Goal: Transaction & Acquisition: Purchase product/service

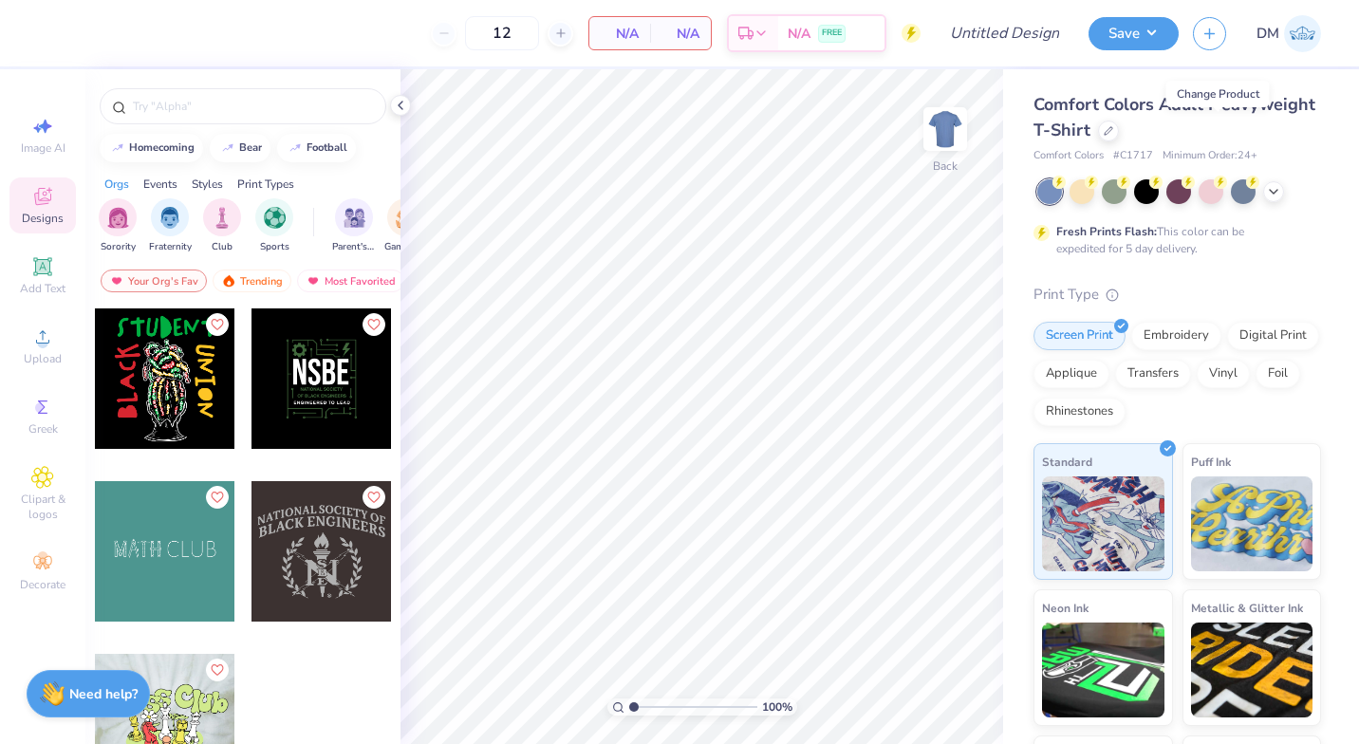
click at [1119, 133] on div at bounding box center [1108, 131] width 21 height 21
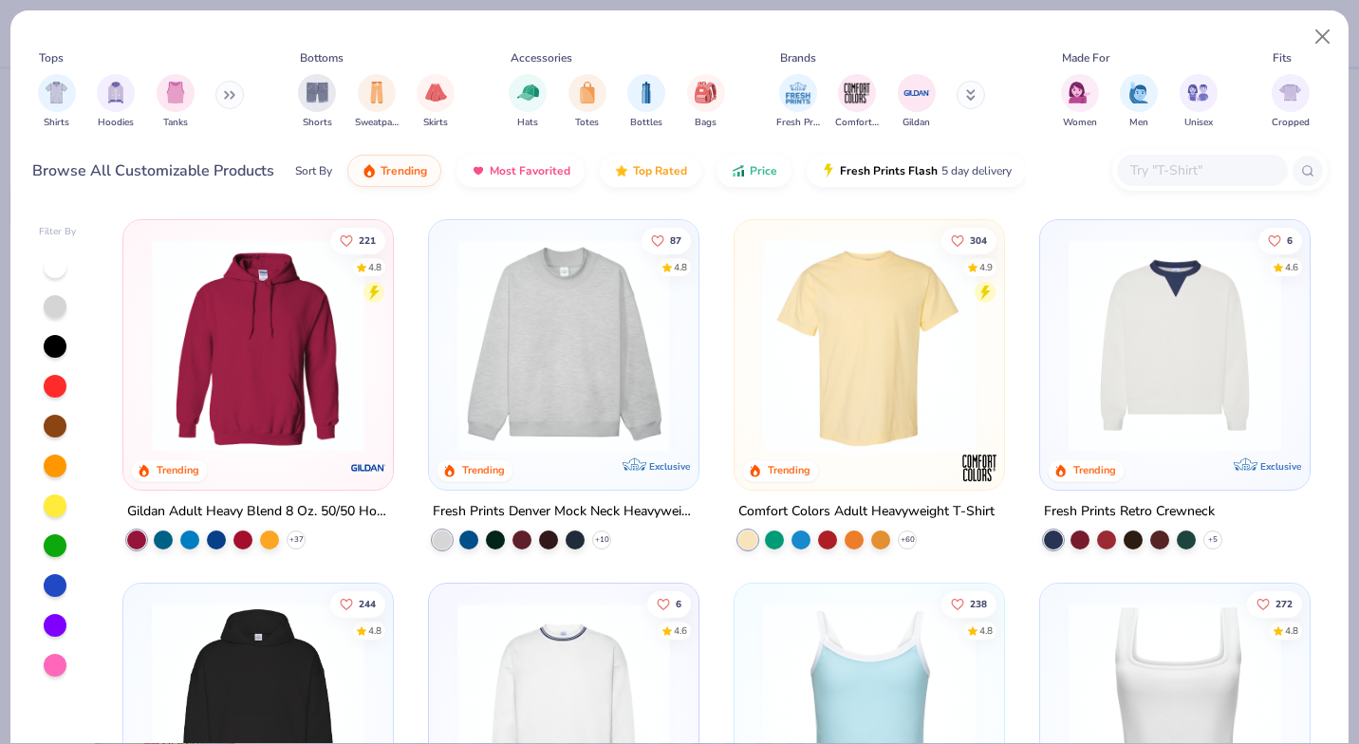
click at [500, 311] on img at bounding box center [564, 345] width 232 height 213
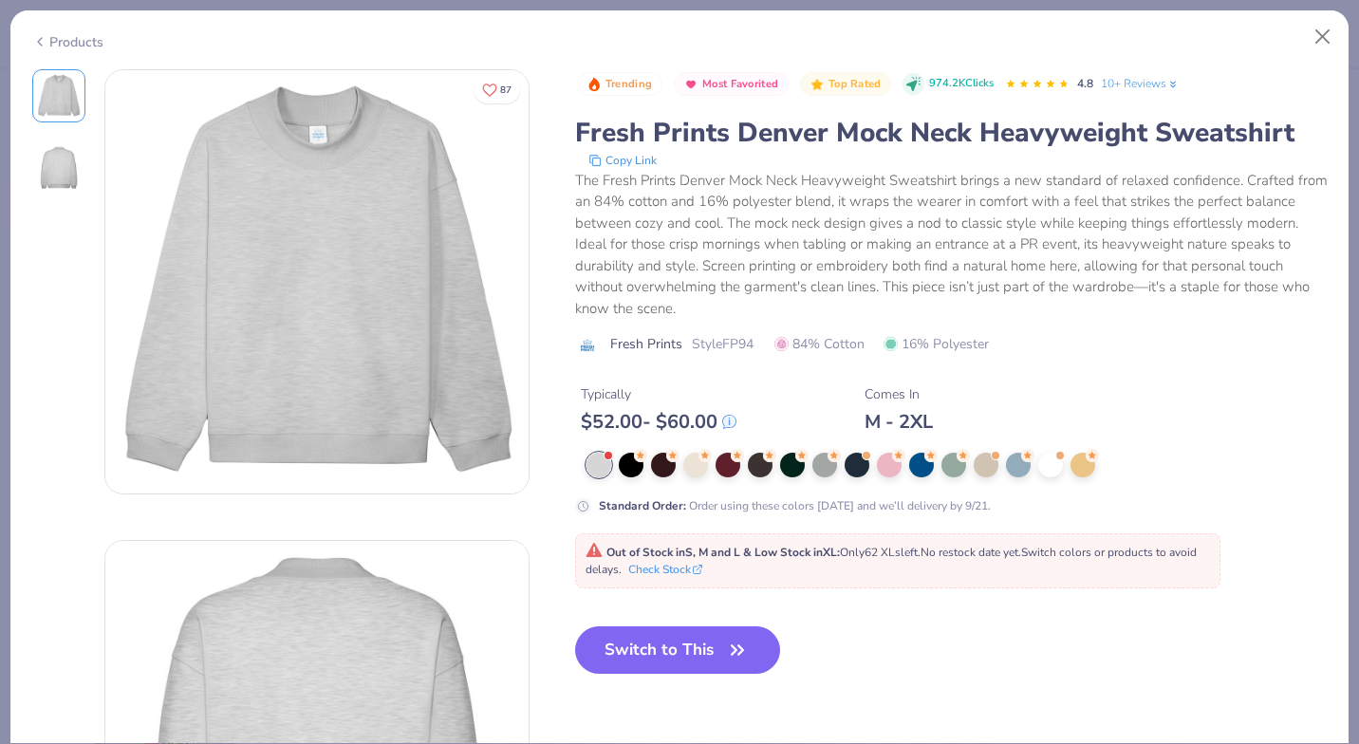
click at [705, 648] on button "Switch to This" at bounding box center [678, 650] width 206 height 47
type input "50"
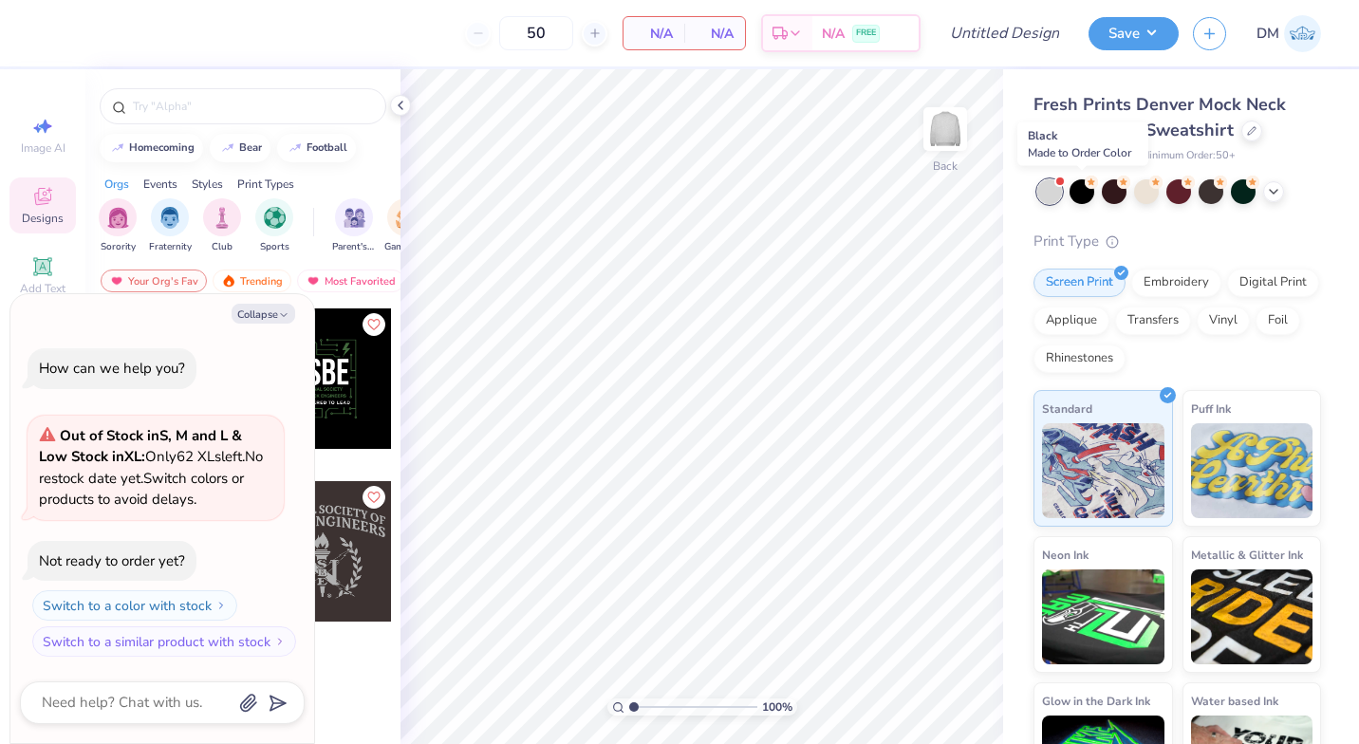
click at [1085, 196] on div at bounding box center [1082, 191] width 25 height 25
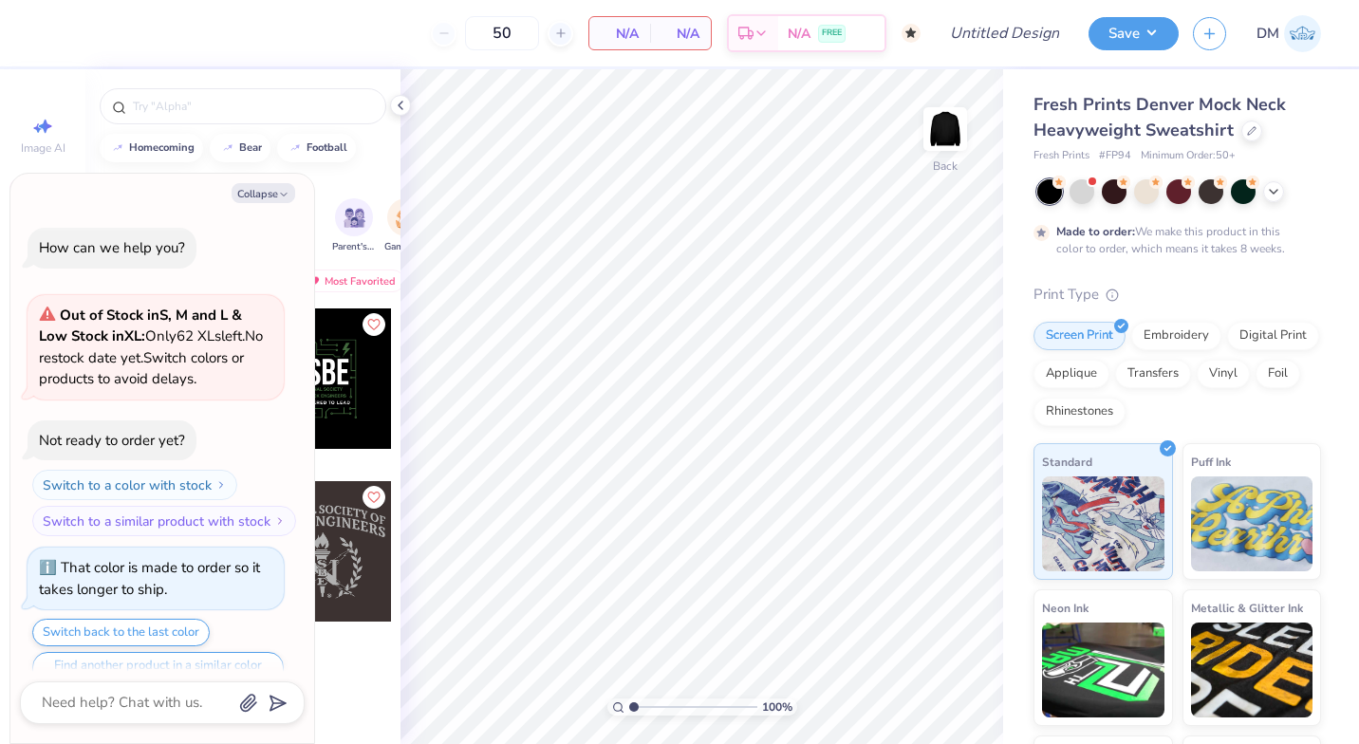
scroll to position [37, 0]
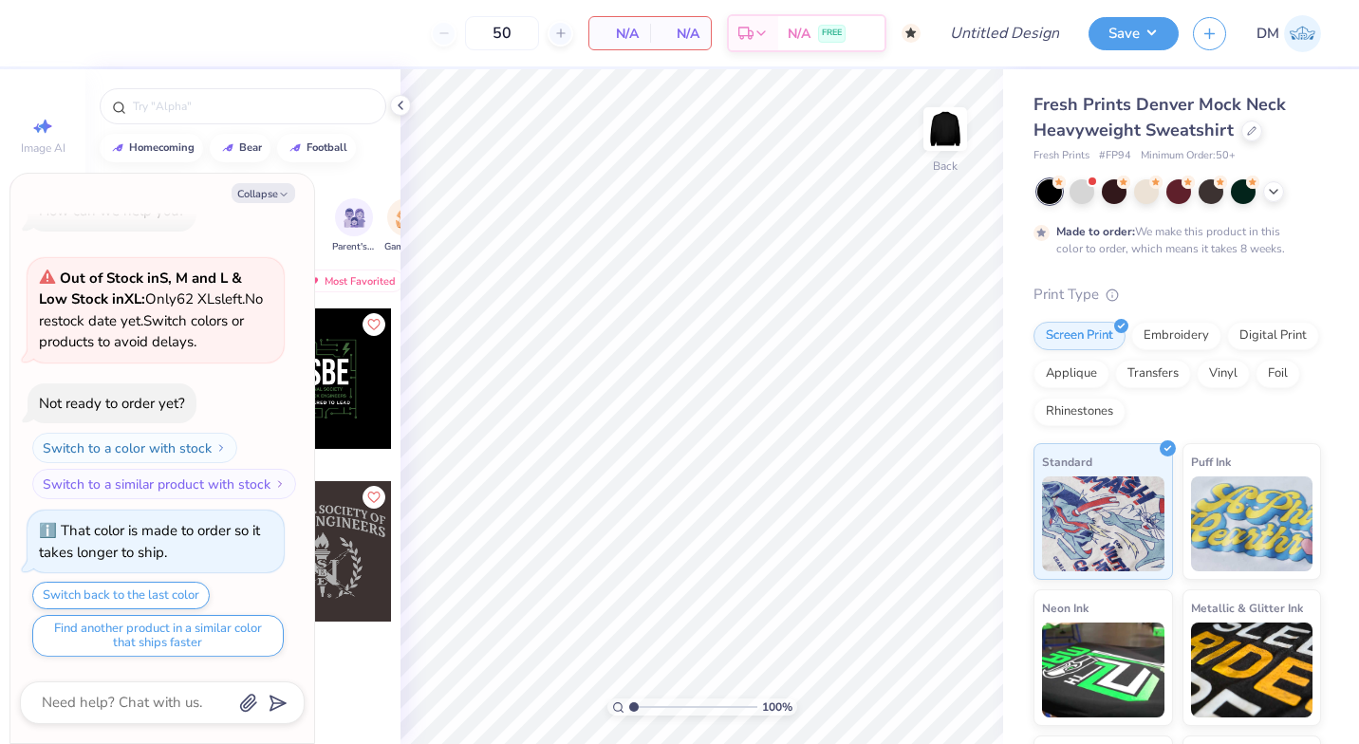
click at [275, 194] on button "Collapse" at bounding box center [264, 193] width 64 height 20
type textarea "x"
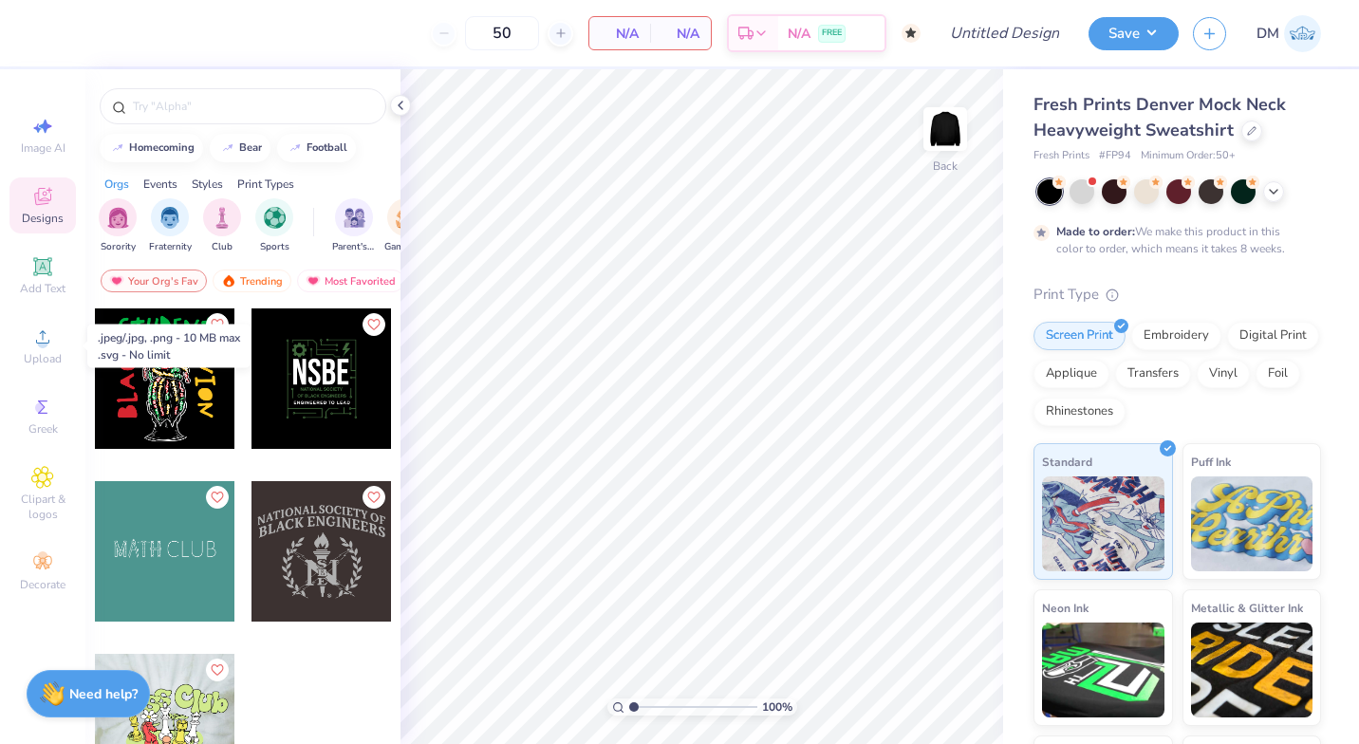
click at [50, 340] on icon at bounding box center [42, 337] width 23 height 23
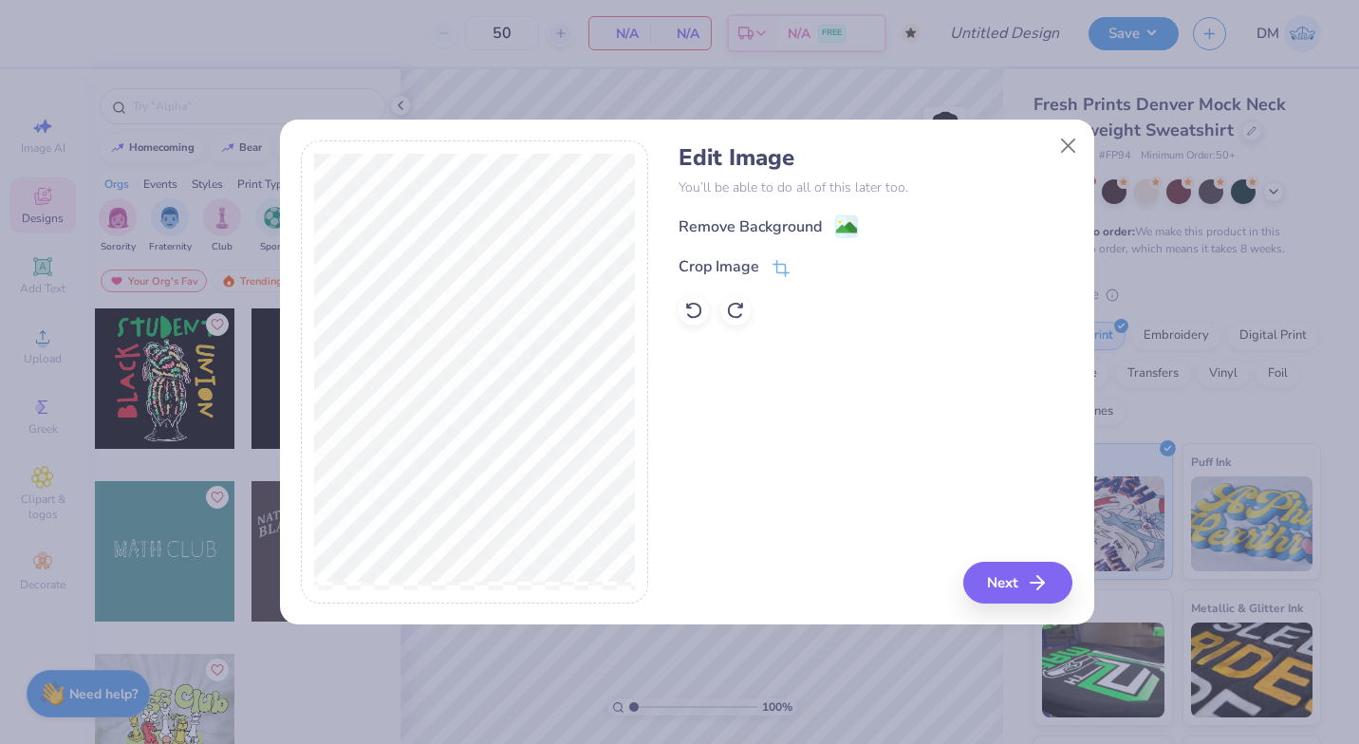
click at [755, 267] on div "Crop Image" at bounding box center [719, 266] width 81 height 23
click at [1015, 576] on div "Edit Image You’ll be able to do all of this later too. Remove Background Crop I…" at bounding box center [876, 371] width 394 height 463
click at [815, 271] on icon at bounding box center [812, 266] width 11 height 11
click at [1021, 593] on button "Next" at bounding box center [1018, 583] width 109 height 42
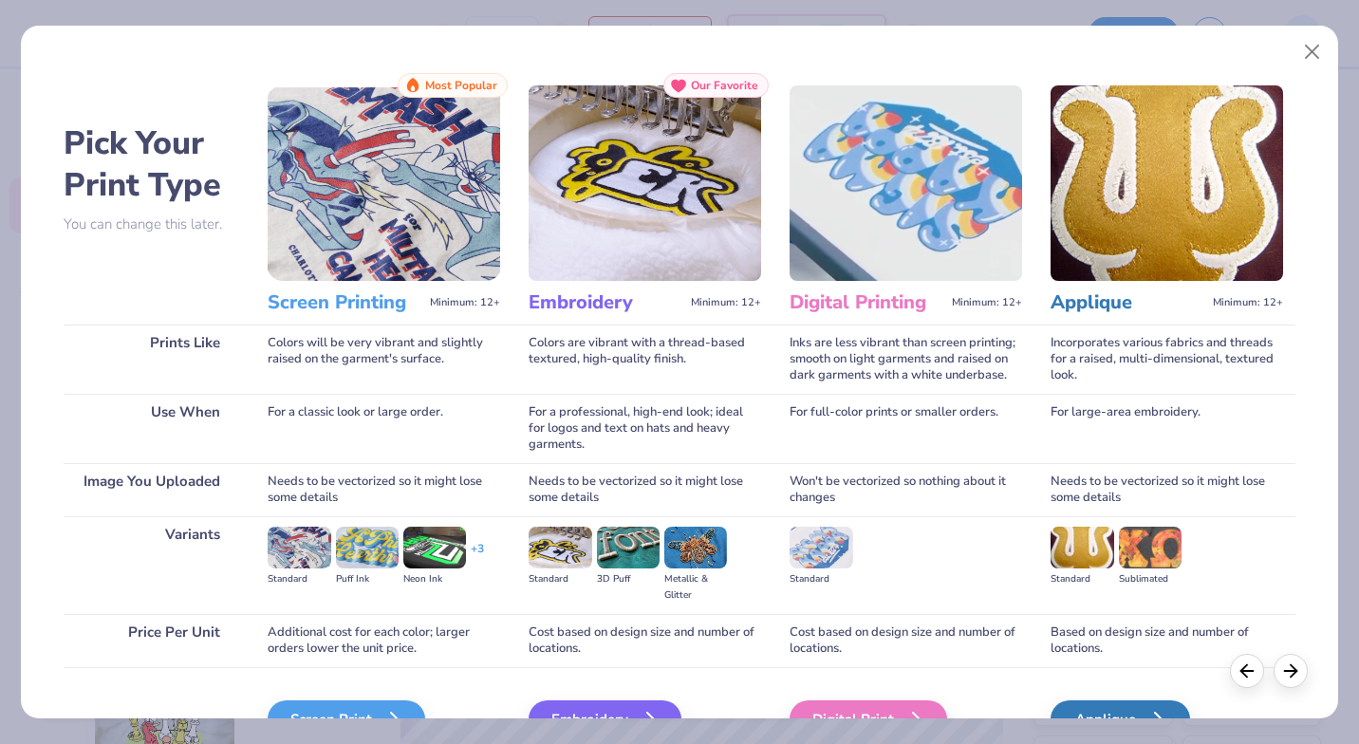
scroll to position [107, 0]
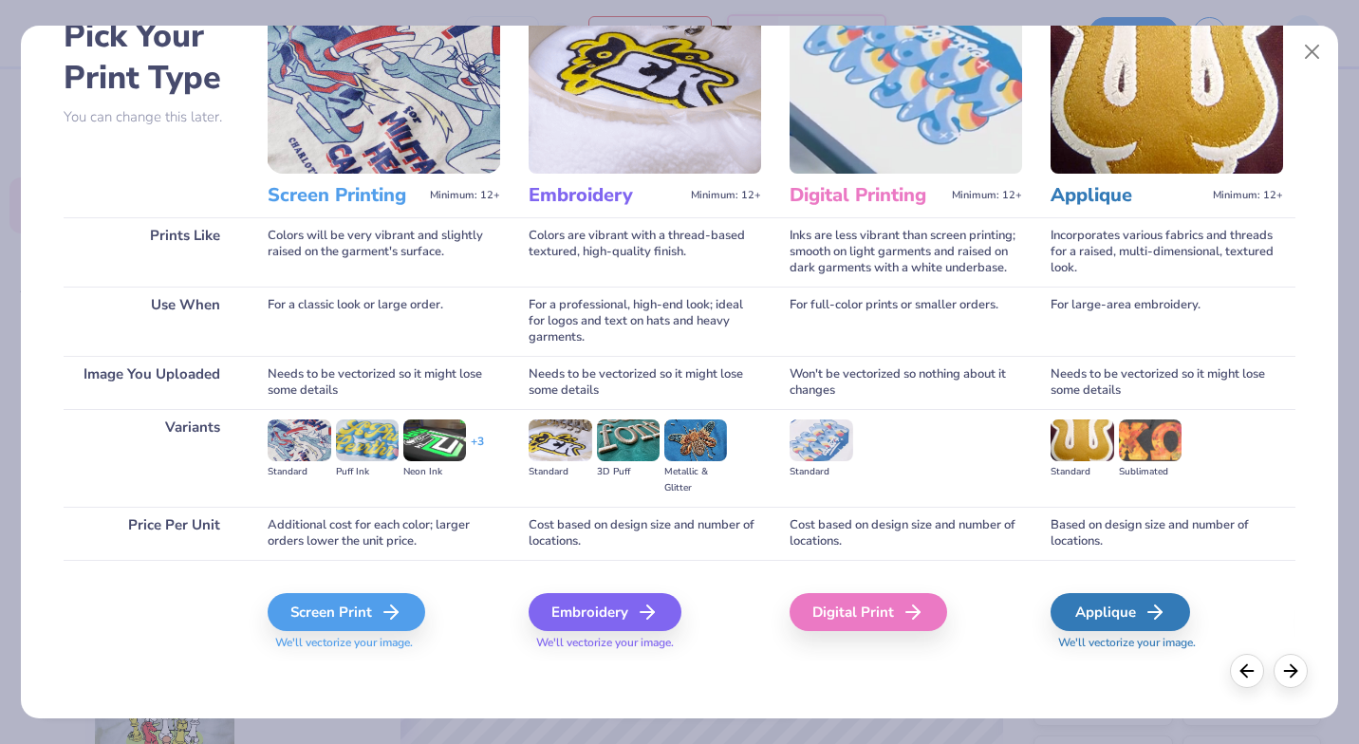
click at [382, 620] on div "Screen Print" at bounding box center [347, 612] width 158 height 38
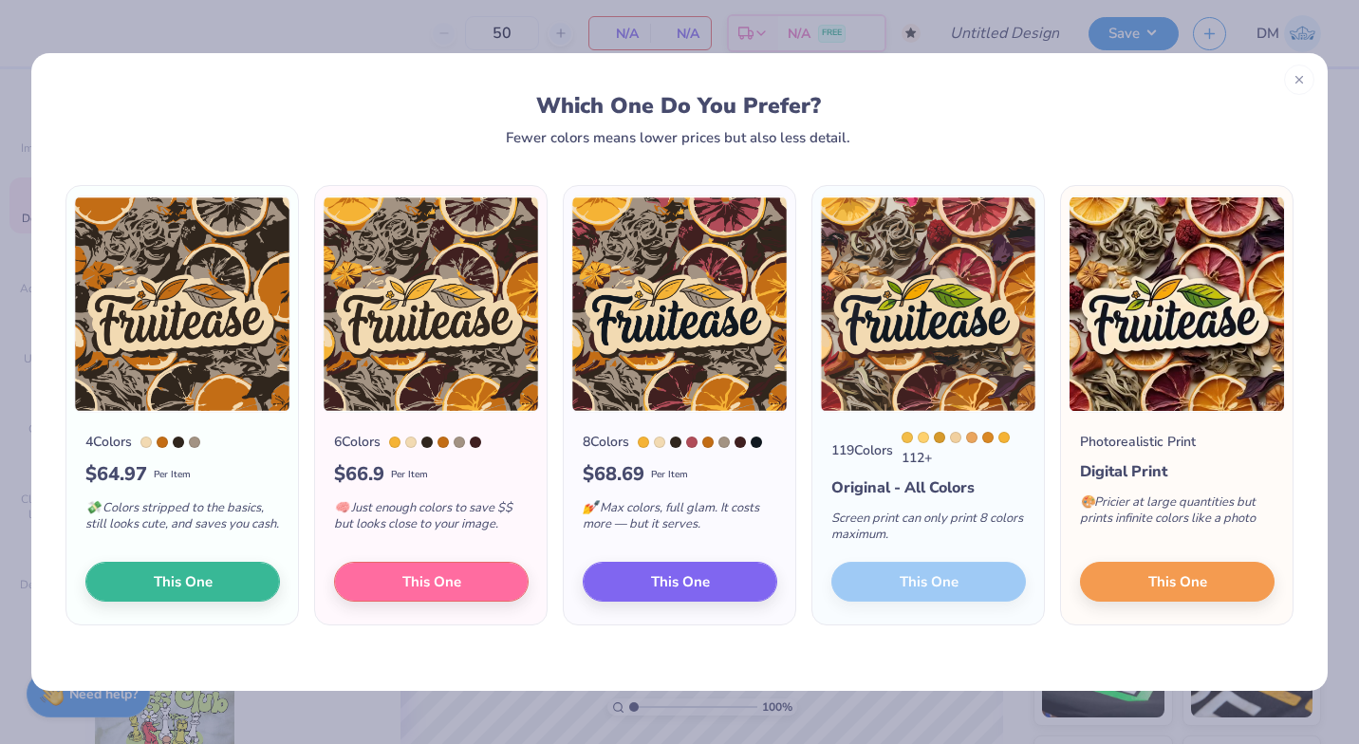
click at [957, 346] on img at bounding box center [928, 304] width 216 height 217
click at [1150, 581] on span "This One" at bounding box center [1178, 582] width 59 height 22
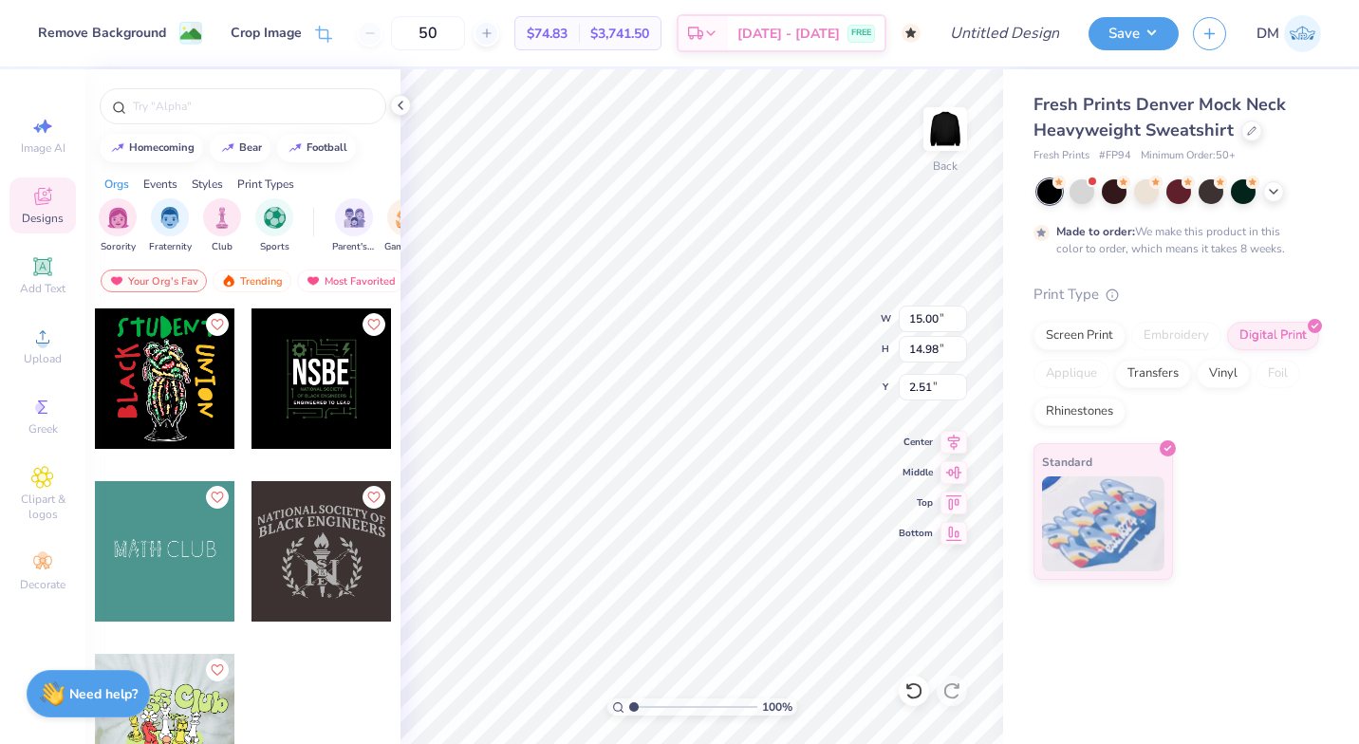
click at [947, 136] on img at bounding box center [945, 129] width 38 height 38
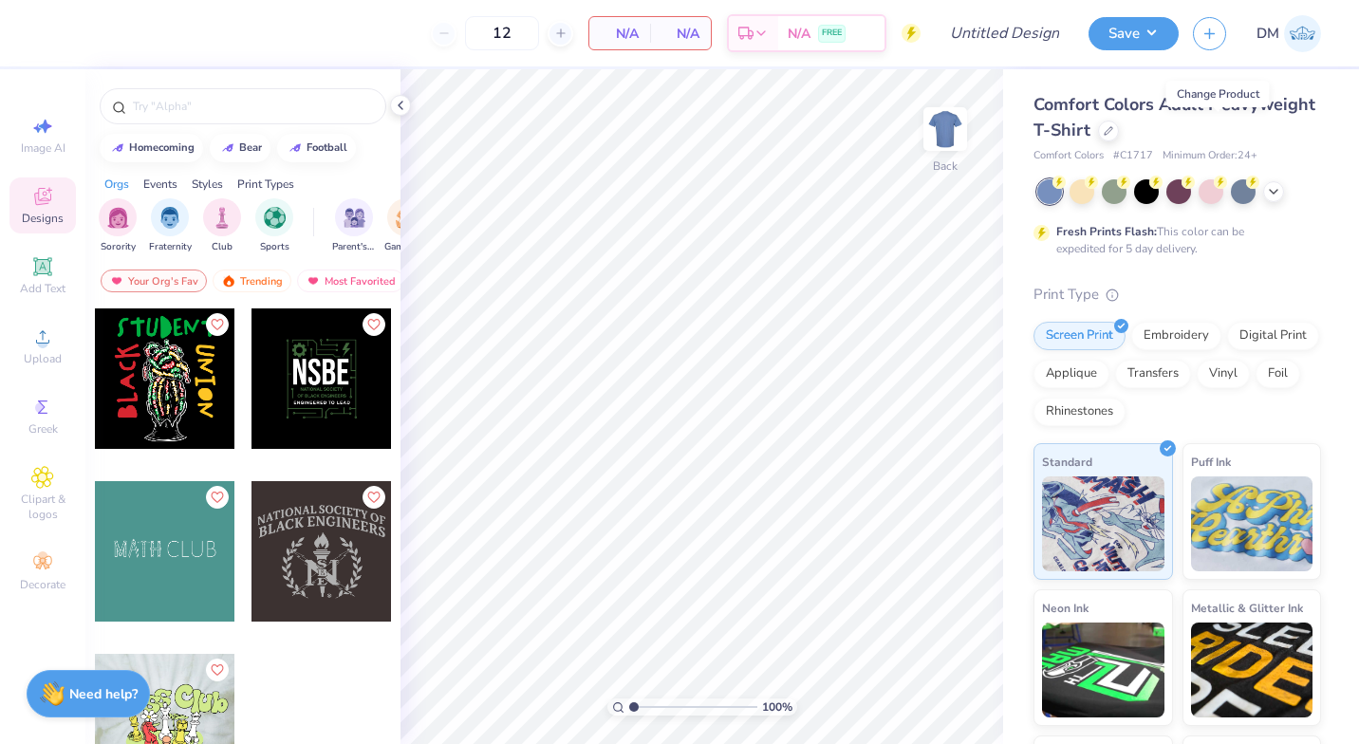
click at [1119, 136] on div at bounding box center [1108, 131] width 21 height 21
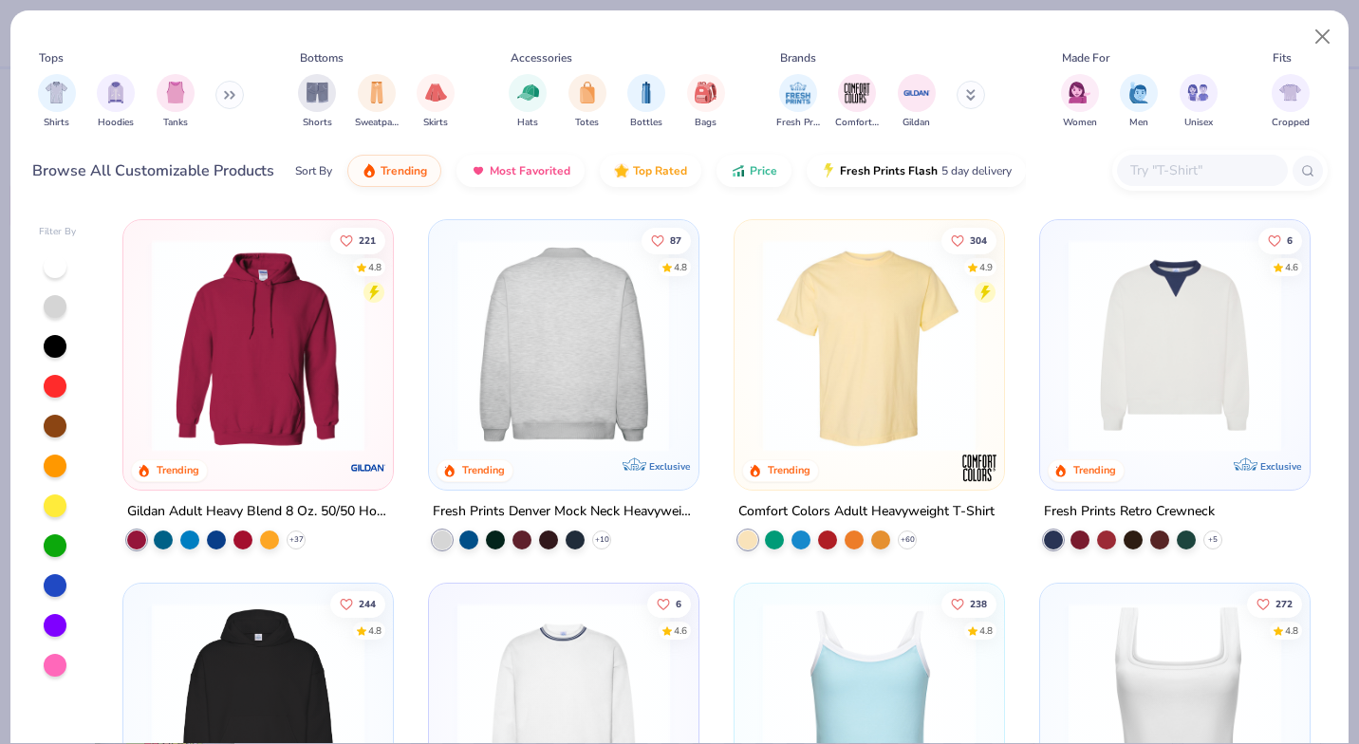
scroll to position [74, 0]
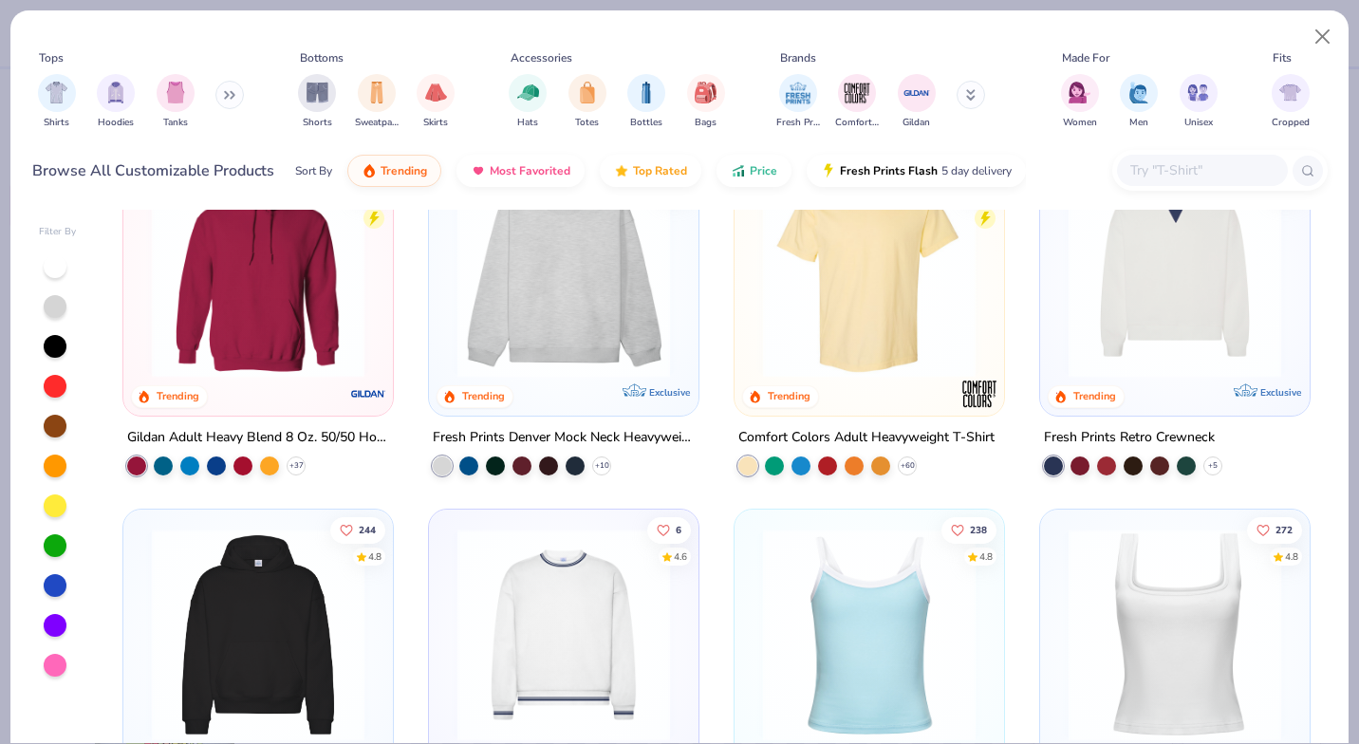
click at [229, 93] on icon at bounding box center [229, 94] width 11 height 9
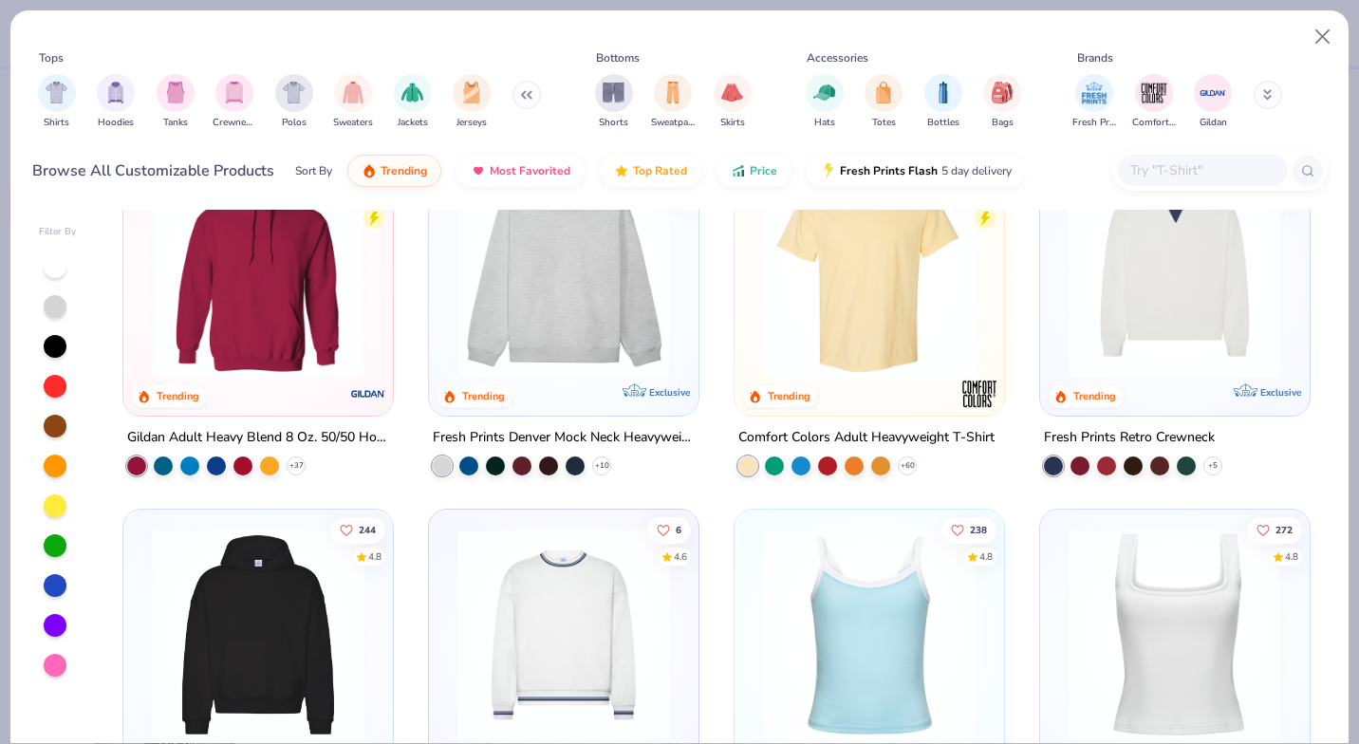
click at [110, 96] on img "filter for Hoodies" at bounding box center [115, 93] width 21 height 22
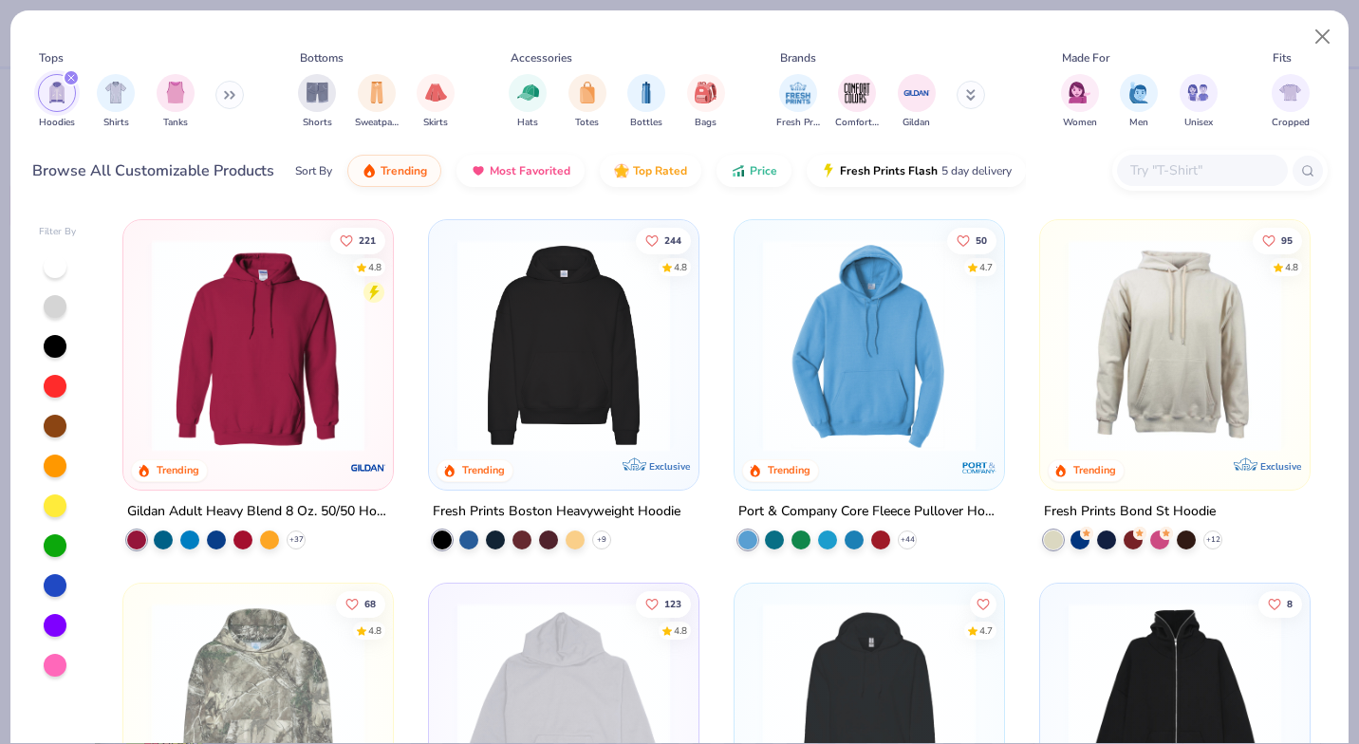
click at [1168, 158] on div at bounding box center [1202, 170] width 171 height 31
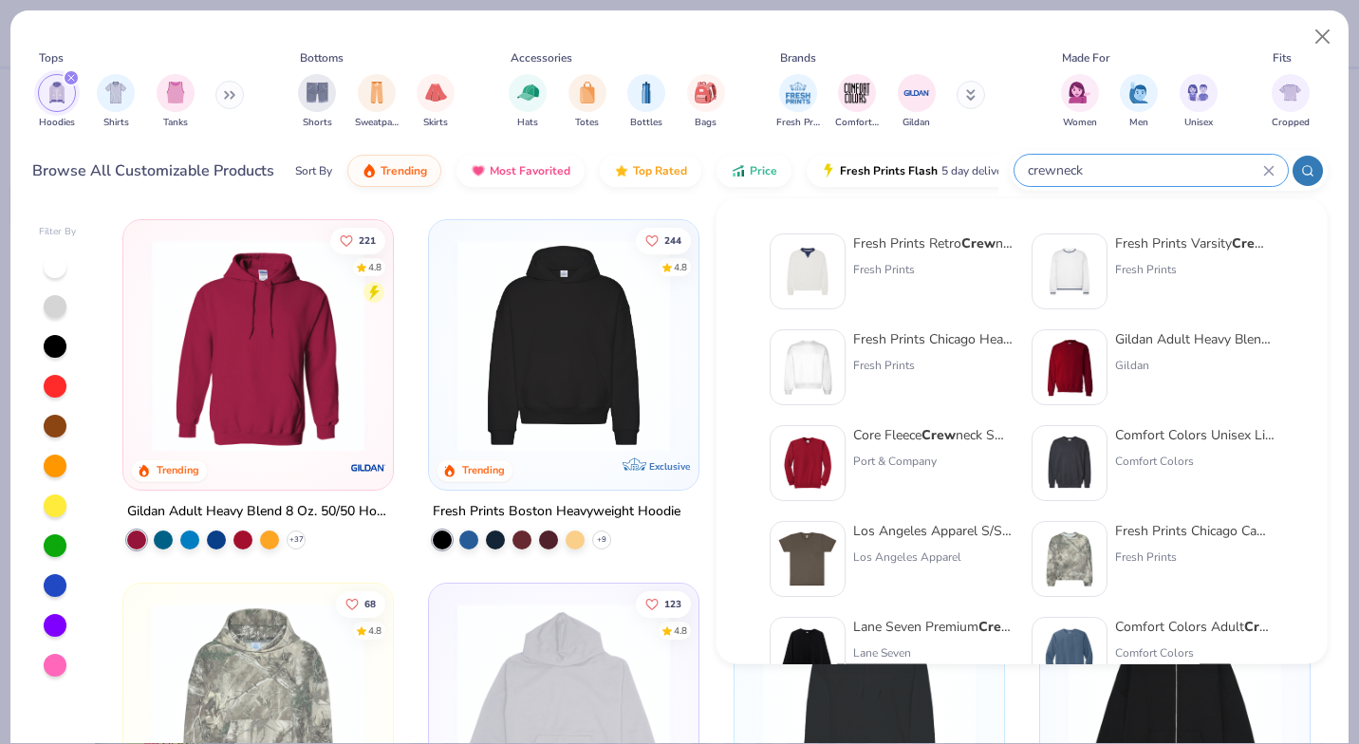
type input "crewneck"
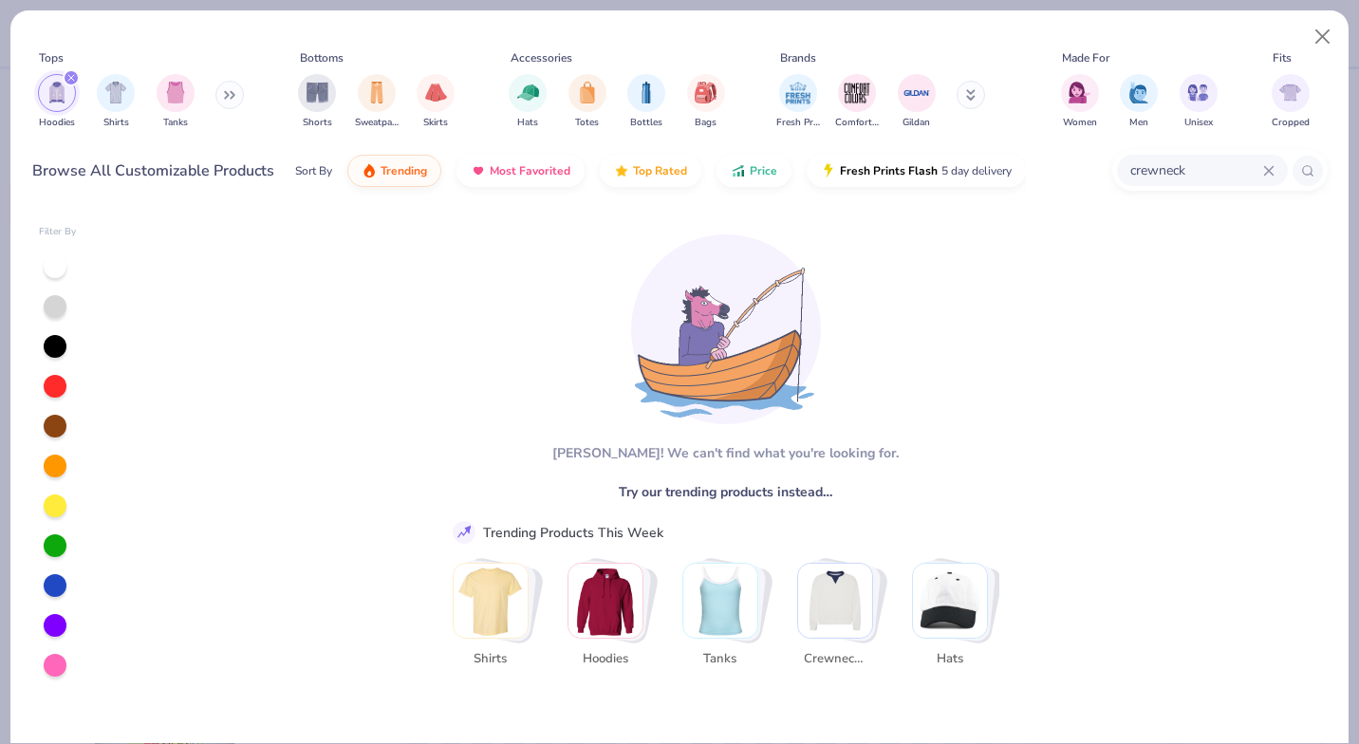
click at [1219, 172] on input "crewneck" at bounding box center [1196, 170] width 135 height 22
click at [50, 105] on div "filter for Hoodies" at bounding box center [57, 93] width 38 height 38
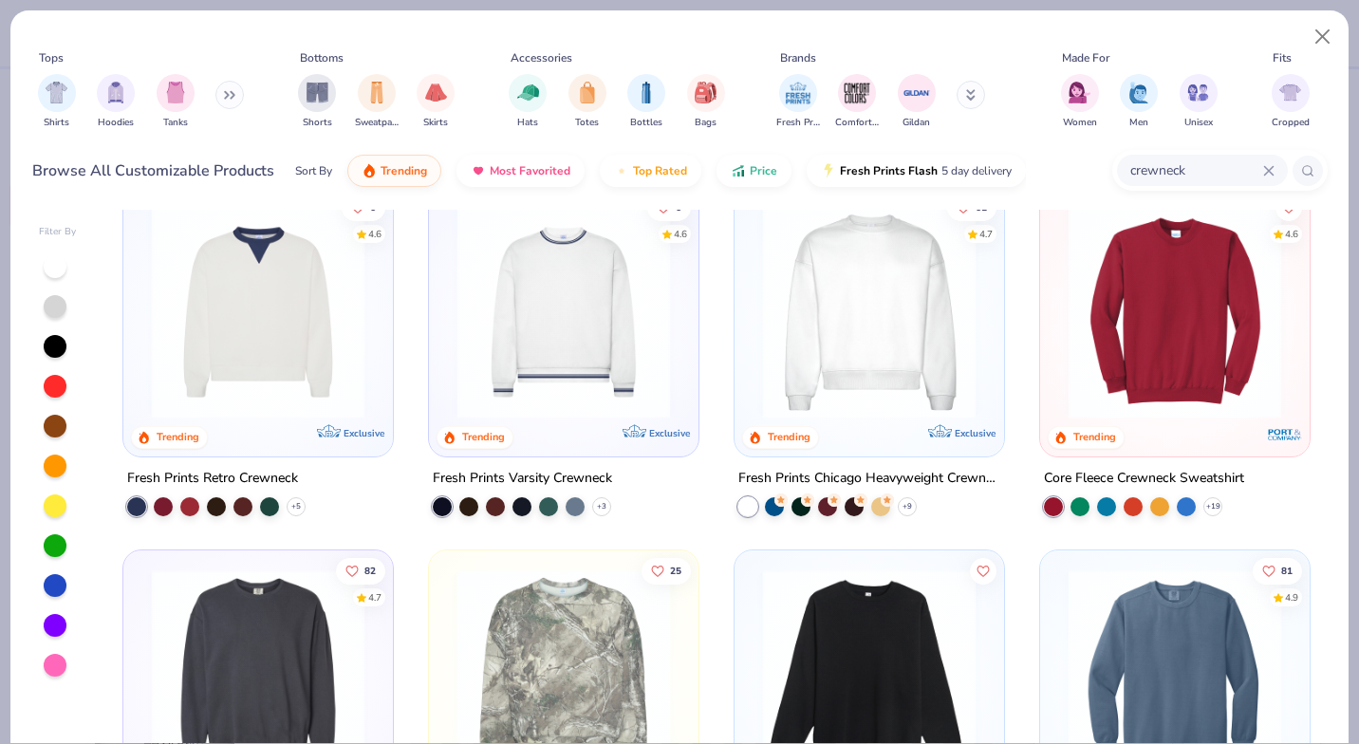
scroll to position [35, 0]
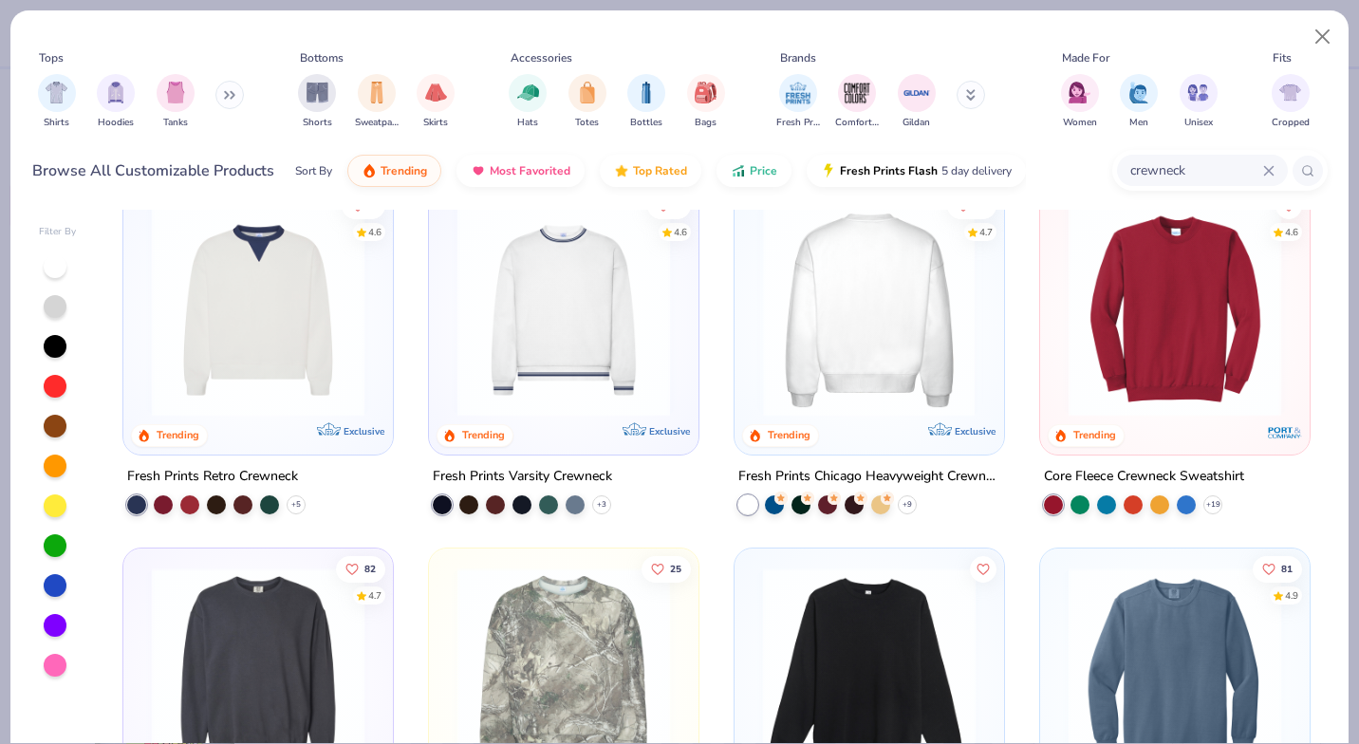
click at [940, 306] on div at bounding box center [869, 310] width 694 height 213
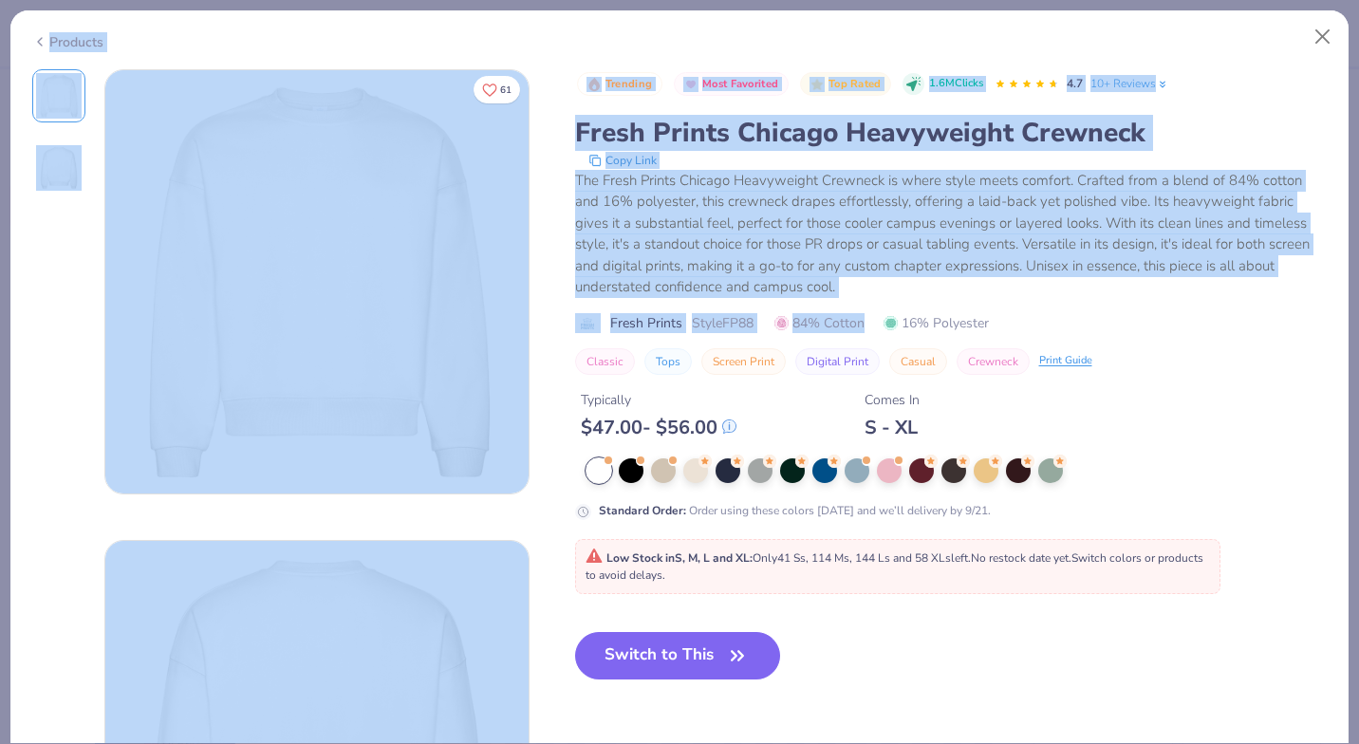
drag, startPoint x: 940, startPoint y: 306, endPoint x: 1302, endPoint y: -2, distance: 475.5
click at [1302, 0] on html "12 N/A Per Item N/A Total Est. Delivery N/A FREE Design Title Save DM Image AI …" at bounding box center [679, 372] width 1359 height 744
click at [1324, 43] on button "Close" at bounding box center [1323, 37] width 36 height 36
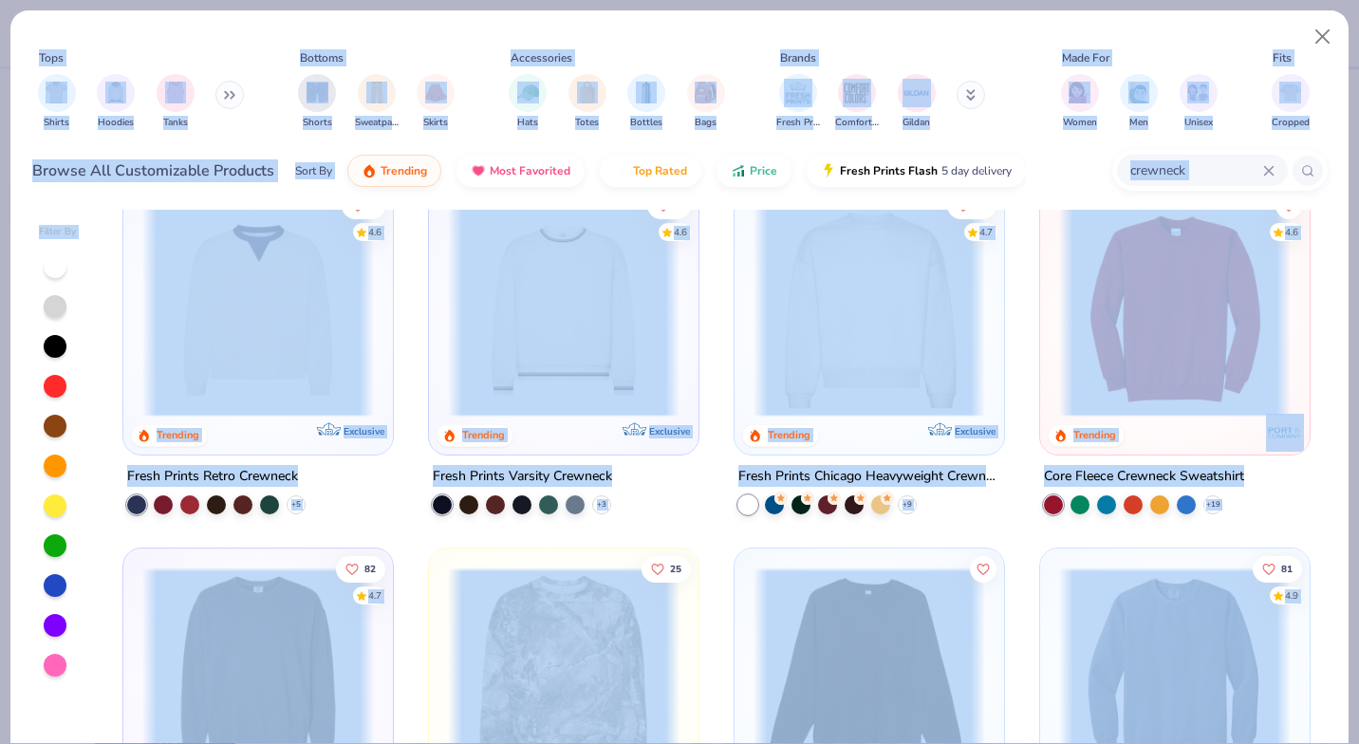
click at [1199, 49] on div "Made For" at bounding box center [1140, 57] width 168 height 17
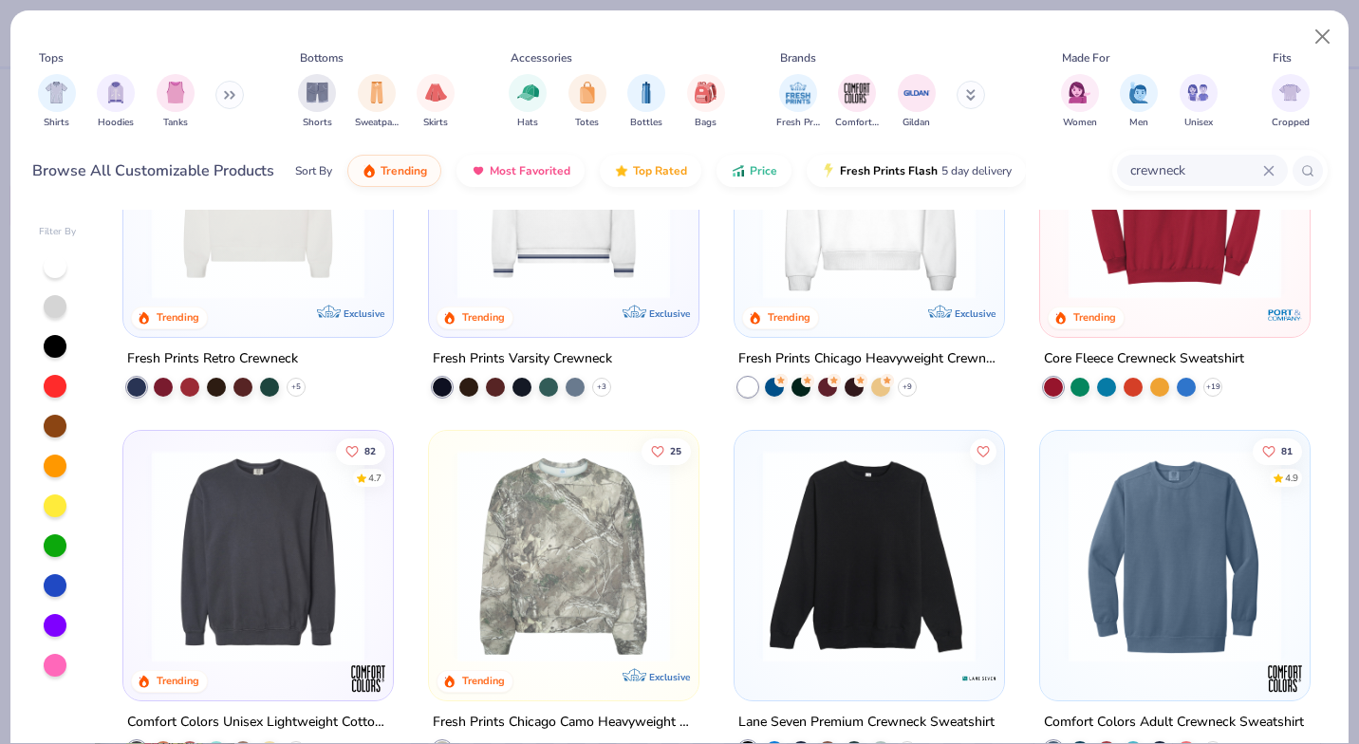
scroll to position [154, 0]
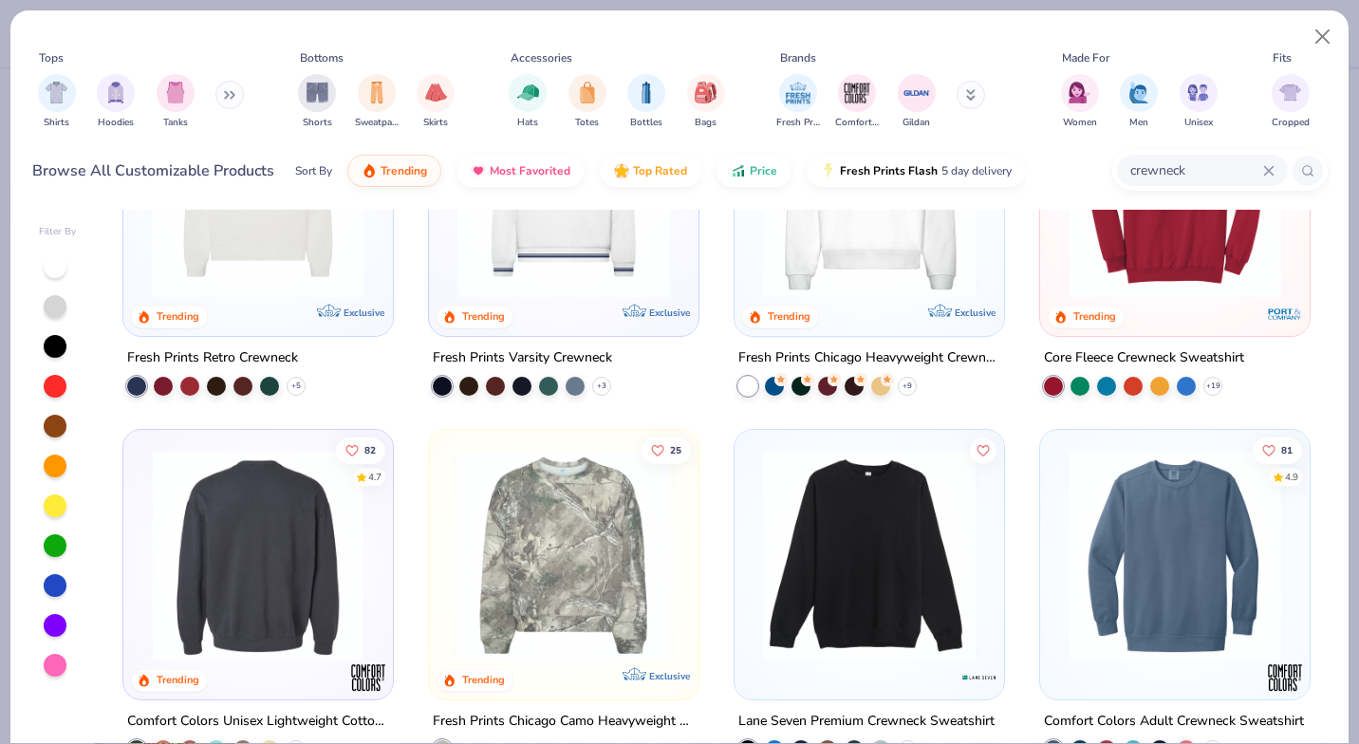
click at [268, 581] on div at bounding box center [259, 555] width 694 height 213
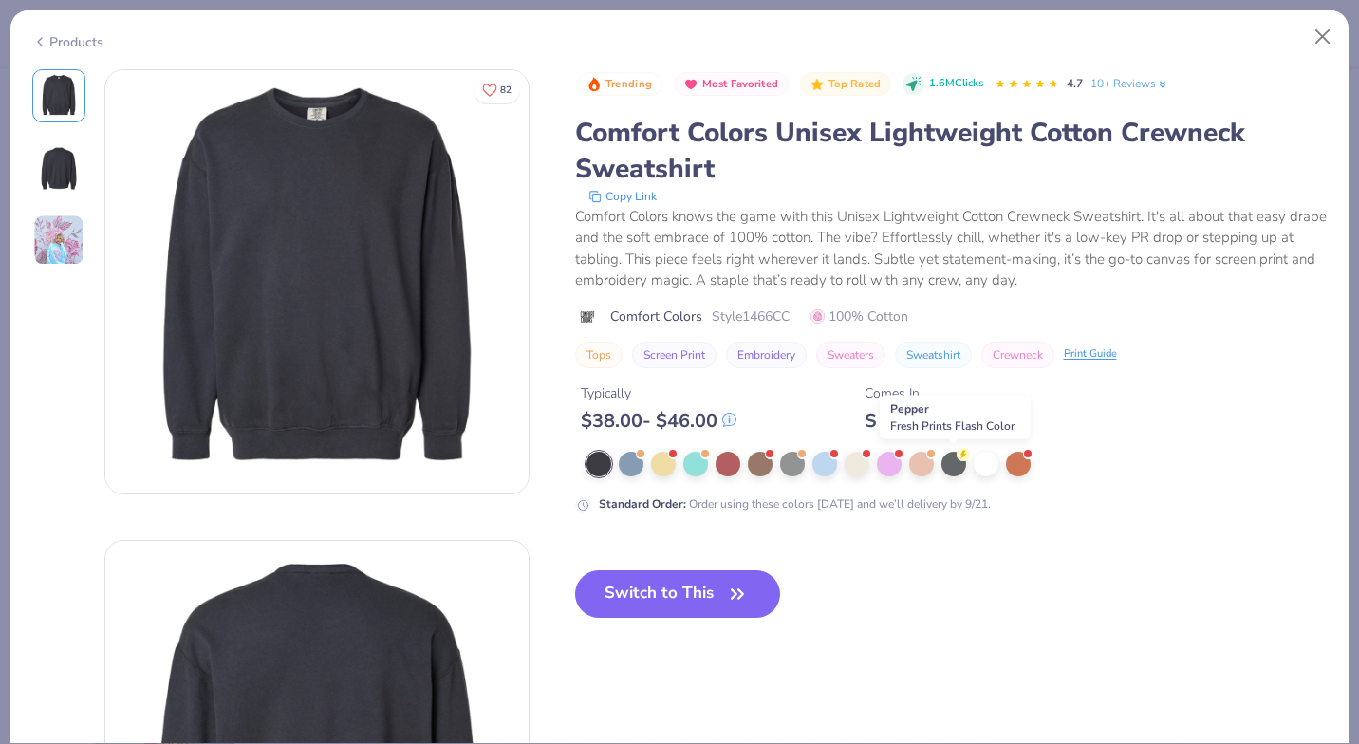
click at [946, 470] on div at bounding box center [954, 464] width 25 height 25
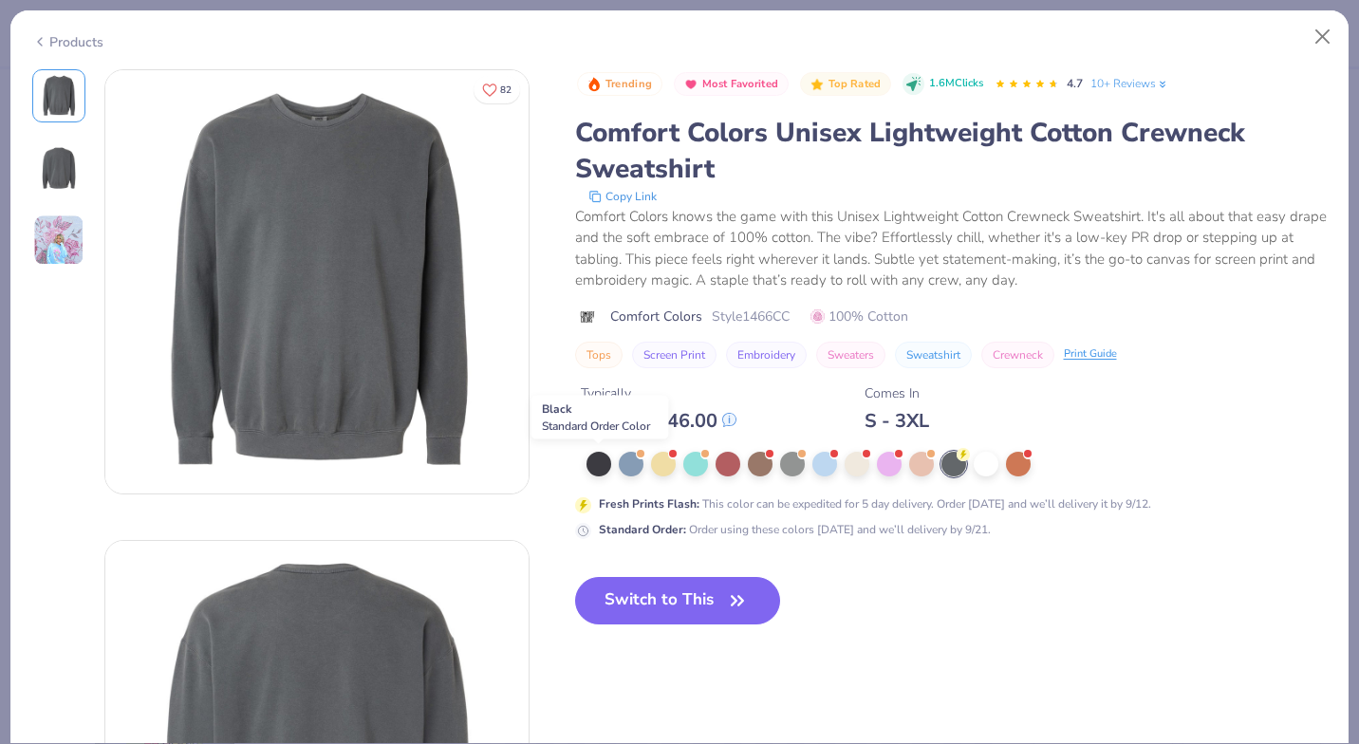
click at [600, 473] on div at bounding box center [599, 464] width 25 height 25
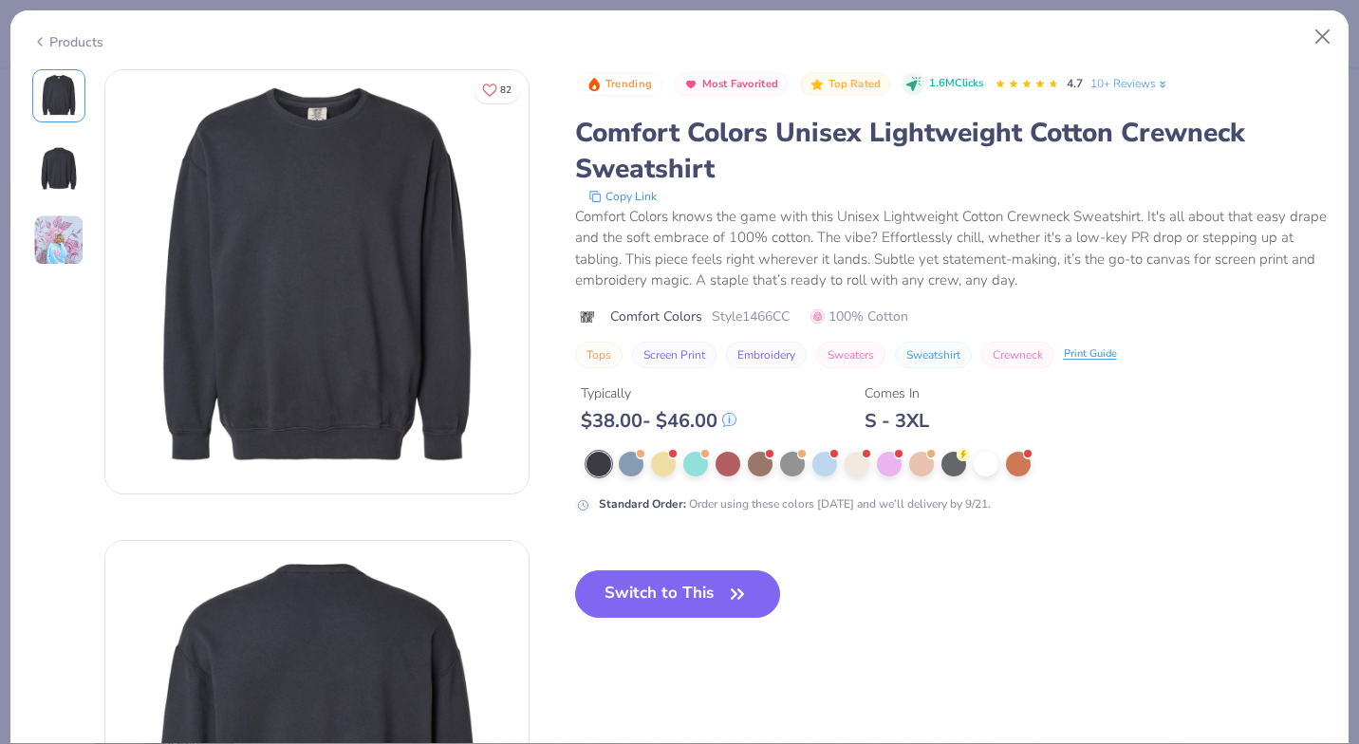
click at [714, 608] on button "Switch to This" at bounding box center [678, 594] width 206 height 47
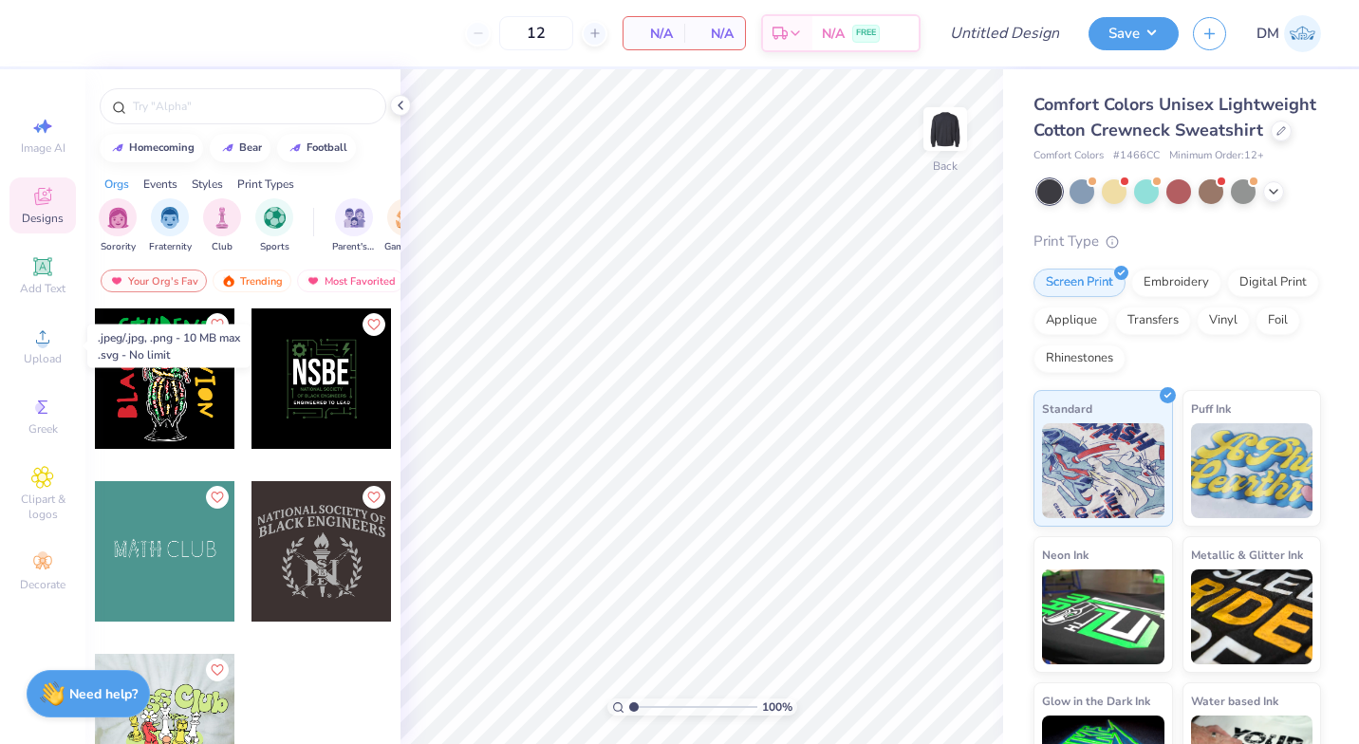
click at [33, 337] on icon at bounding box center [42, 337] width 23 height 23
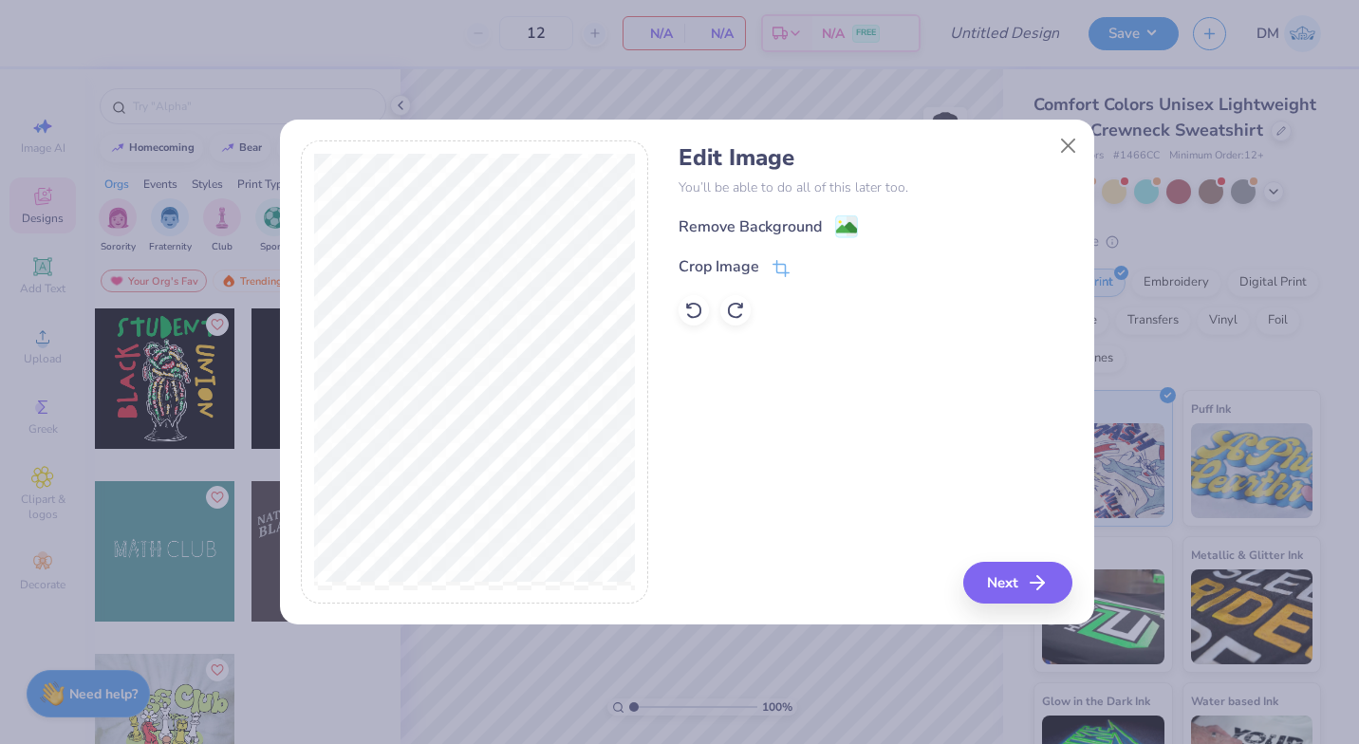
click at [764, 267] on div "Crop Image" at bounding box center [734, 266] width 111 height 23
click at [808, 270] on icon at bounding box center [812, 266] width 11 height 11
click at [854, 227] on image at bounding box center [846, 227] width 21 height 21
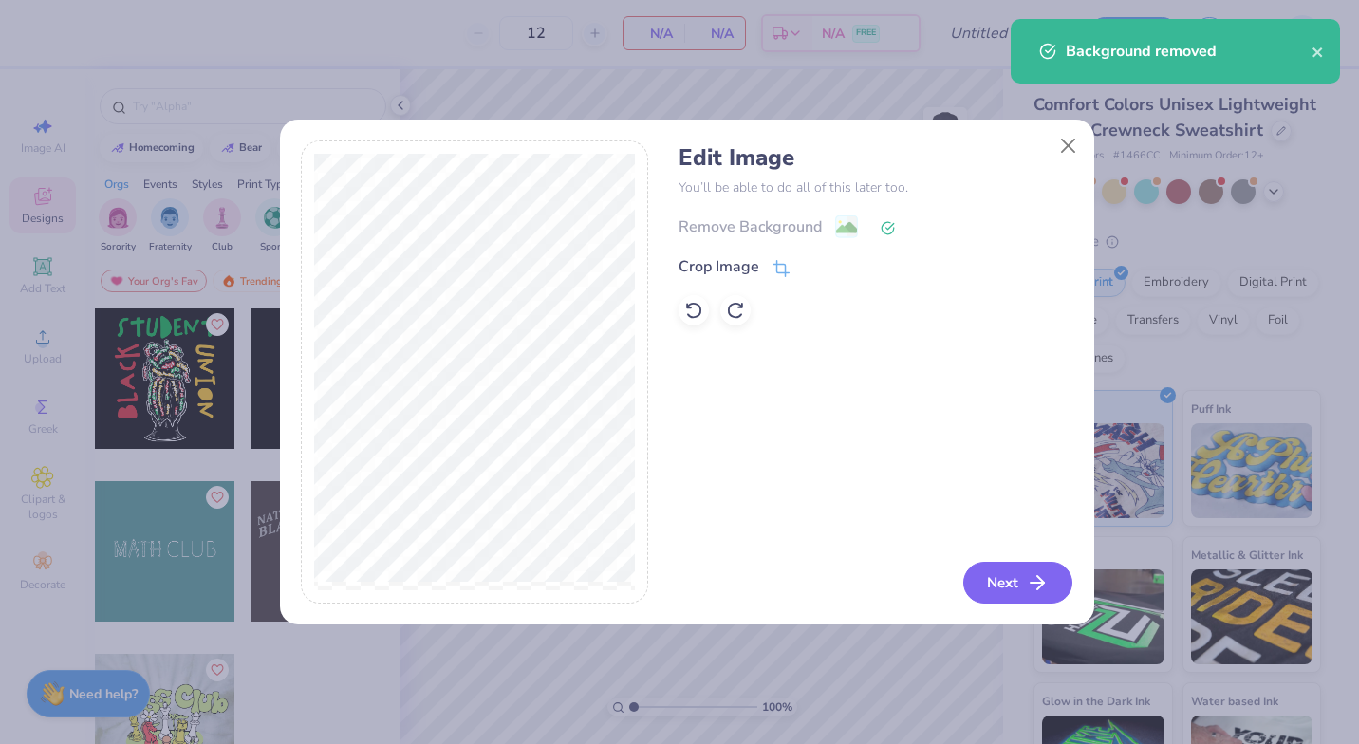
click at [1031, 585] on button "Next" at bounding box center [1018, 583] width 109 height 42
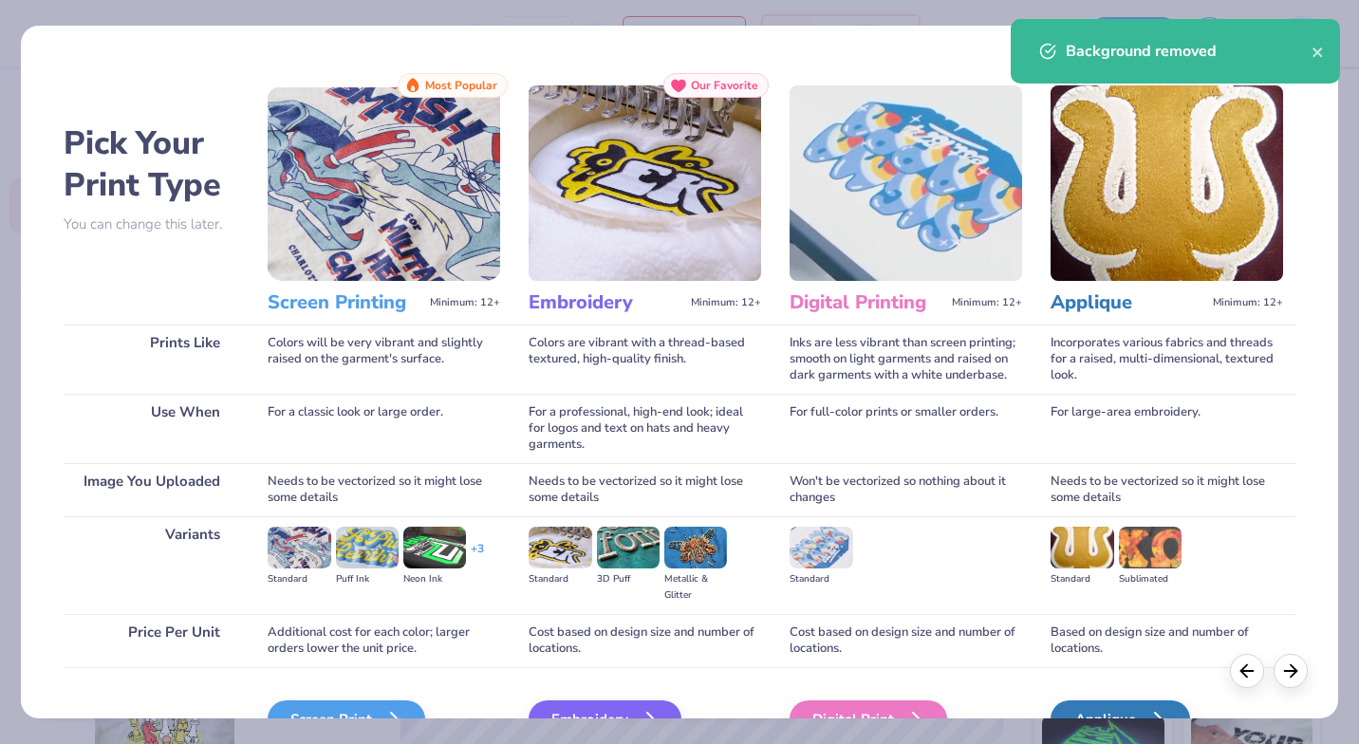
scroll to position [107, 0]
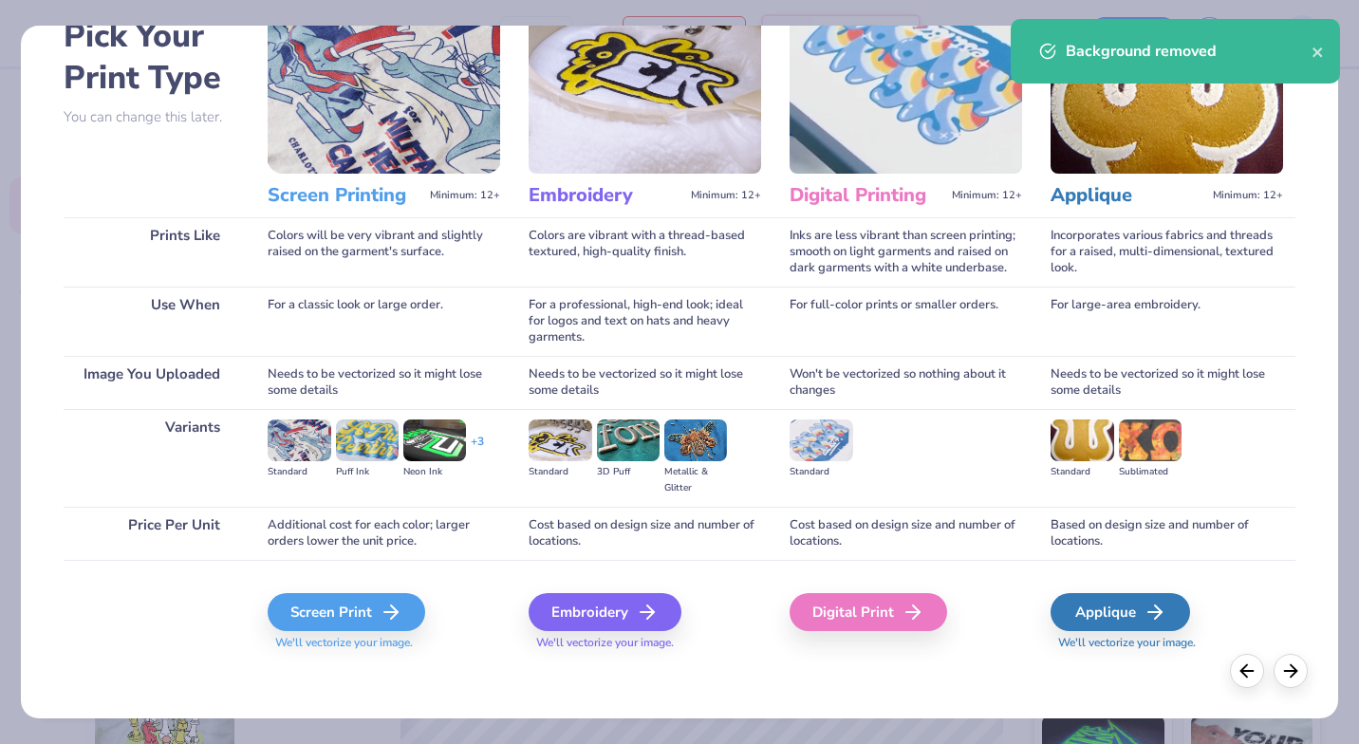
click at [620, 611] on div "Embroidery" at bounding box center [605, 612] width 153 height 38
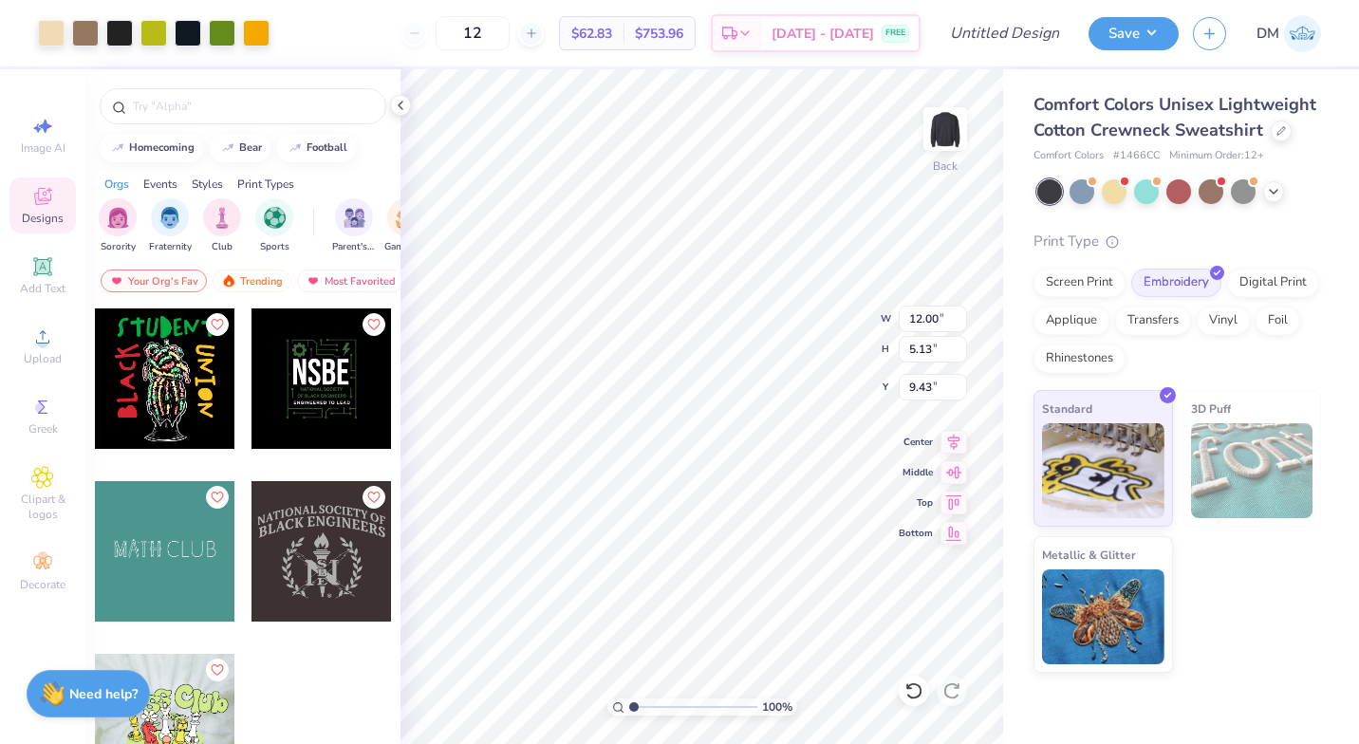
type input "4.45"
type input "1.90"
type input "3.00"
type input "3.46"
click at [1264, 190] on div at bounding box center [1273, 191] width 21 height 21
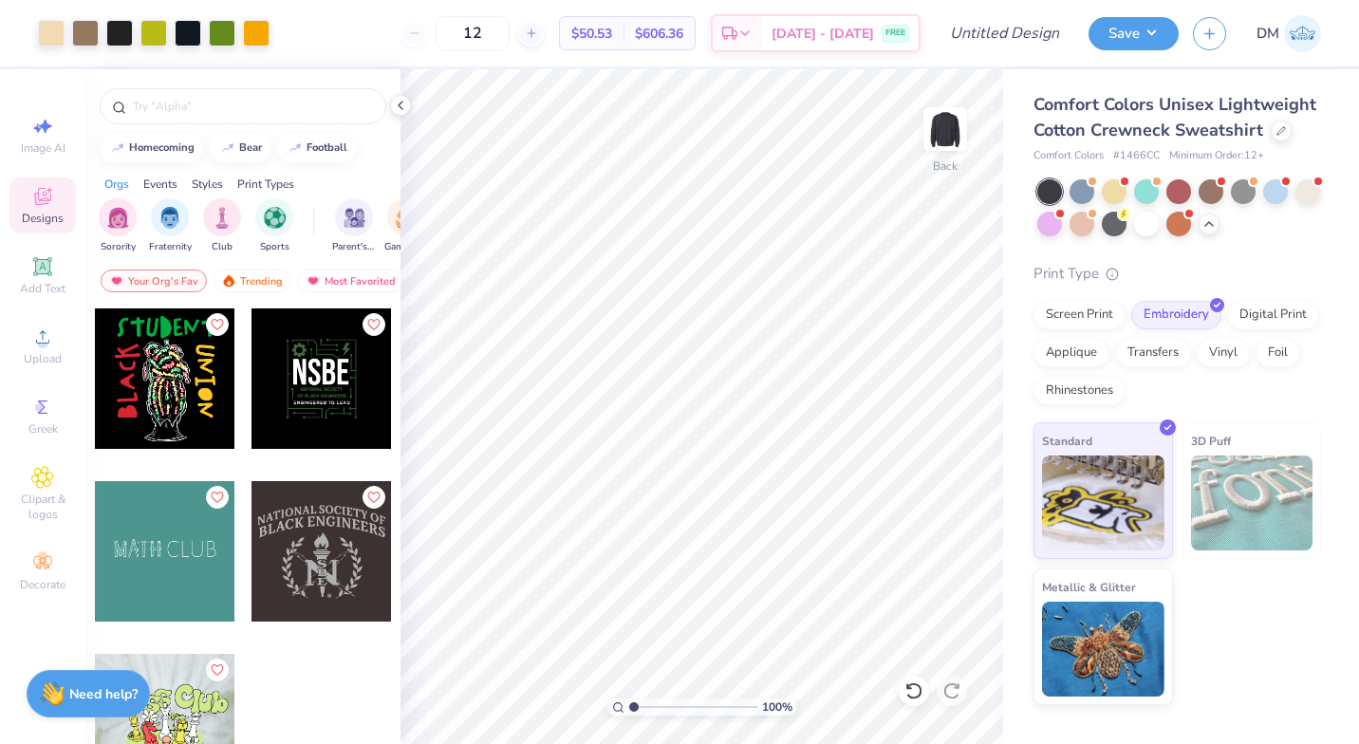
click at [949, 137] on img at bounding box center [945, 129] width 38 height 38
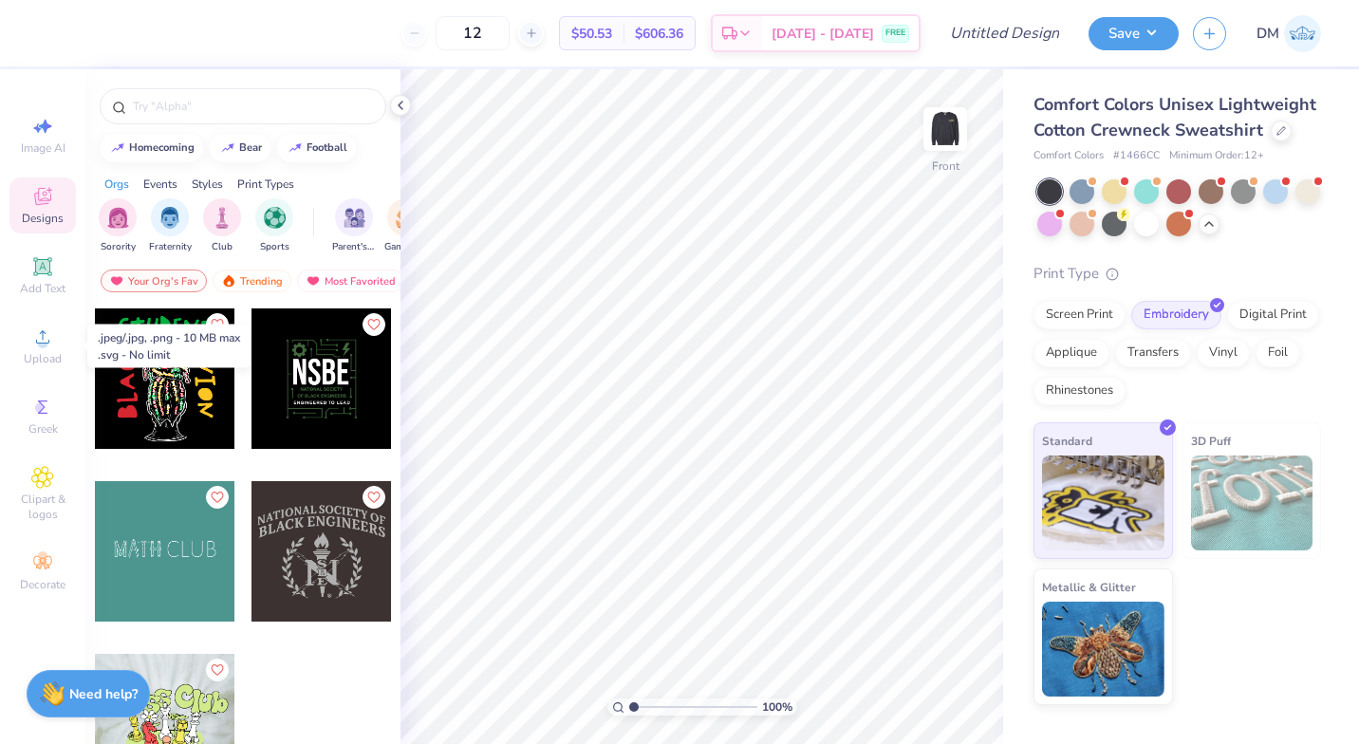
click at [44, 340] on circle at bounding box center [42, 343] width 10 height 10
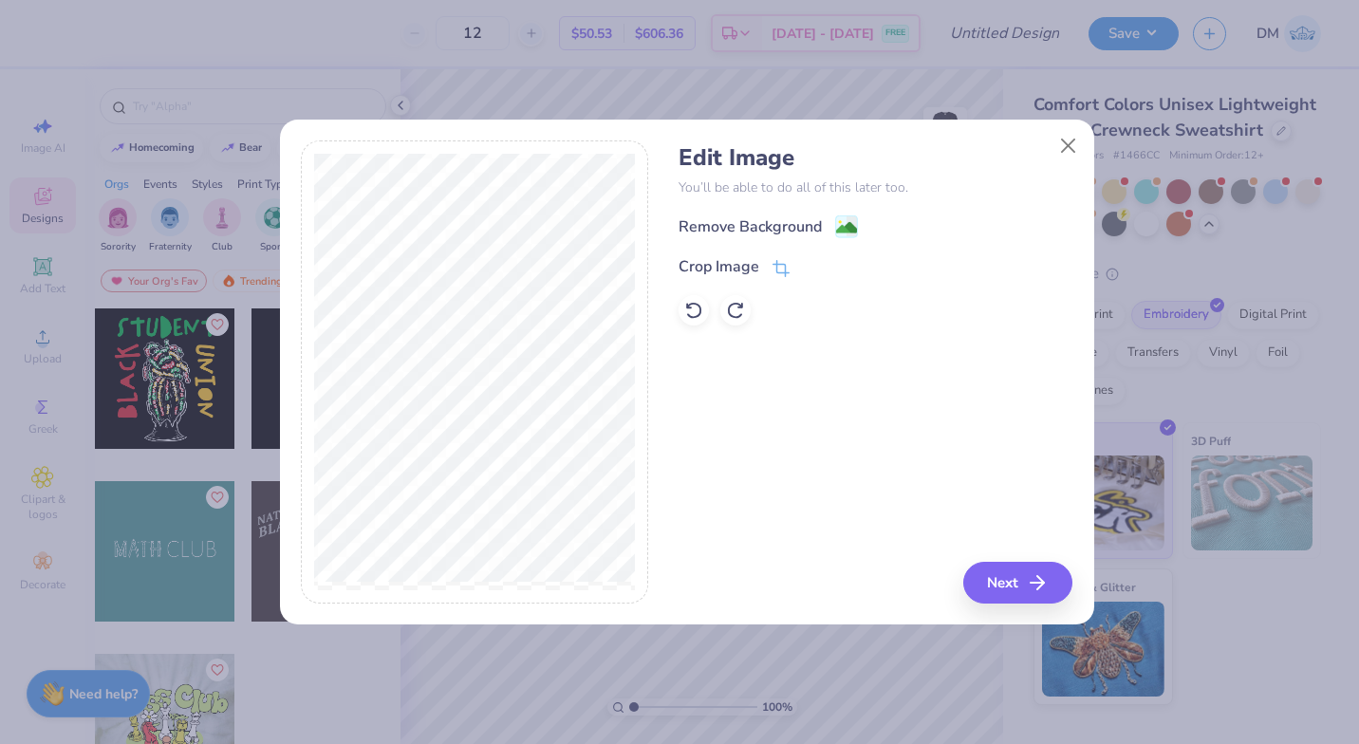
click at [734, 267] on div "Crop Image" at bounding box center [719, 266] width 81 height 23
click at [812, 257] on button at bounding box center [813, 267] width 20 height 20
click at [1027, 582] on button "Next" at bounding box center [1018, 583] width 109 height 42
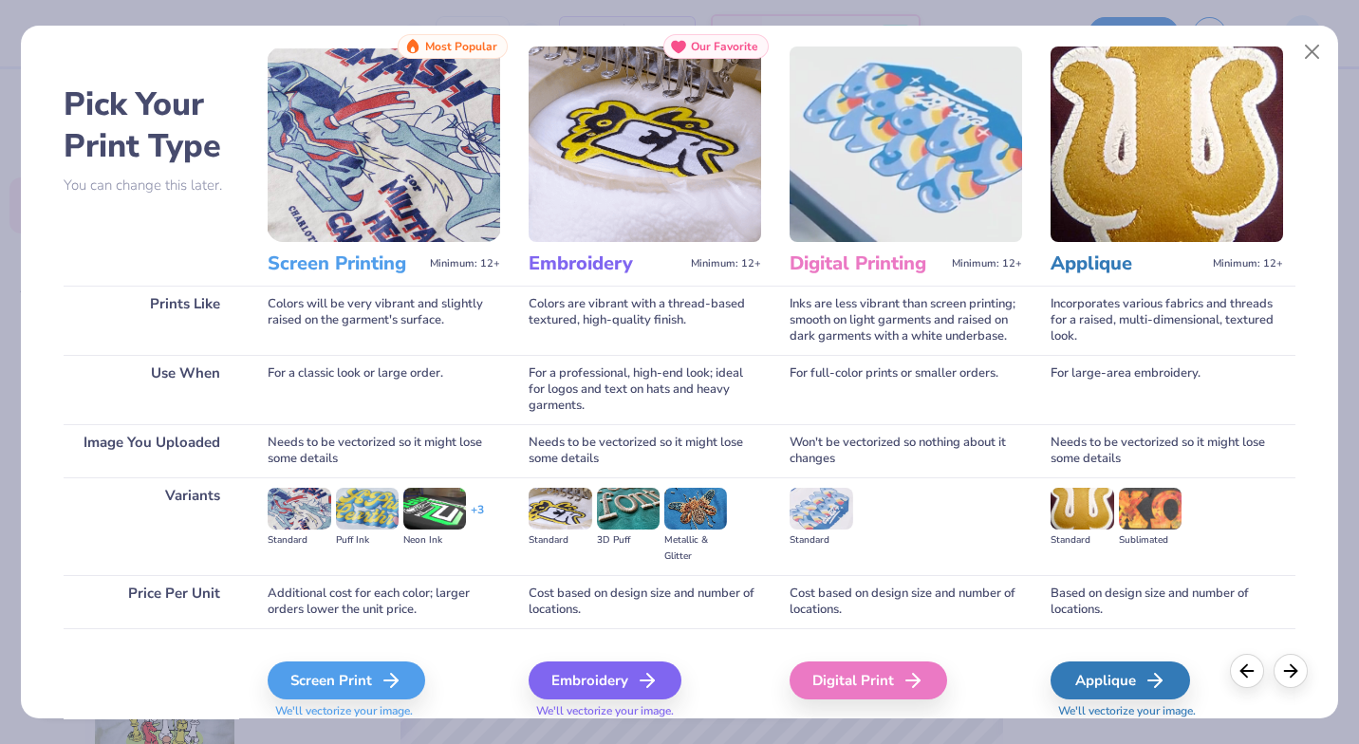
scroll to position [42, 0]
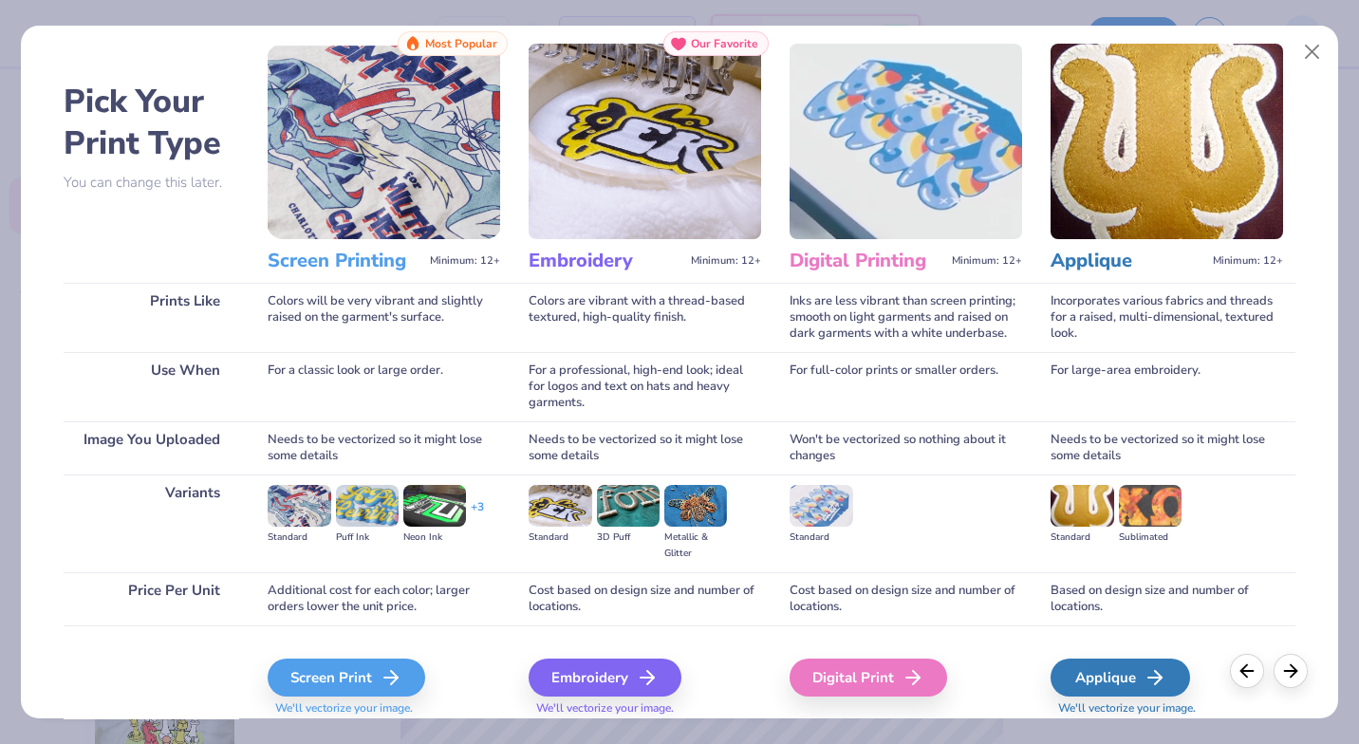
click at [398, 673] on polyline at bounding box center [394, 677] width 7 height 13
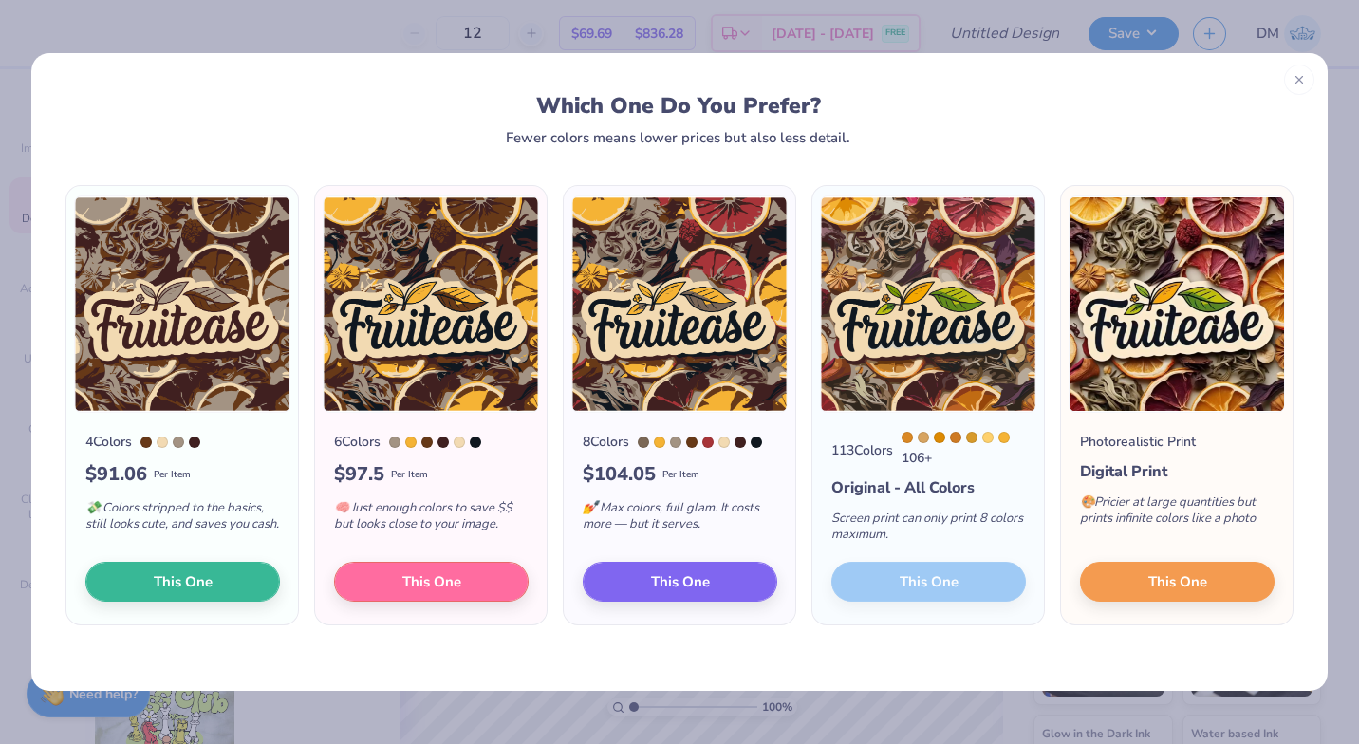
click at [909, 375] on img at bounding box center [928, 304] width 216 height 217
click at [717, 602] on button "This One" at bounding box center [680, 582] width 195 height 40
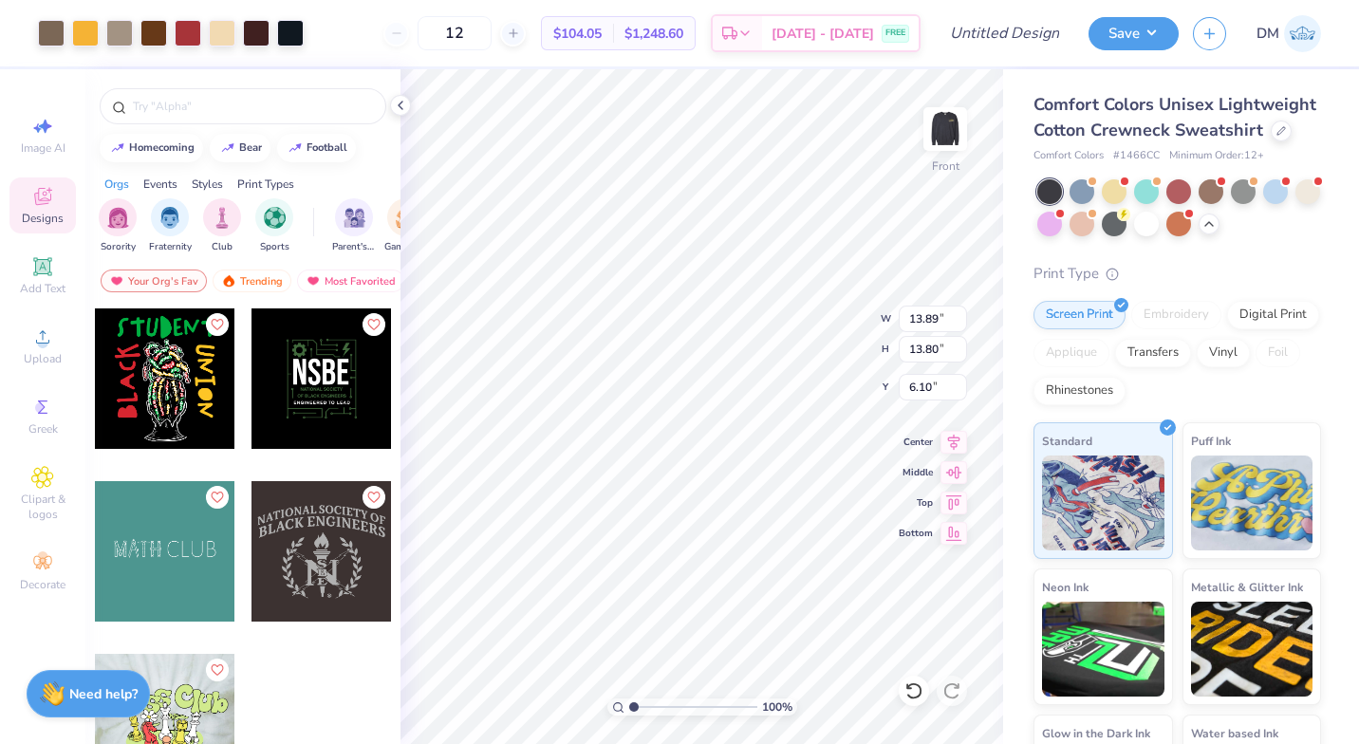
click at [644, 317] on div at bounding box center [679, 324] width 473 height 67
click at [795, 162] on div at bounding box center [679, 372] width 1359 height 744
type input "10.33"
type input "1.70"
type input "8.91"
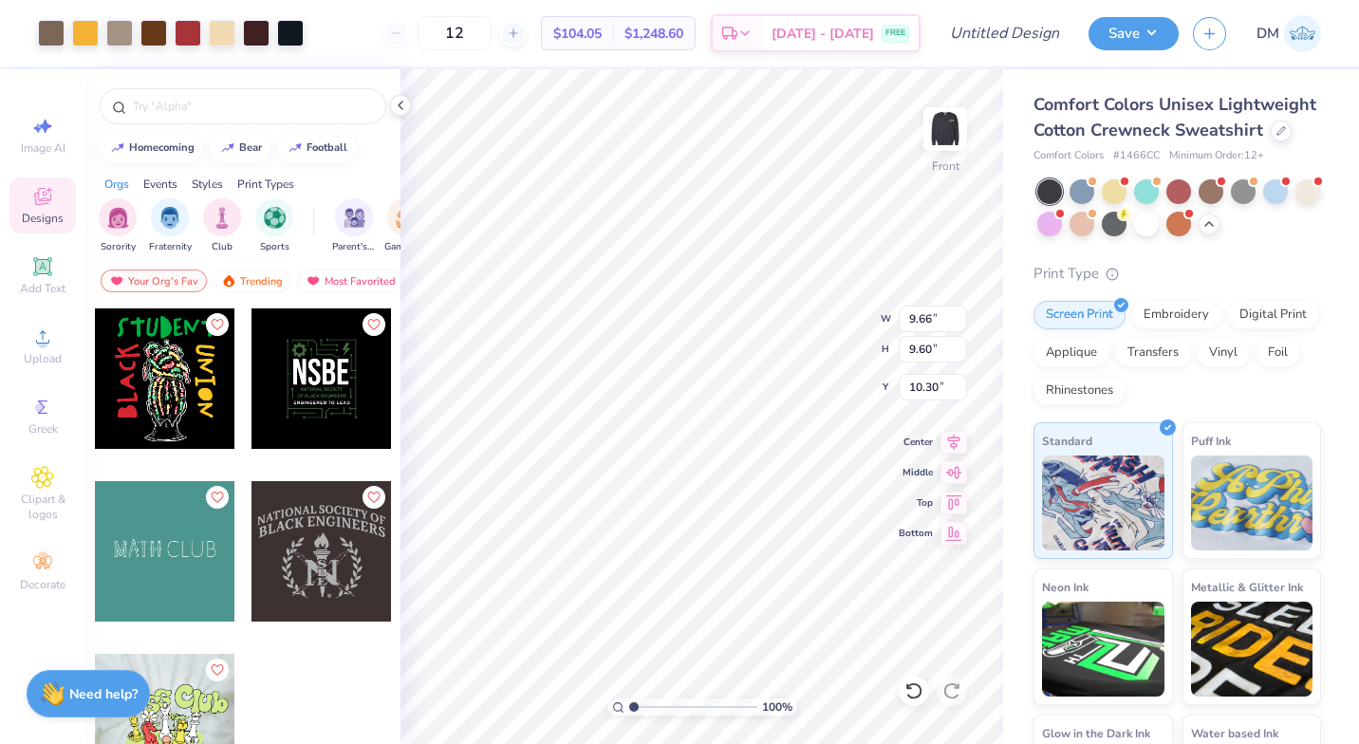
type input "9.66"
type input "9.60"
type input "10.30"
click at [1047, 178] on div "Art colors 12 $104.05 Per Item $1,248.60 Total Est. Delivery Sep 19 - 22 FREE D…" at bounding box center [679, 372] width 1359 height 744
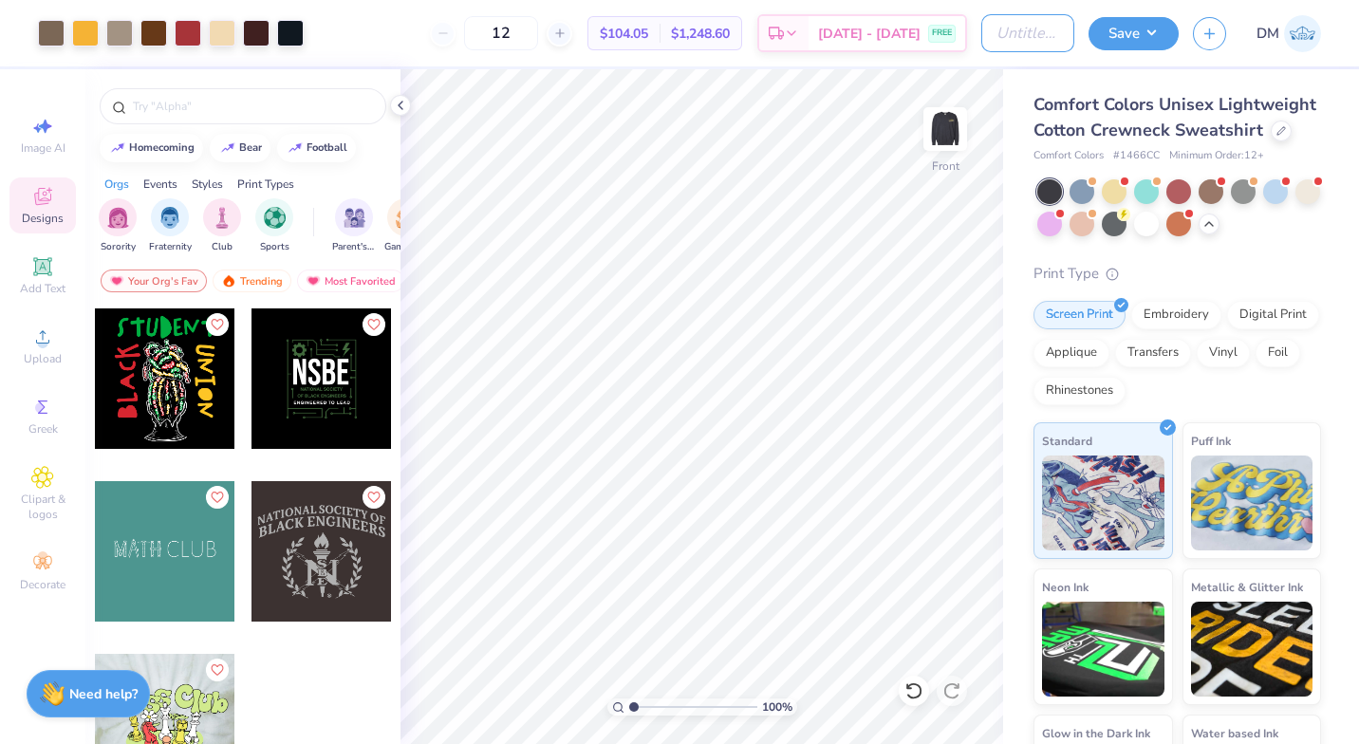
click at [1034, 42] on input "Design Title" at bounding box center [1028, 33] width 93 height 38
type input "fruitease merch line 1"
click at [1148, 34] on button "Save" at bounding box center [1134, 33] width 90 height 33
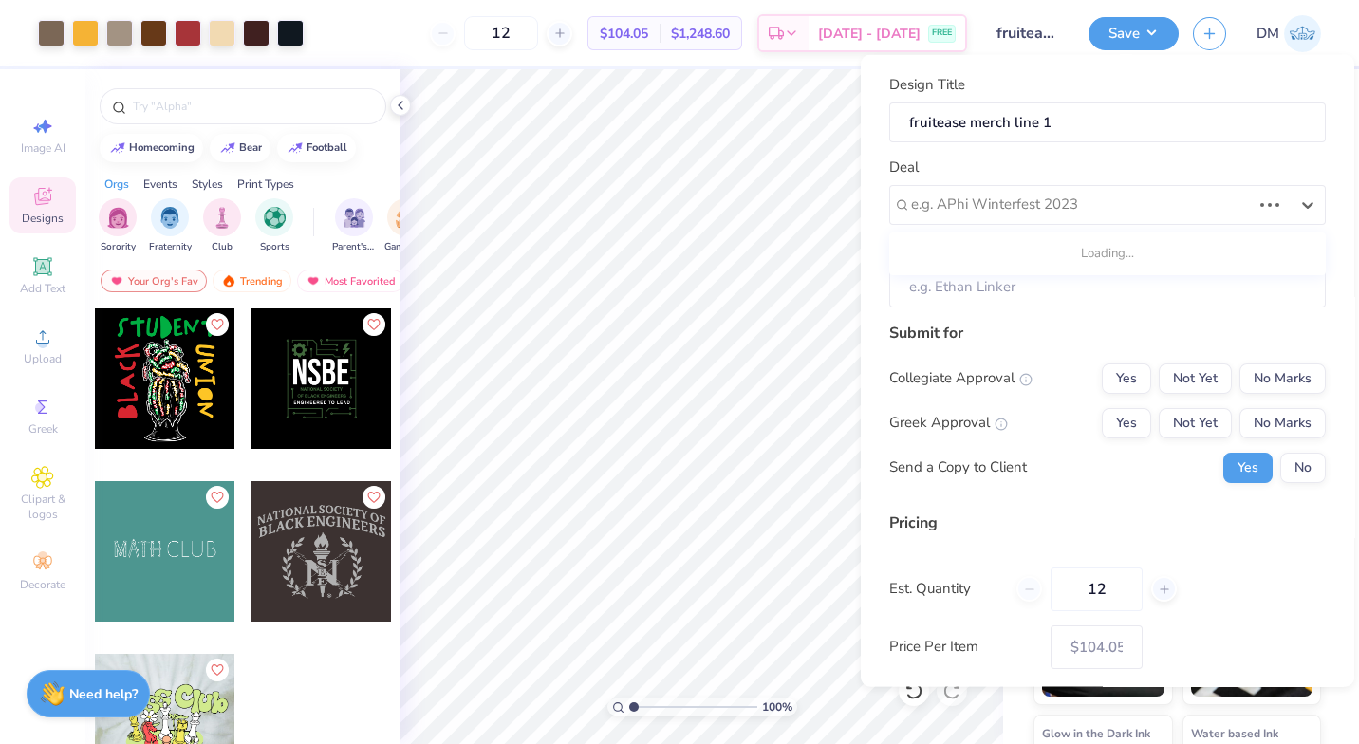
click at [1081, 205] on div at bounding box center [1081, 205] width 340 height 26
paste input "Fruitease Merch"
type input "Fruitease Merch"
click at [1171, 171] on div "Deal e.g. APhi Winterfest 2023" at bounding box center [1107, 191] width 437 height 68
click at [1299, 202] on icon at bounding box center [1308, 204] width 19 height 19
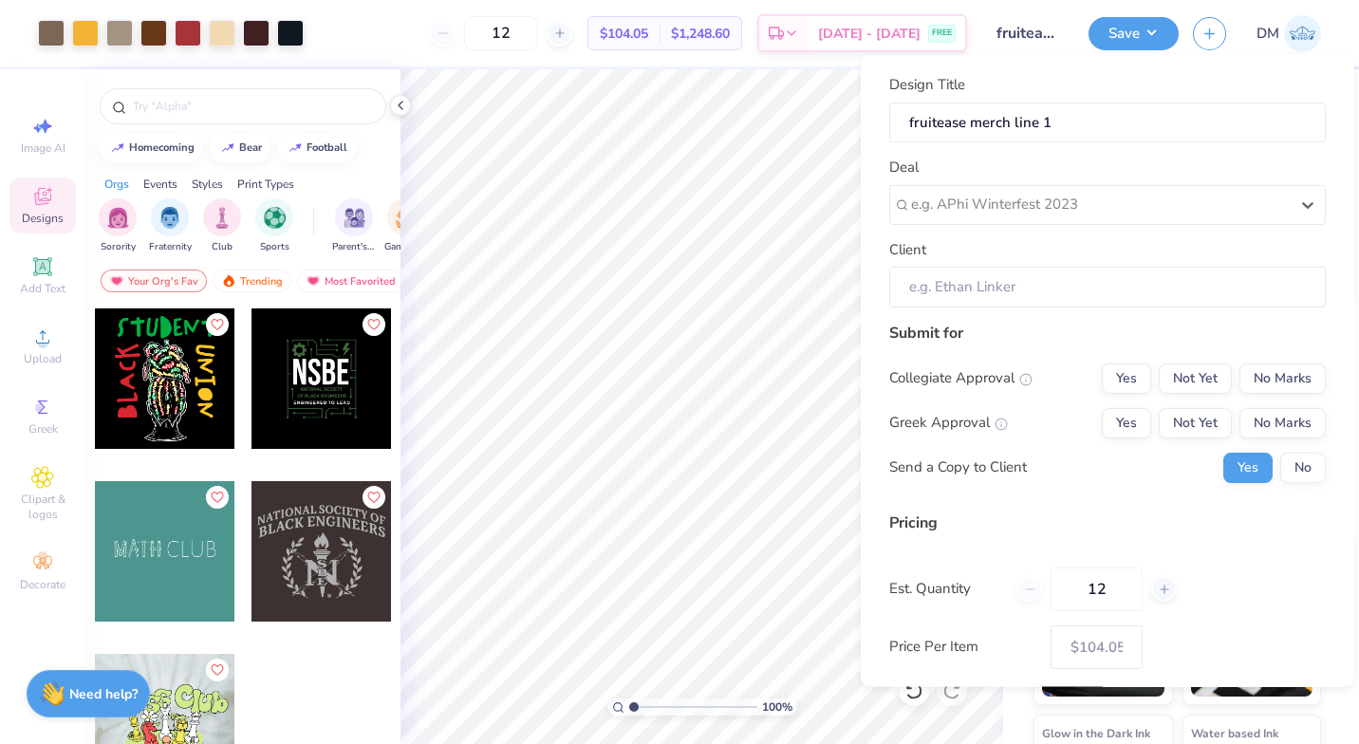
click at [1299, 202] on icon at bounding box center [1308, 204] width 19 height 19
click at [1280, 379] on button "No Marks" at bounding box center [1283, 378] width 86 height 30
click at [1281, 404] on div "Collegiate Approval Yes Not Yet No Marks Greek Approval Yes Not Yet No Marks Se…" at bounding box center [1107, 423] width 437 height 120
click at [1290, 421] on button "No Marks" at bounding box center [1283, 422] width 86 height 30
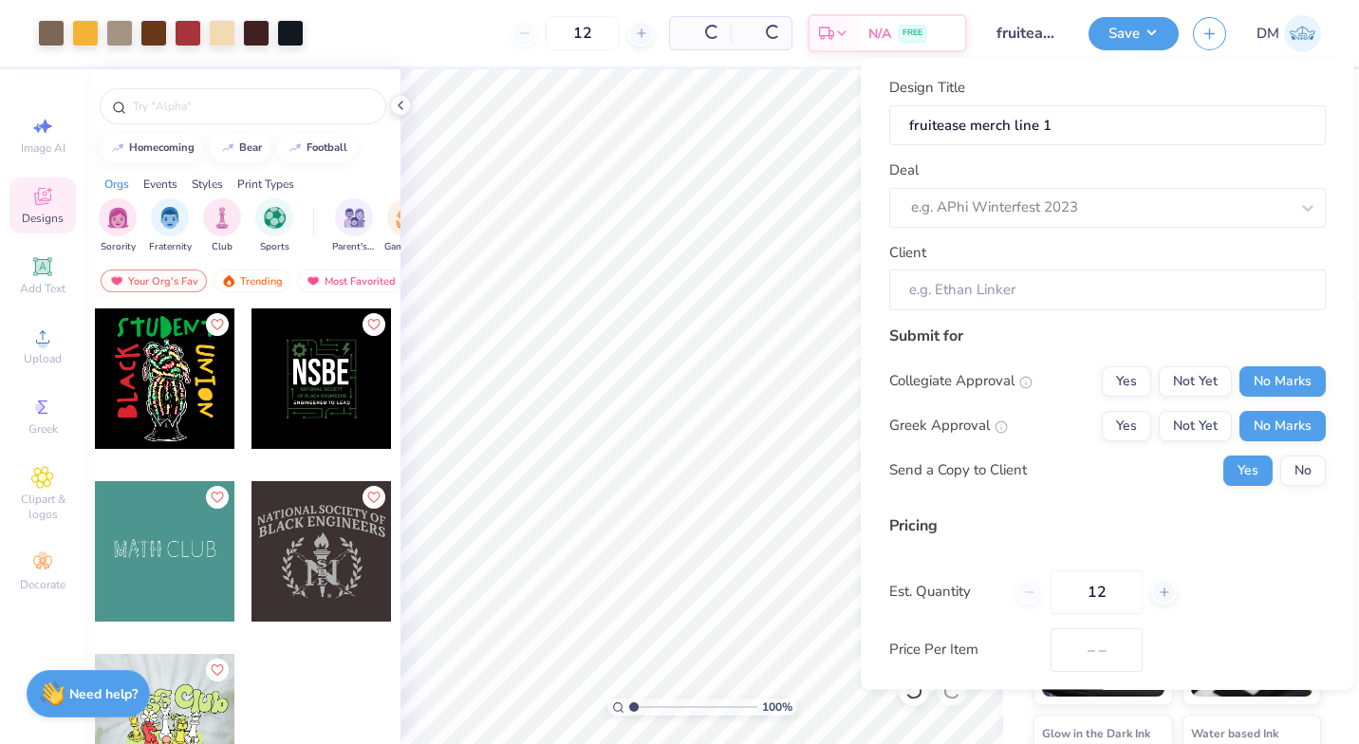
type input "$104.05"
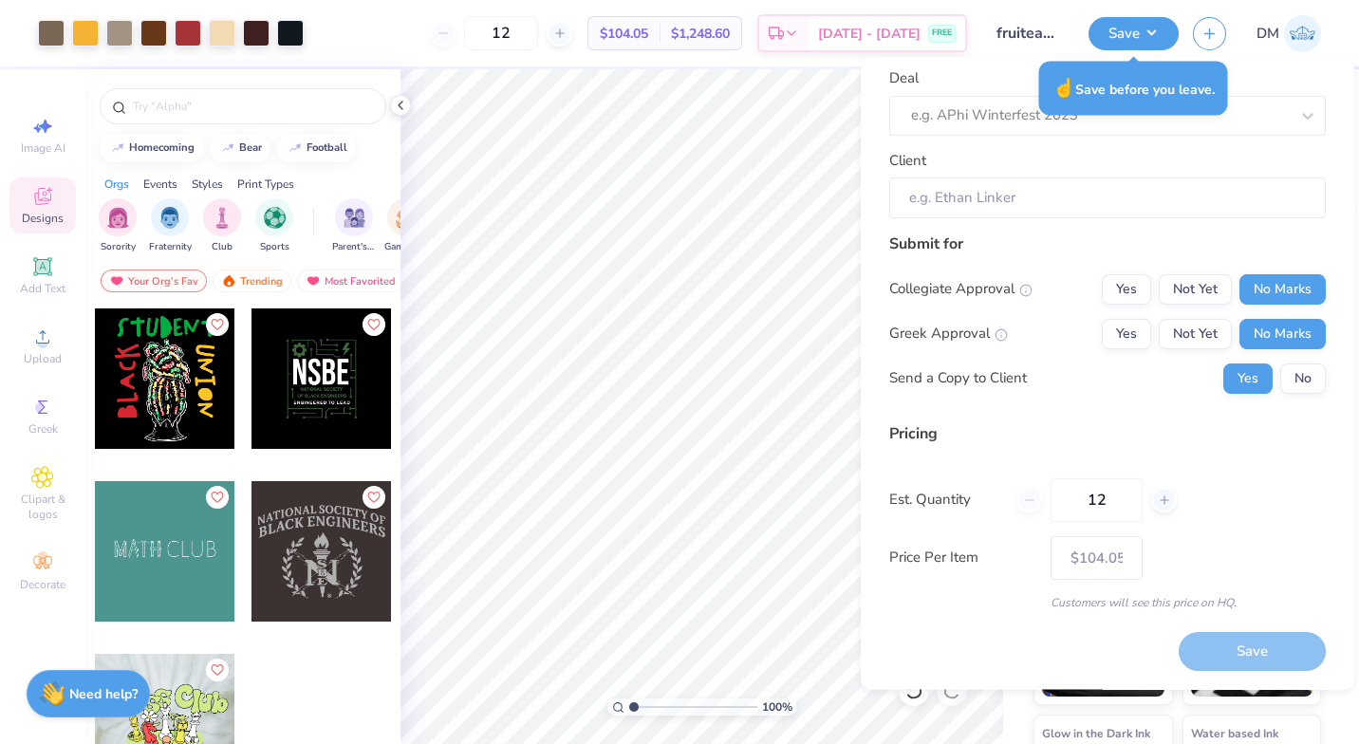
click at [1337, 81] on div "Design Title fruitease merch line 1 Deal e.g. APhi Winterfest 2023 Client Submi…" at bounding box center [1108, 374] width 494 height 632
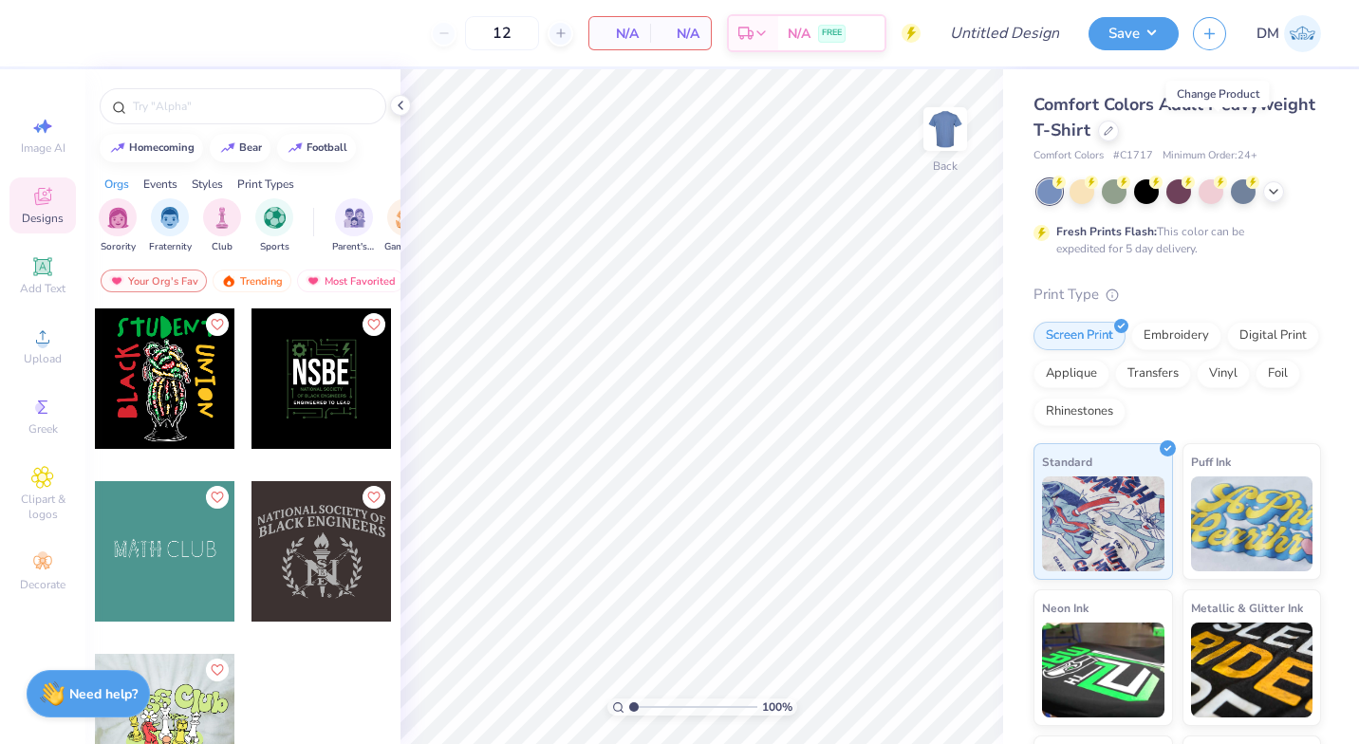
click at [1119, 135] on div at bounding box center [1108, 131] width 21 height 21
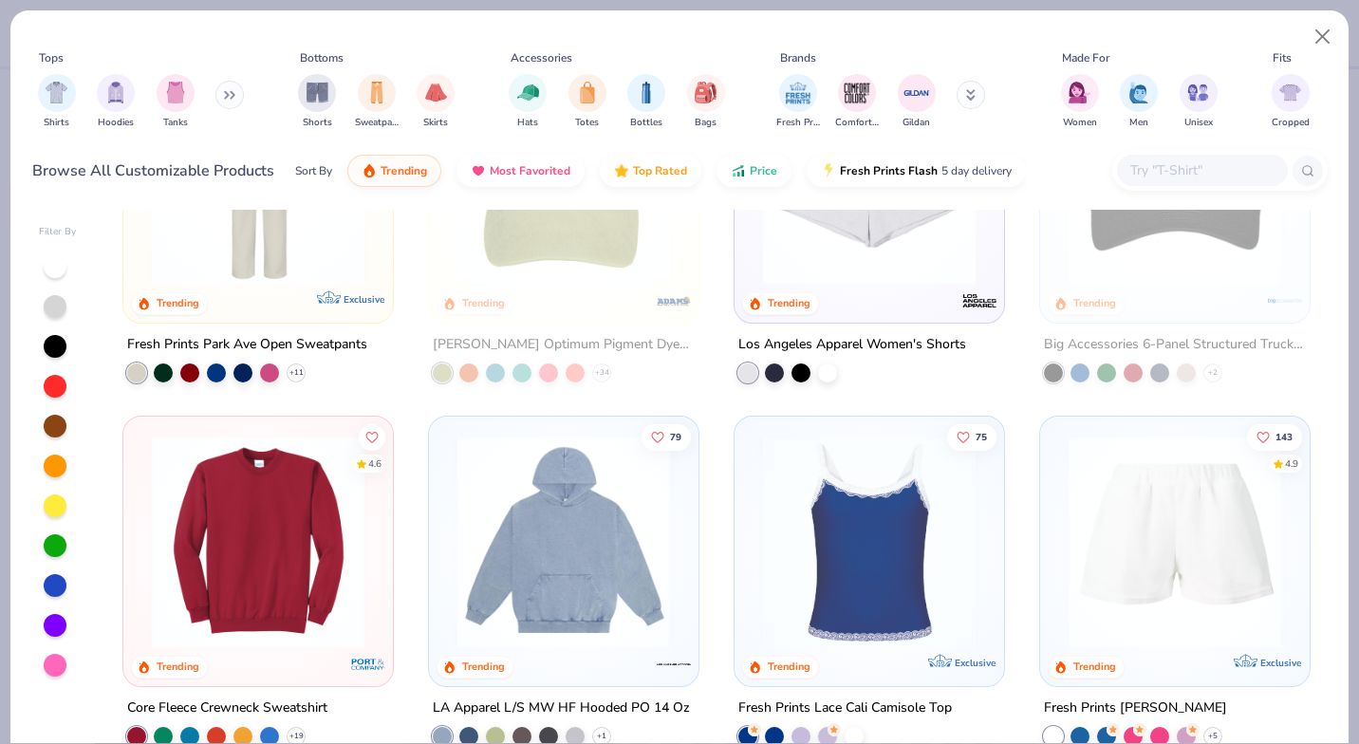
scroll to position [3507, 0]
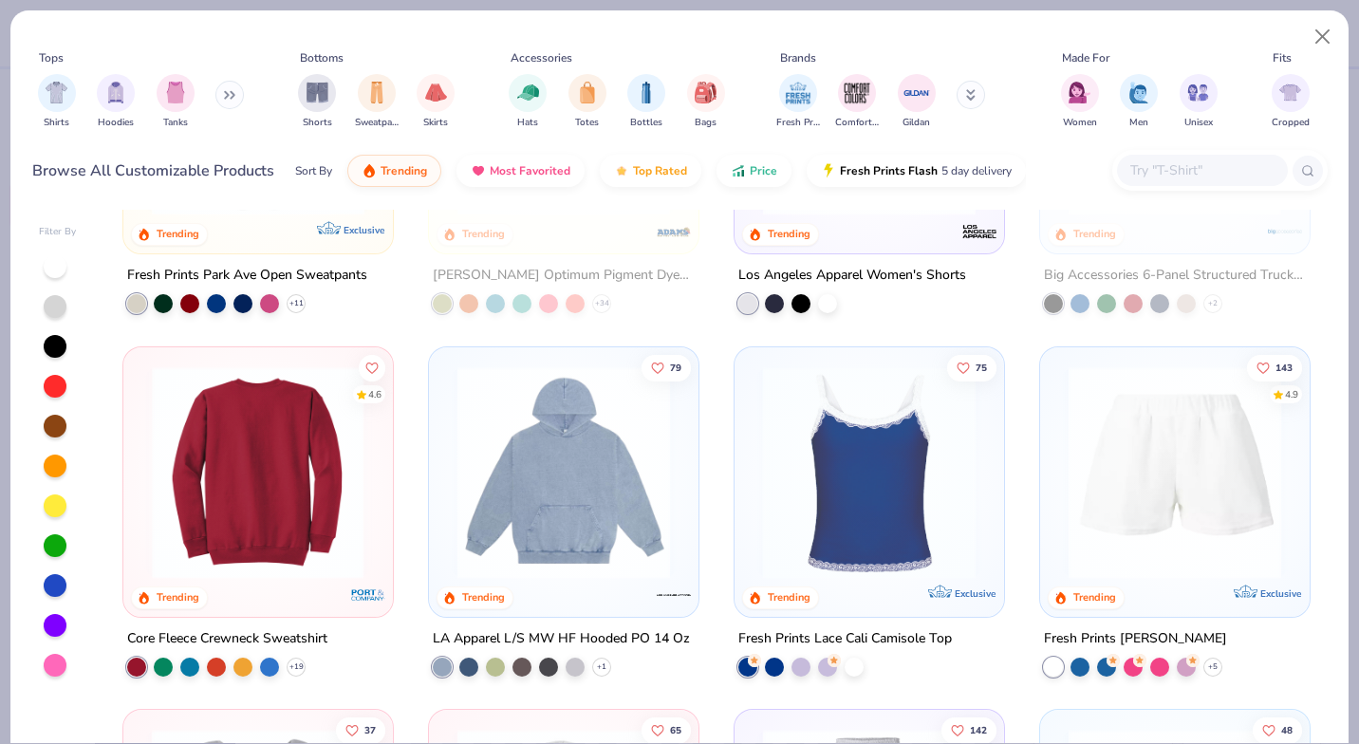
click at [291, 484] on div at bounding box center [259, 471] width 694 height 213
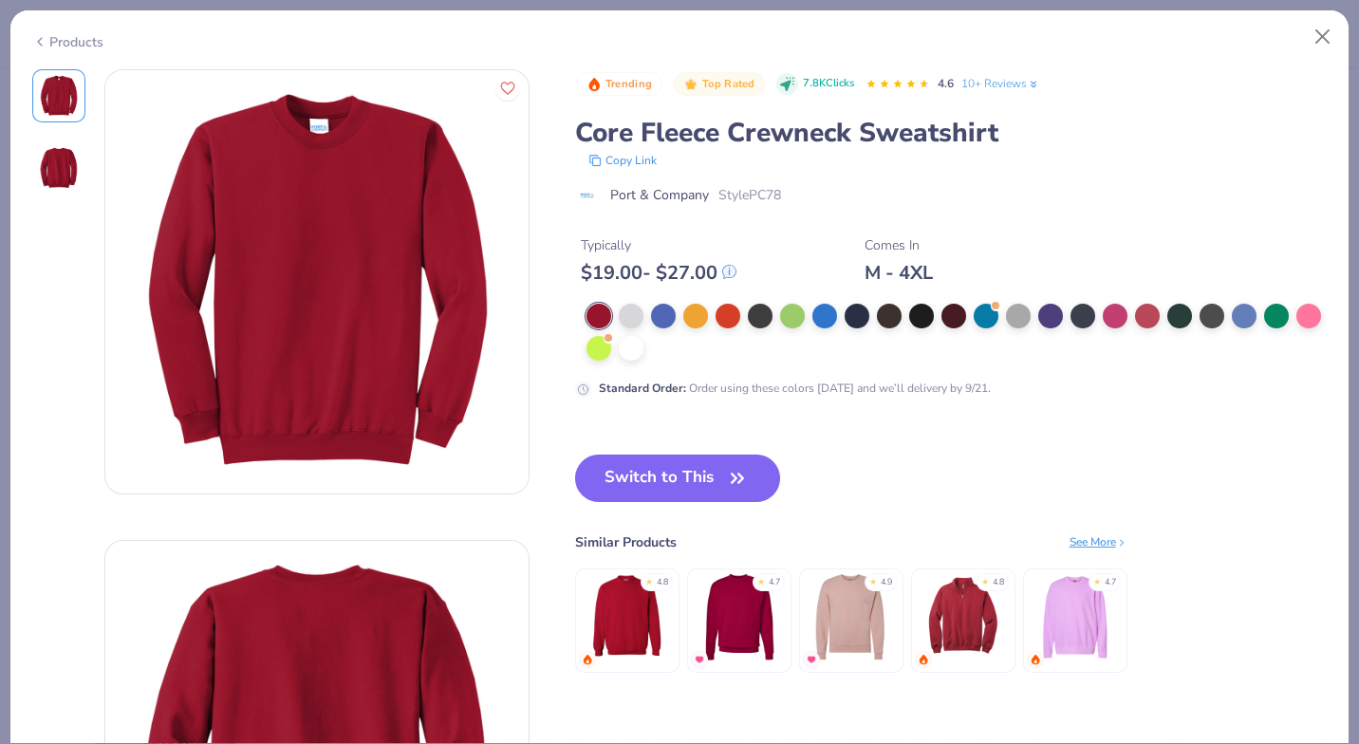
click at [644, 342] on div at bounding box center [631, 348] width 25 height 25
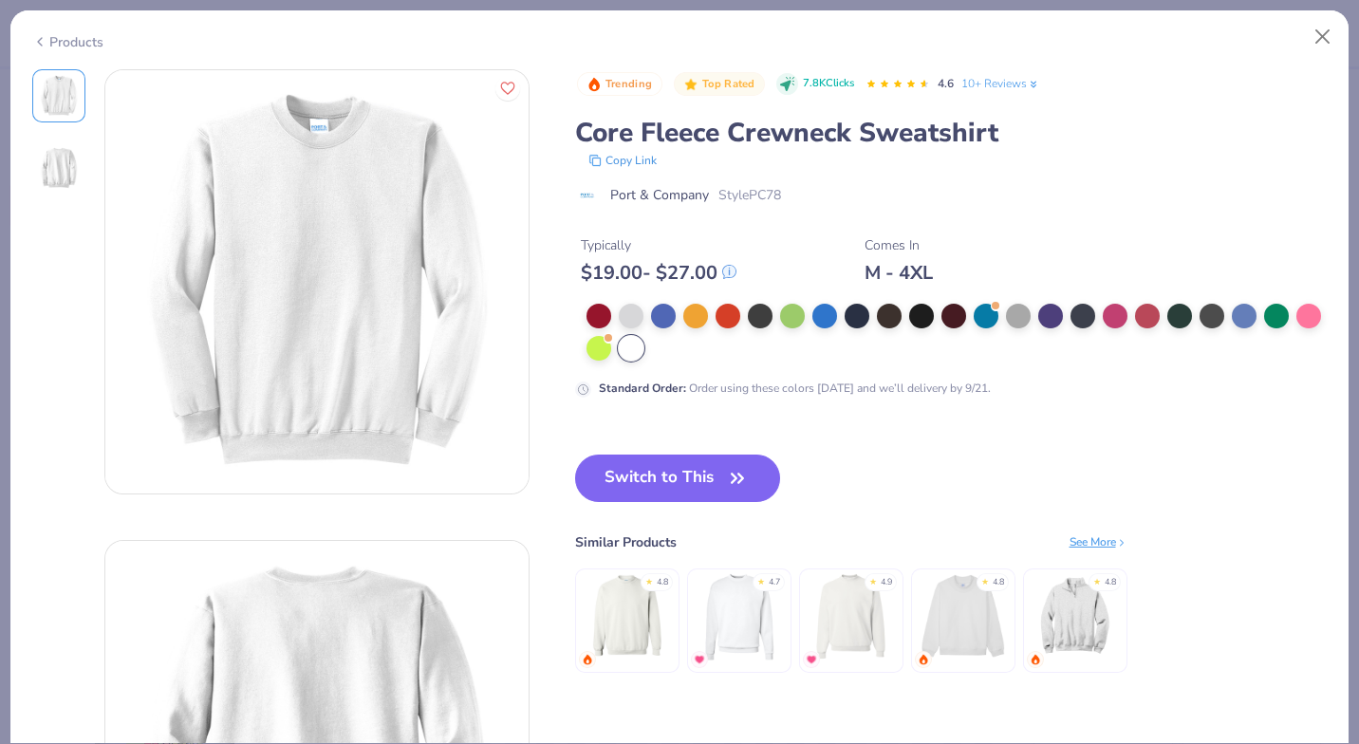
click at [716, 465] on button "Switch to This" at bounding box center [678, 478] width 206 height 47
click at [692, 486] on button "Switch to This" at bounding box center [678, 478] width 206 height 47
click at [696, 480] on button "Switch to This" at bounding box center [678, 478] width 206 height 47
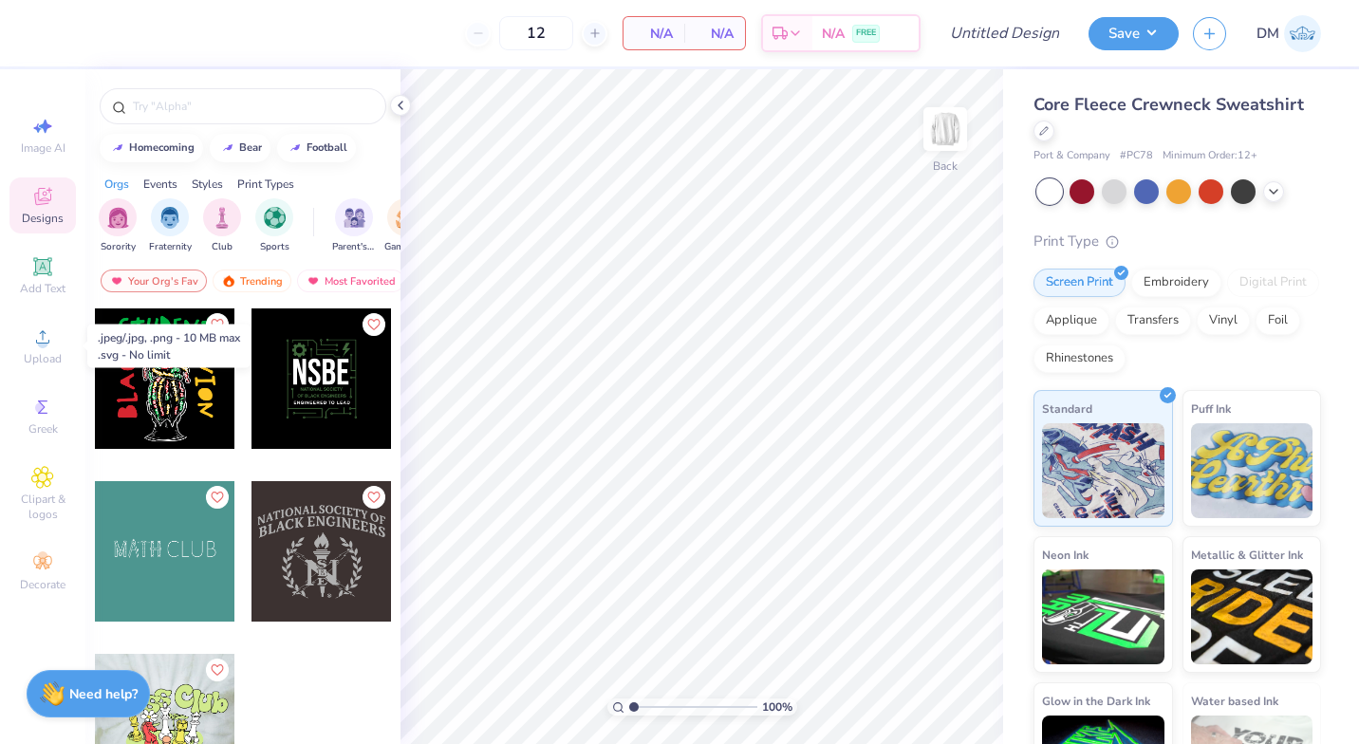
click at [50, 346] on icon at bounding box center [42, 337] width 23 height 23
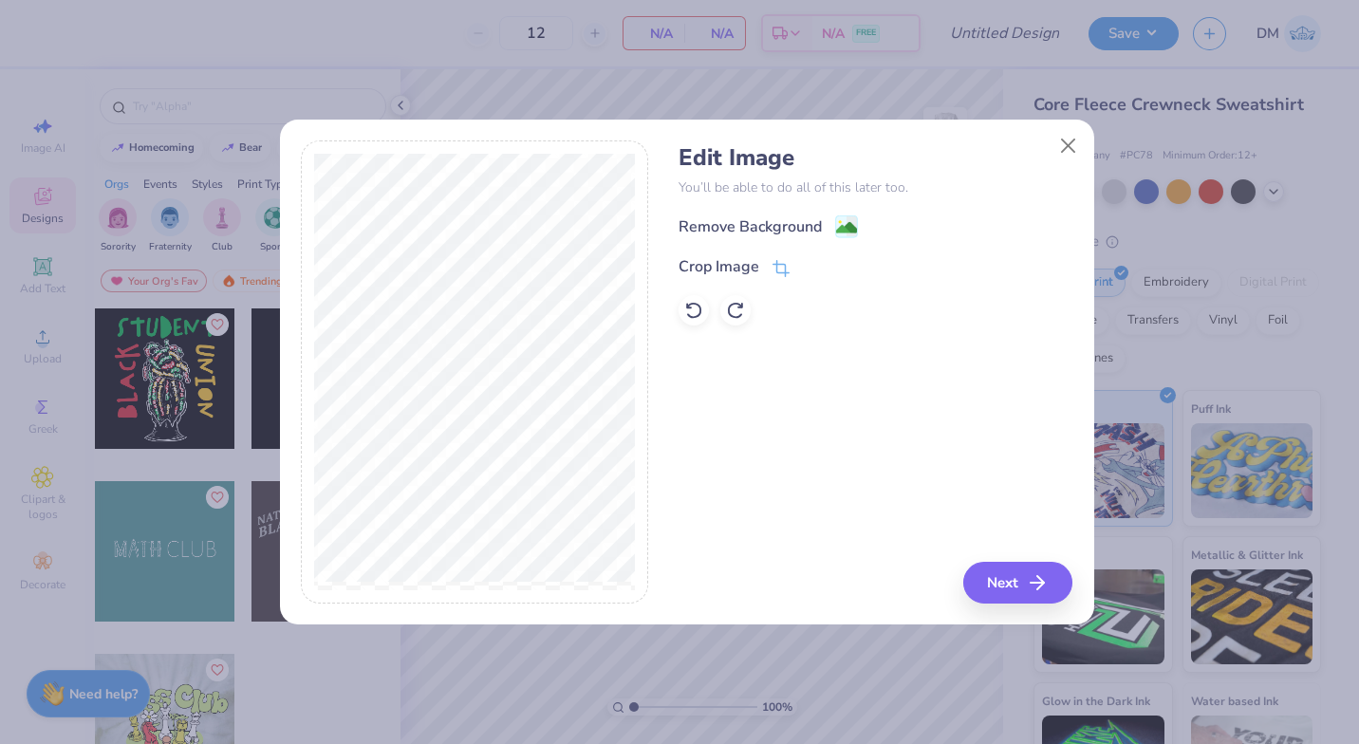
click at [725, 272] on div "Crop Image" at bounding box center [719, 266] width 81 height 23
click at [808, 268] on icon at bounding box center [812, 266] width 11 height 11
click at [781, 260] on span at bounding box center [781, 266] width 17 height 23
click at [809, 261] on icon at bounding box center [812, 266] width 11 height 11
click at [830, 227] on div "Remove Background" at bounding box center [768, 227] width 179 height 24
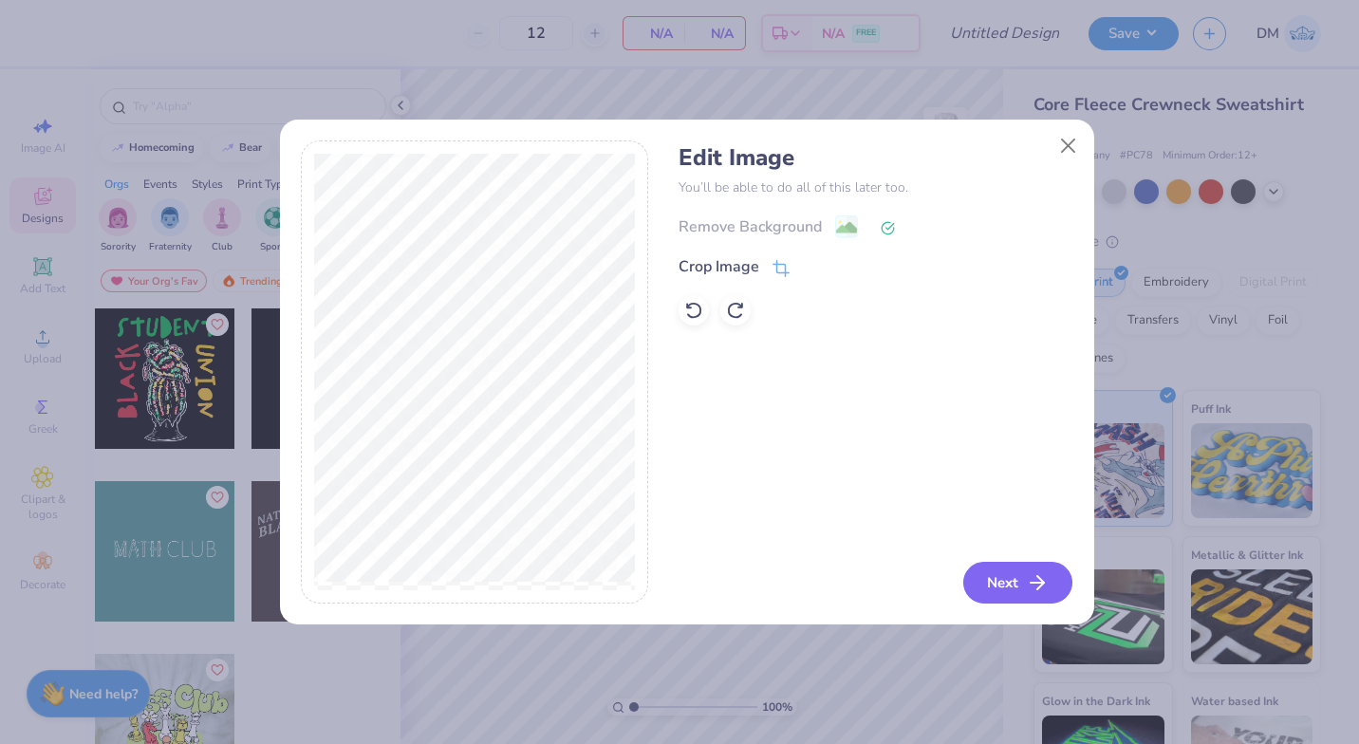
click at [1059, 599] on button "Next" at bounding box center [1018, 583] width 109 height 42
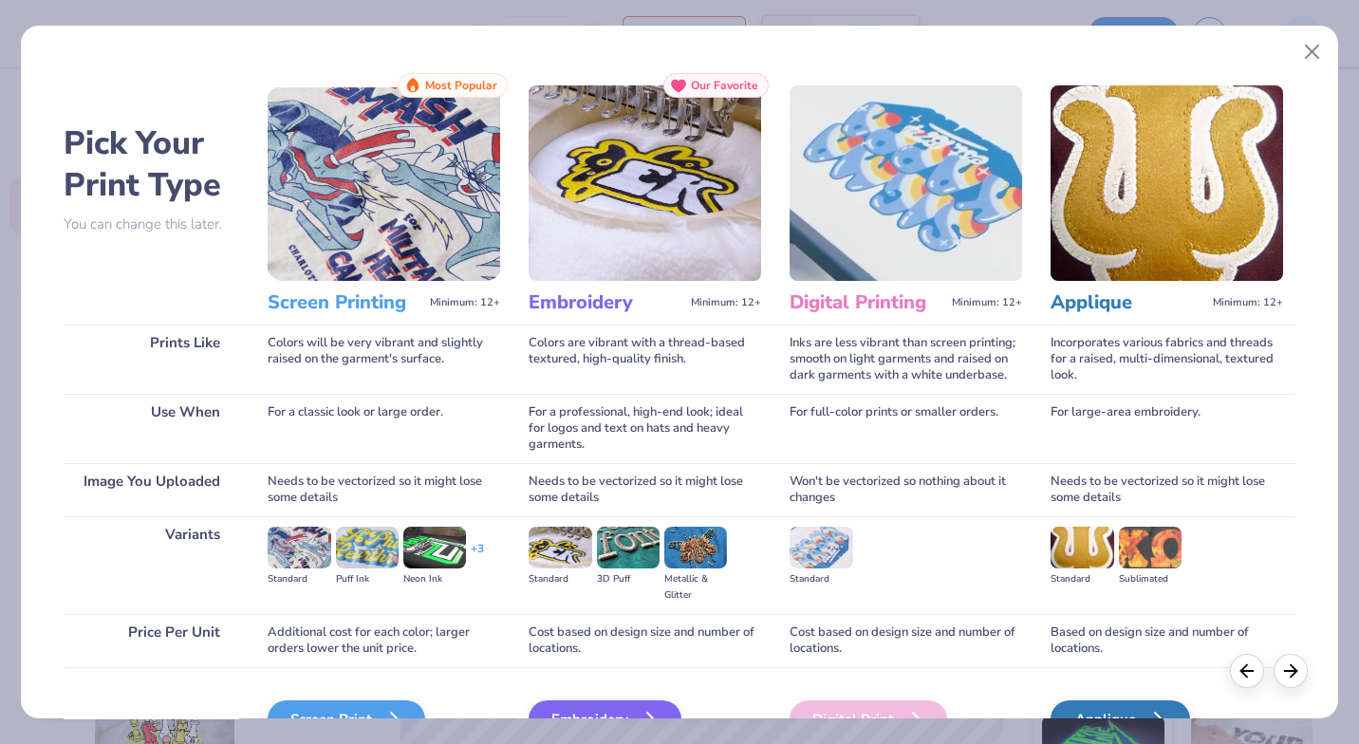
scroll to position [107, 0]
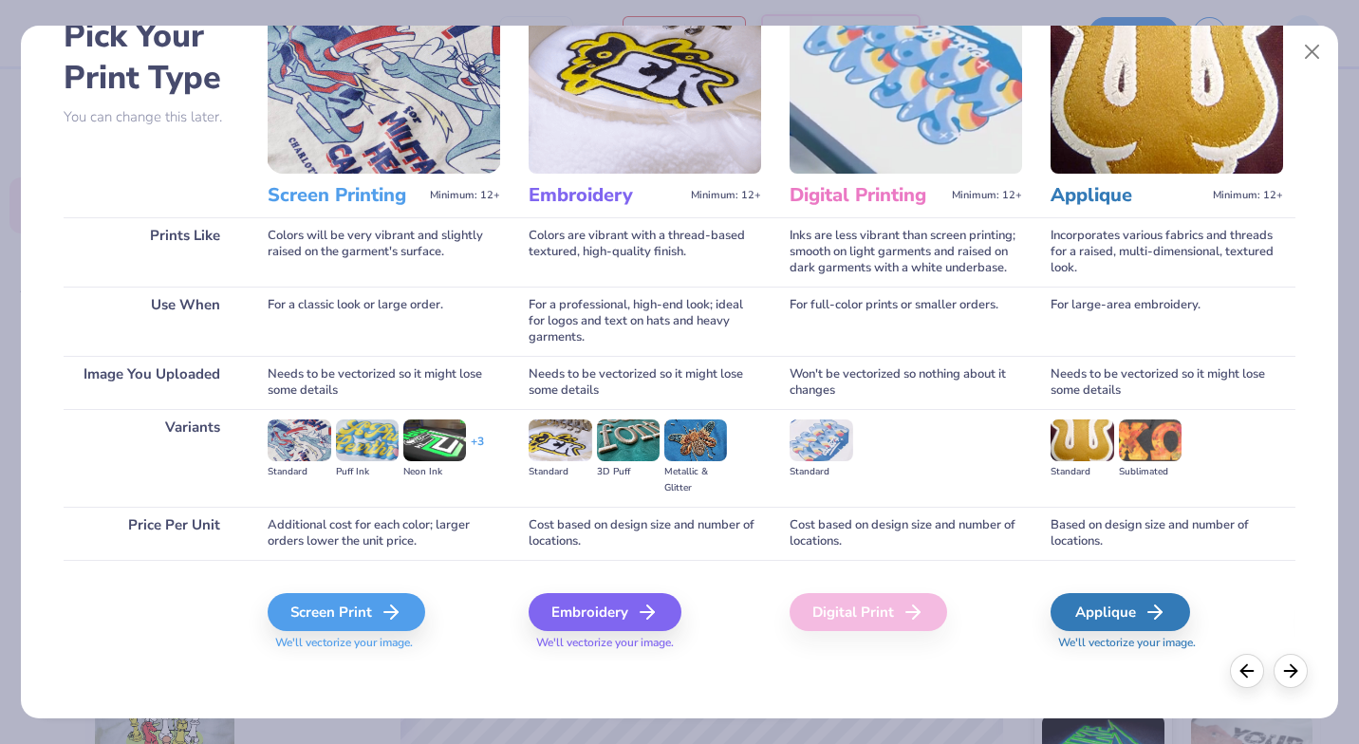
click at [640, 629] on div "Embroidery" at bounding box center [605, 612] width 153 height 38
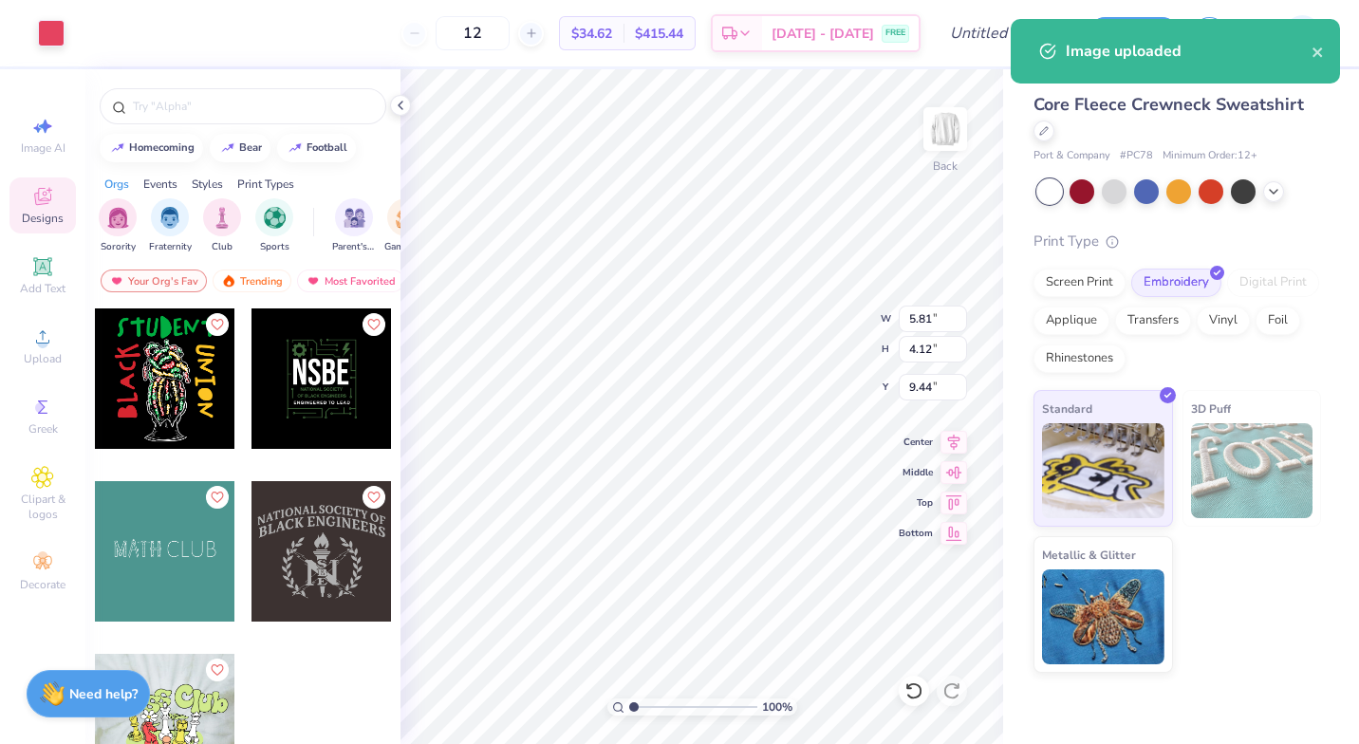
type input "3.24"
type input "2.30"
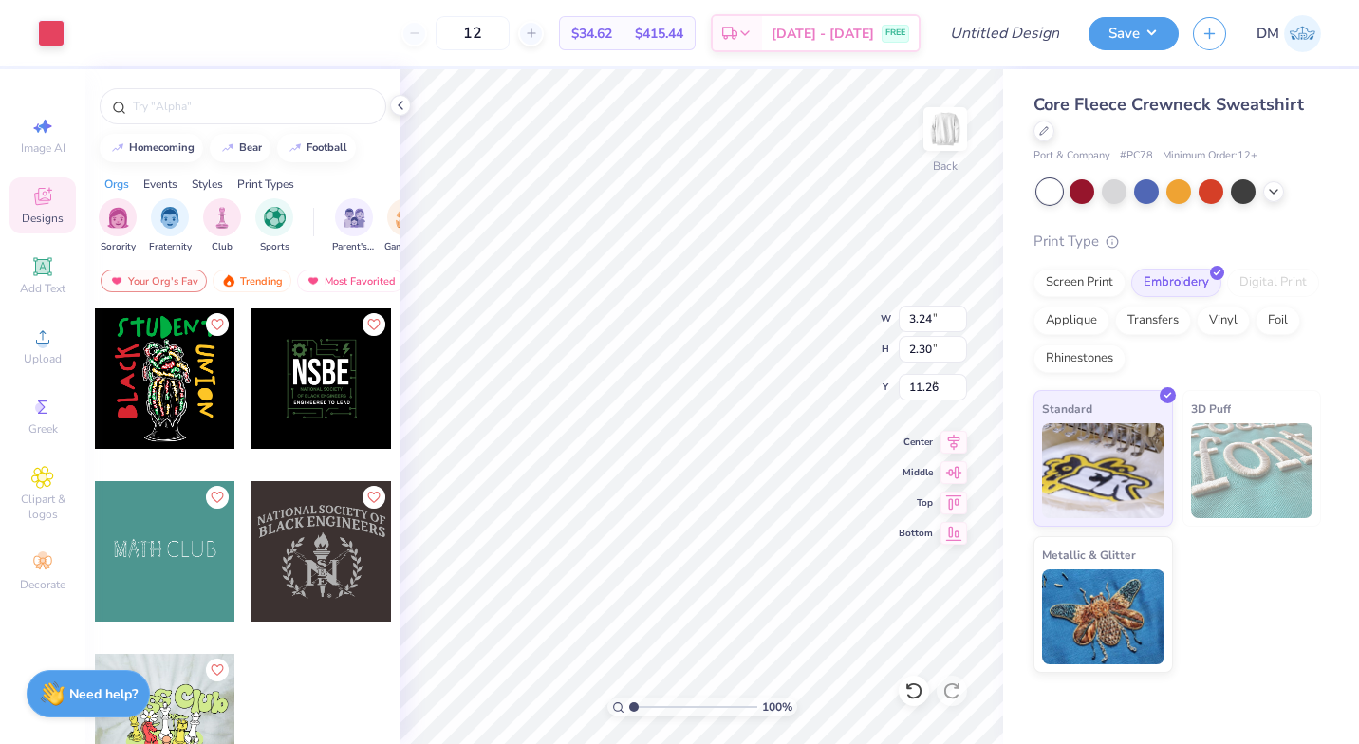
type input "3.00"
click at [67, 251] on div "Add Text" at bounding box center [42, 276] width 66 height 56
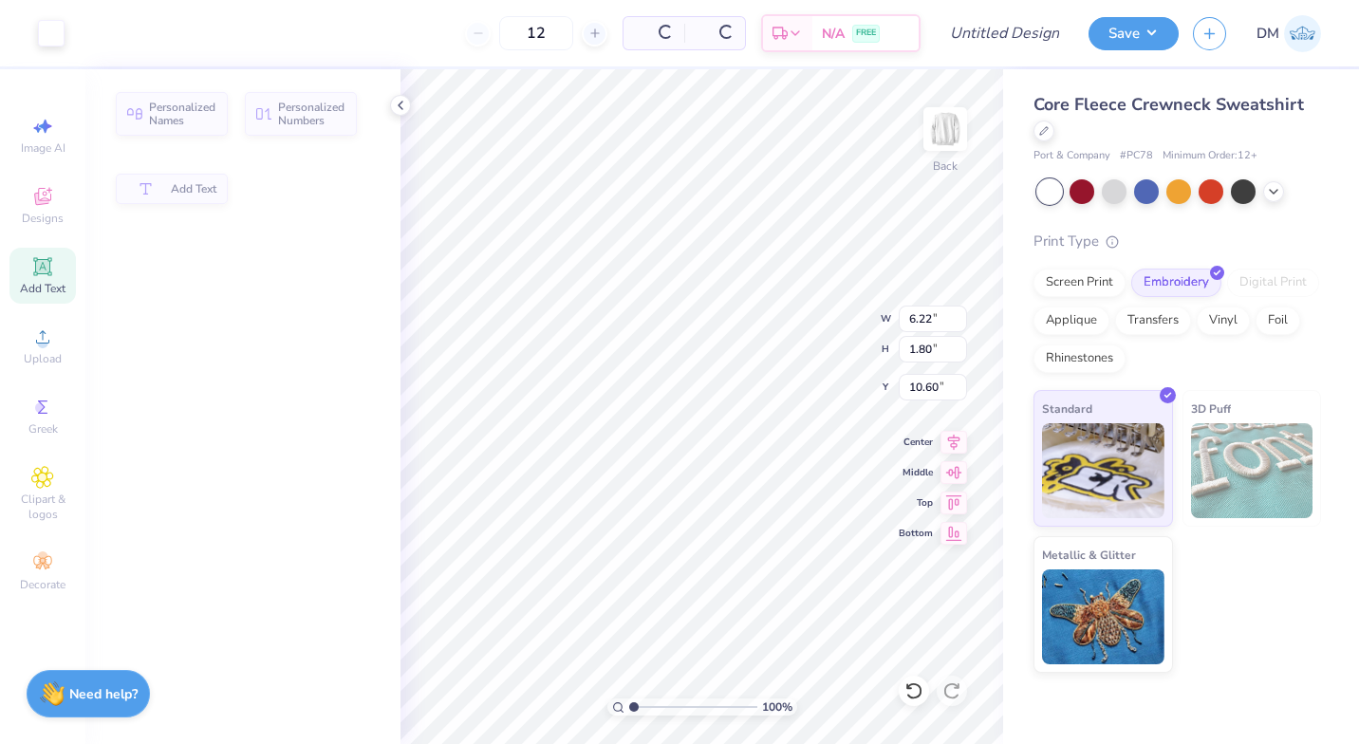
type input "6.22"
type input "1.80"
type input "10.60"
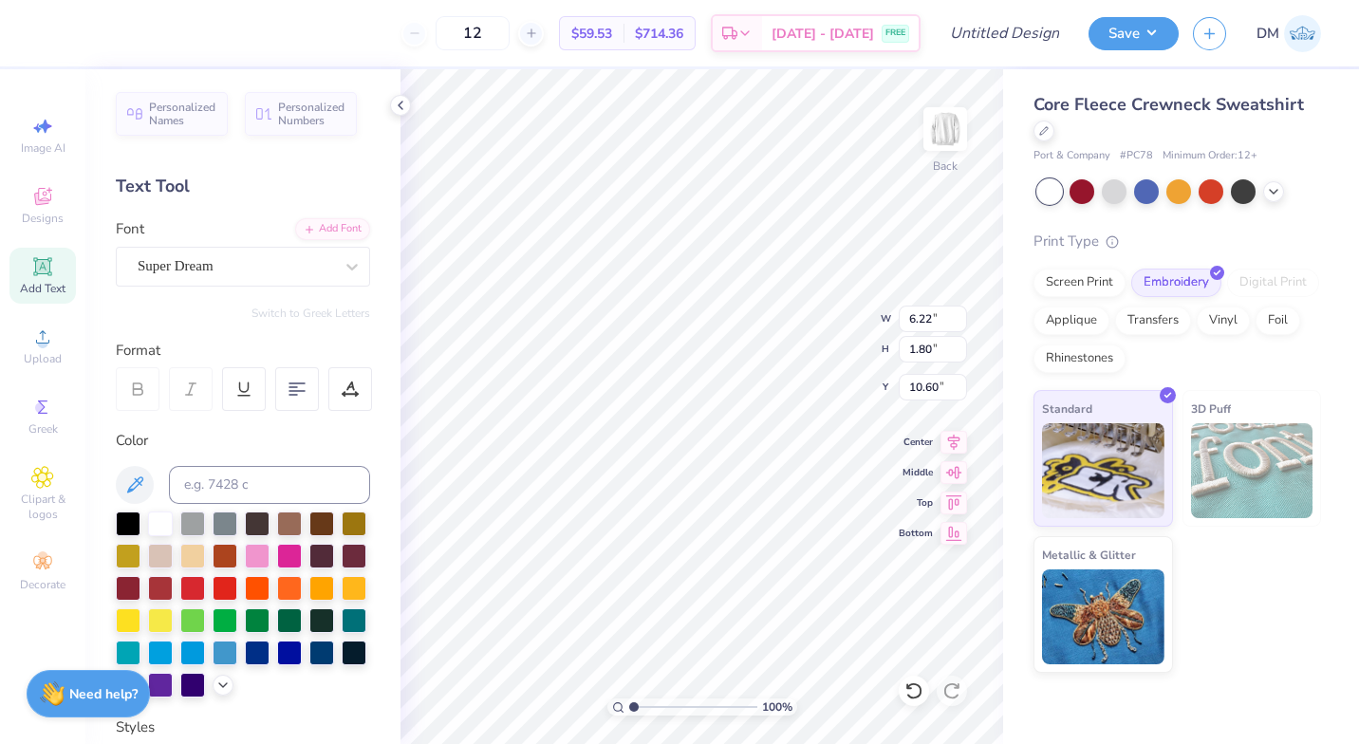
scroll to position [15, 10]
type textarea "Big Bad WOlfe Creative"
click at [343, 257] on icon at bounding box center [352, 266] width 19 height 19
click at [327, 232] on div "Add Font" at bounding box center [332, 229] width 75 height 22
click at [335, 275] on div at bounding box center [352, 267] width 34 height 34
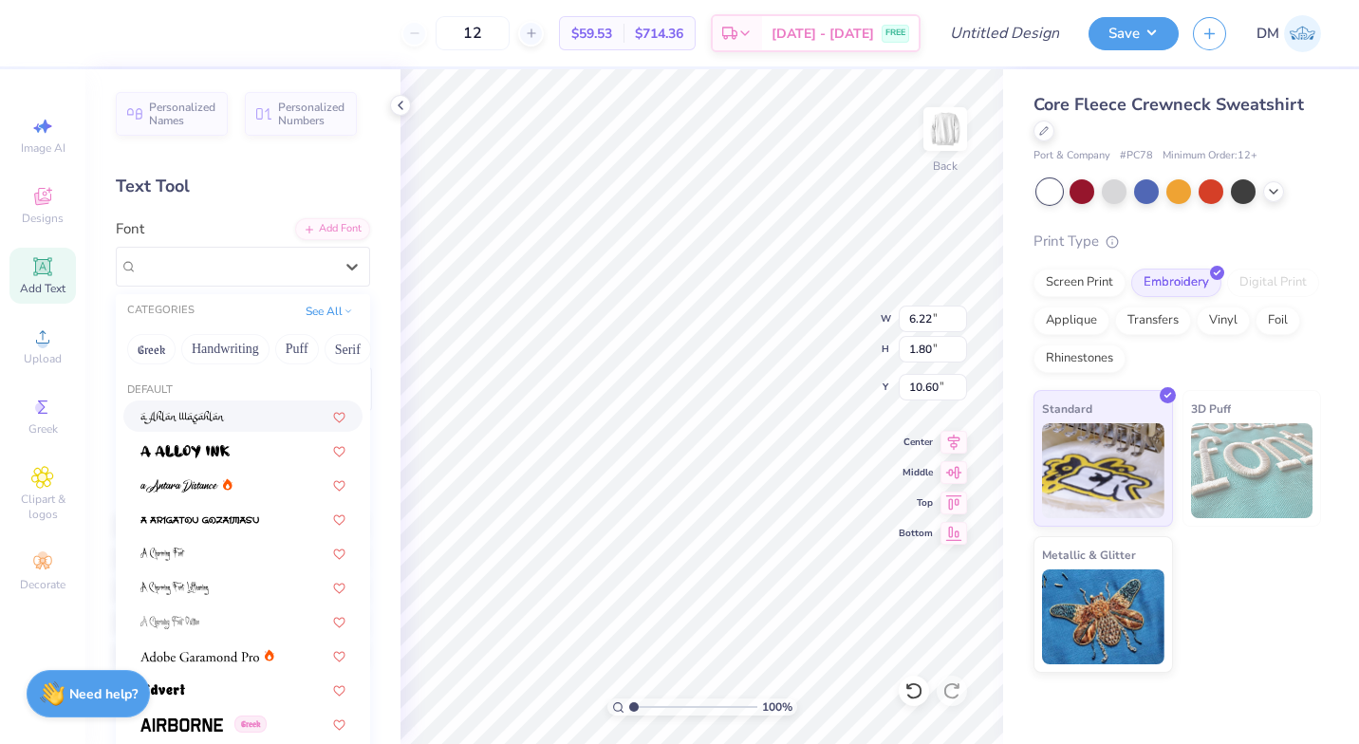
click at [295, 353] on button "Puff" at bounding box center [297, 349] width 44 height 30
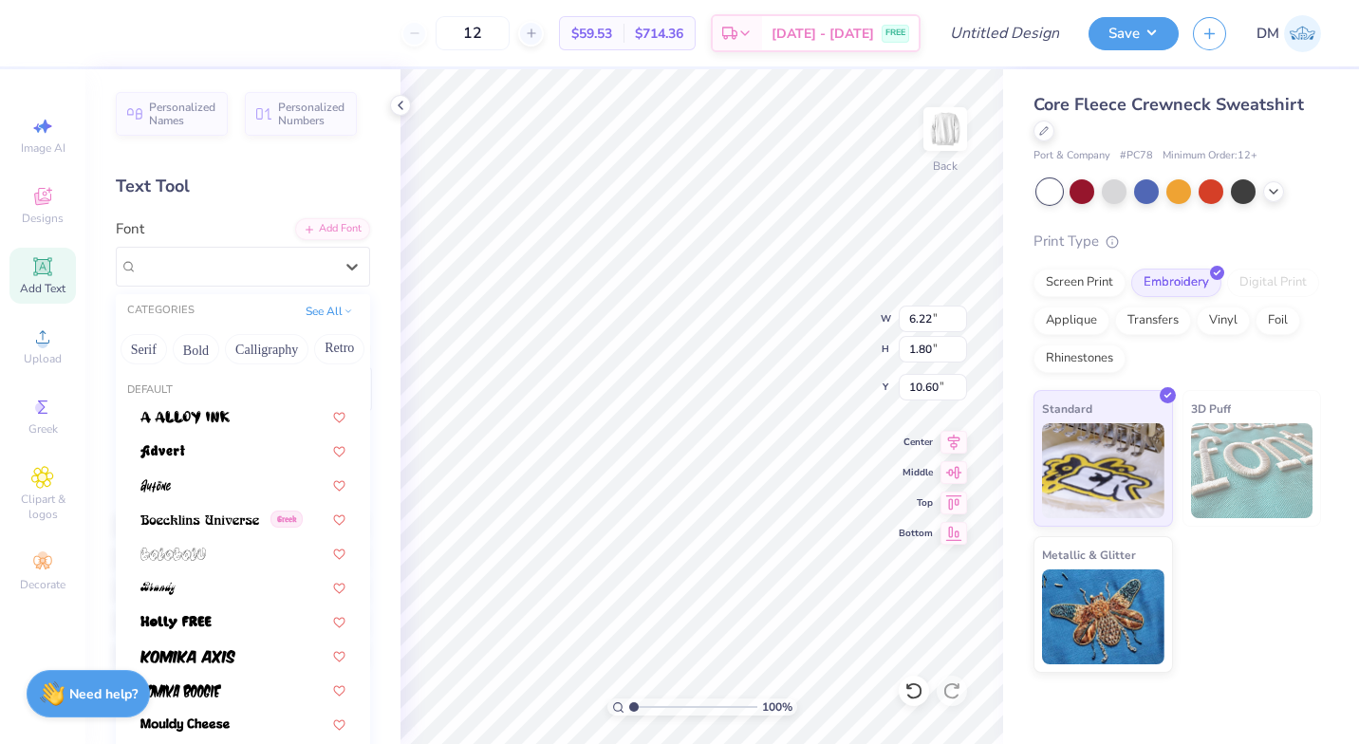
scroll to position [0, 205]
click at [216, 350] on button "Bold" at bounding box center [195, 349] width 47 height 30
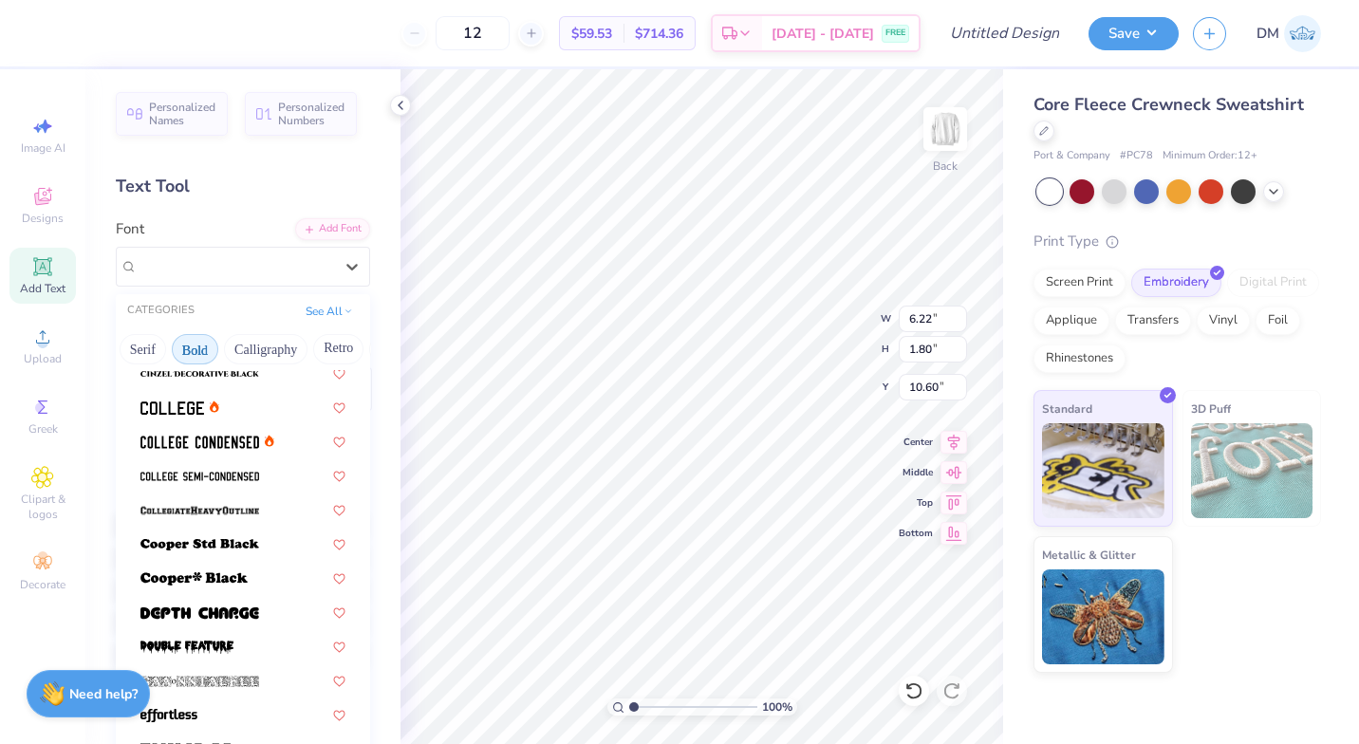
scroll to position [181, 0]
click at [244, 419] on div at bounding box center [242, 405] width 239 height 31
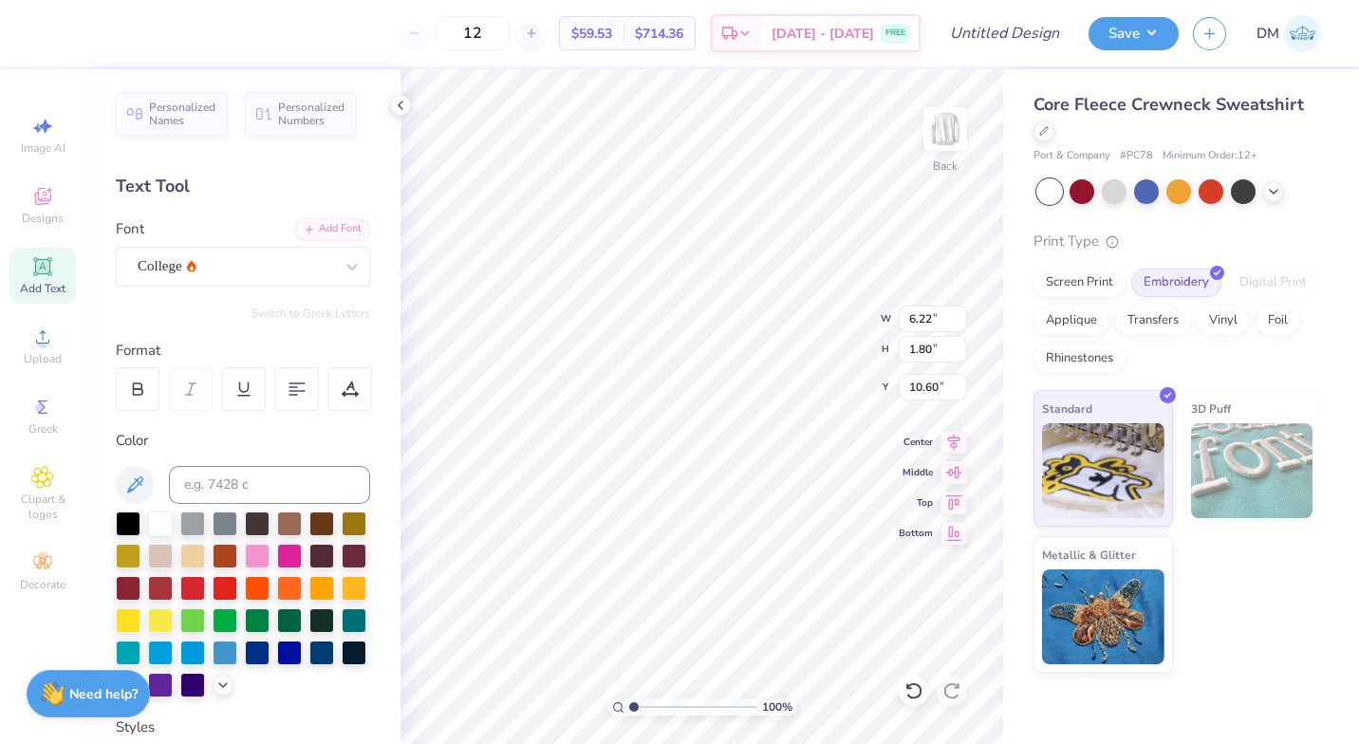
scroll to position [15, 11]
click at [131, 492] on icon at bounding box center [134, 485] width 23 height 23
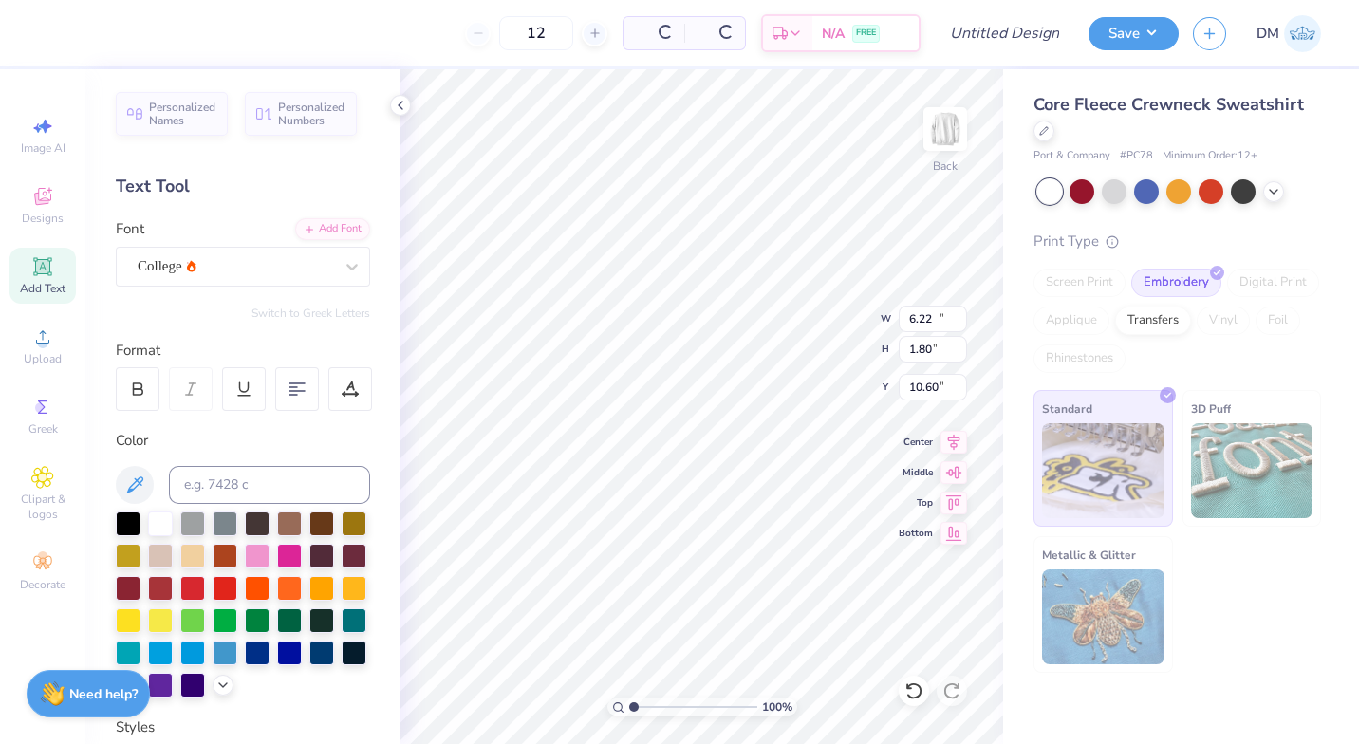
type input "16.52"
type input "1.10"
type input "10.95"
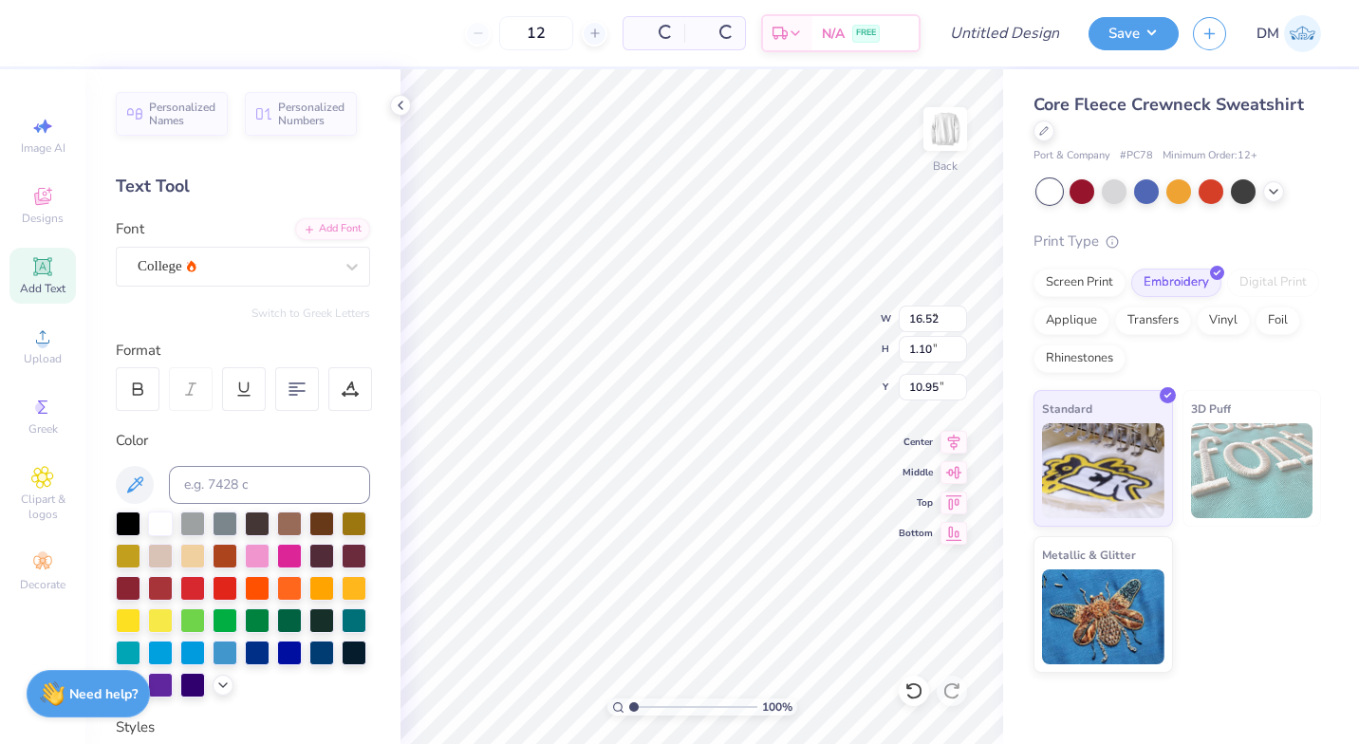
type input "7.49"
type input "0.50"
type input "5.30"
click at [354, 407] on div at bounding box center [350, 389] width 44 height 44
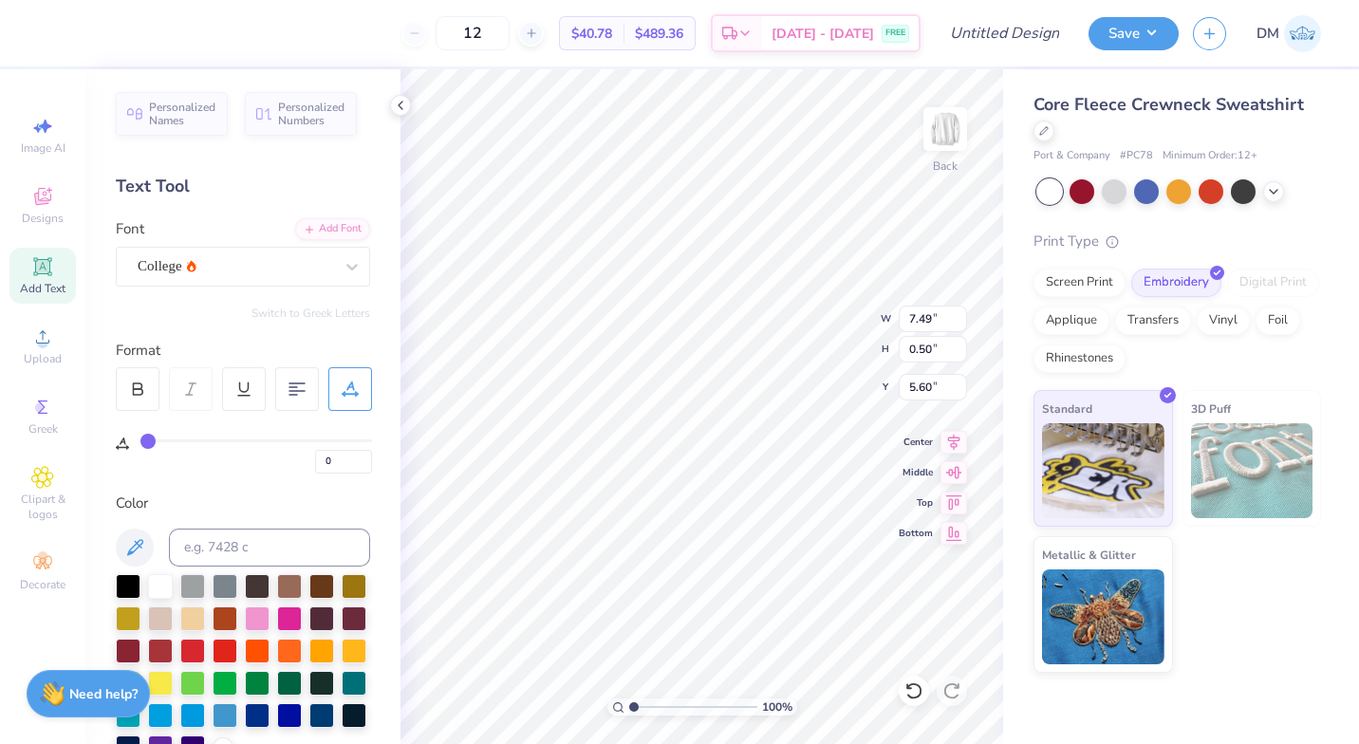
type input "4"
type input "5"
type input "6"
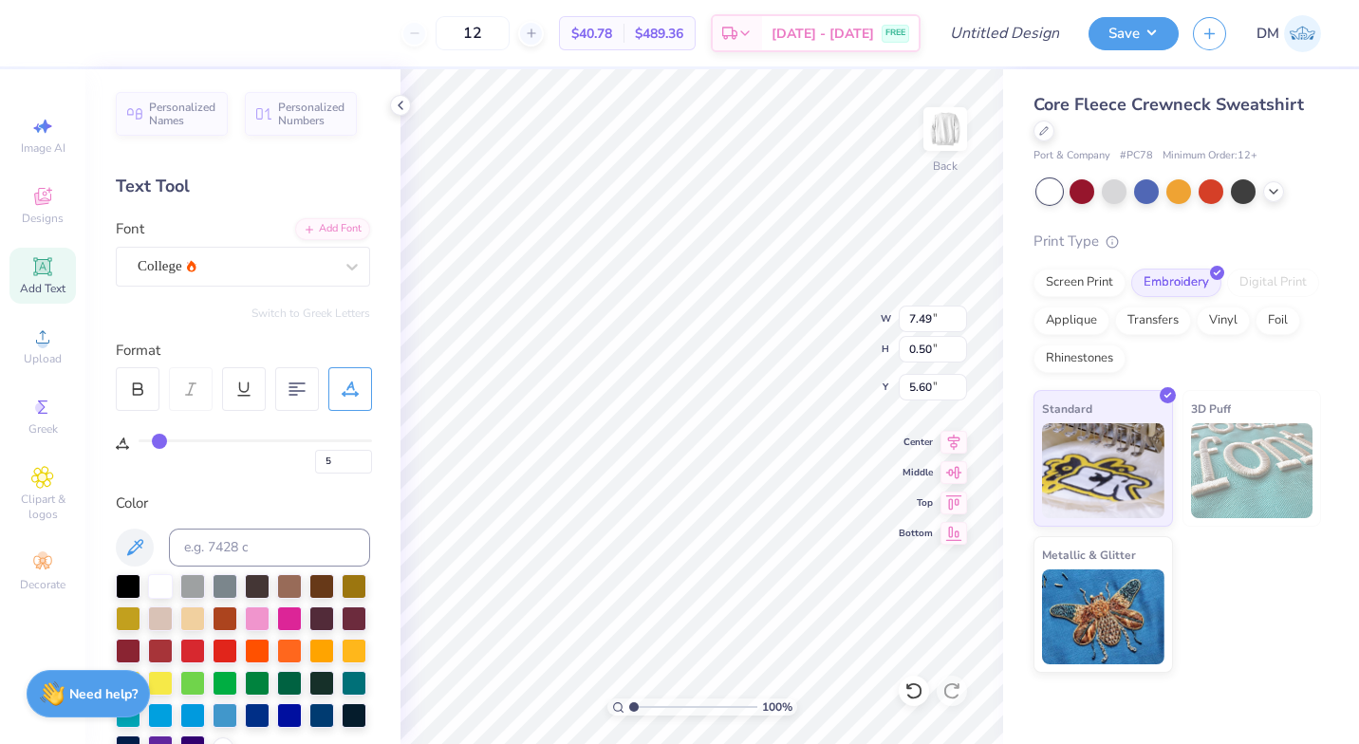
type input "6"
type input "7"
type input "8"
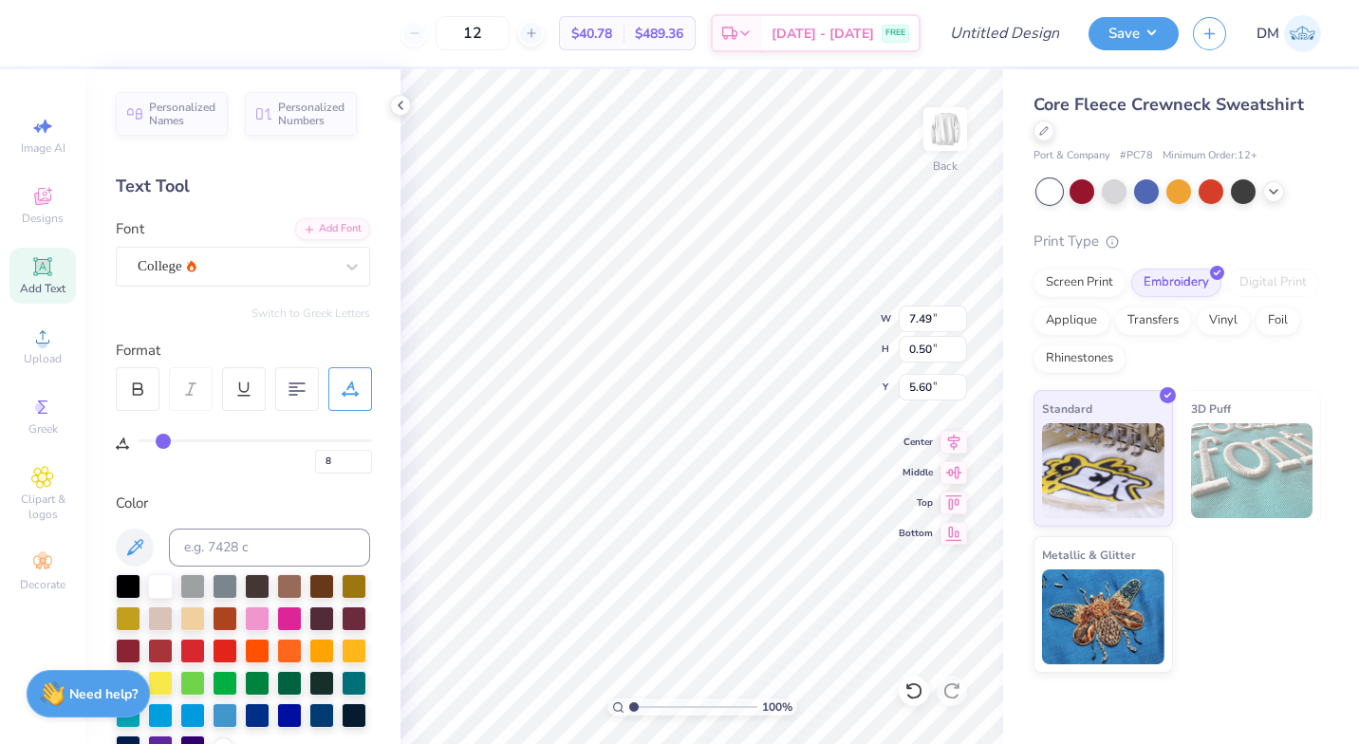
type input "9"
type input "10"
type input "11"
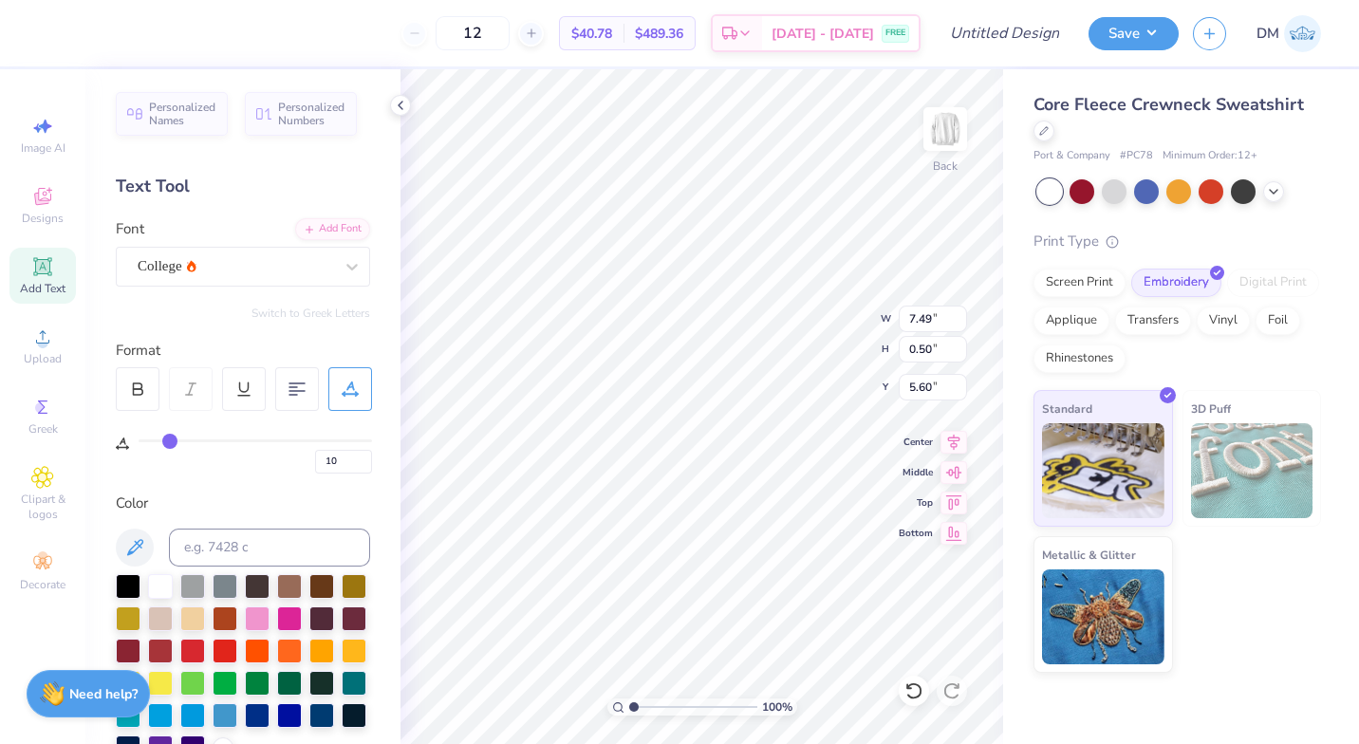
type input "11"
type input "12"
type input "13"
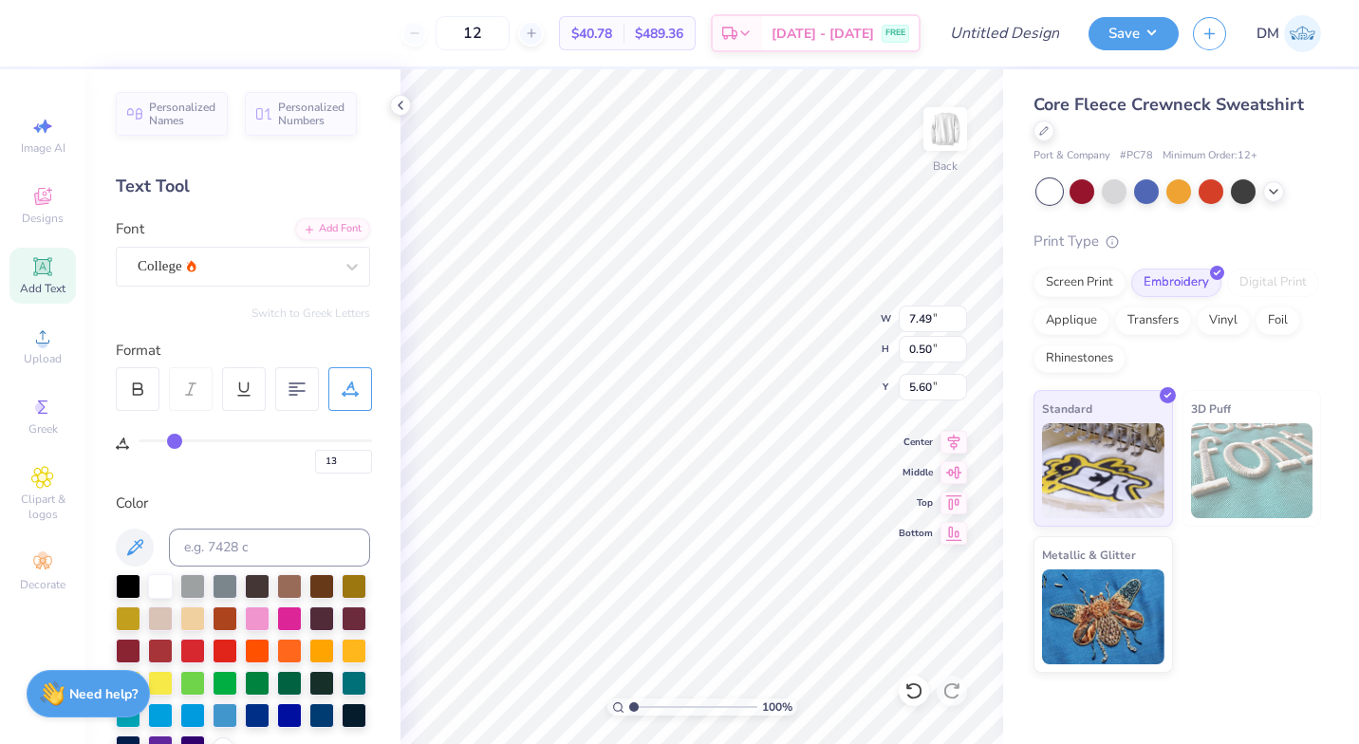
type input "14"
type input "15"
type input "16"
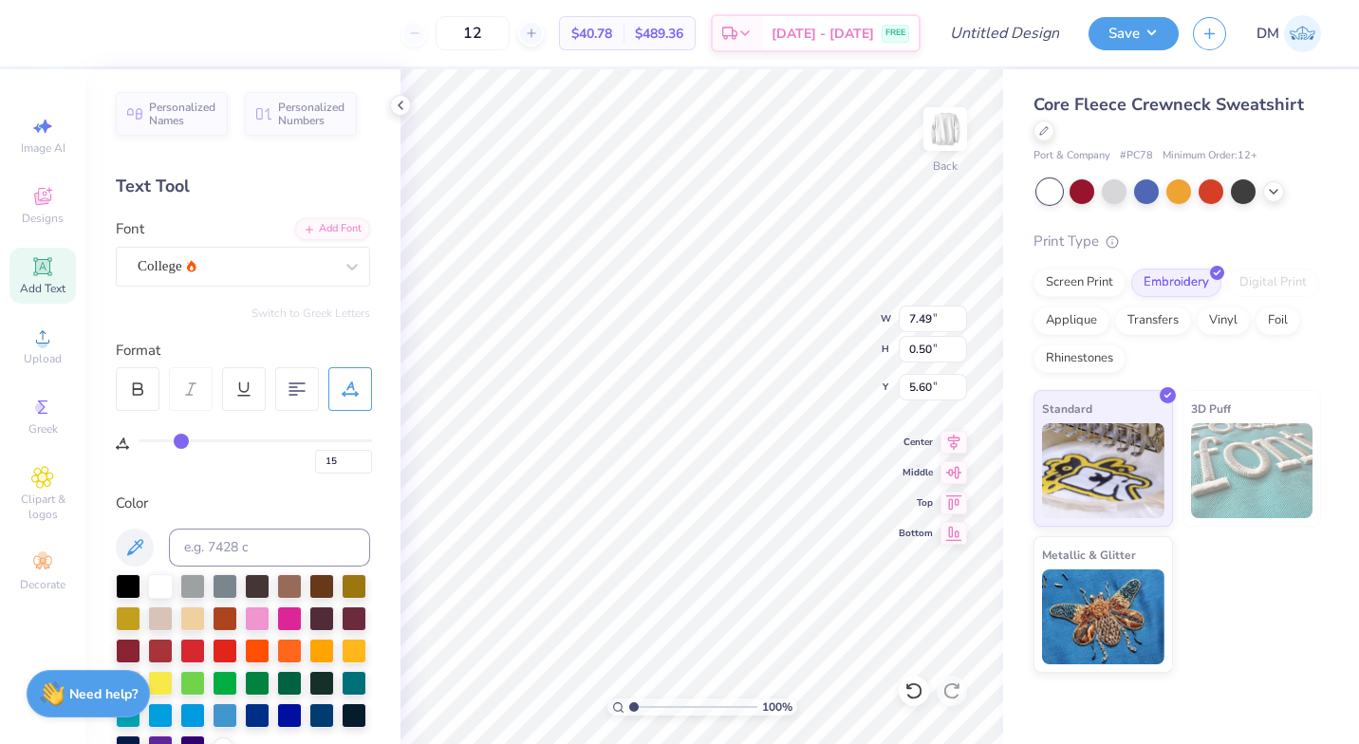
type input "16"
type input "17"
type input "18"
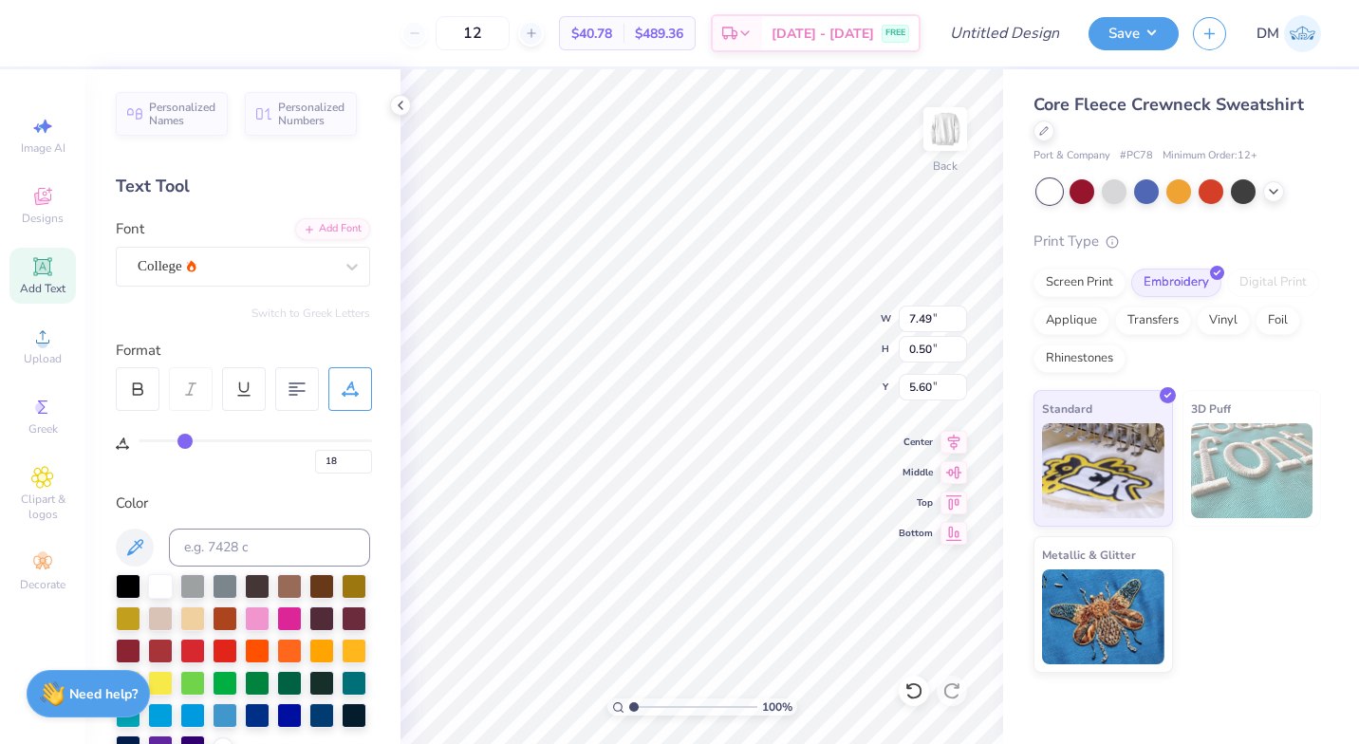
drag, startPoint x: 147, startPoint y: 437, endPoint x: 185, endPoint y: 438, distance: 38.0
type input "18"
click at [185, 440] on input "range" at bounding box center [256, 441] width 234 height 3
type input "10.23"
type input "13"
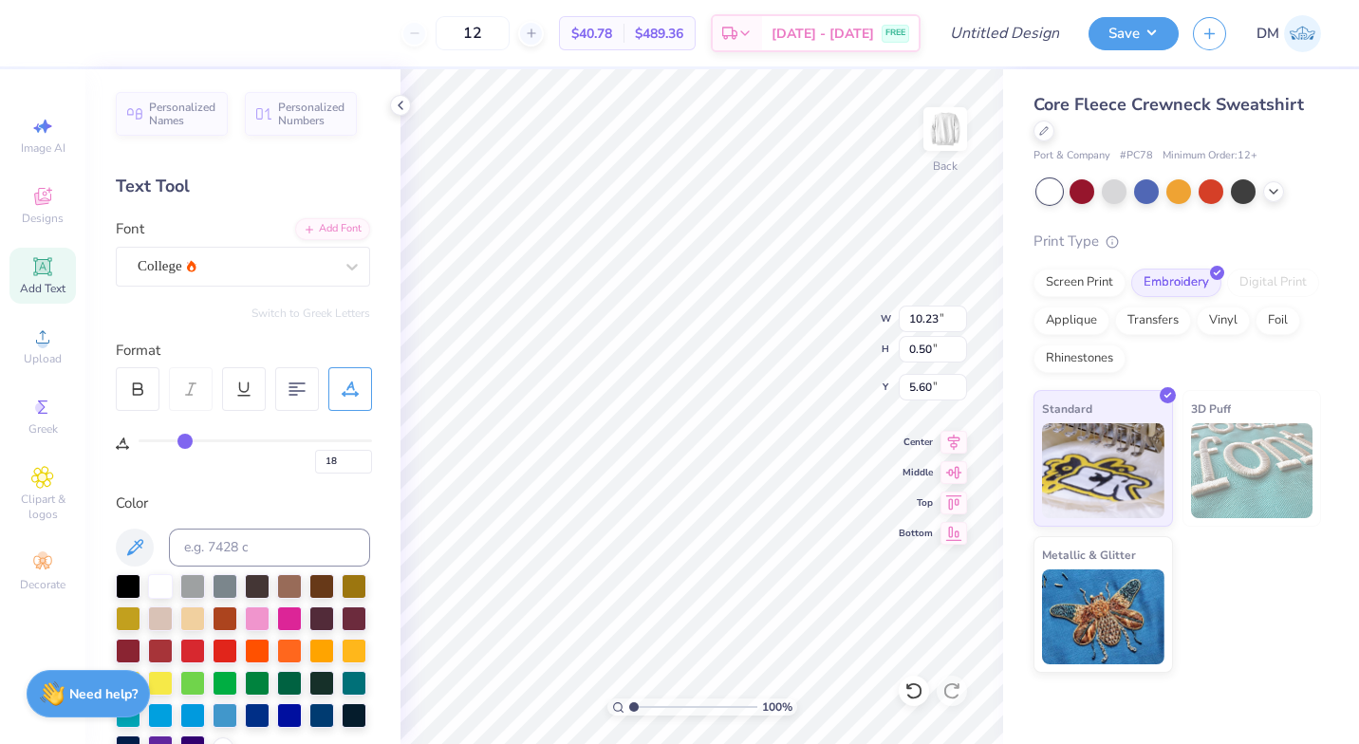
type input "13"
type input "7"
type input "3"
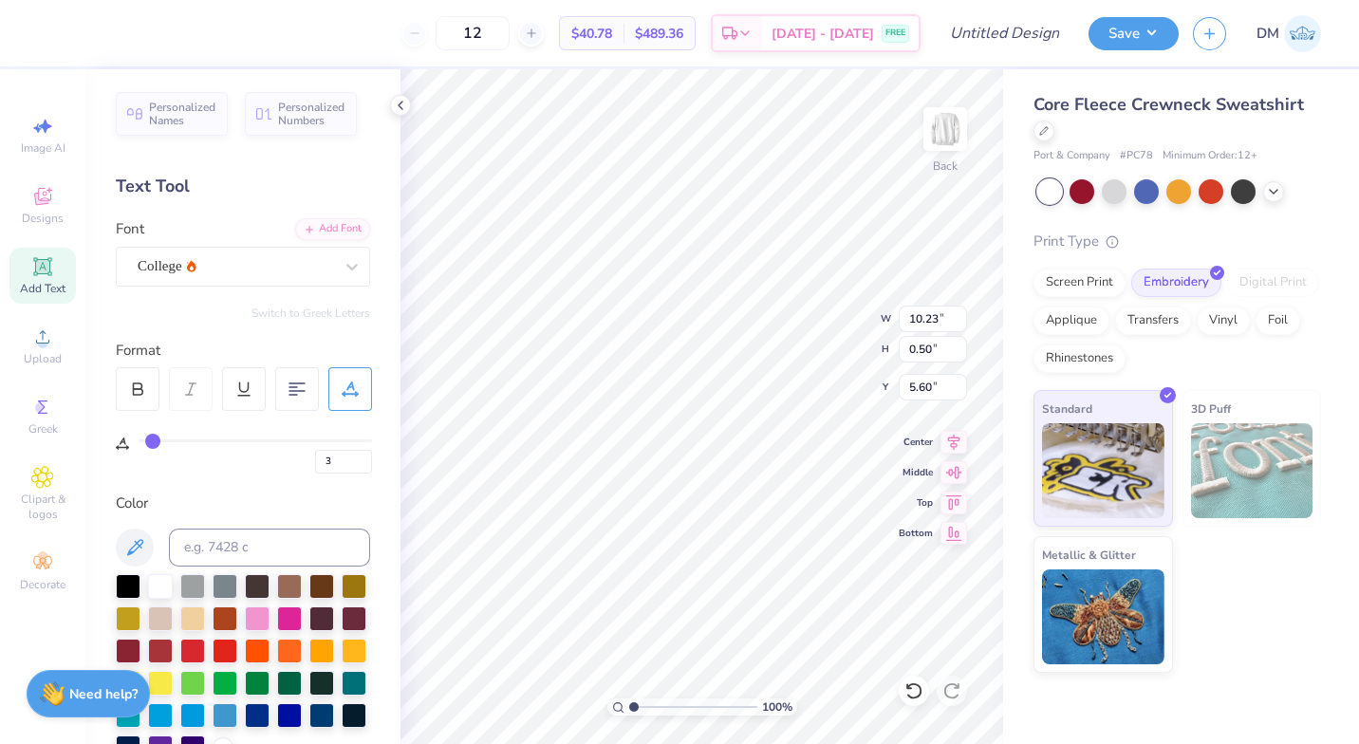
type input "1"
type input "0"
drag, startPoint x: 185, startPoint y: 438, endPoint x: 92, endPoint y: 431, distance: 93.3
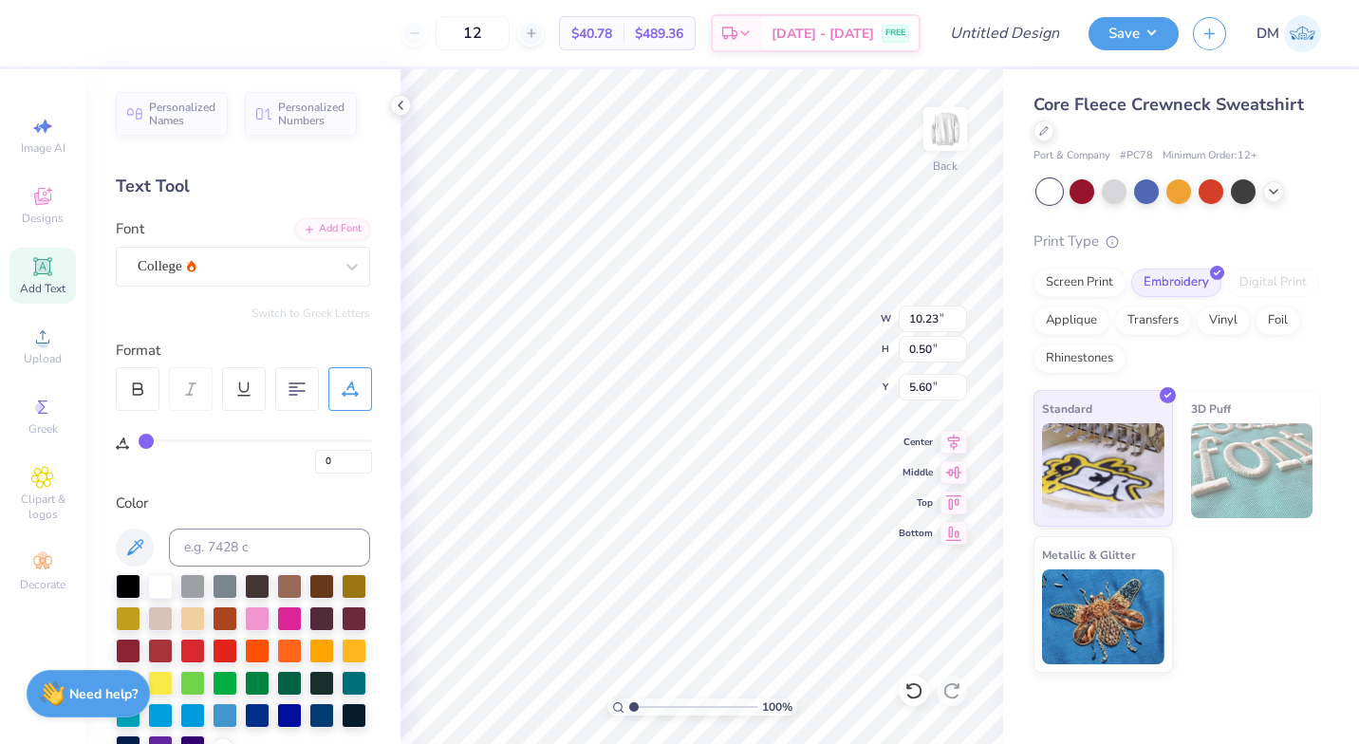
type input "0"
click at [139, 440] on input "range" at bounding box center [256, 441] width 234 height 3
type input "7.49"
type input "1"
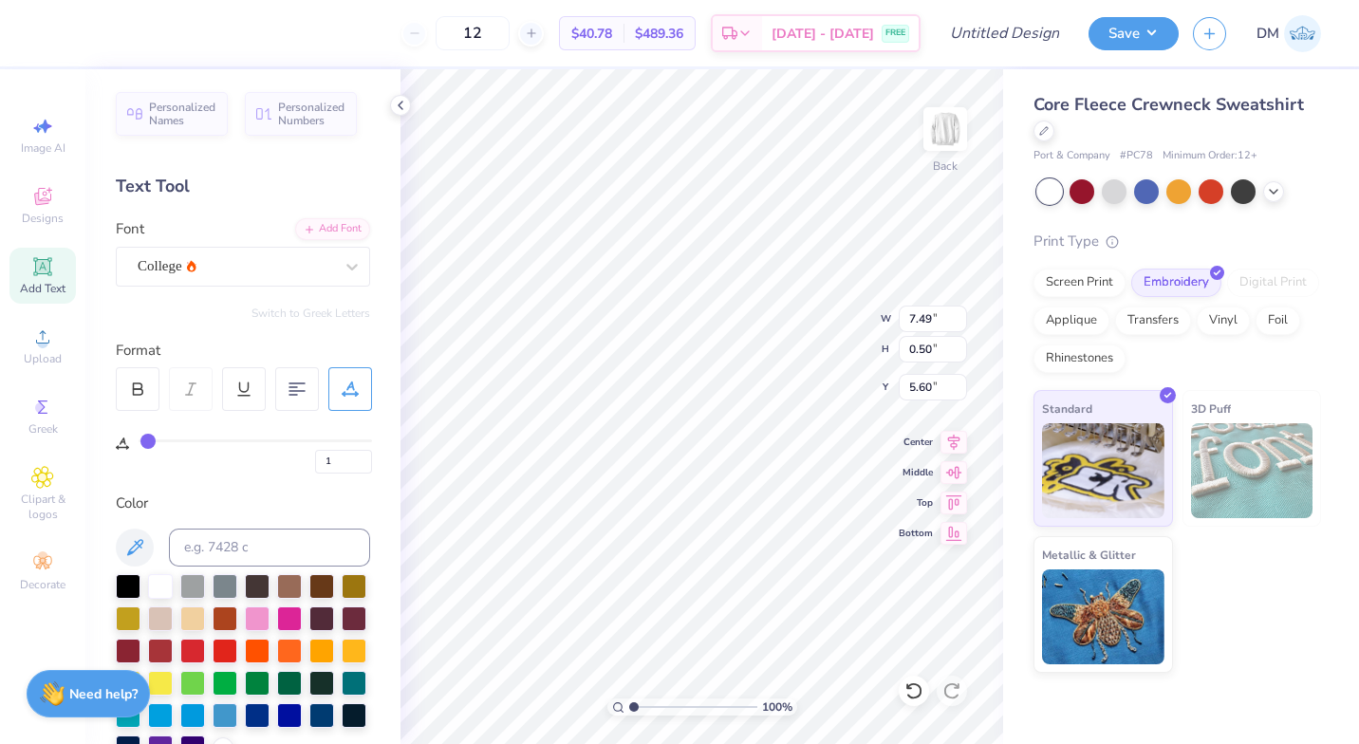
type input "2"
type input "3"
type input "4"
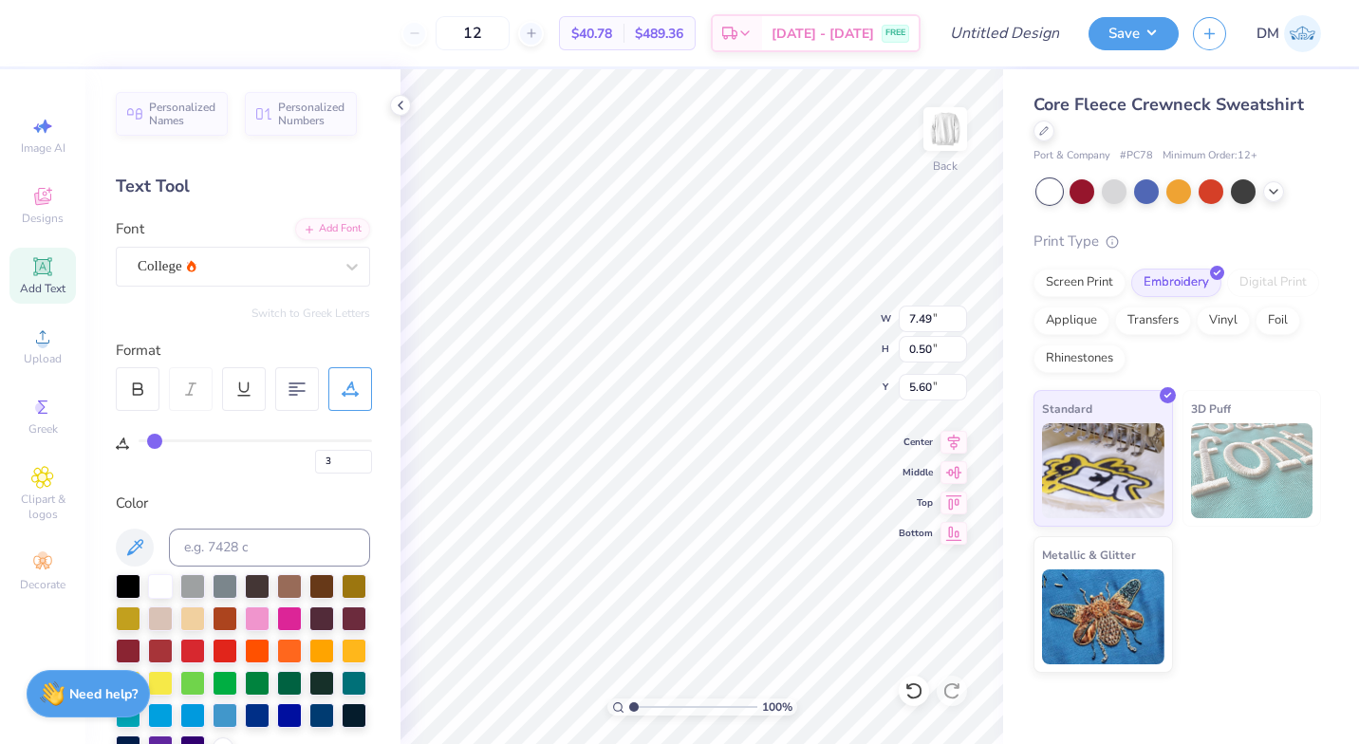
type input "4"
type input "8.10"
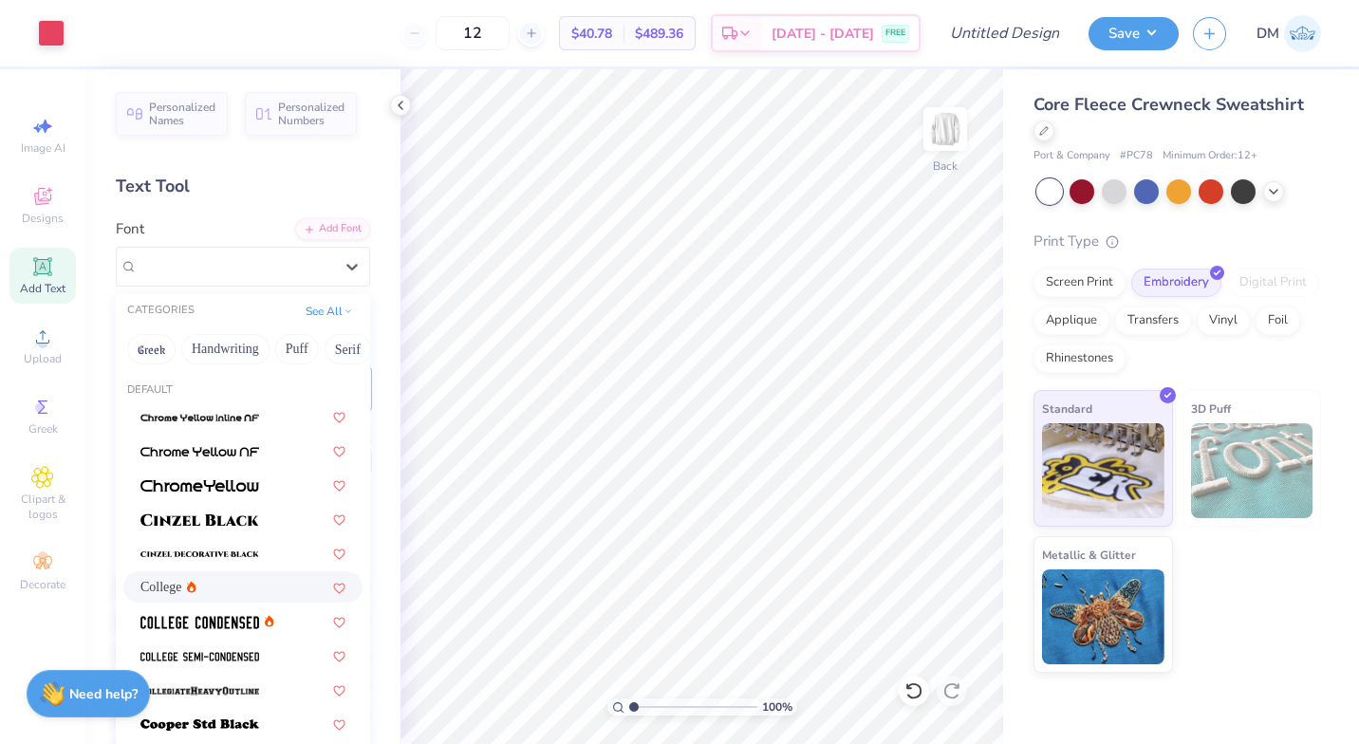
click at [311, 271] on div "College" at bounding box center [235, 266] width 199 height 29
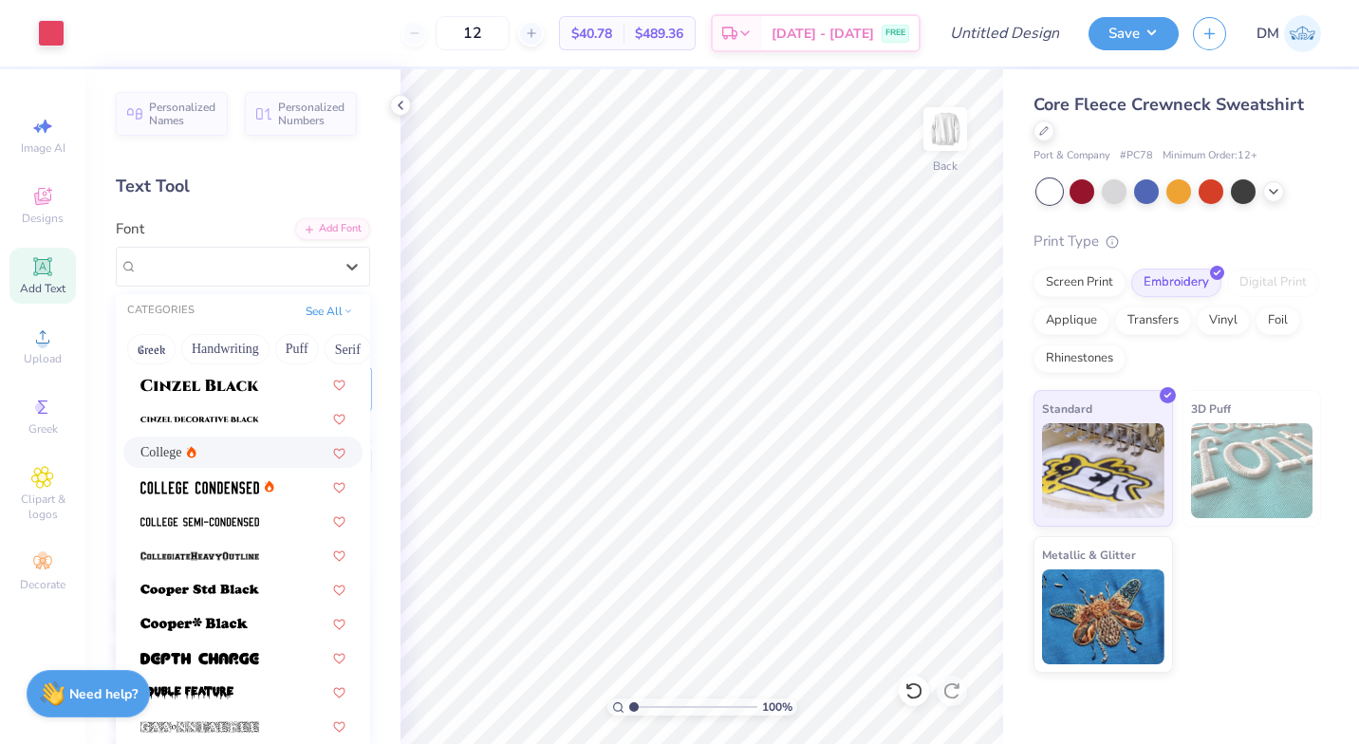
scroll to position [138, 0]
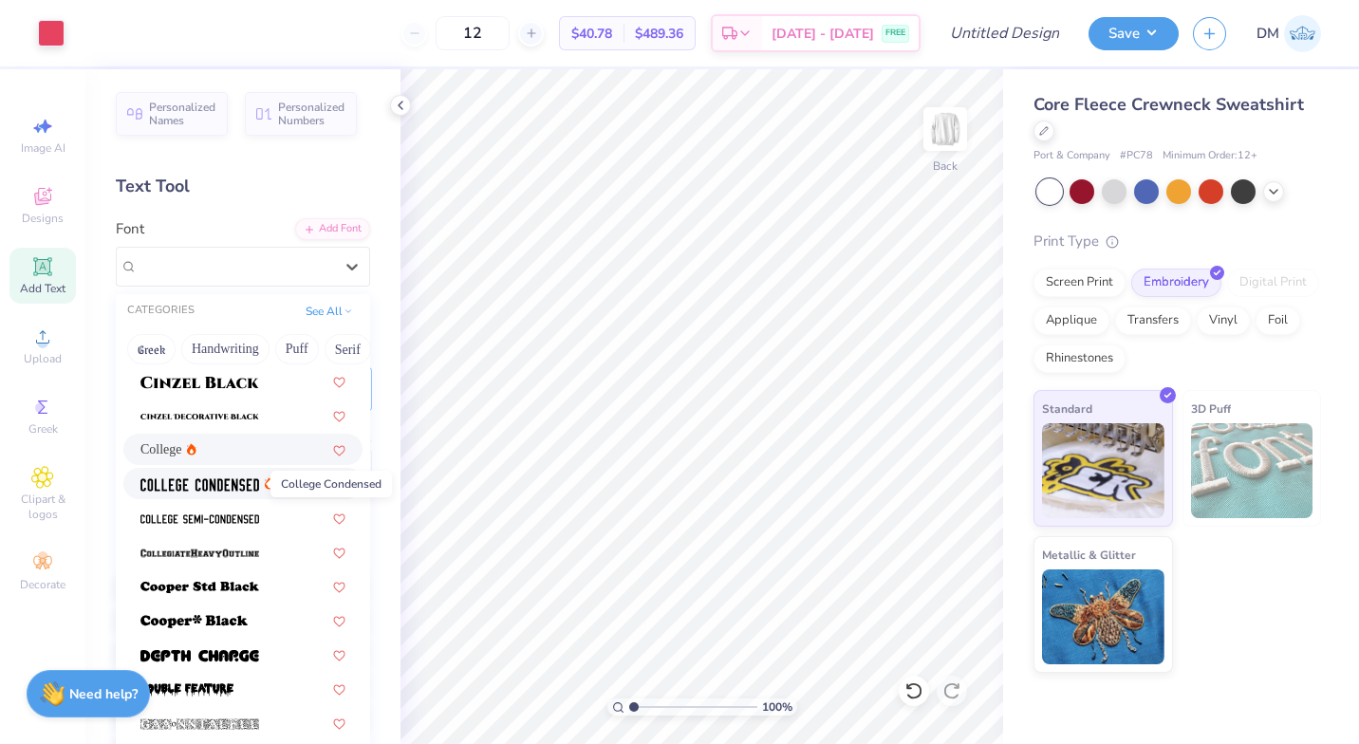
click at [234, 490] on img at bounding box center [199, 484] width 119 height 13
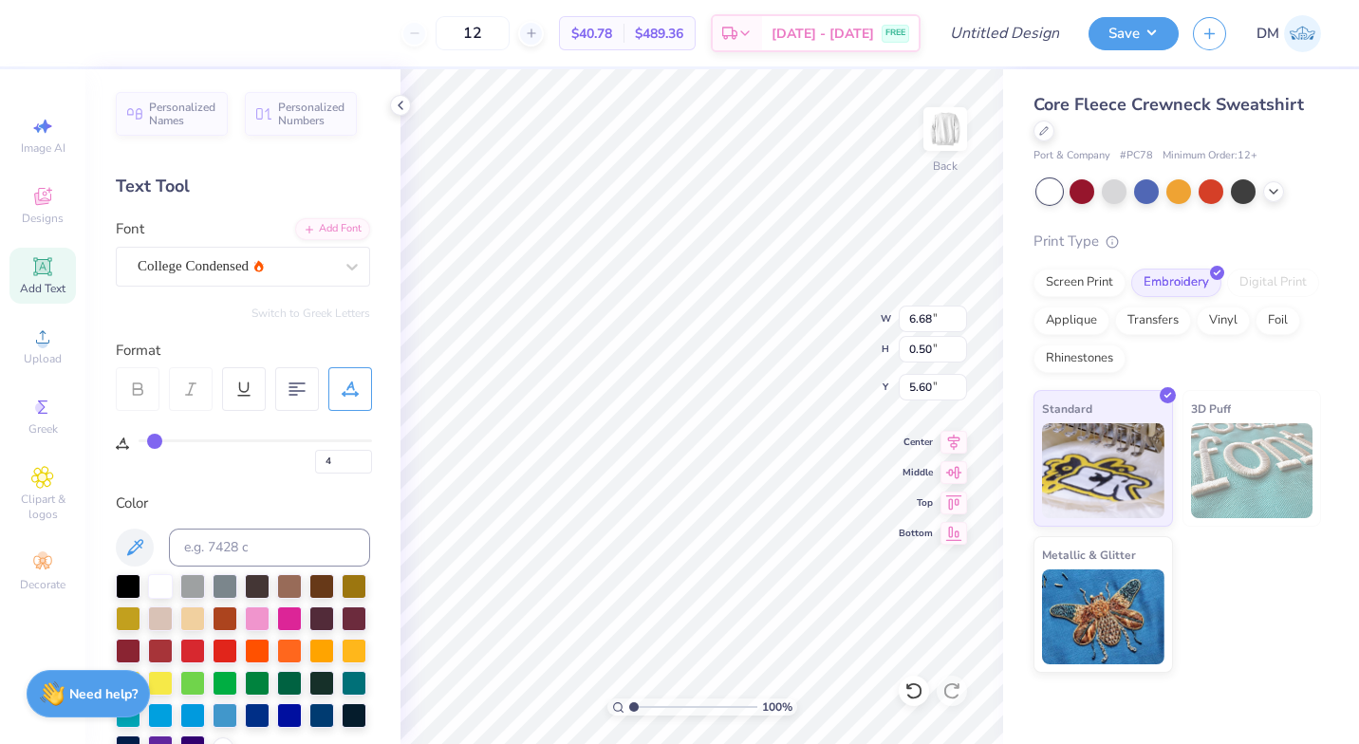
scroll to position [15, 5]
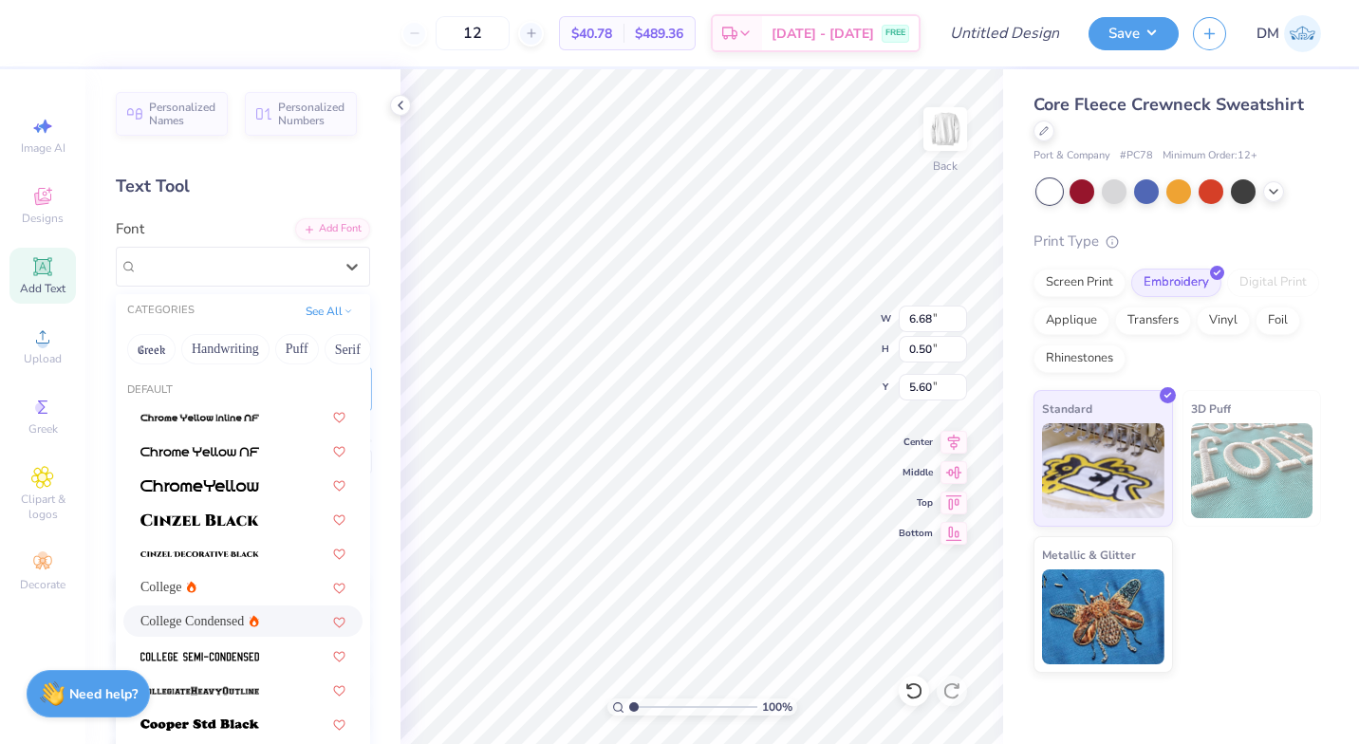
click at [291, 253] on div at bounding box center [236, 266] width 196 height 26
click at [233, 615] on div "College Condensed" at bounding box center [199, 621] width 119 height 20
click at [346, 269] on icon at bounding box center [352, 266] width 19 height 19
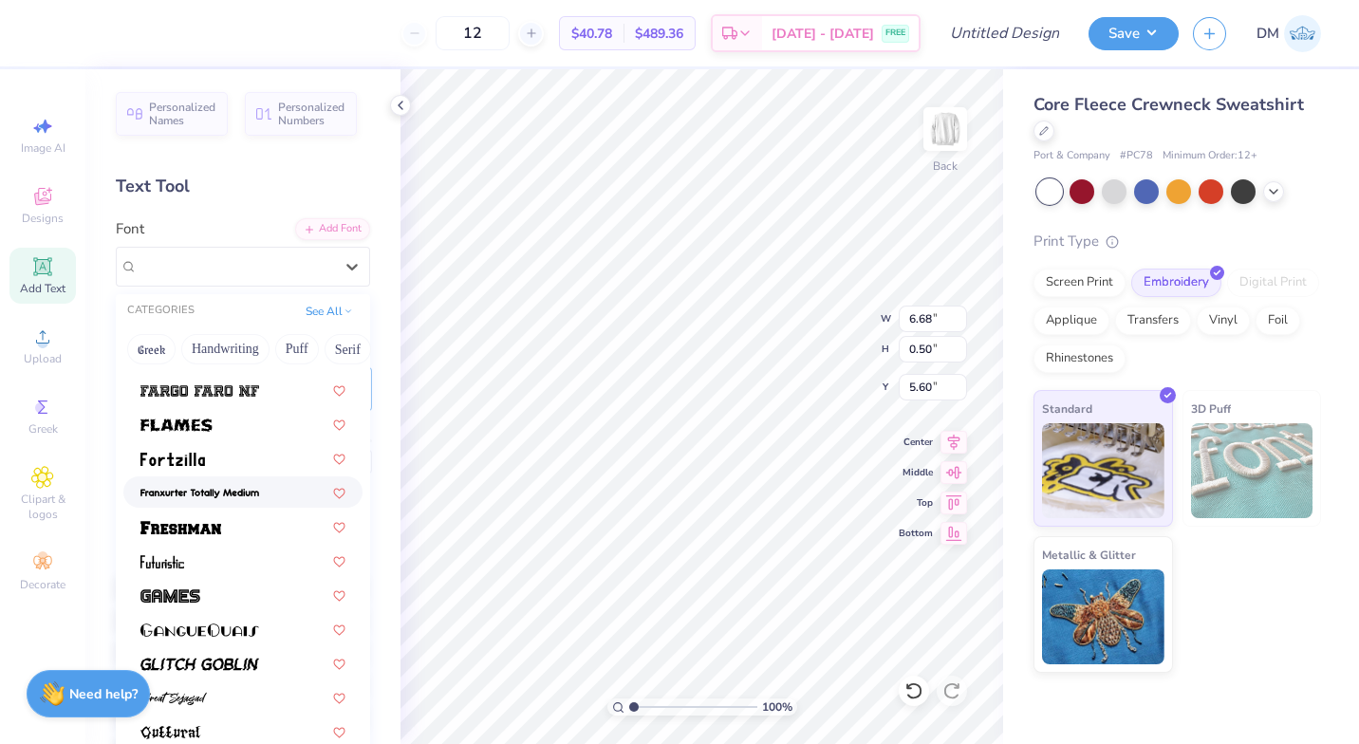
scroll to position [574, 0]
click at [246, 534] on div at bounding box center [242, 525] width 205 height 20
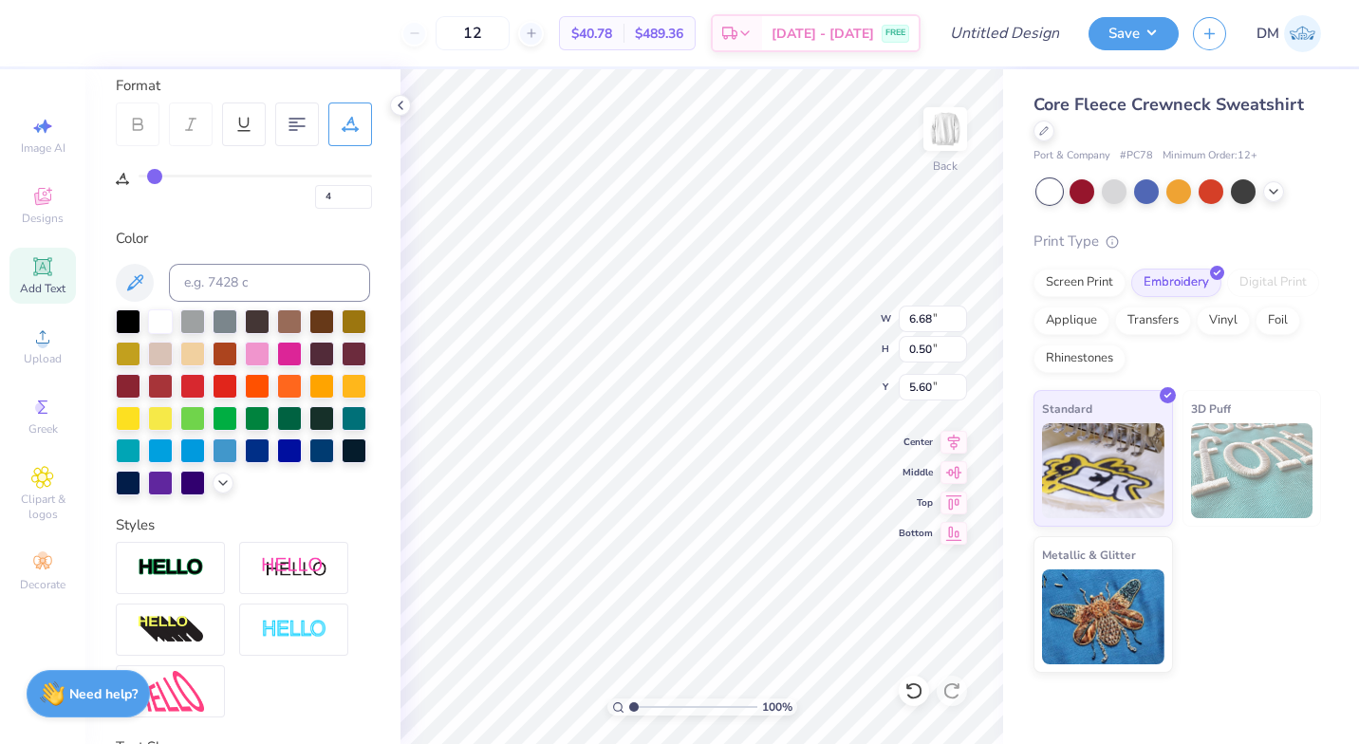
scroll to position [0, 0]
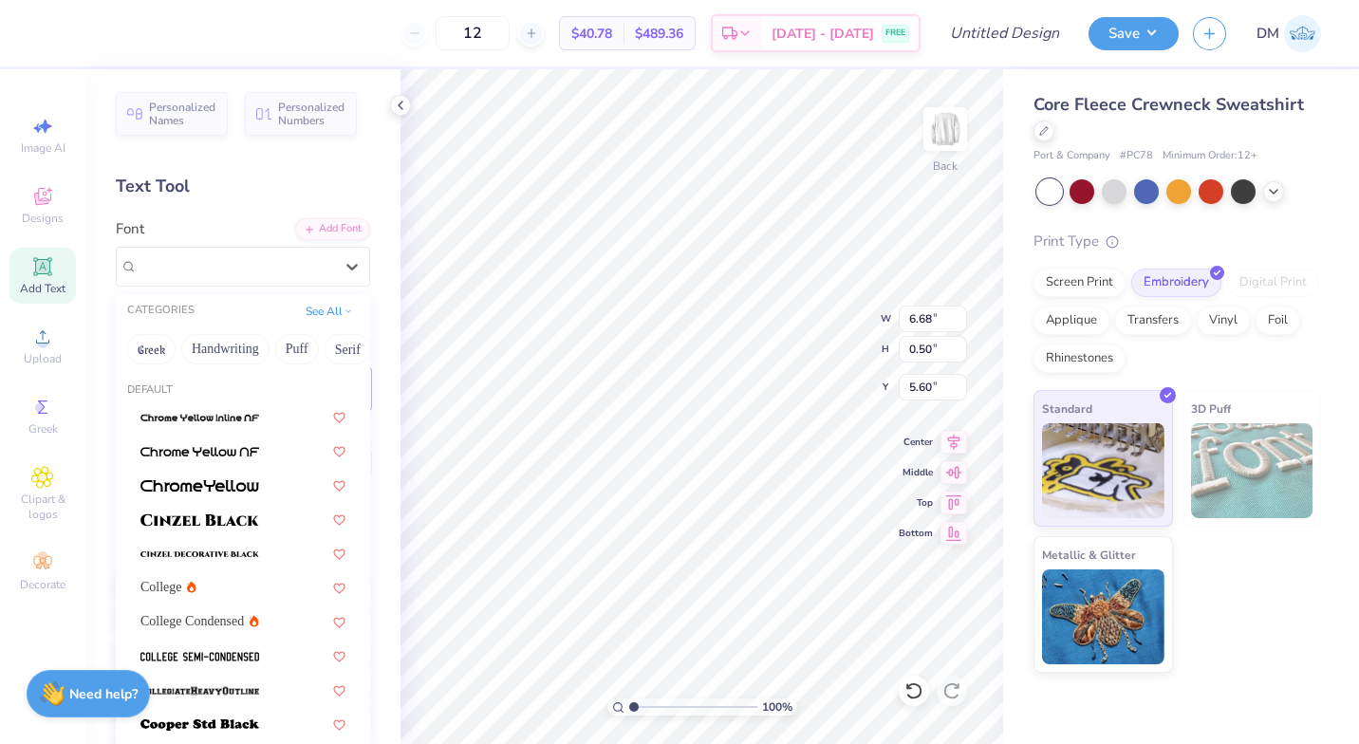
click at [293, 258] on div "Freshman" at bounding box center [235, 266] width 199 height 29
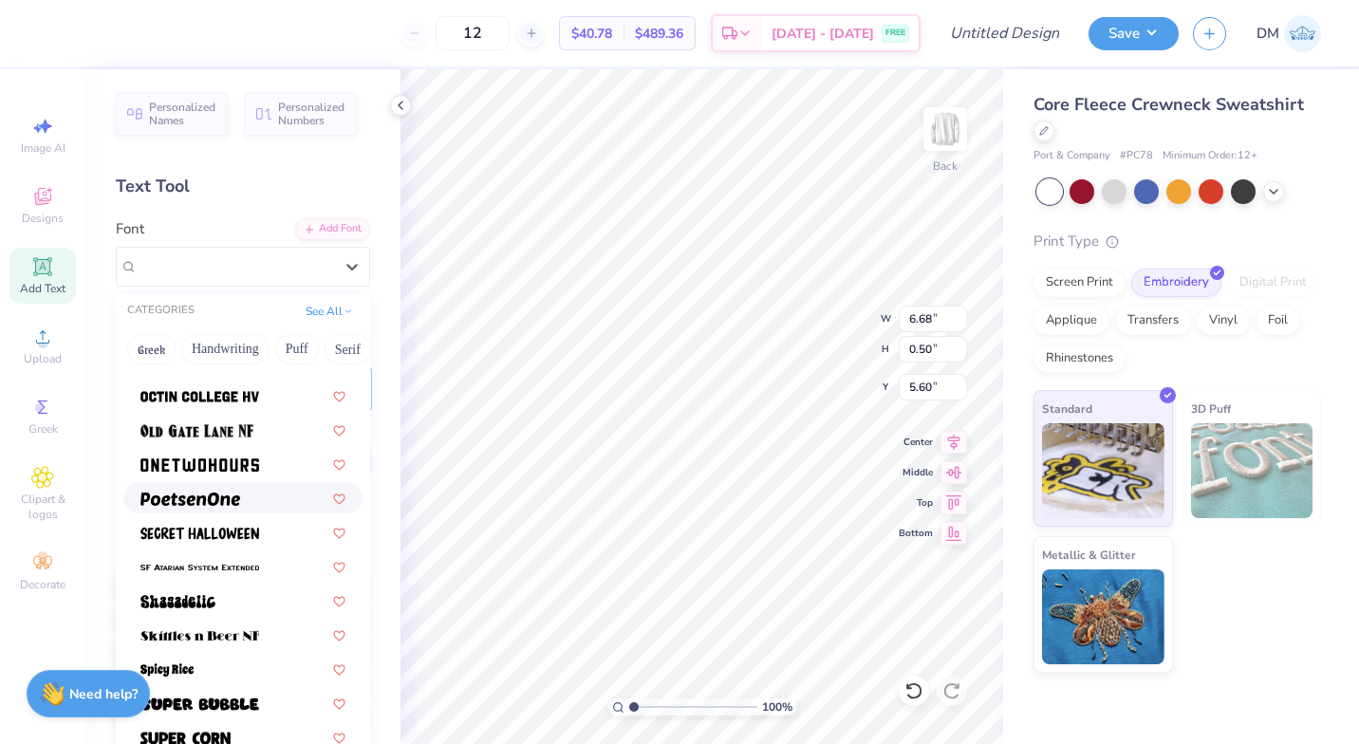
scroll to position [1793, 0]
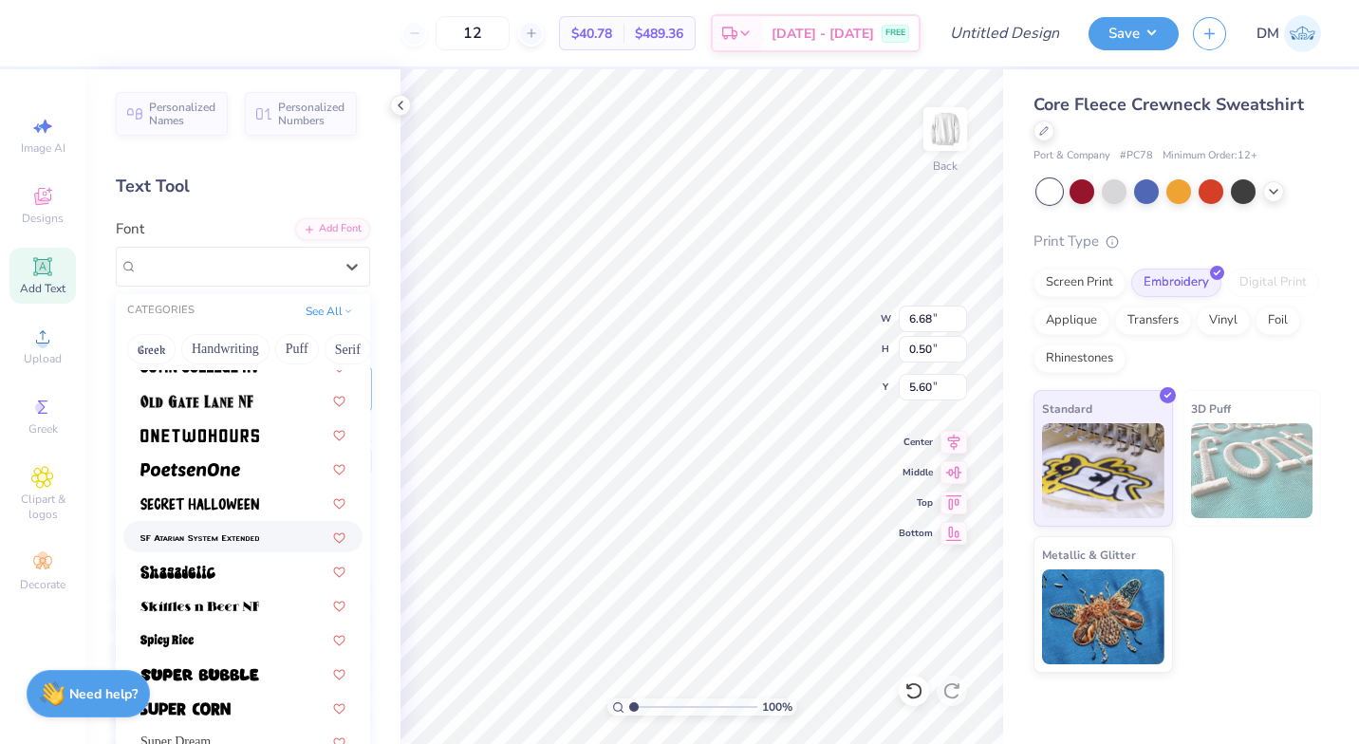
click at [266, 530] on div at bounding box center [242, 537] width 205 height 20
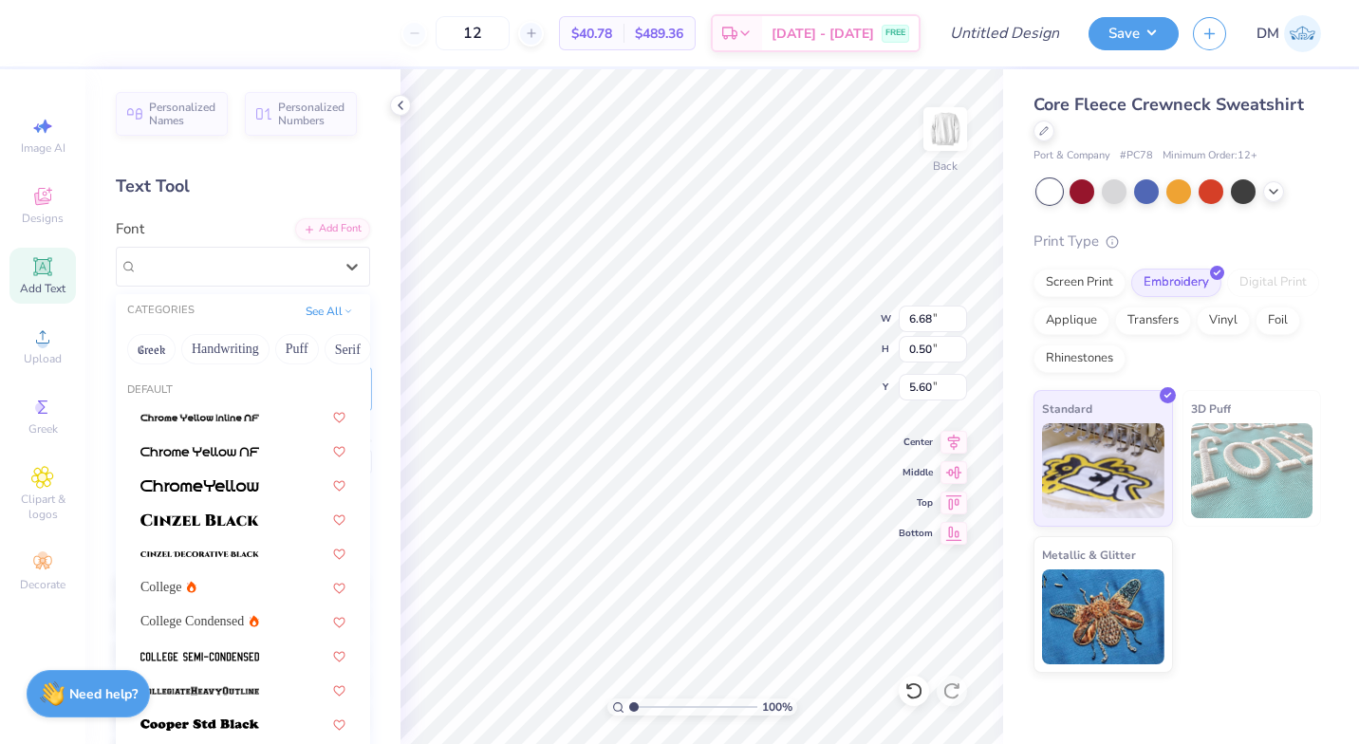
click at [298, 278] on div at bounding box center [236, 266] width 196 height 26
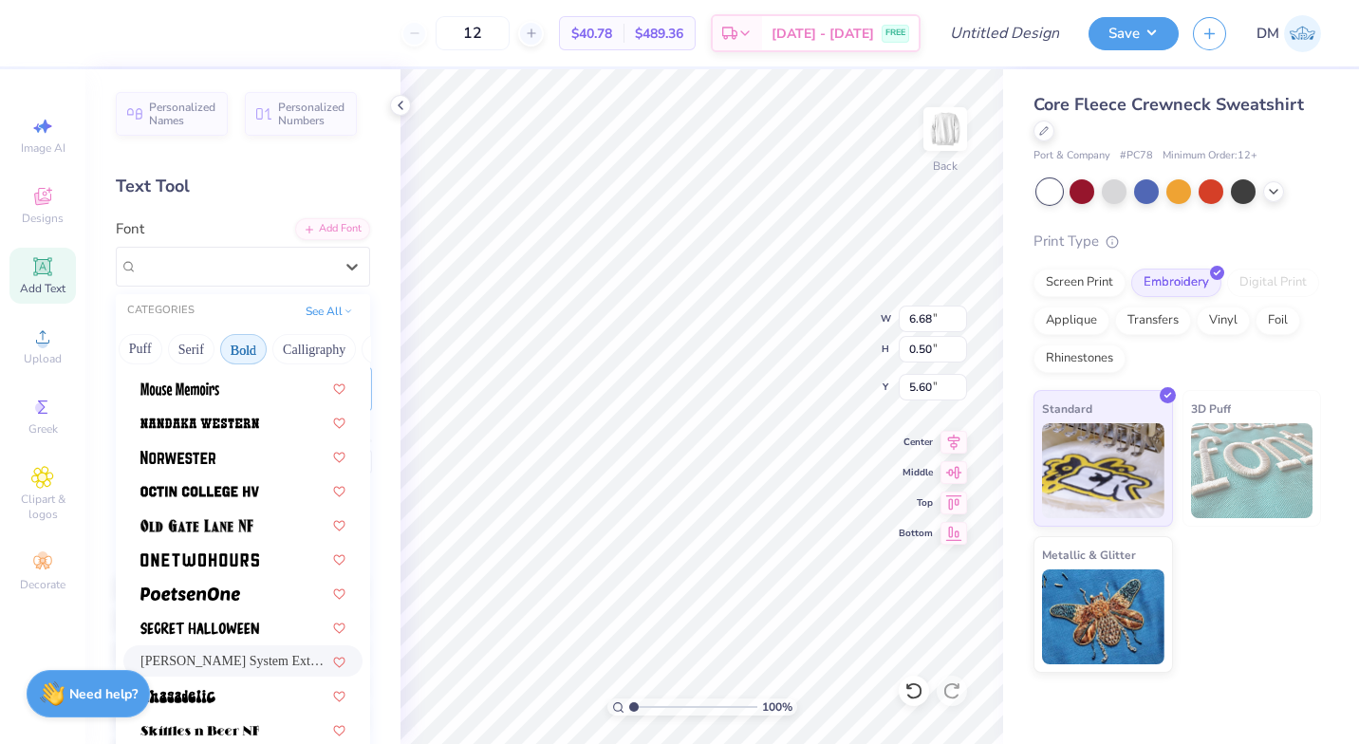
scroll to position [1673, 0]
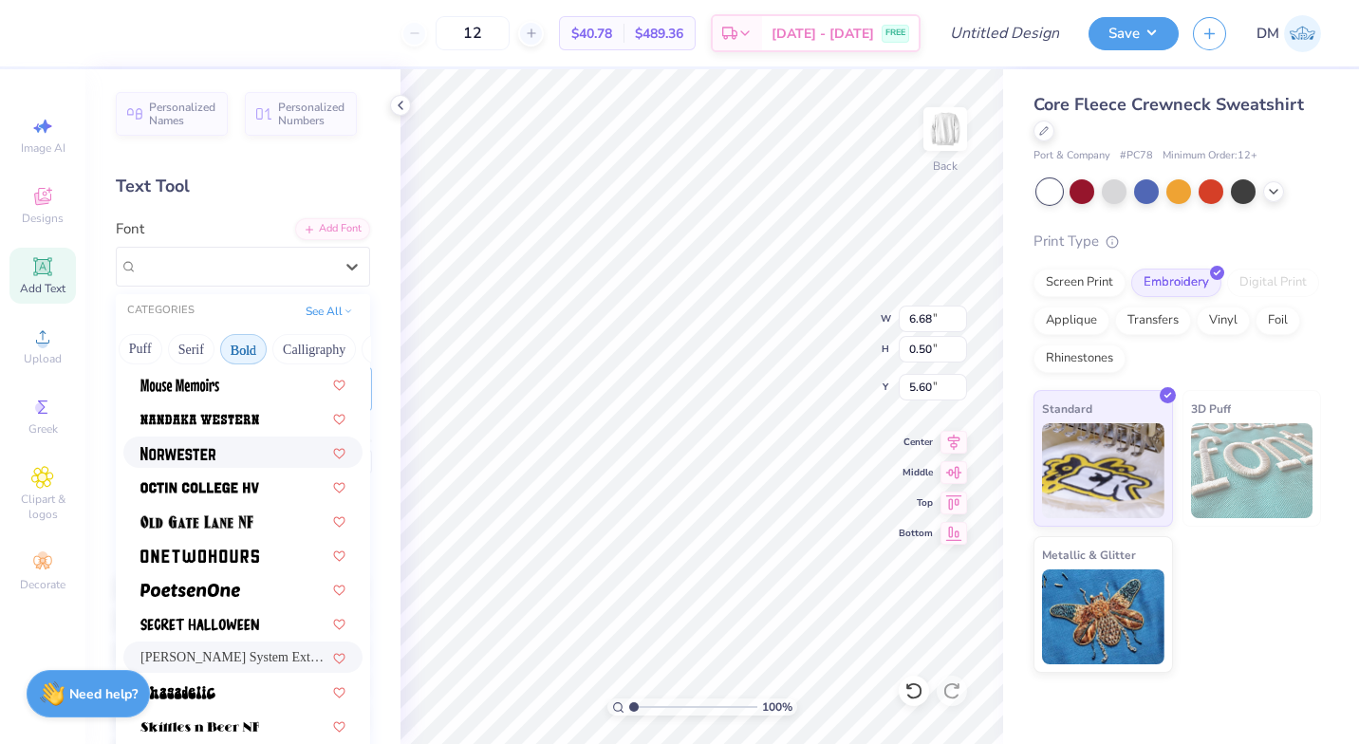
click at [246, 453] on div at bounding box center [242, 452] width 205 height 20
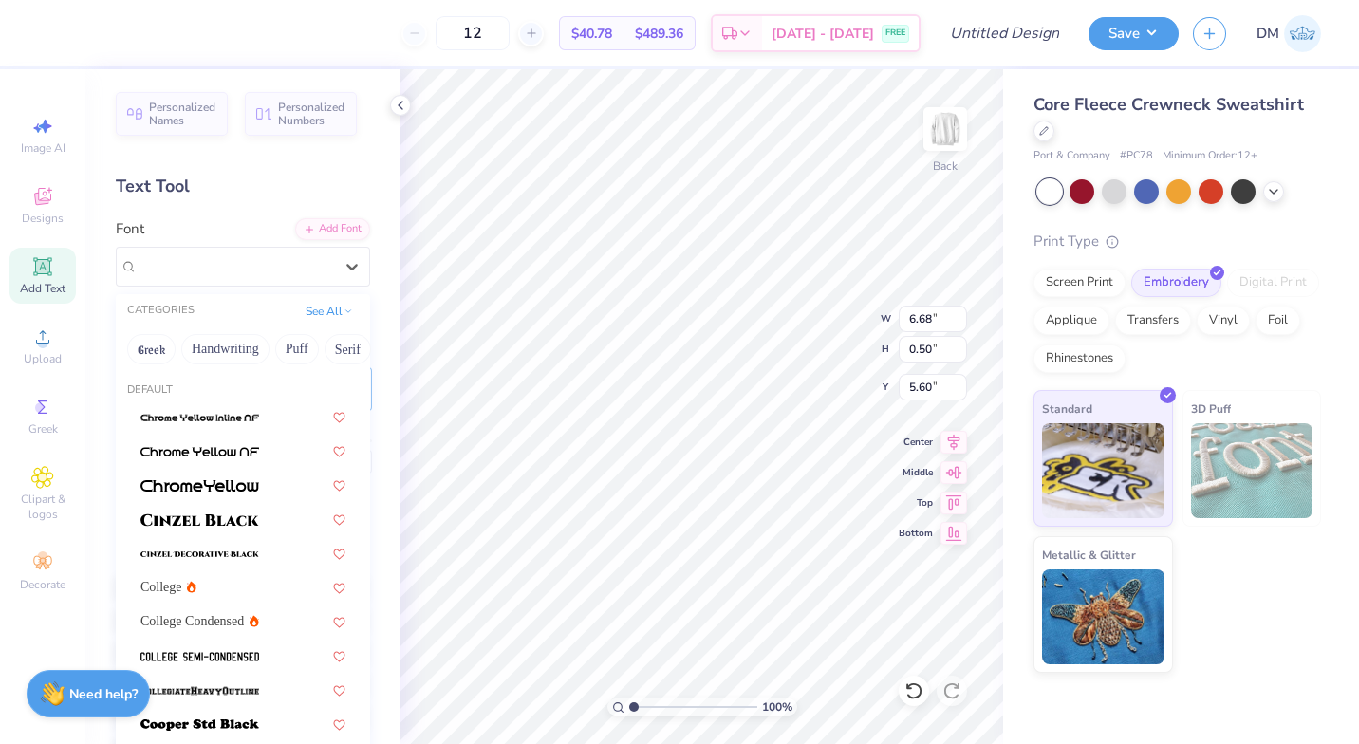
click at [274, 277] on div at bounding box center [236, 266] width 196 height 26
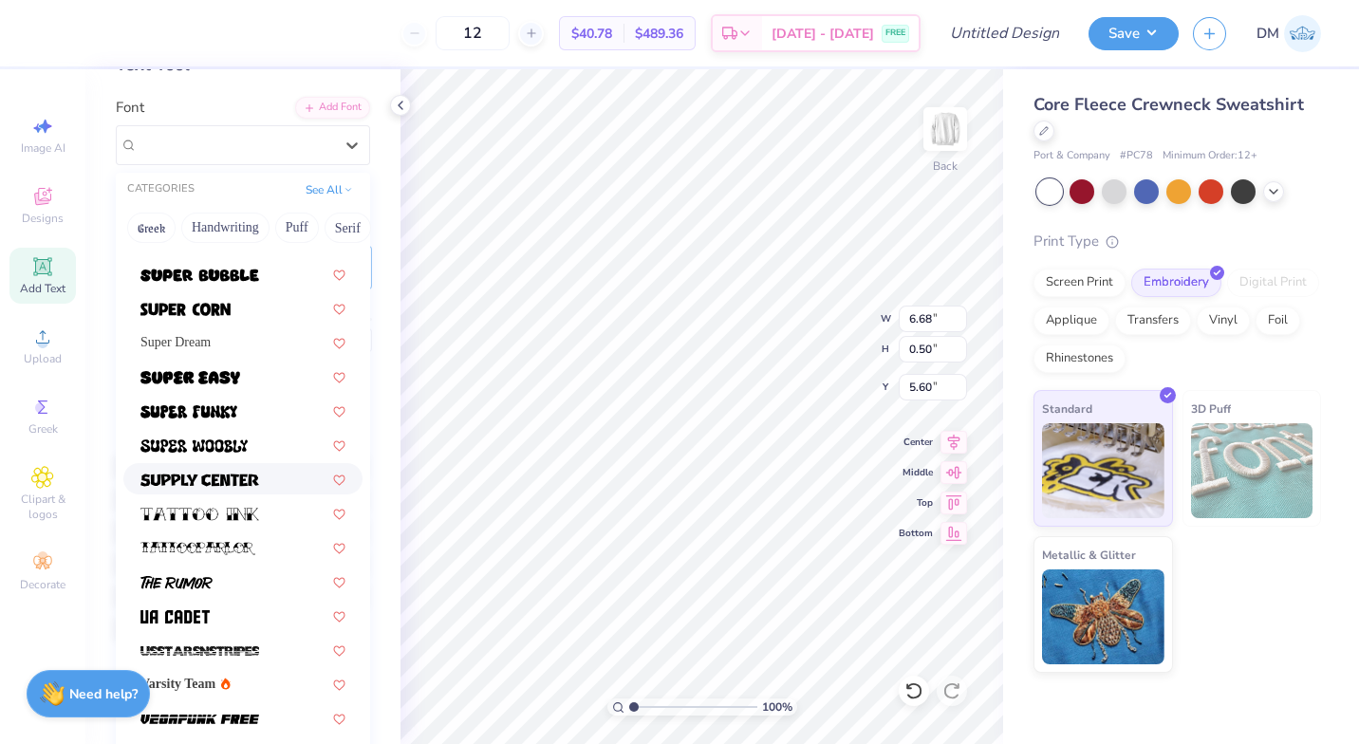
scroll to position [124, 0]
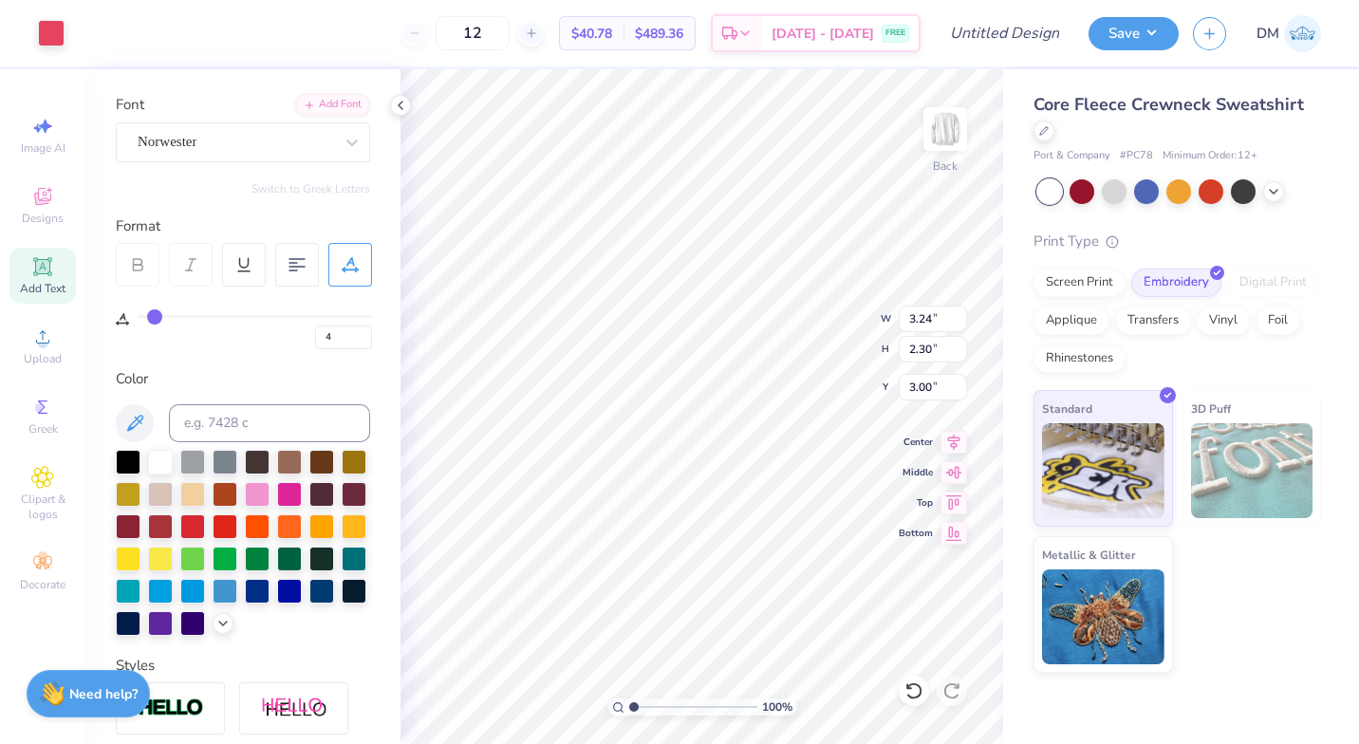
type input "3.24"
type input "2.30"
type input "3.00"
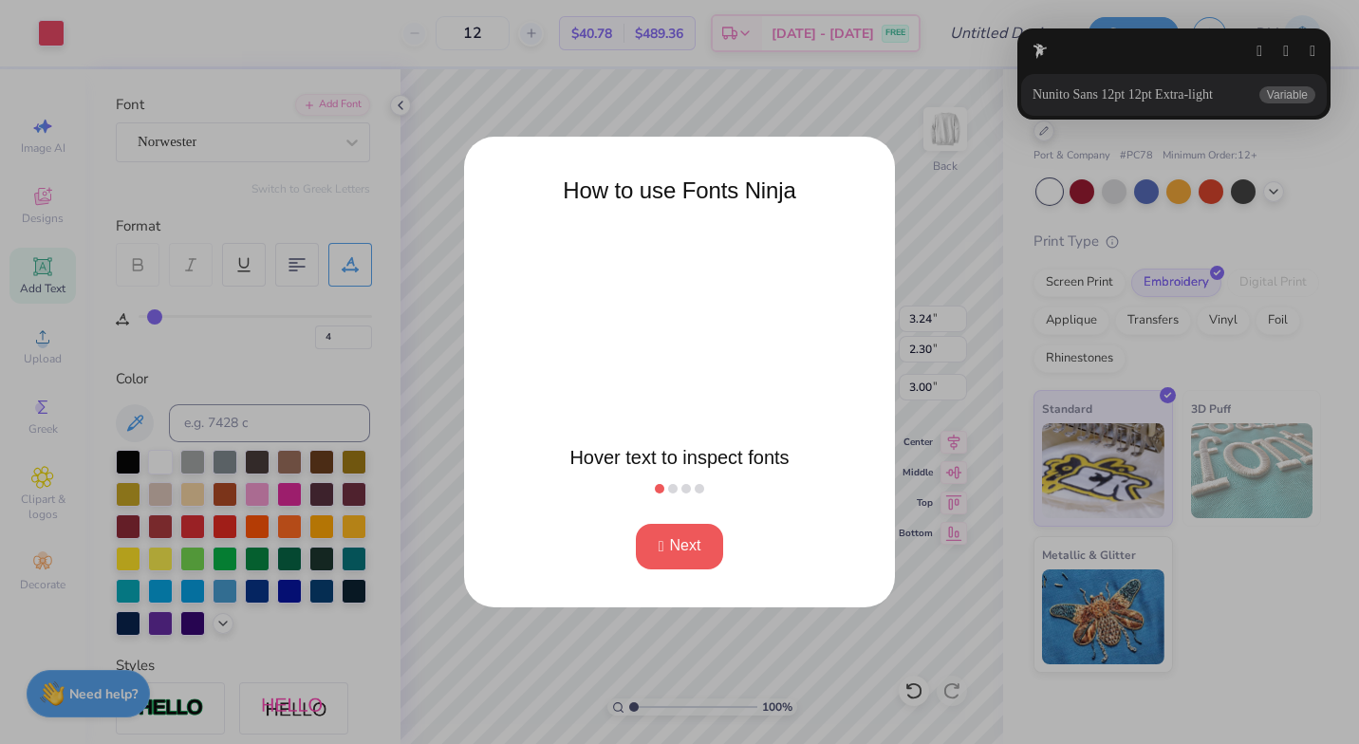
click at [698, 546] on button "Next" at bounding box center [680, 547] width 88 height 46
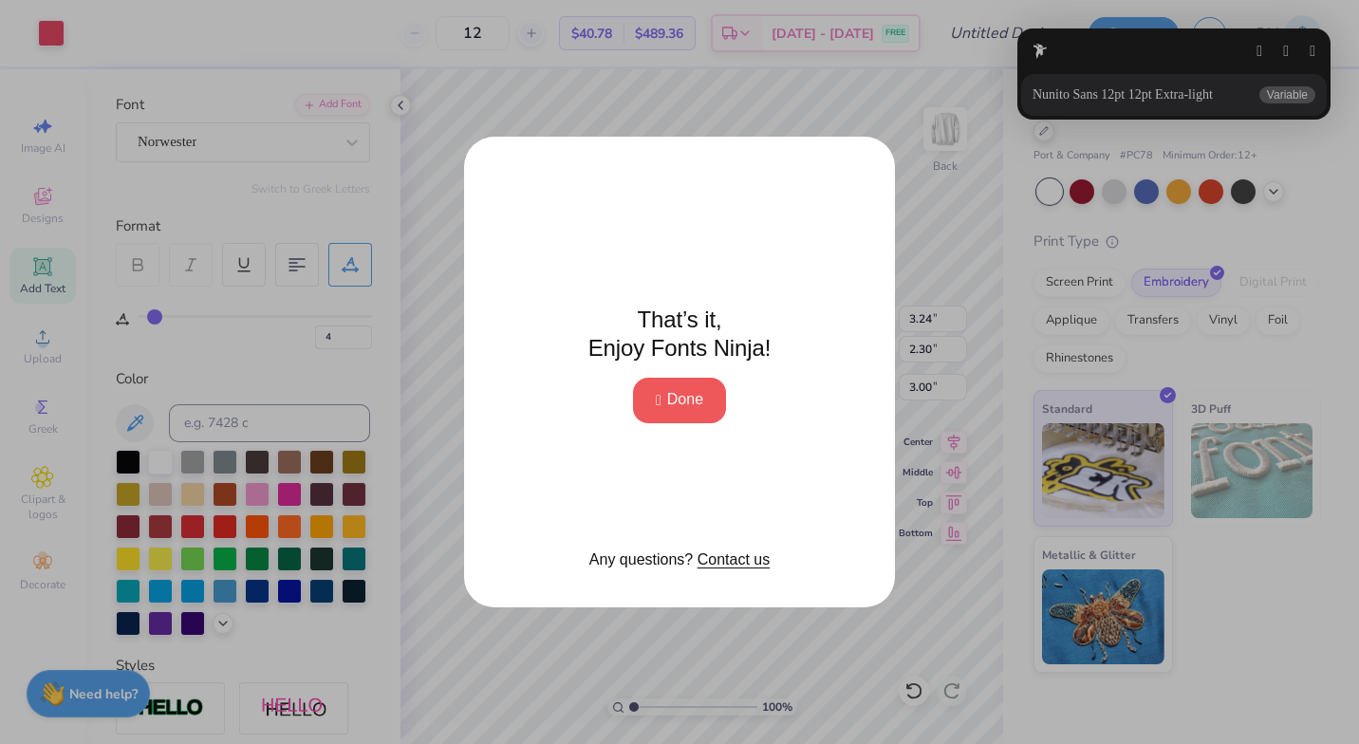
click at [701, 413] on button "Done" at bounding box center [679, 401] width 93 height 46
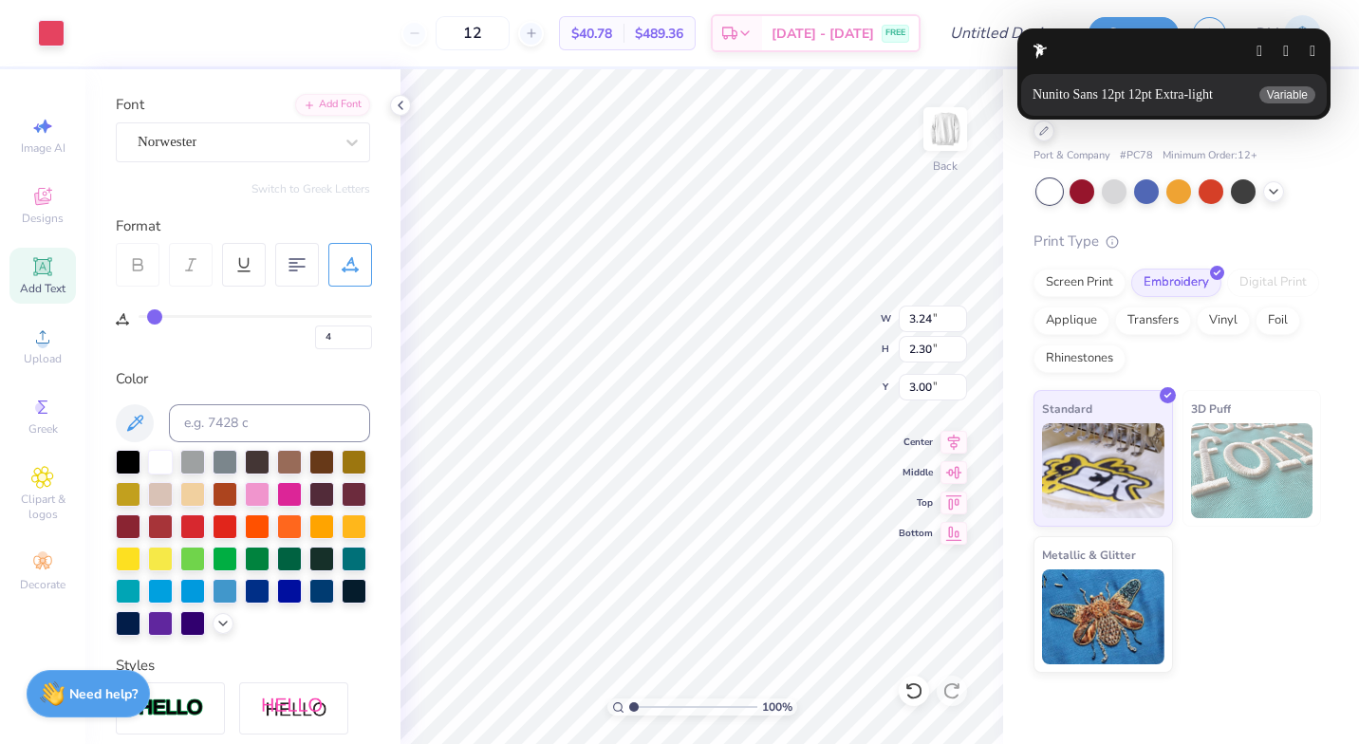
click at [299, 136] on html "Art colors 12 $40.78 Per Item $489.36 Total Est. Delivery Sep 19 - 22 FREE Desi…" at bounding box center [679, 372] width 1359 height 744
click at [332, 141] on html "Art colors 12 $40.78 Per Item $489.36 Total Est. Delivery Sep 19 - 22 FREE Desi…" at bounding box center [679, 372] width 1359 height 744
click at [1310, 51] on button "button" at bounding box center [1313, 51] width 6 height 15
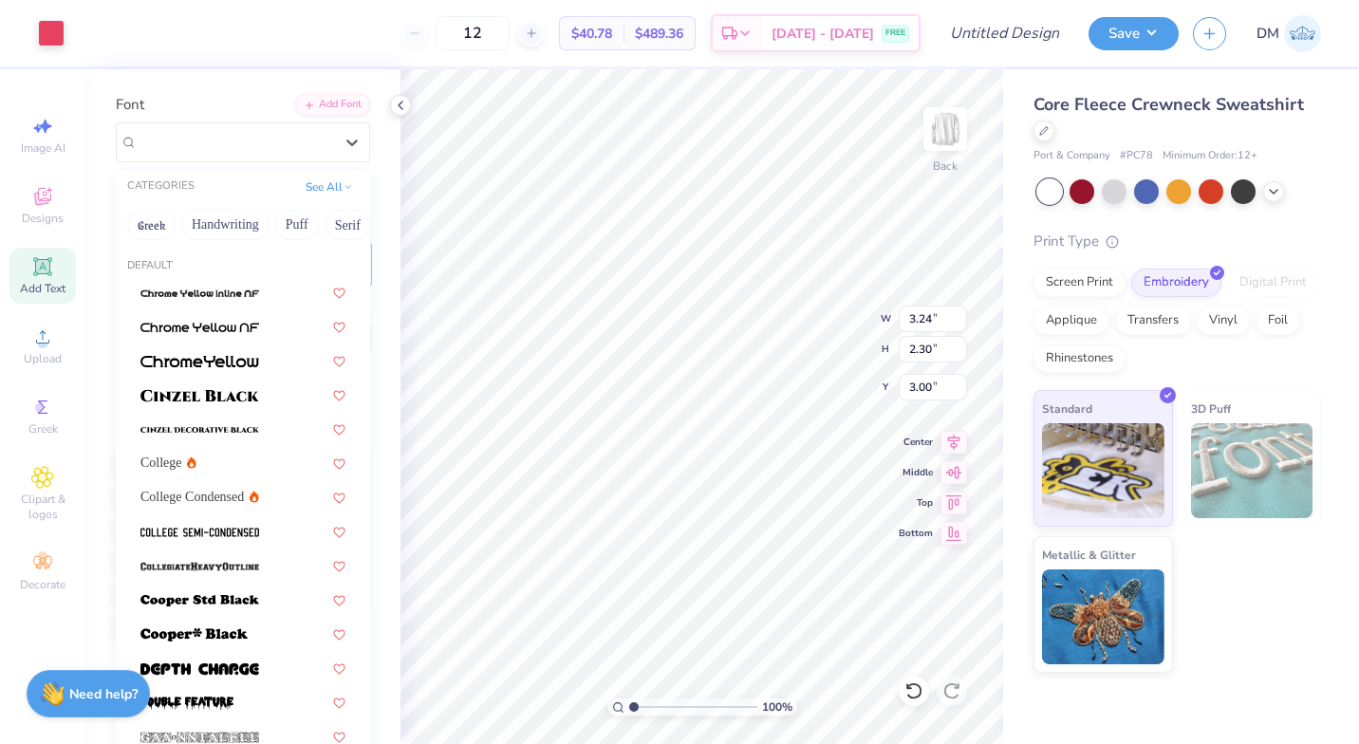
click at [346, 152] on div at bounding box center [352, 142] width 34 height 34
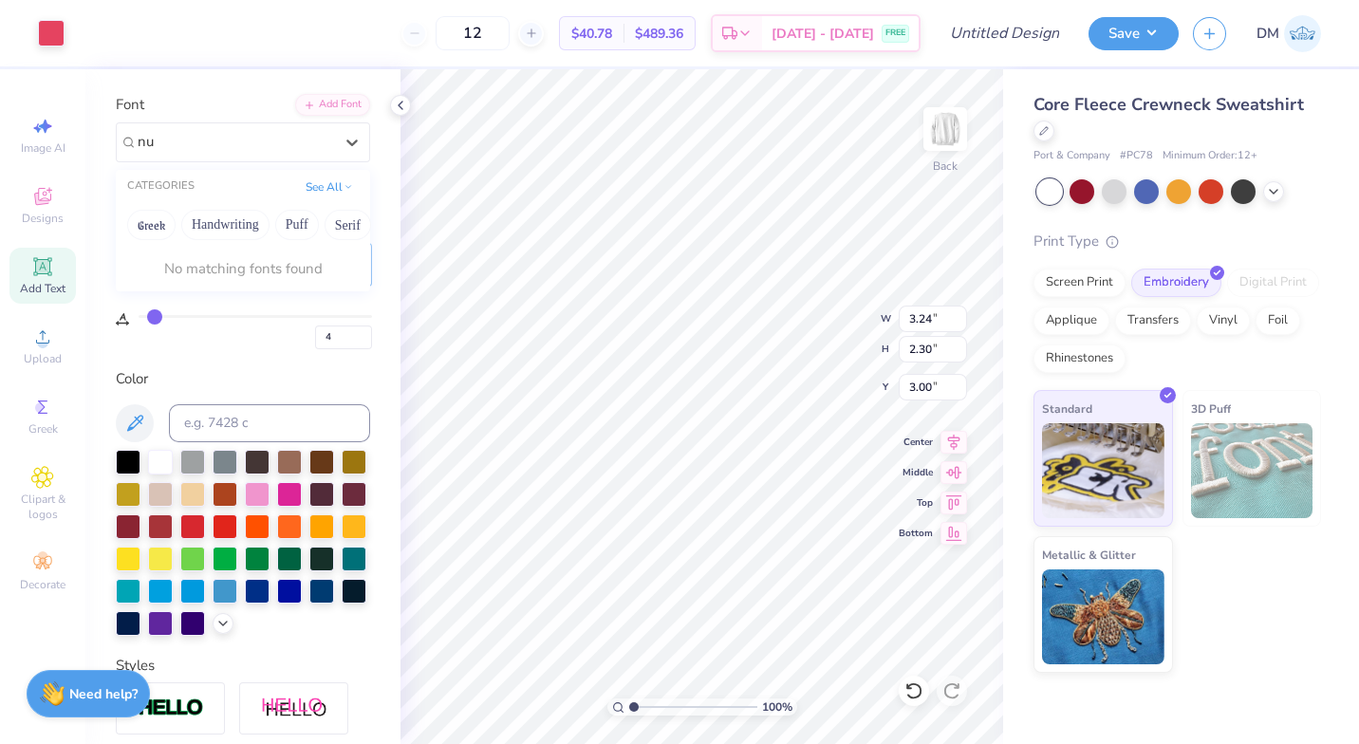
type input "n"
click at [348, 134] on div at bounding box center [352, 142] width 34 height 34
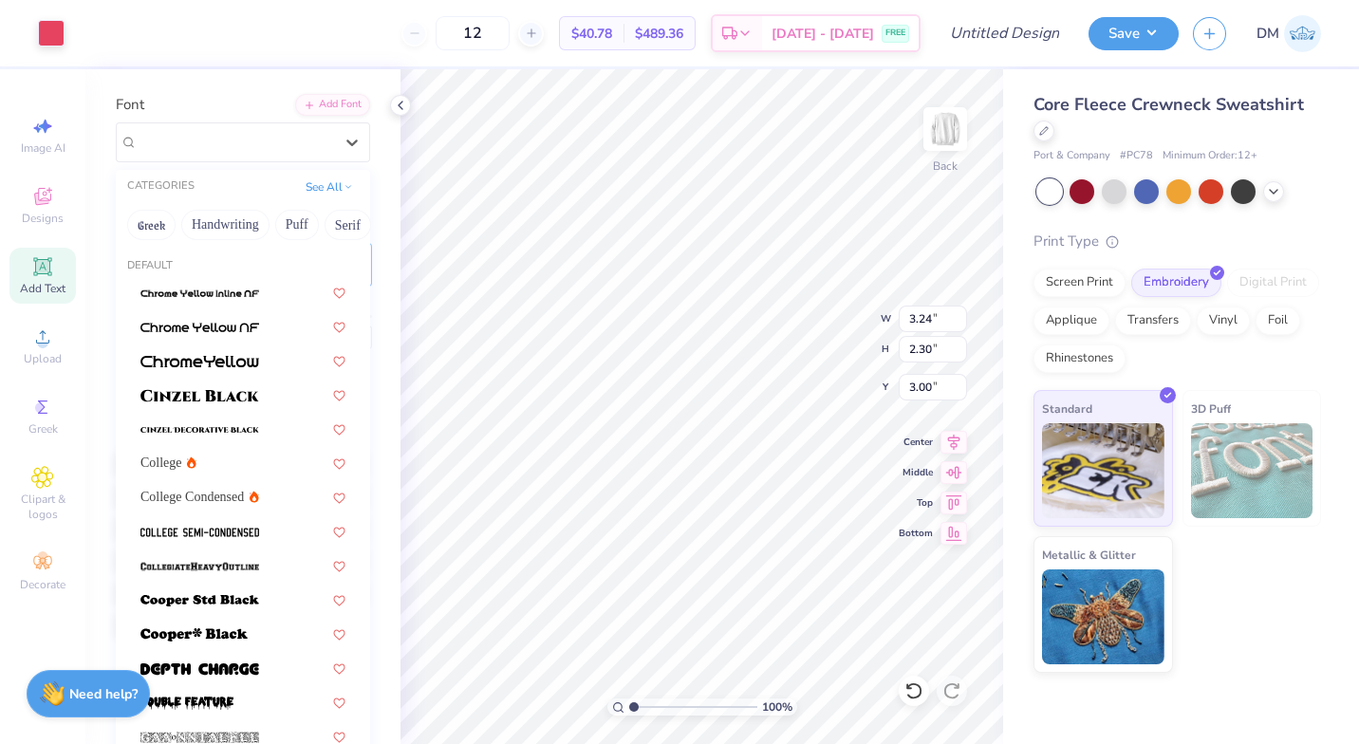
click at [341, 126] on div at bounding box center [352, 142] width 34 height 34
click at [163, 233] on button "Bold" at bounding box center [163, 225] width 47 height 30
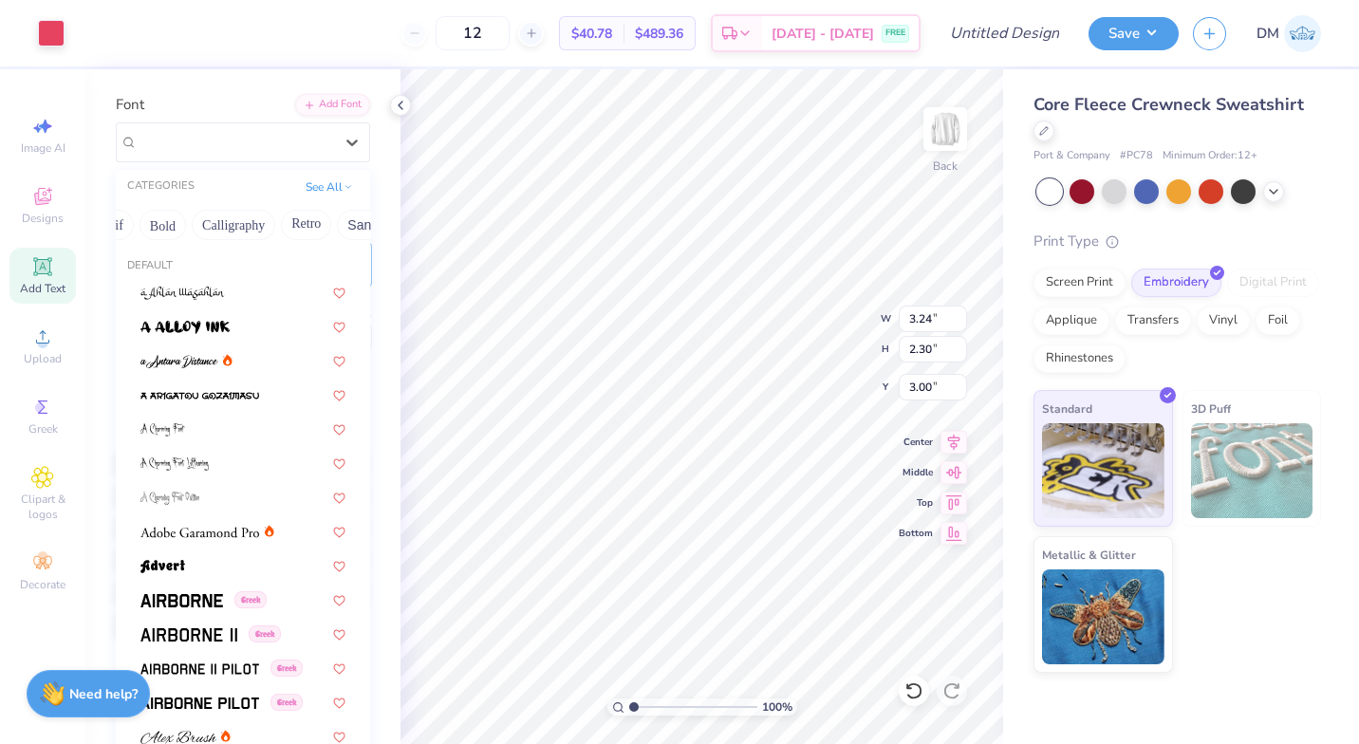
click at [163, 233] on button "Bold" at bounding box center [163, 225] width 47 height 30
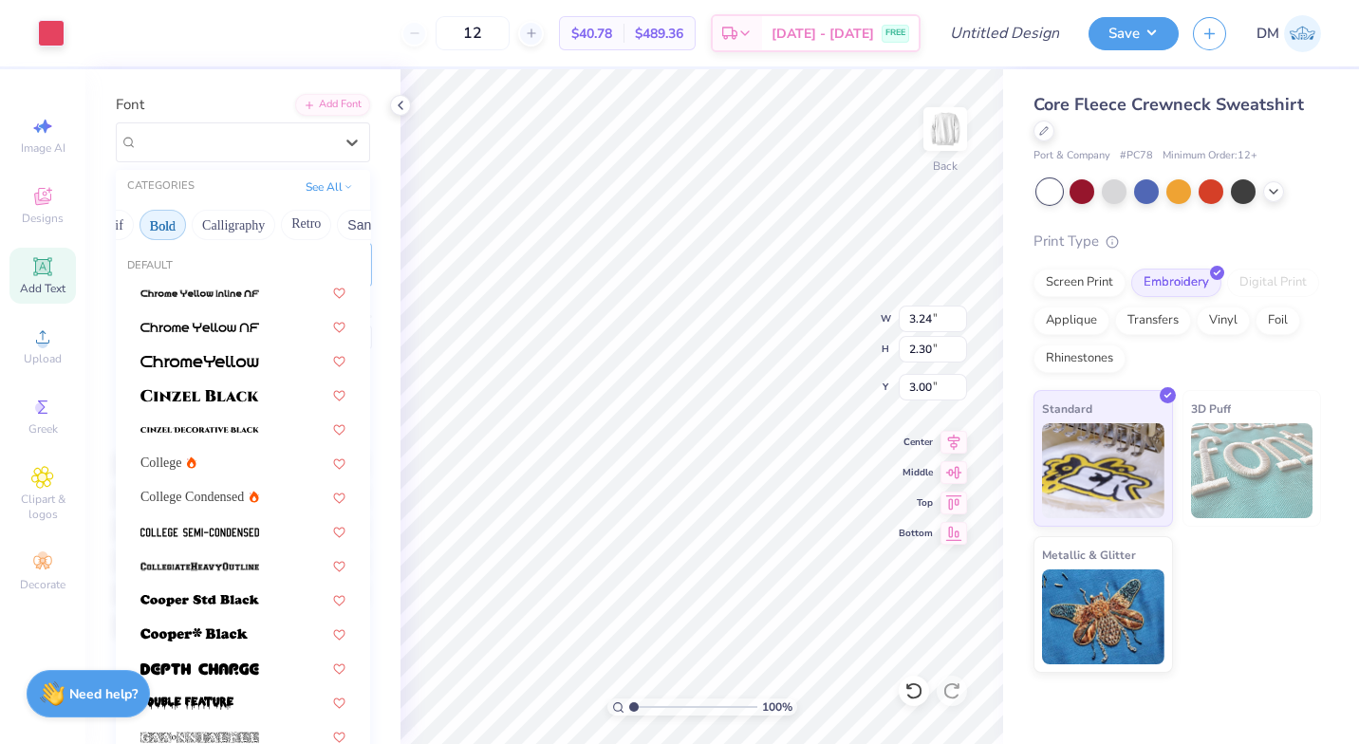
click at [169, 223] on button "Bold" at bounding box center [163, 225] width 47 height 30
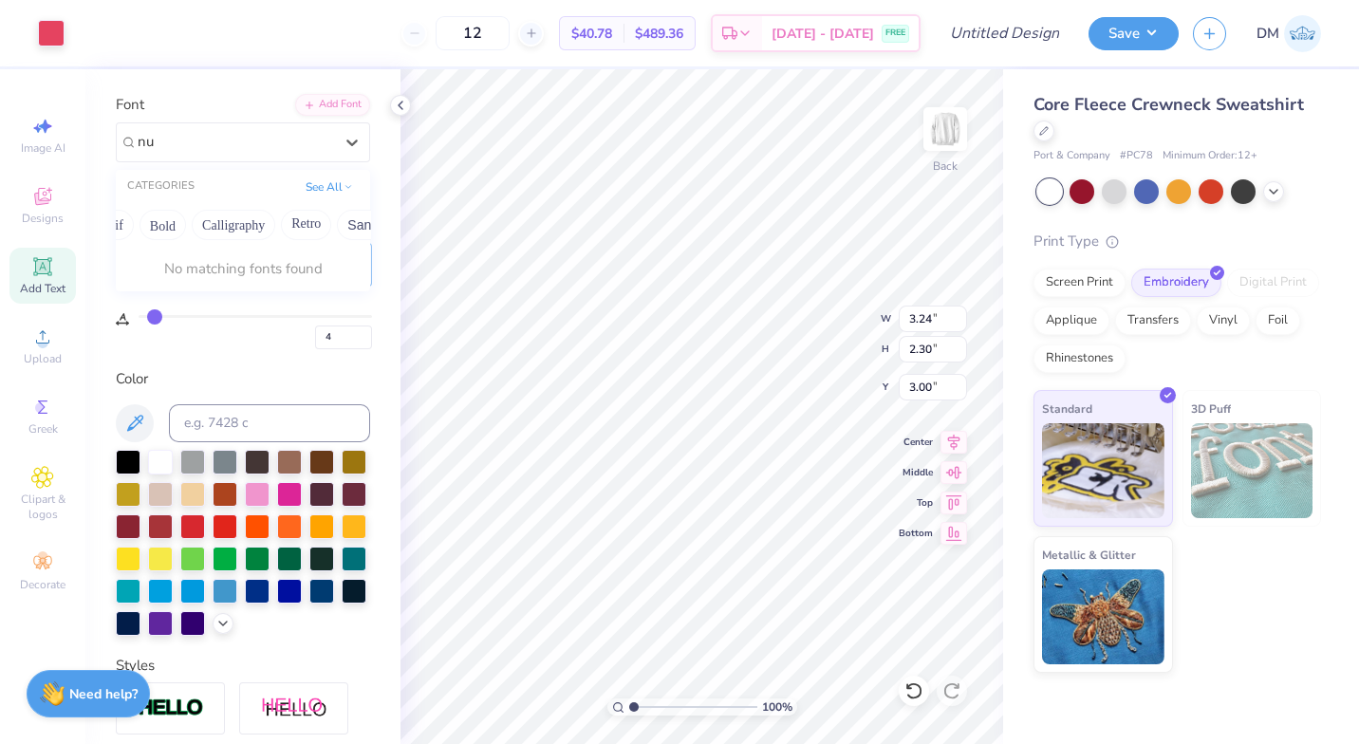
type input "n"
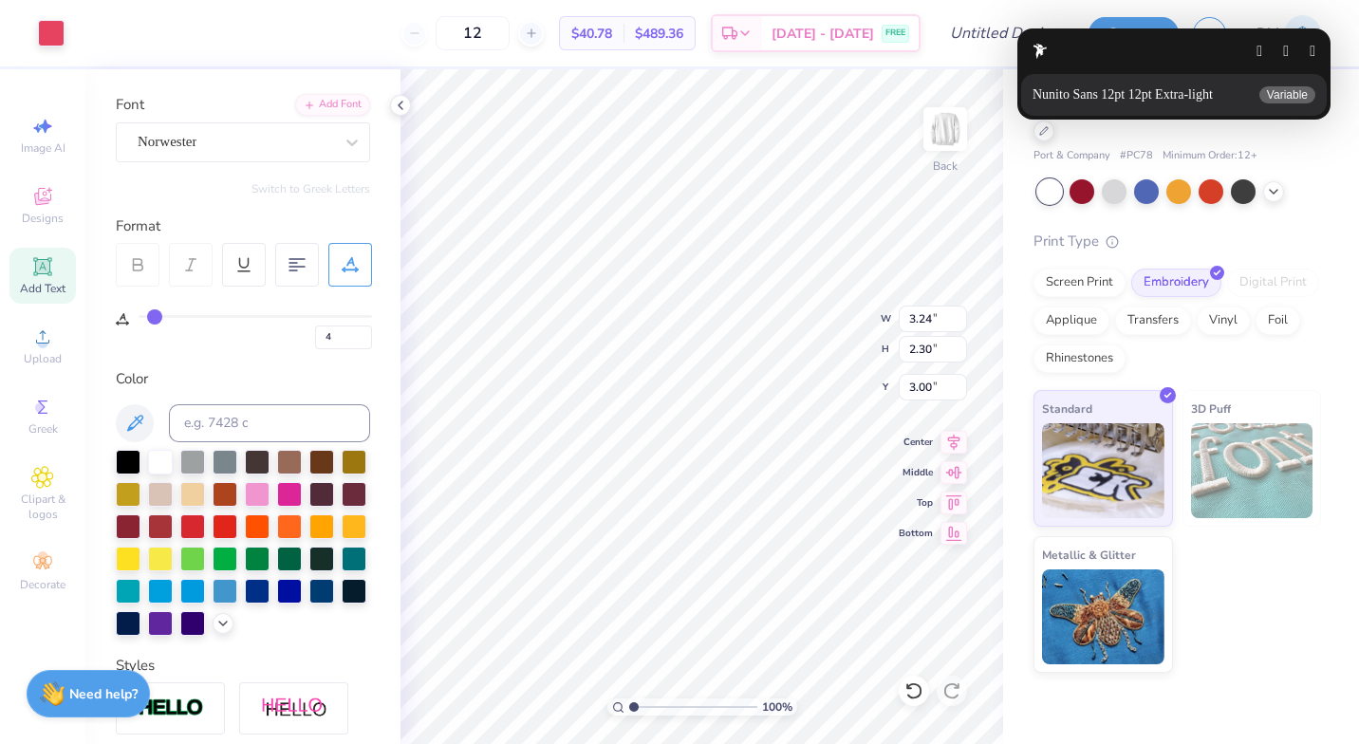
click at [1205, 103] on div "Nunito Sans 12pt 12pt Extra-light Details Variable" at bounding box center [1174, 95] width 306 height 42
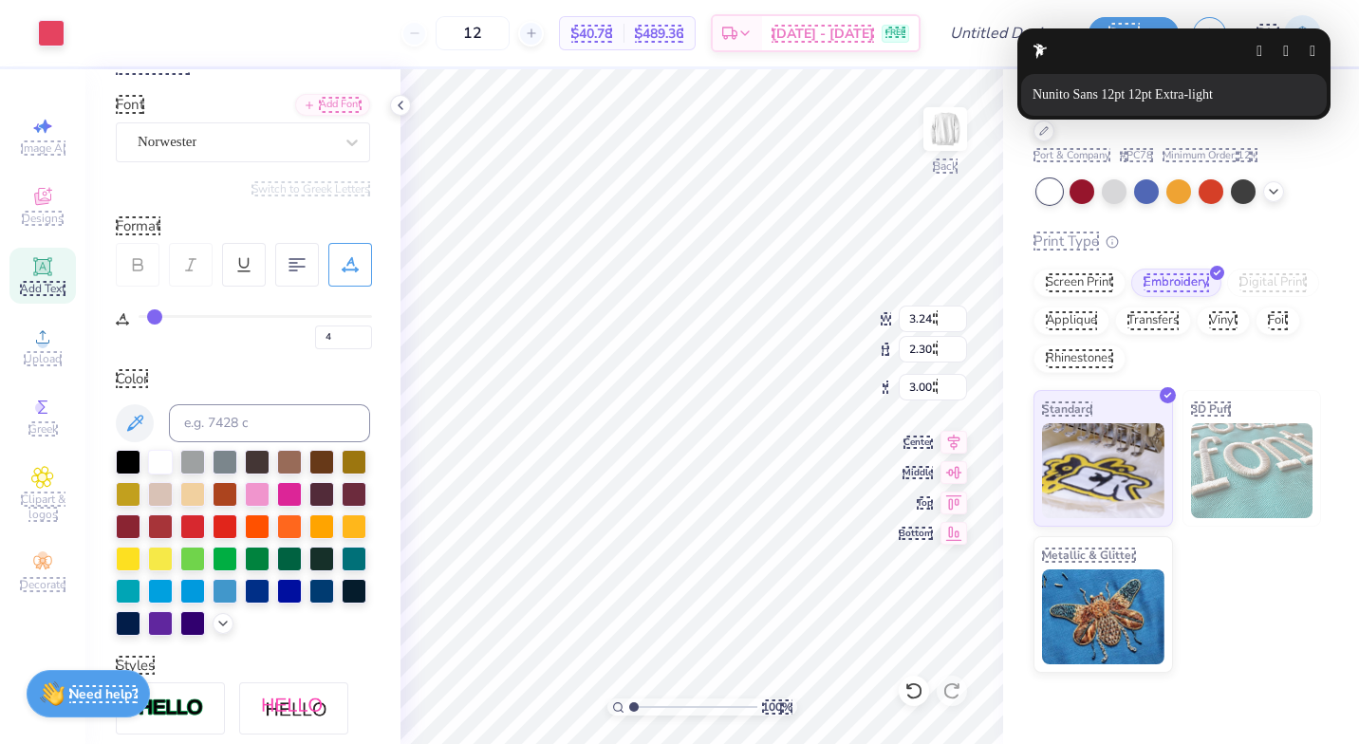
click at [1187, 100] on p "Nunito Sans 12pt 12pt Extra-light" at bounding box center [1127, 94] width 188 height 15
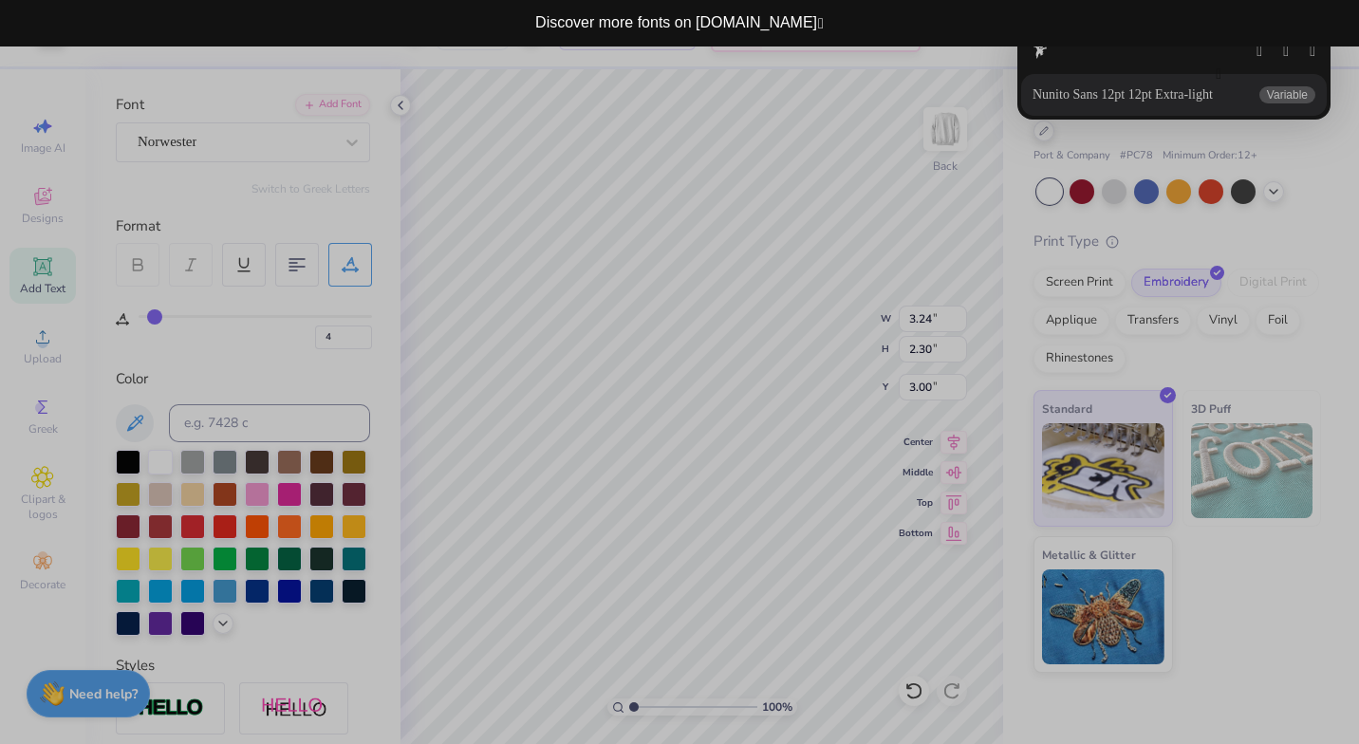
scroll to position [33, 0]
click at [1216, 65] on button "button" at bounding box center [1219, 72] width 6 height 15
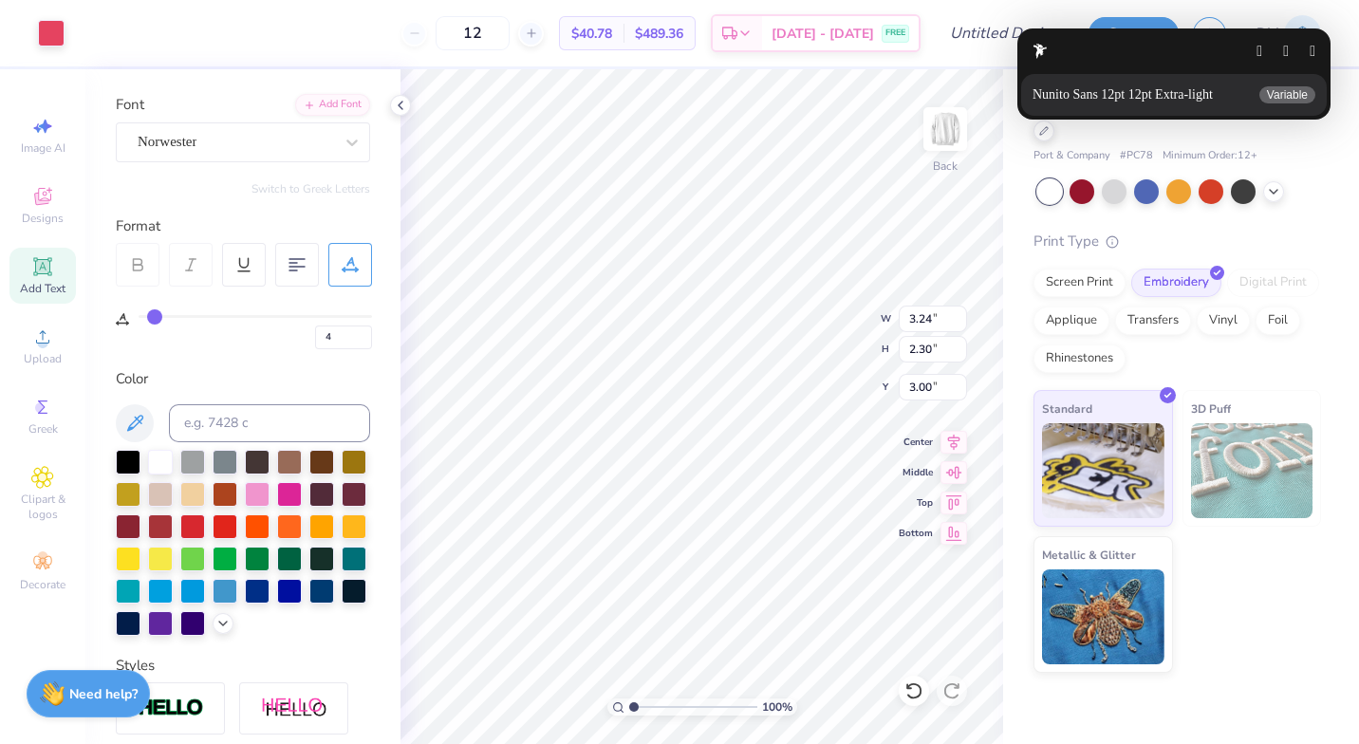
click at [1315, 53] on button "button" at bounding box center [1313, 51] width 6 height 15
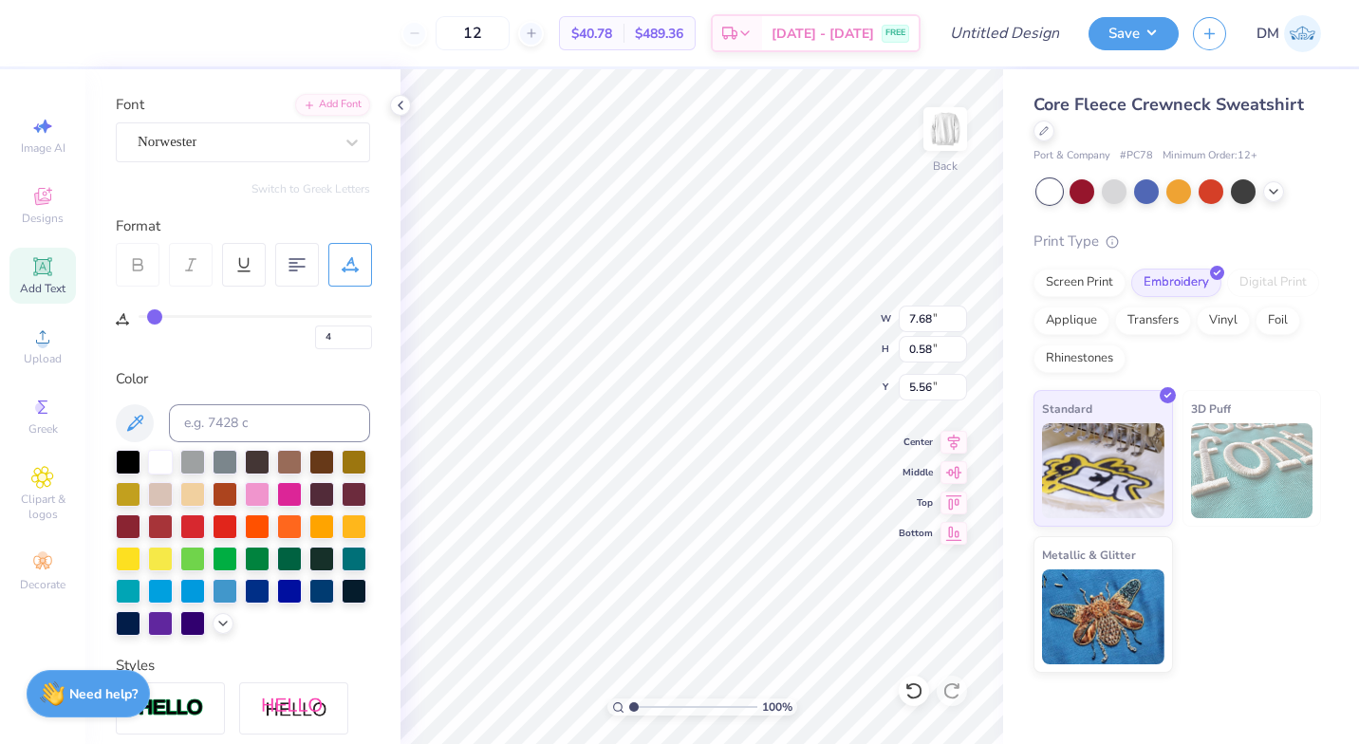
click at [282, 127] on div "Norwester" at bounding box center [235, 141] width 199 height 29
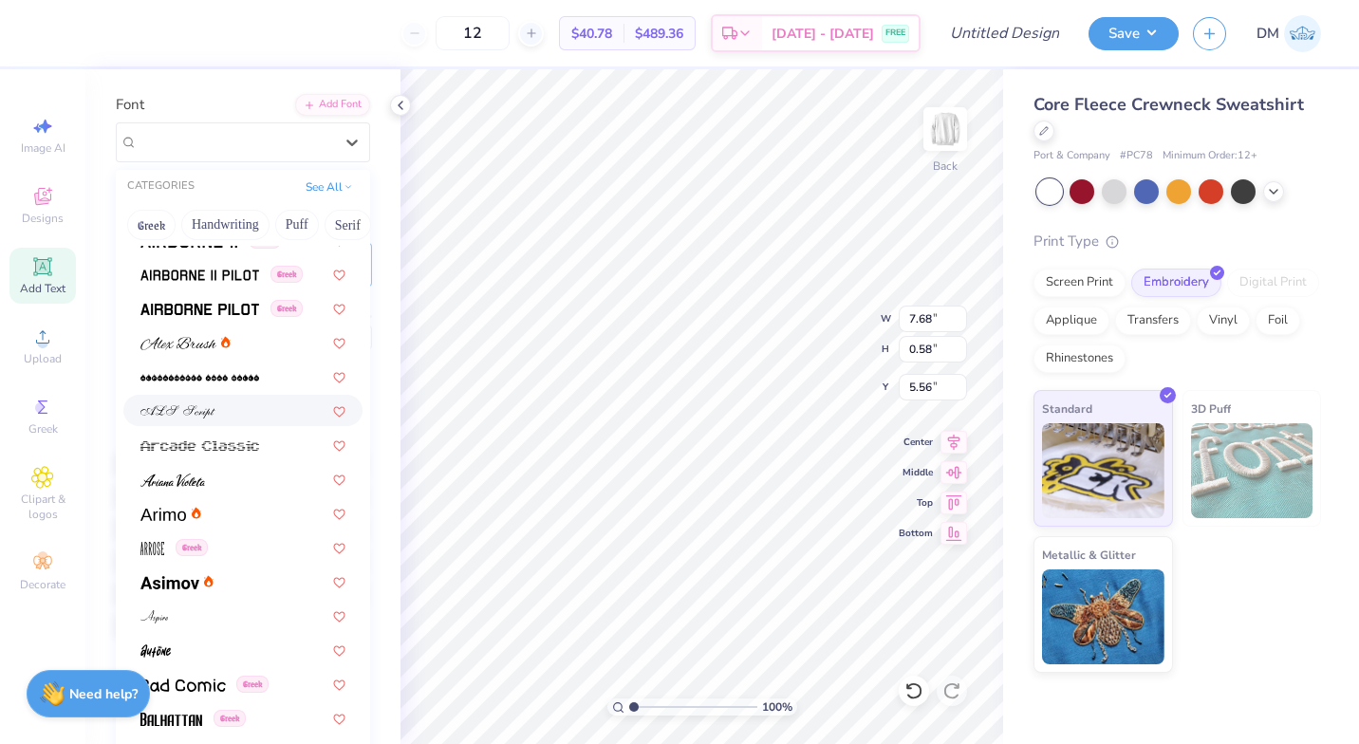
scroll to position [373, 0]
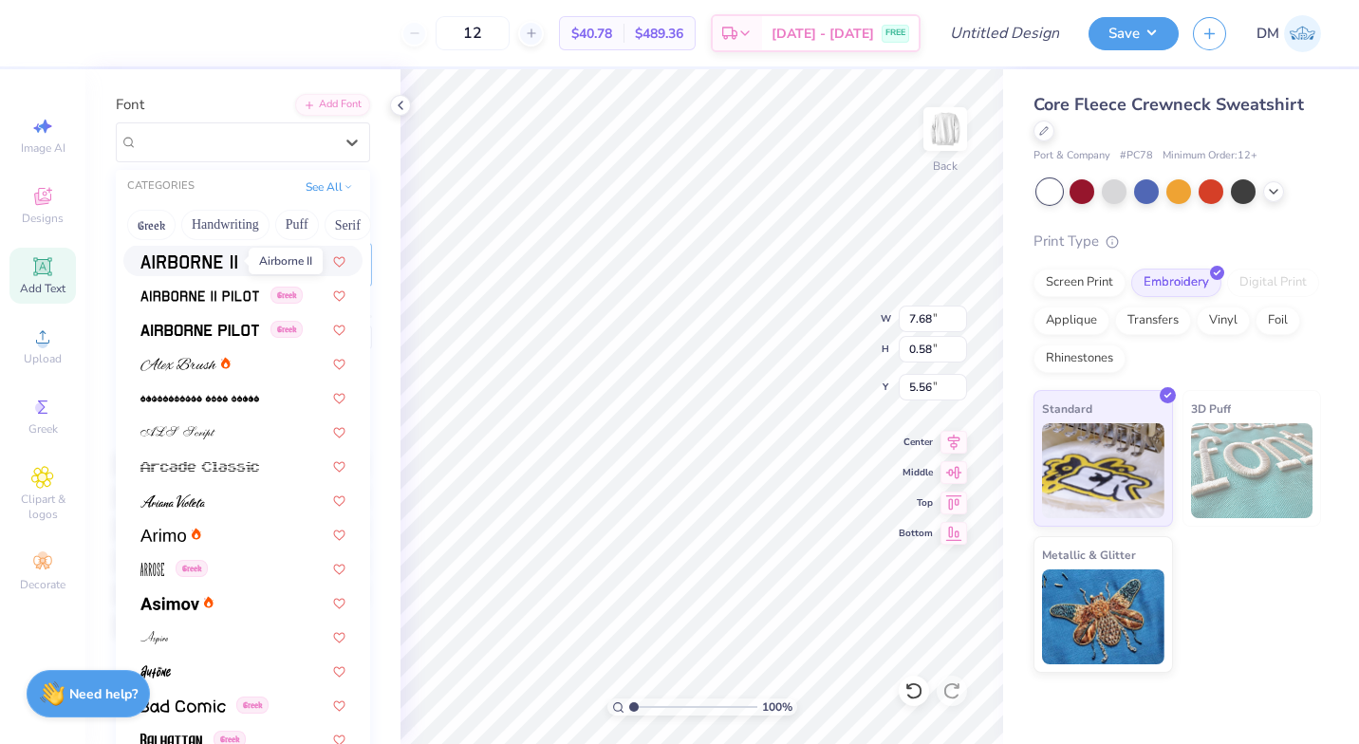
click at [224, 261] on img at bounding box center [188, 261] width 97 height 13
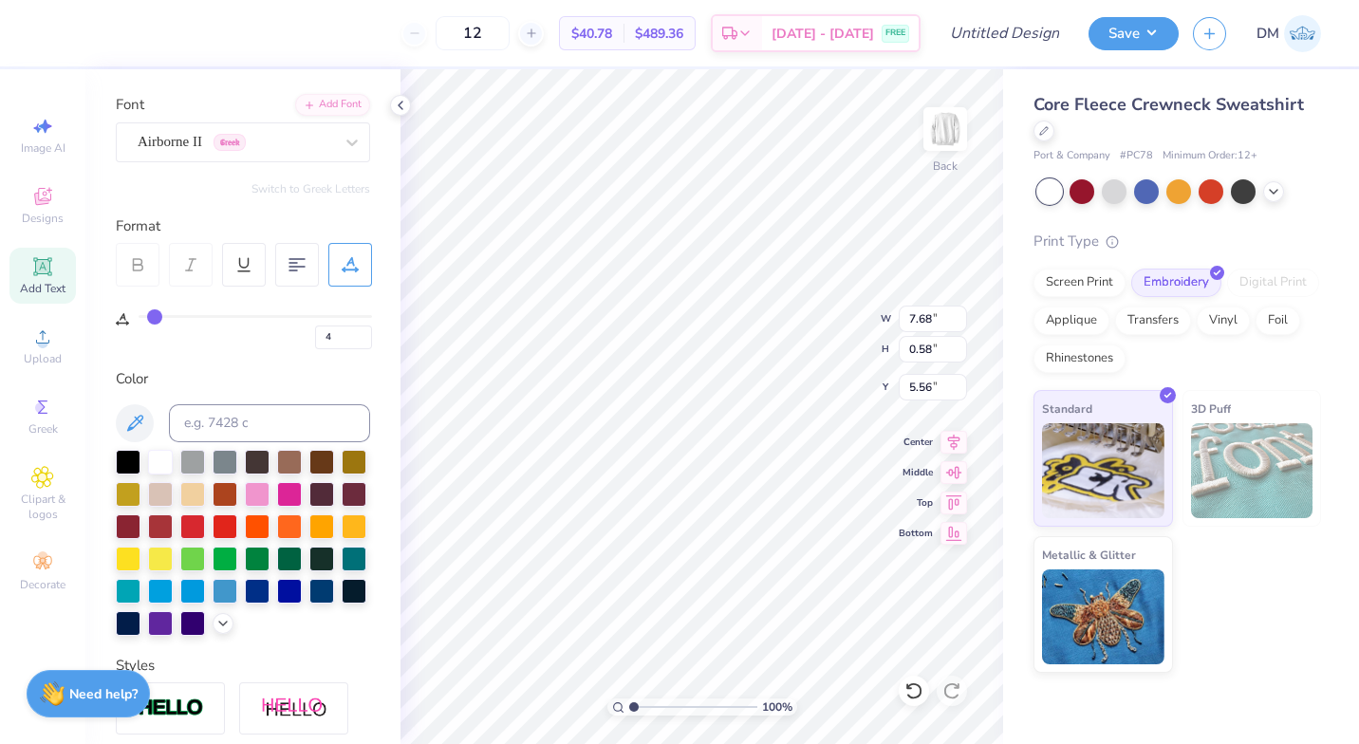
type input "9.28"
type input "0.53"
type input "5.58"
click at [310, 149] on div "Airborne II Greek" at bounding box center [235, 141] width 199 height 29
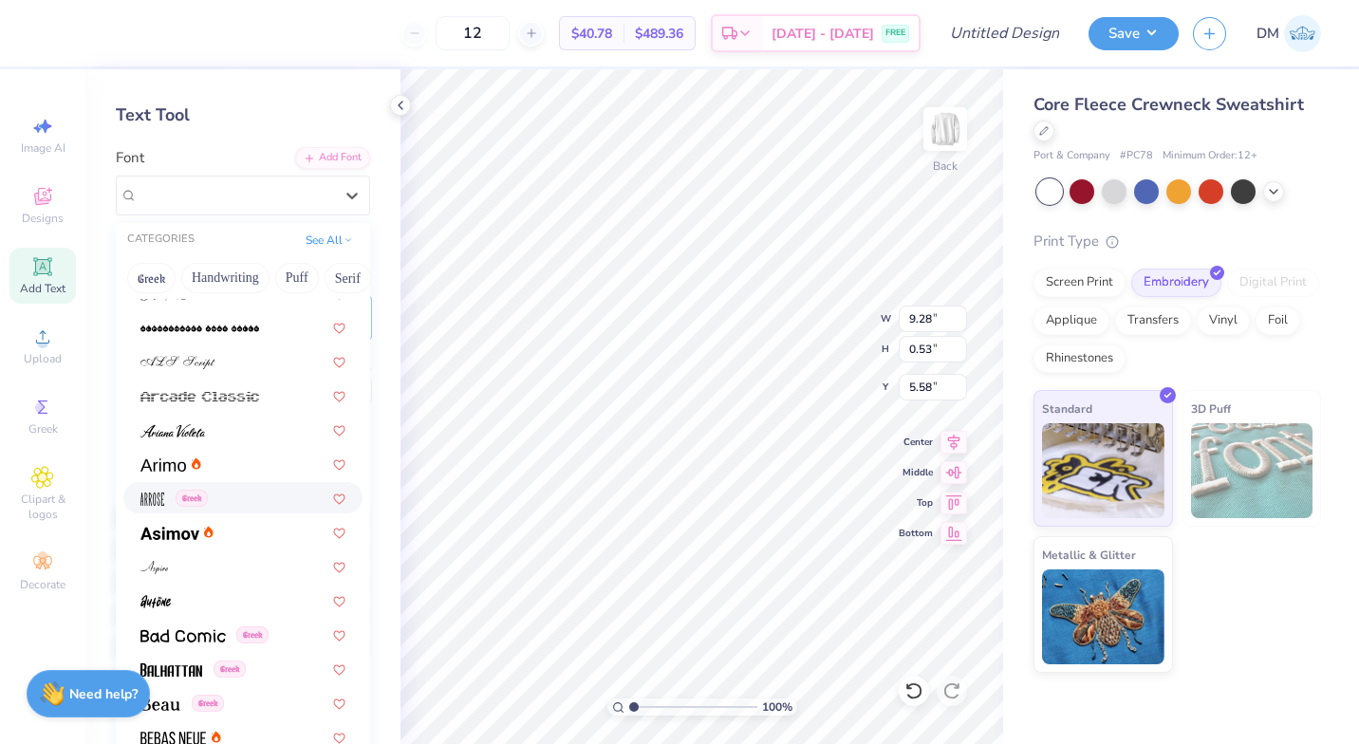
scroll to position [0, 0]
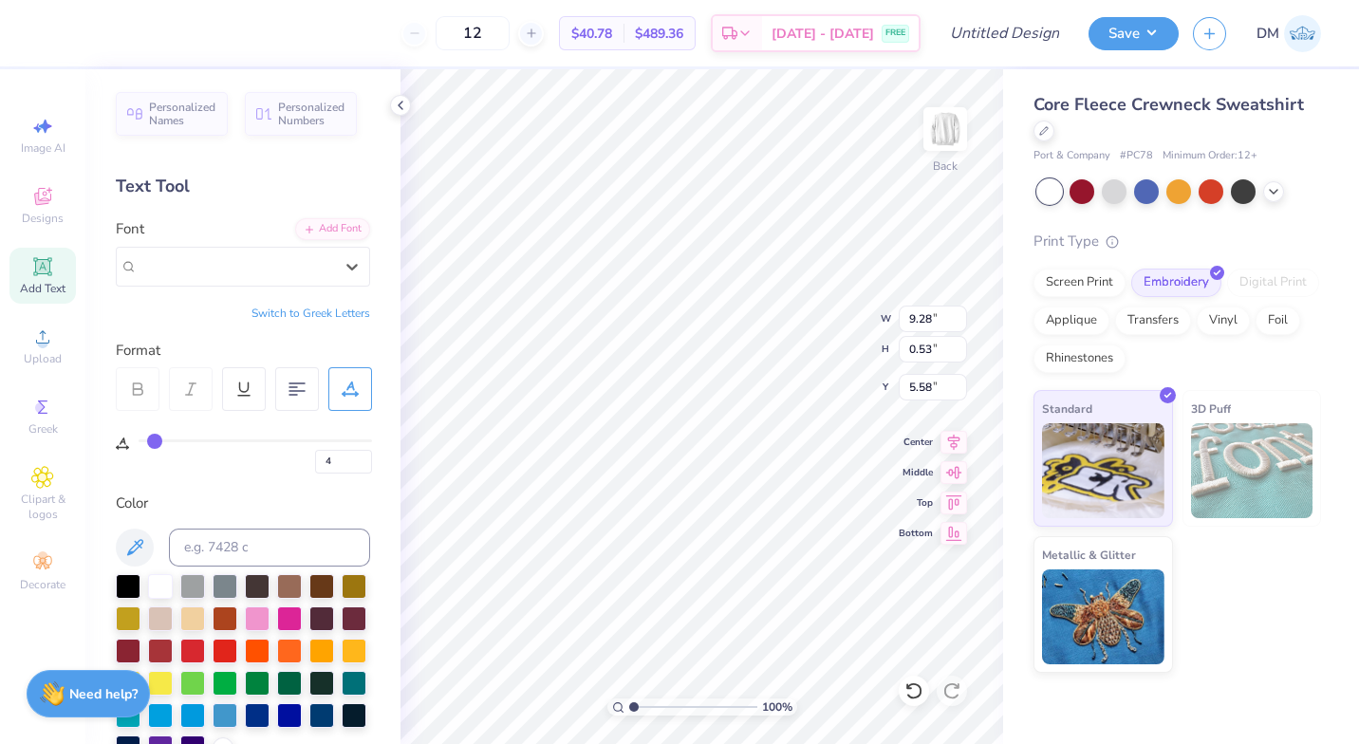
click at [346, 267] on icon at bounding box center [351, 267] width 11 height 7
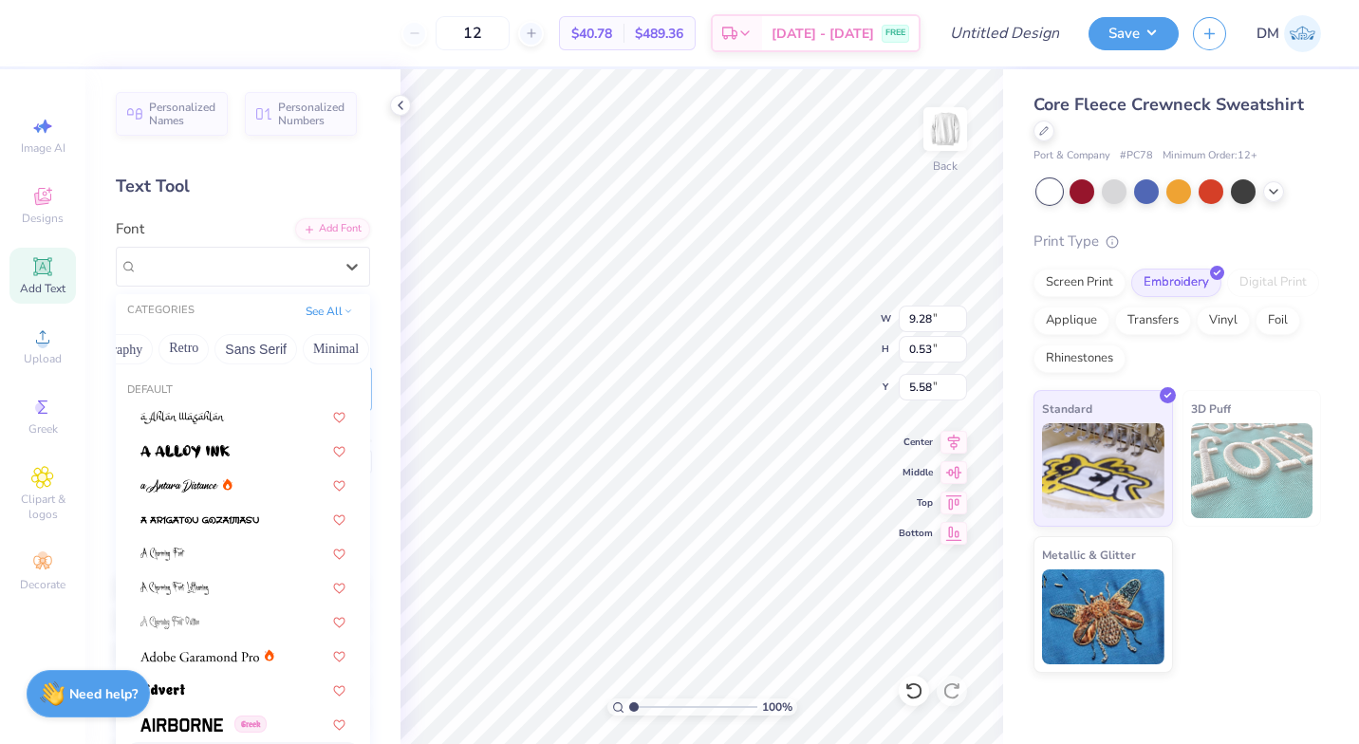
scroll to position [0, 362]
click at [257, 352] on button "Sans Serif" at bounding box center [254, 349] width 83 height 30
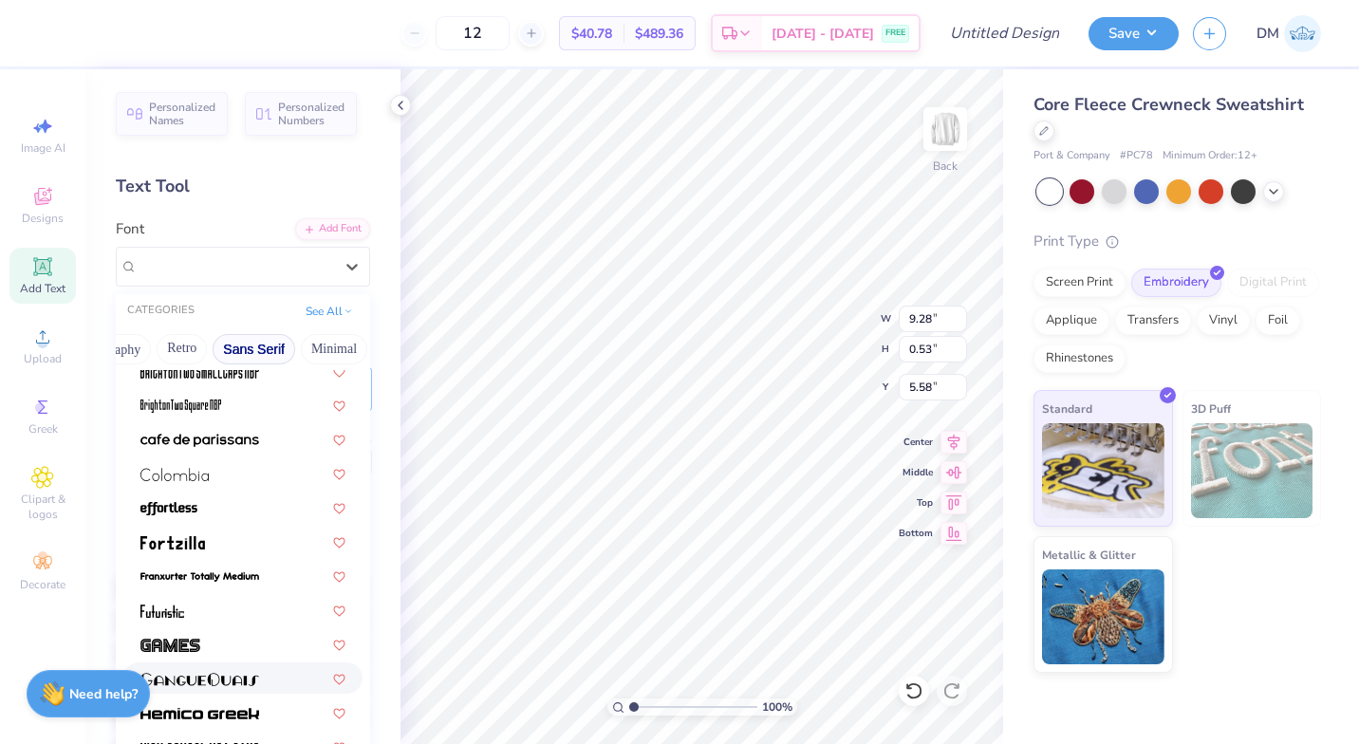
scroll to position [185, 0]
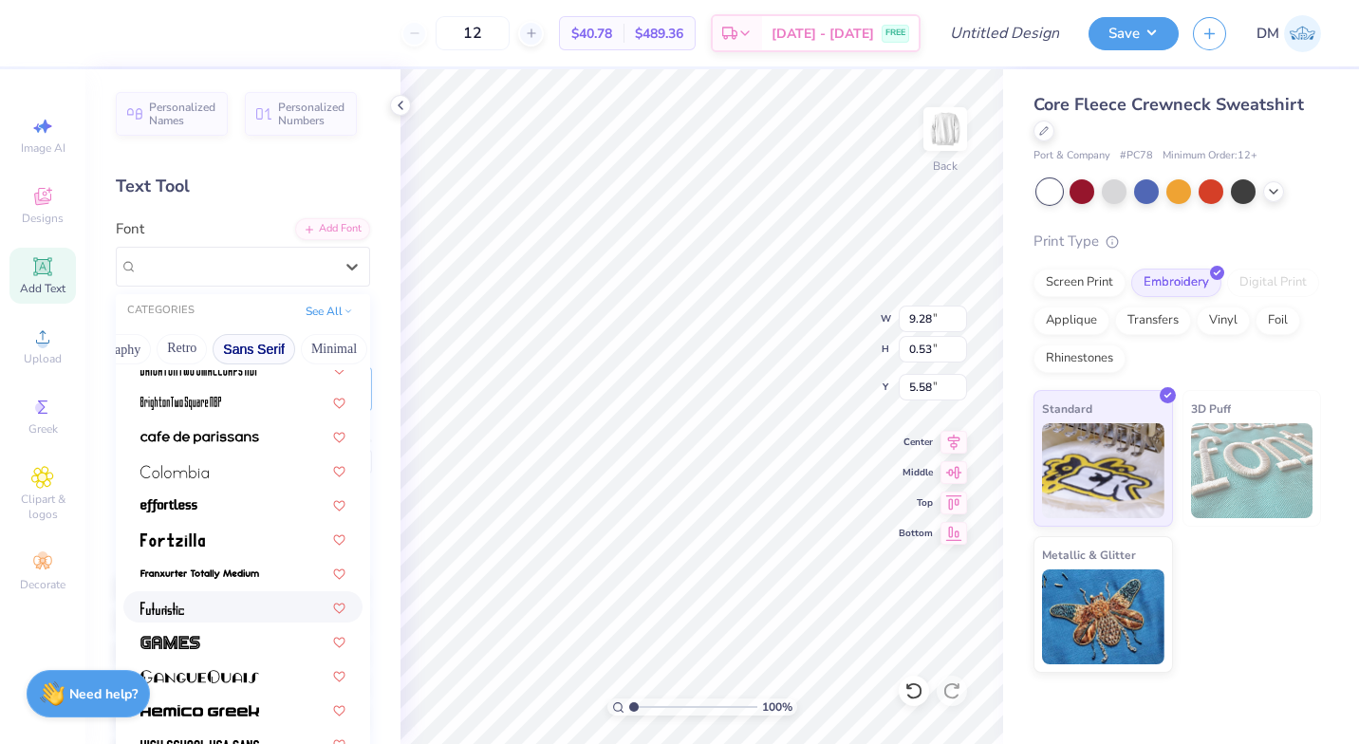
click at [256, 607] on div at bounding box center [242, 607] width 205 height 20
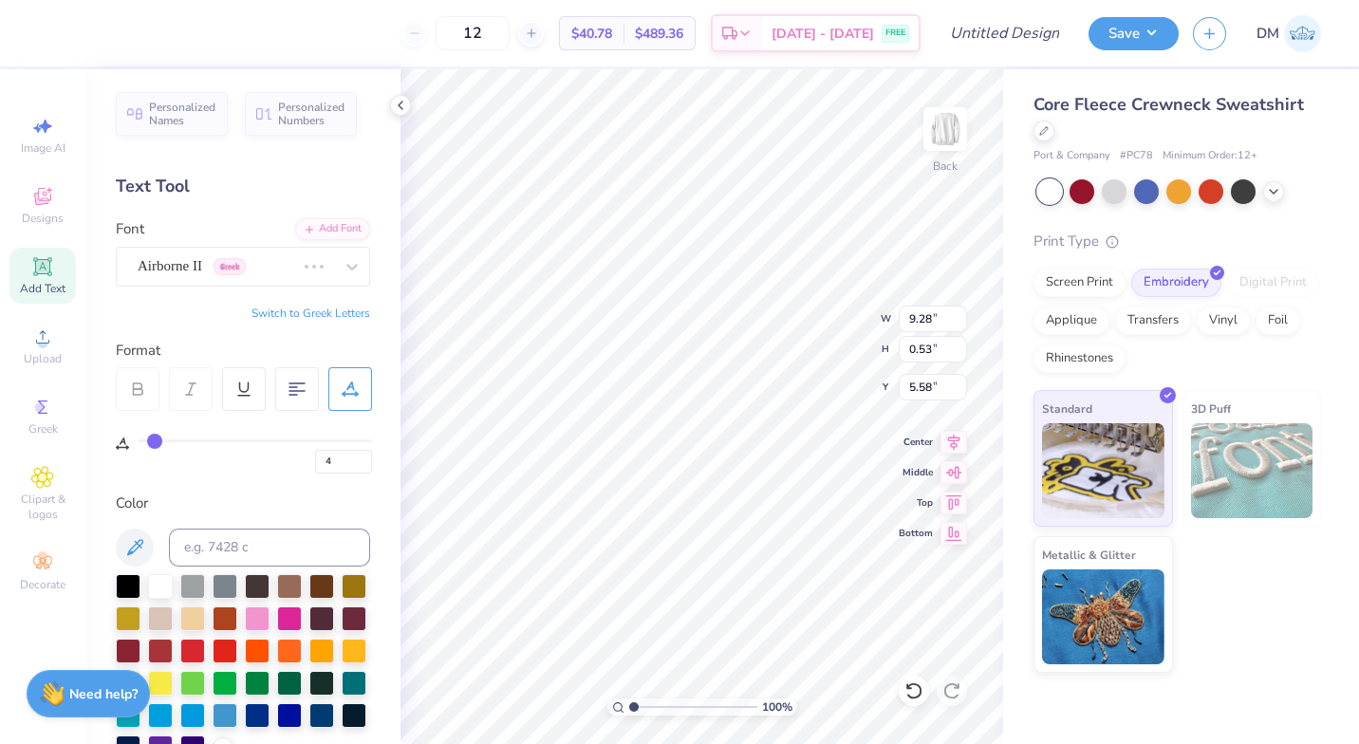
click at [343, 267] on icon at bounding box center [352, 266] width 19 height 19
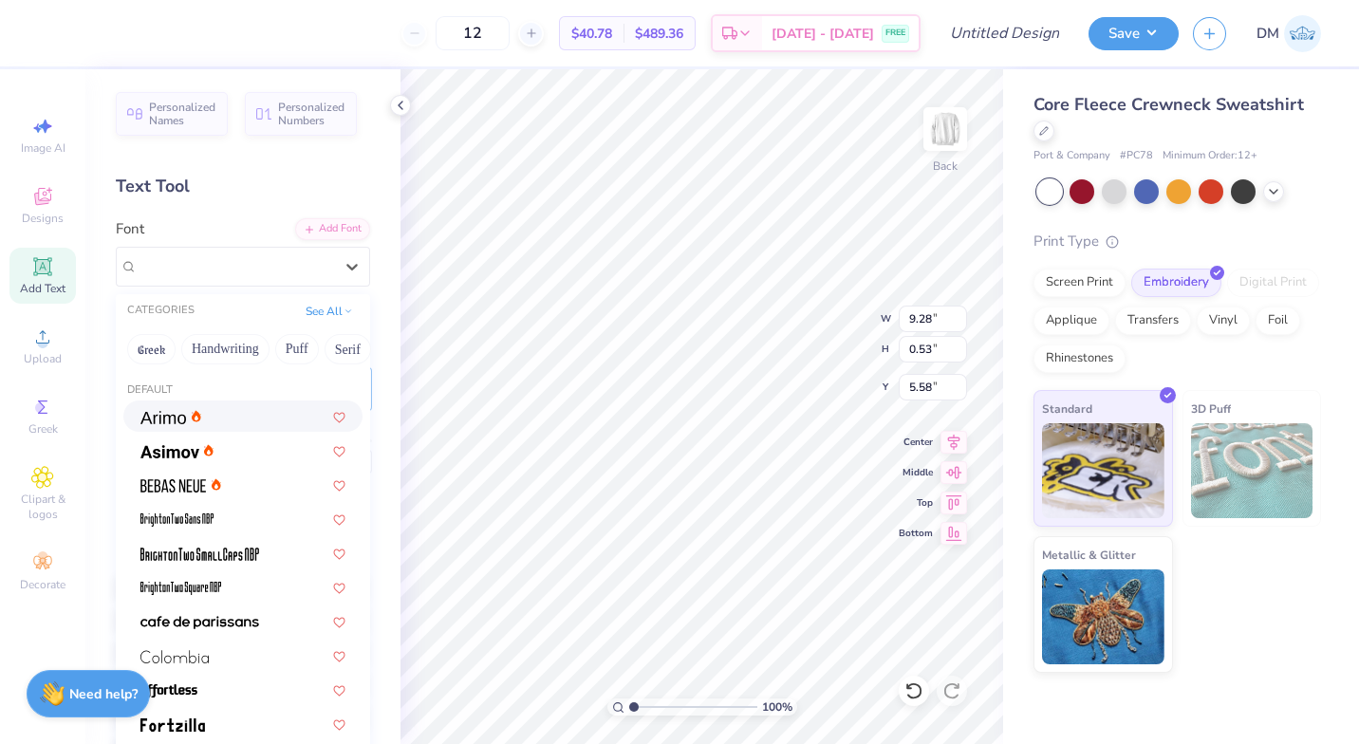
type input "7.40"
type input "0.95"
type input "5.37"
click at [330, 347] on button "Others" at bounding box center [331, 349] width 56 height 30
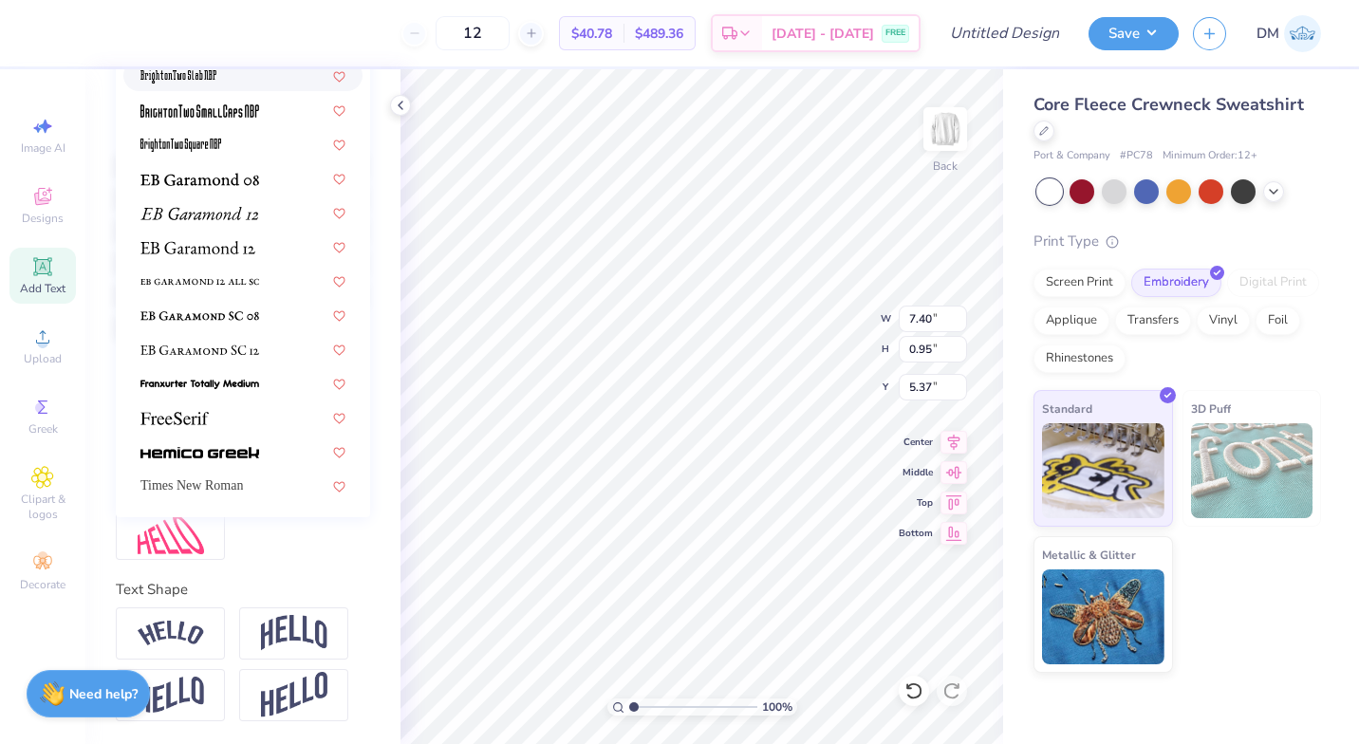
scroll to position [454, 0]
click at [261, 407] on div at bounding box center [242, 417] width 205 height 20
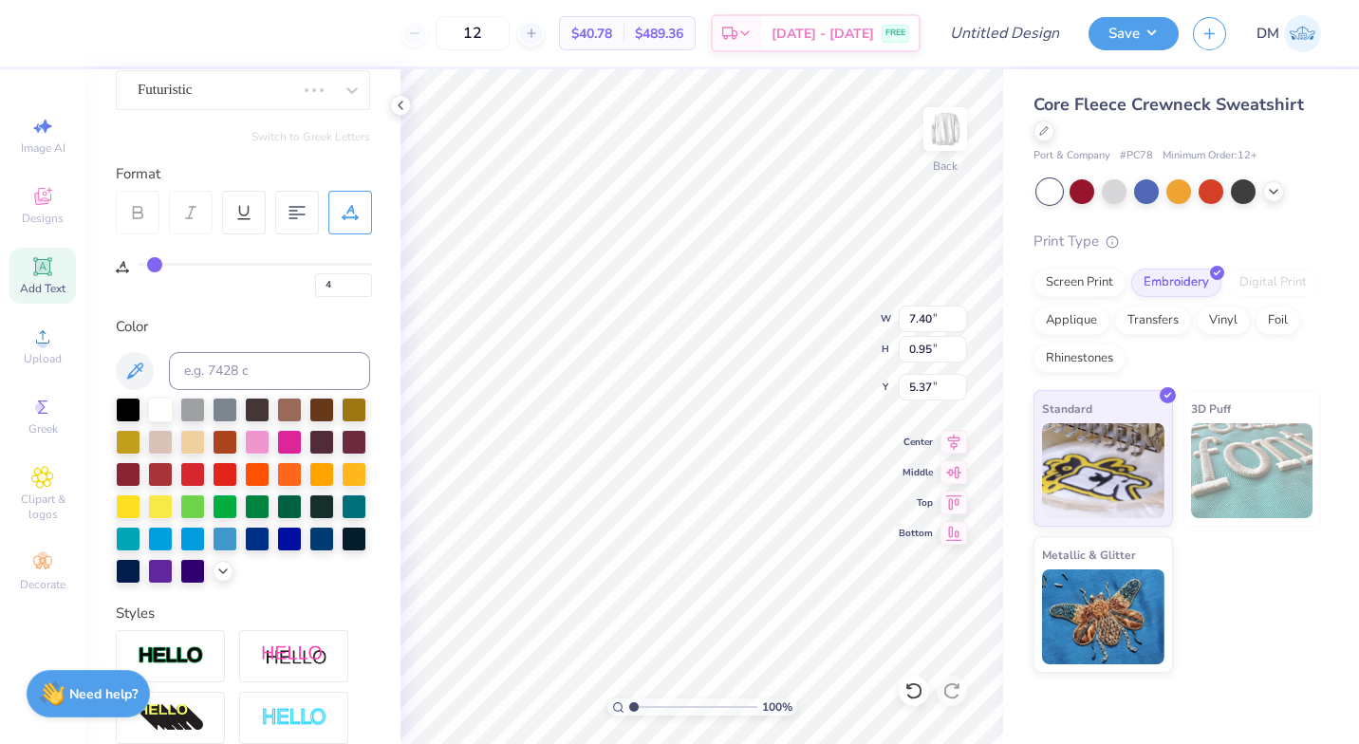
scroll to position [0, 0]
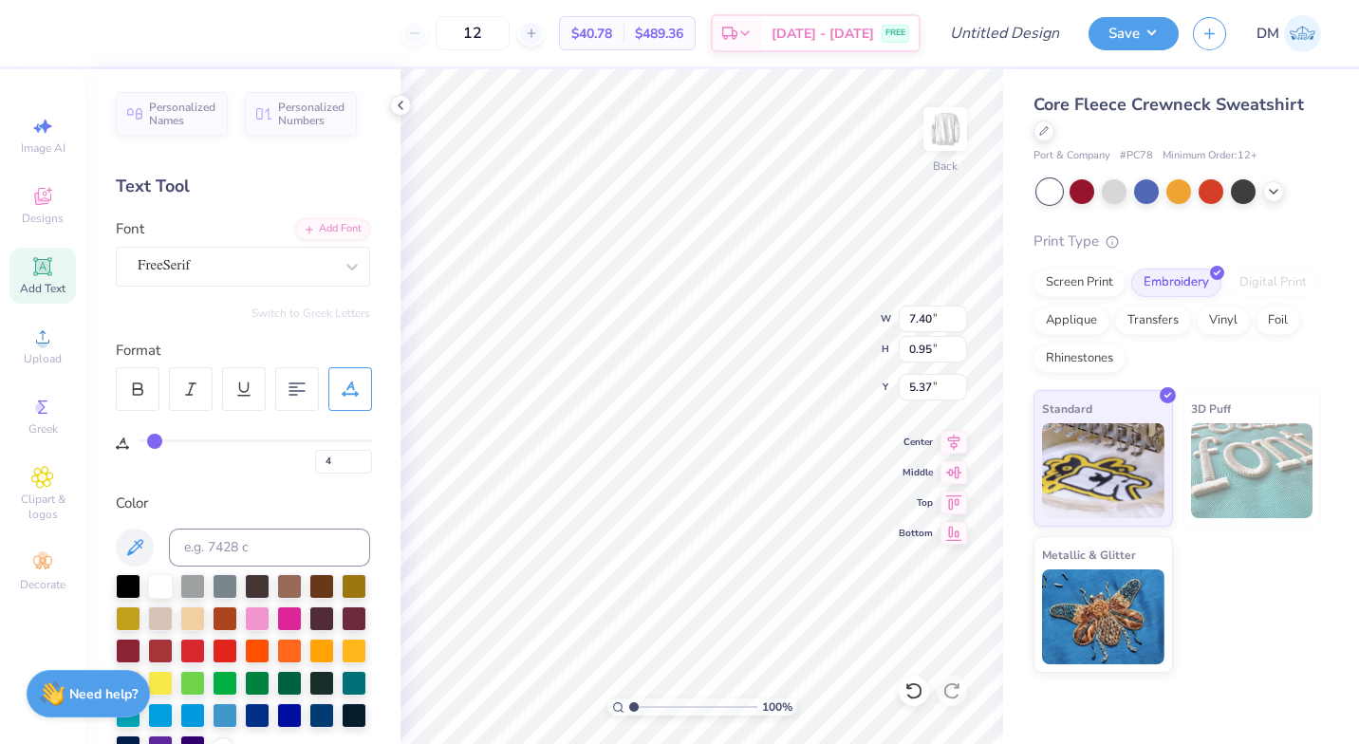
type input "7.52"
type input "0.65"
type input "5.52"
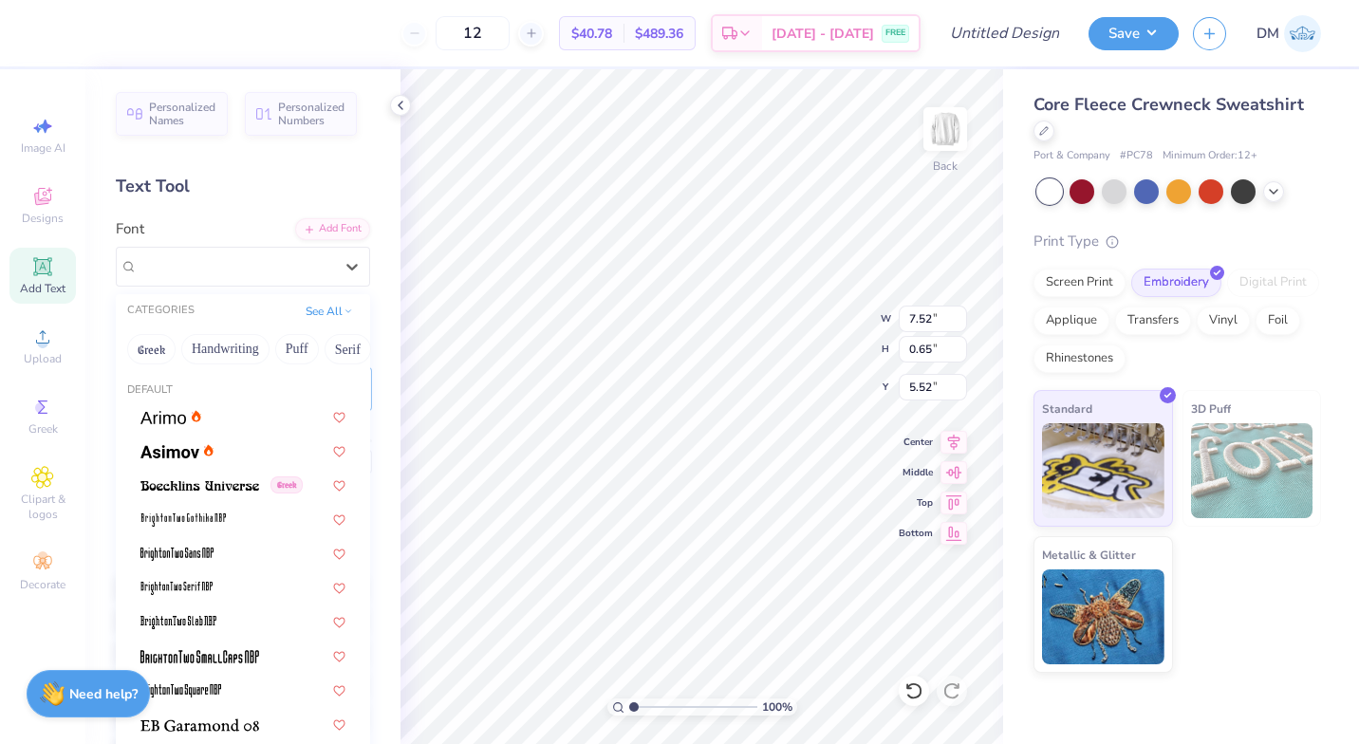
click at [335, 272] on div at bounding box center [352, 267] width 34 height 34
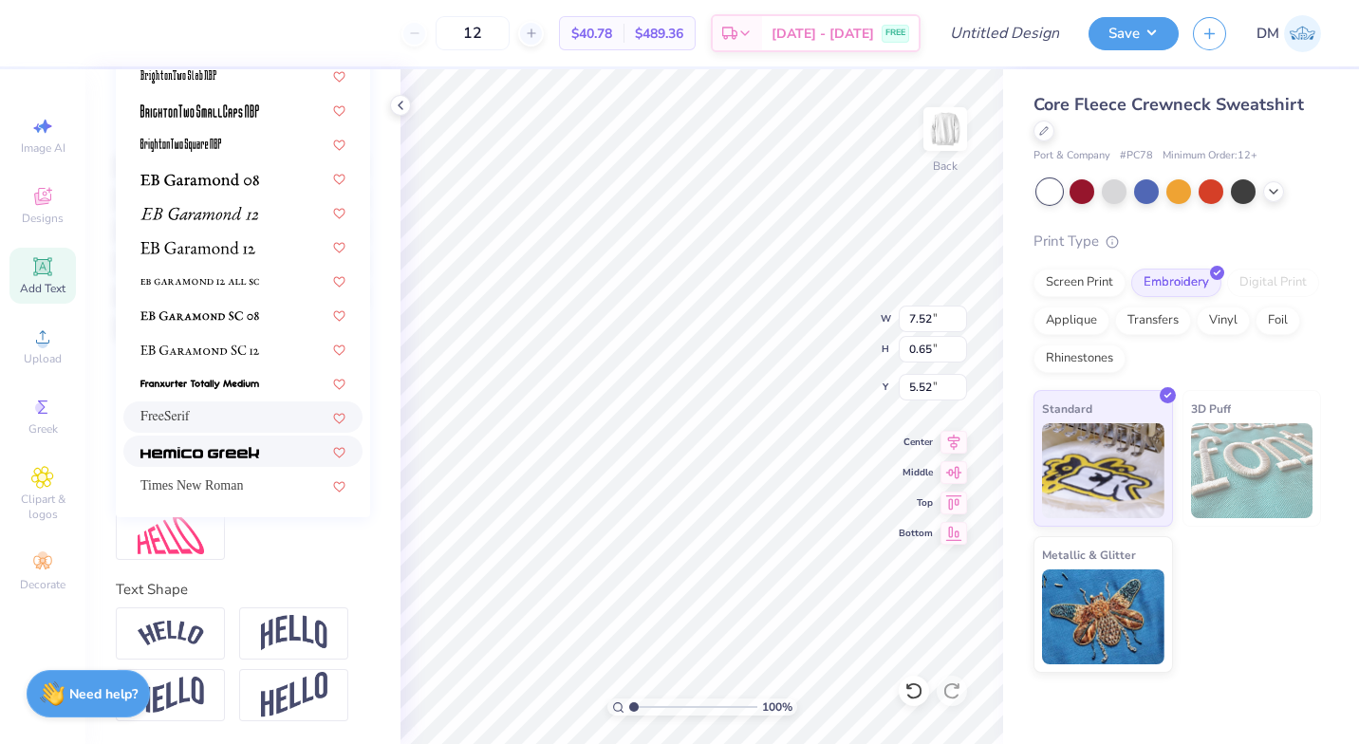
scroll to position [454, 0]
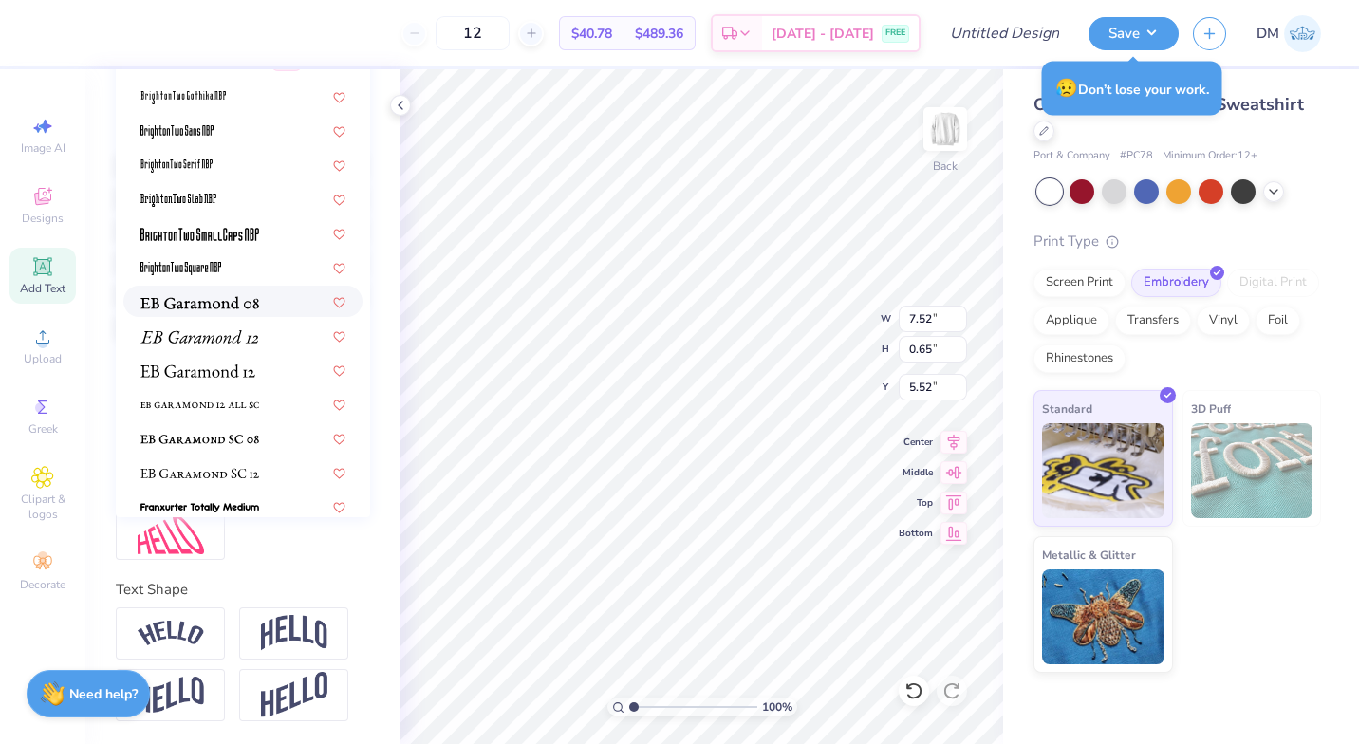
click at [260, 291] on div at bounding box center [242, 301] width 205 height 20
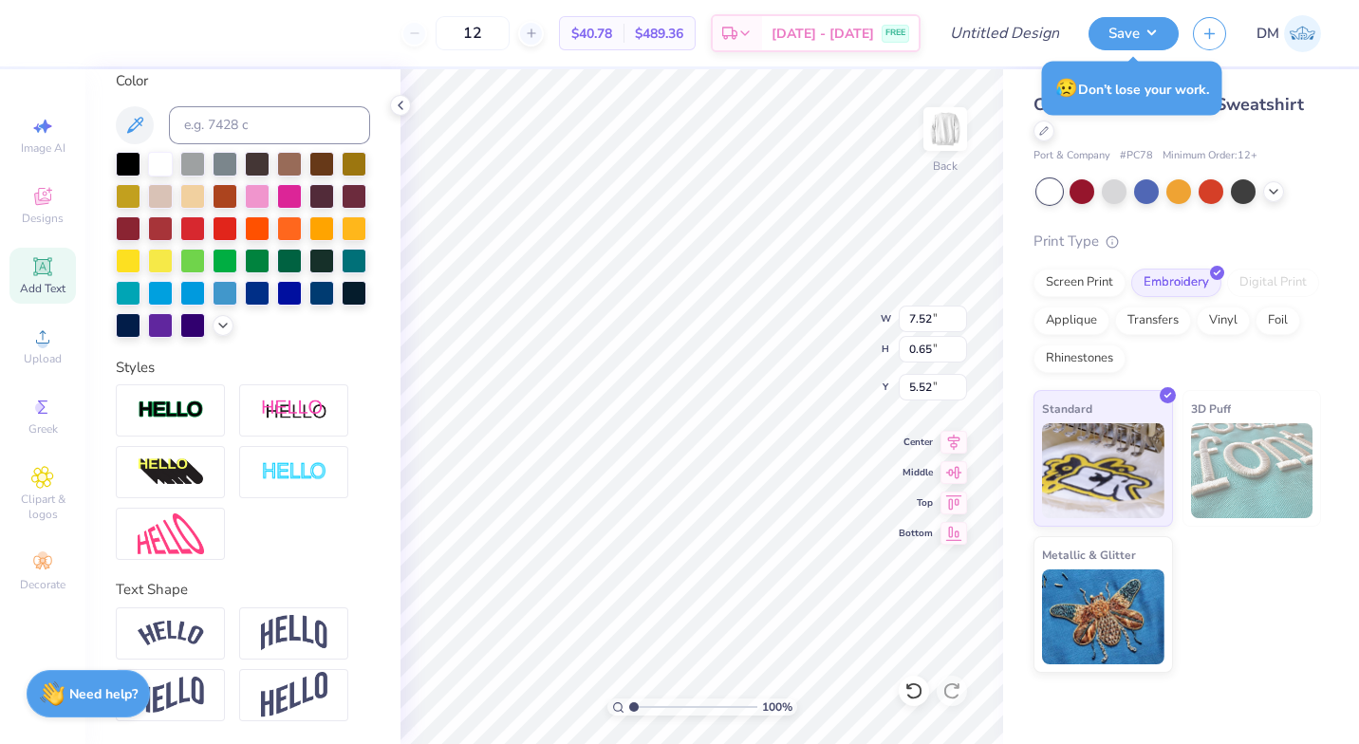
type input "7.25"
type input "0.70"
type input "5.50"
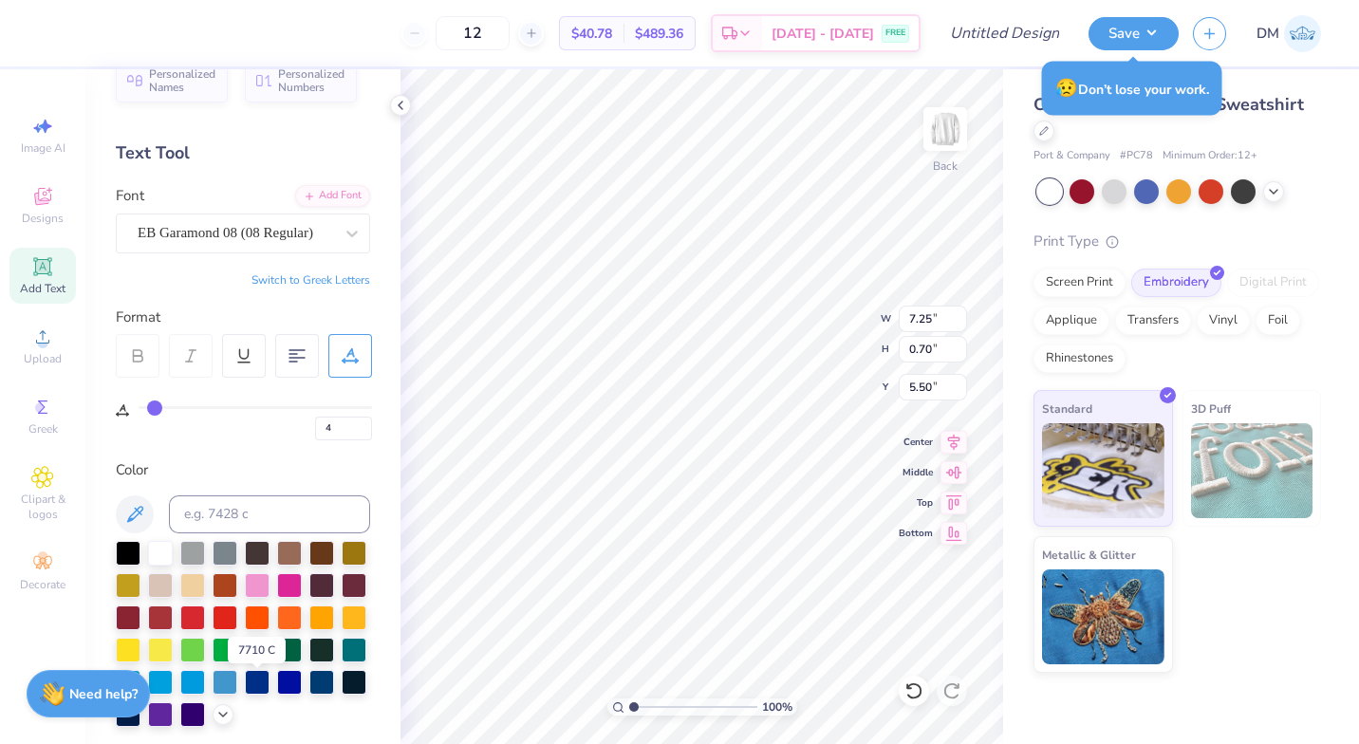
scroll to position [18, 0]
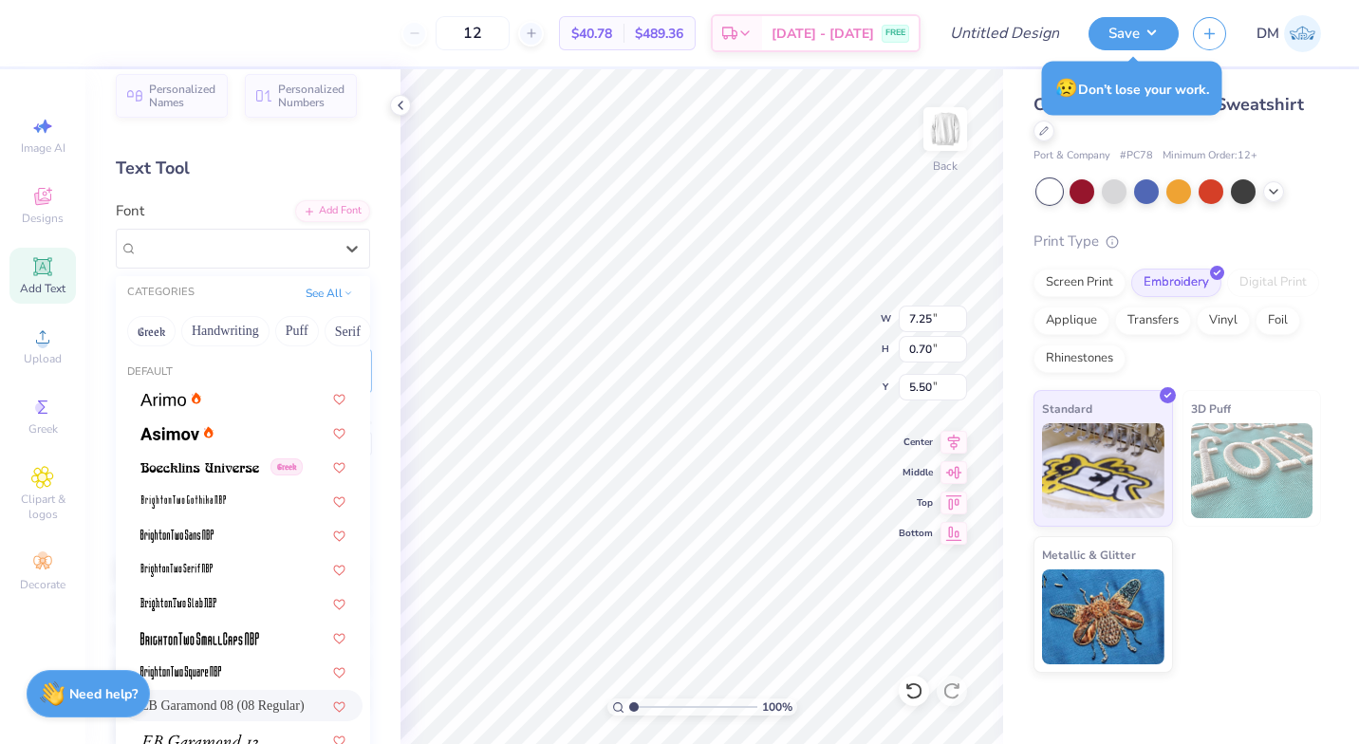
click at [337, 234] on div at bounding box center [352, 249] width 34 height 34
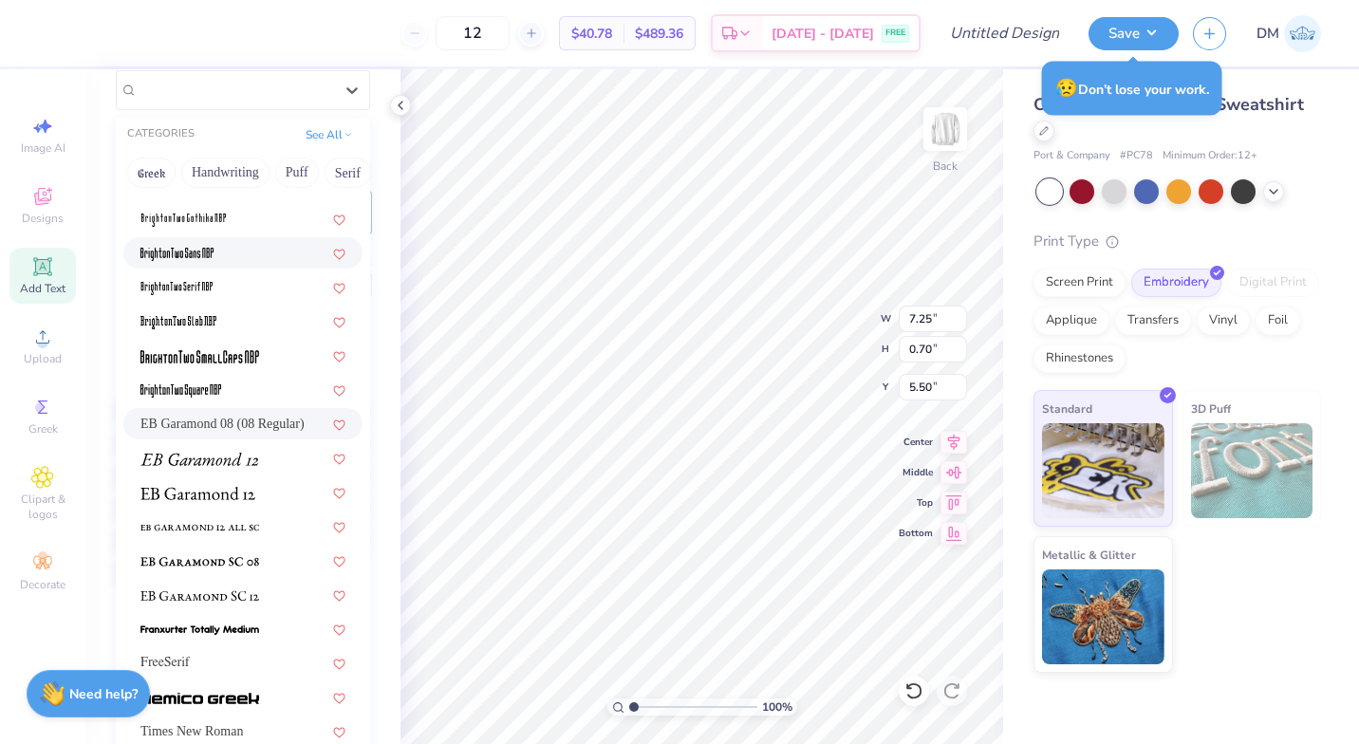
scroll to position [195, 0]
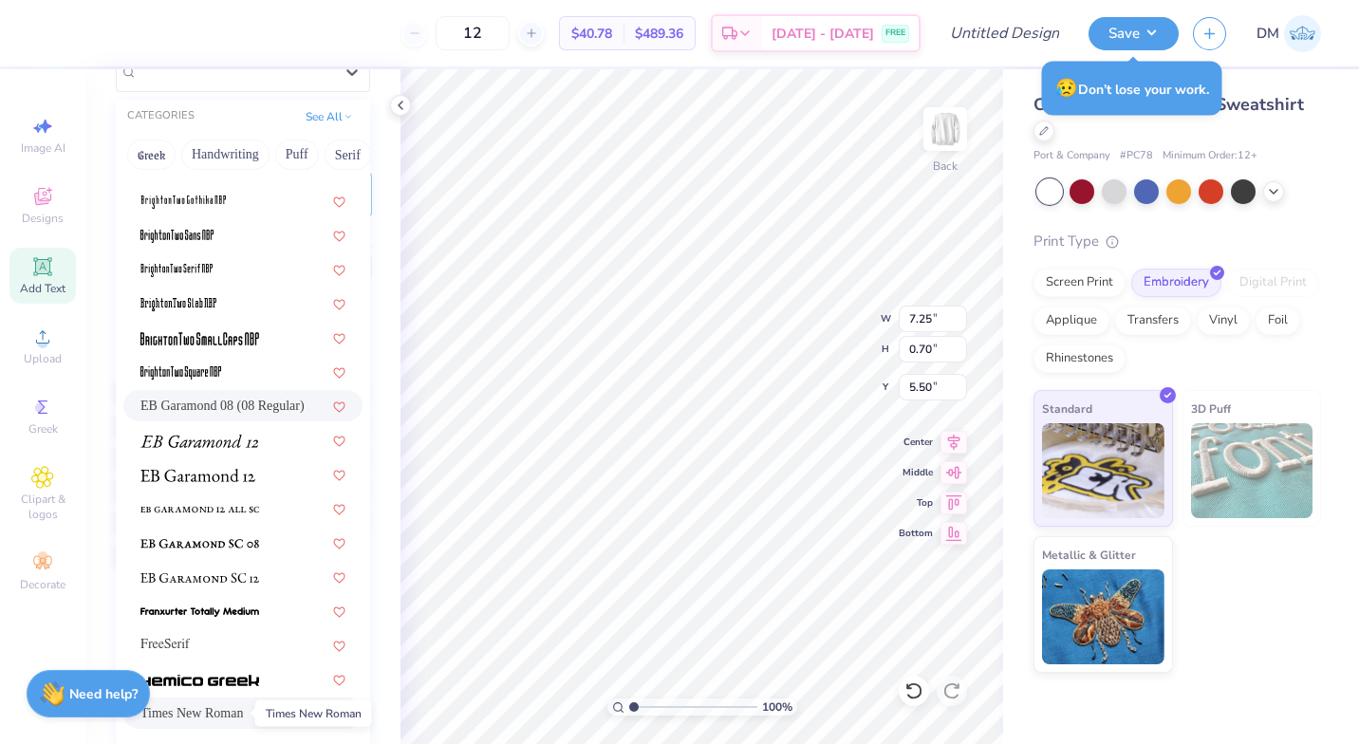
click at [232, 708] on span "Times New Roman" at bounding box center [191, 713] width 103 height 20
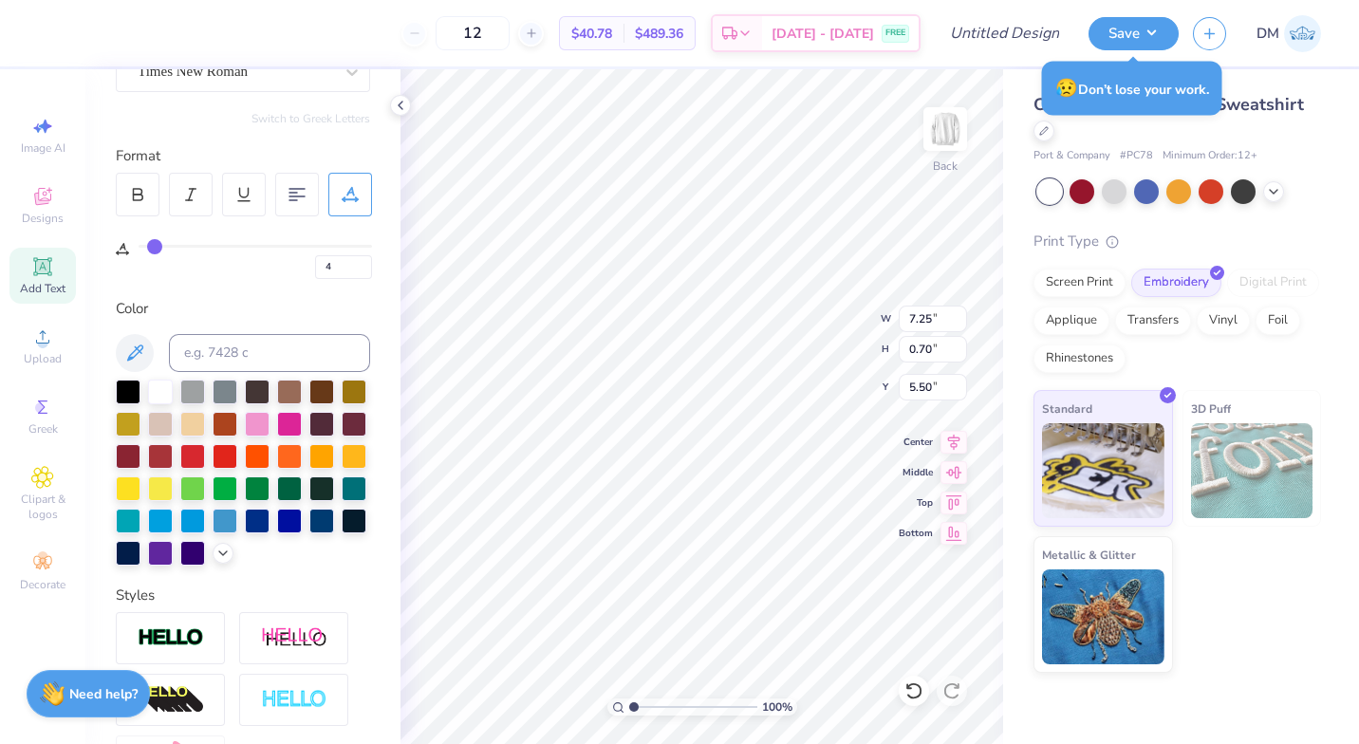
type input "7.80"
type input "0.67"
type input "5.54"
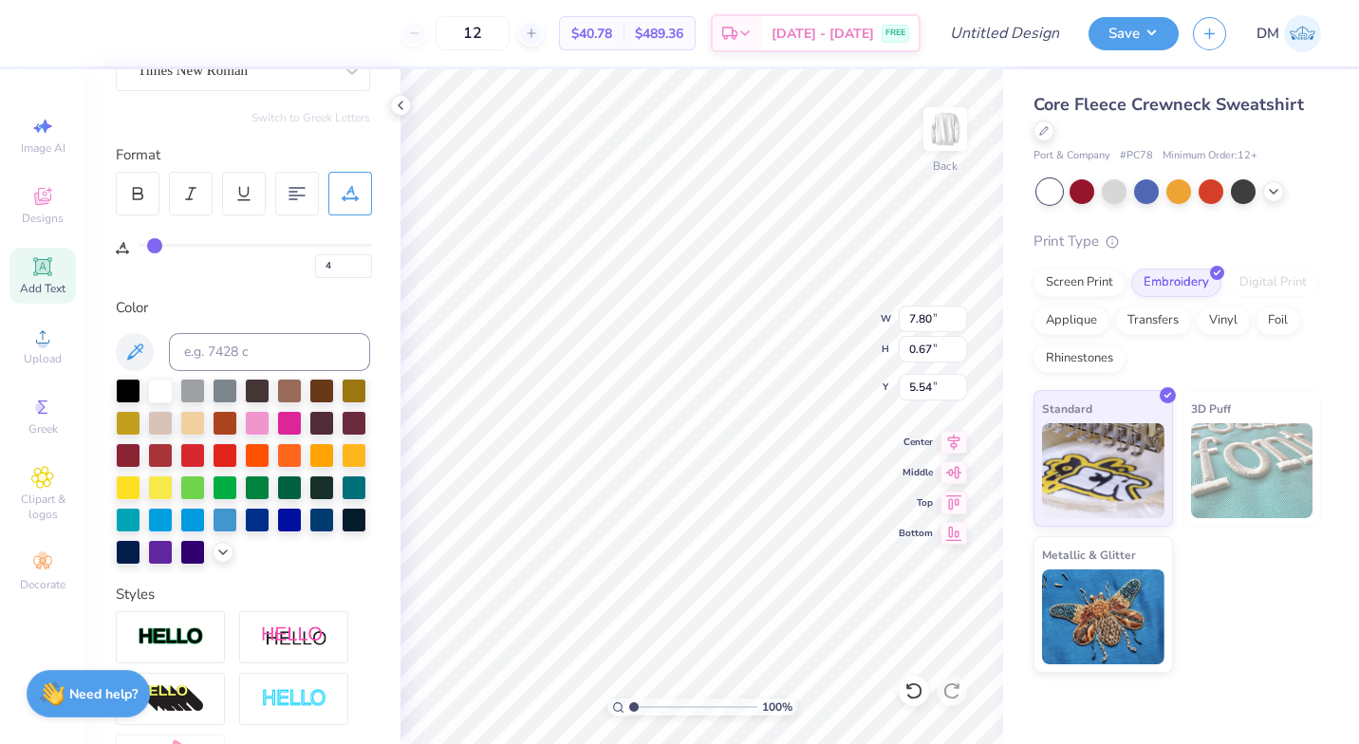
scroll to position [0, 0]
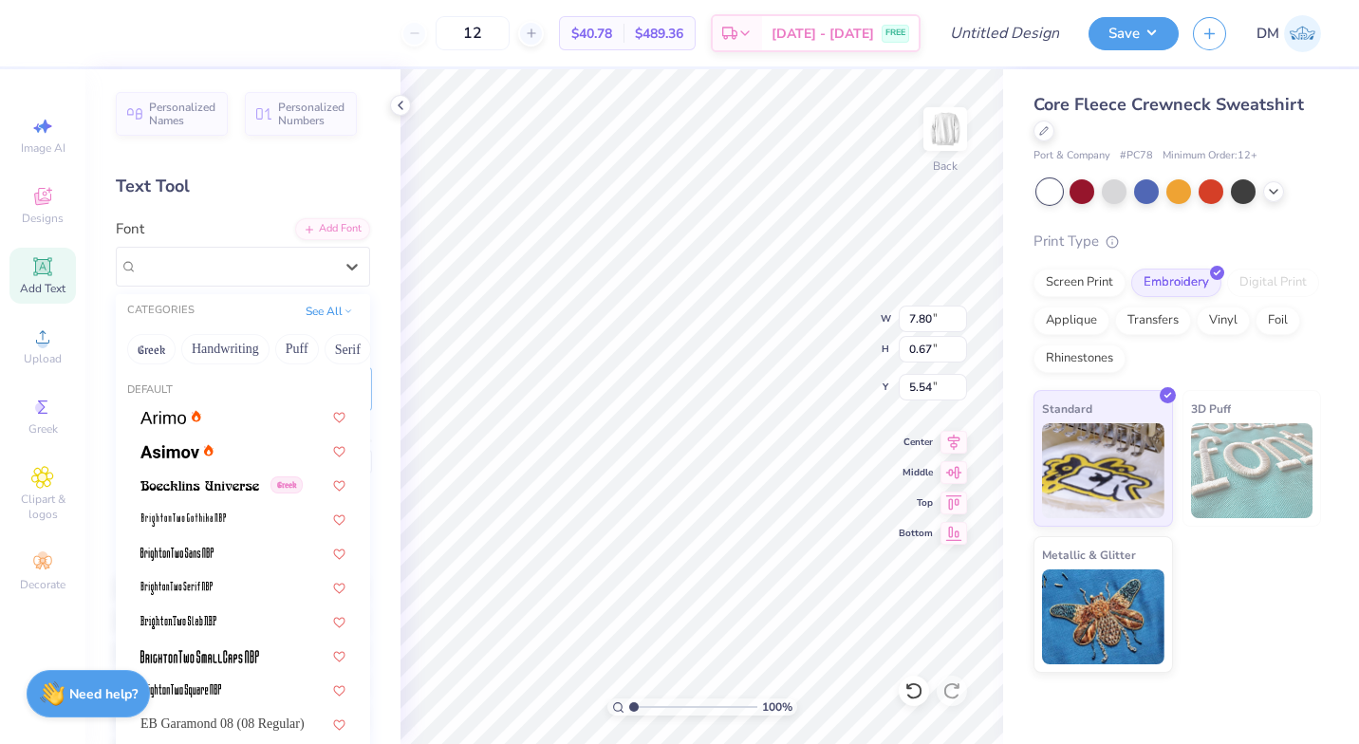
click at [341, 276] on div at bounding box center [352, 267] width 34 height 34
click at [241, 450] on div at bounding box center [242, 450] width 205 height 20
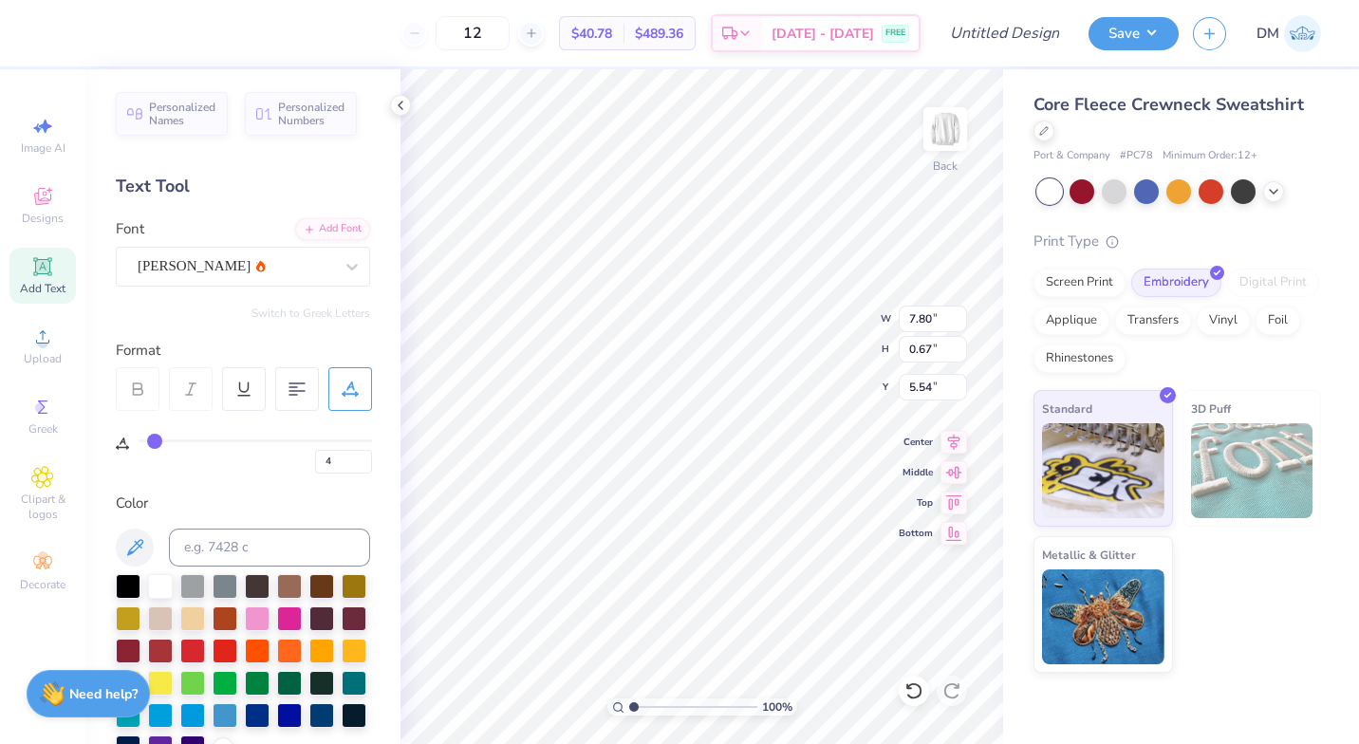
type input "8.10"
type input "0.70"
type input "5.50"
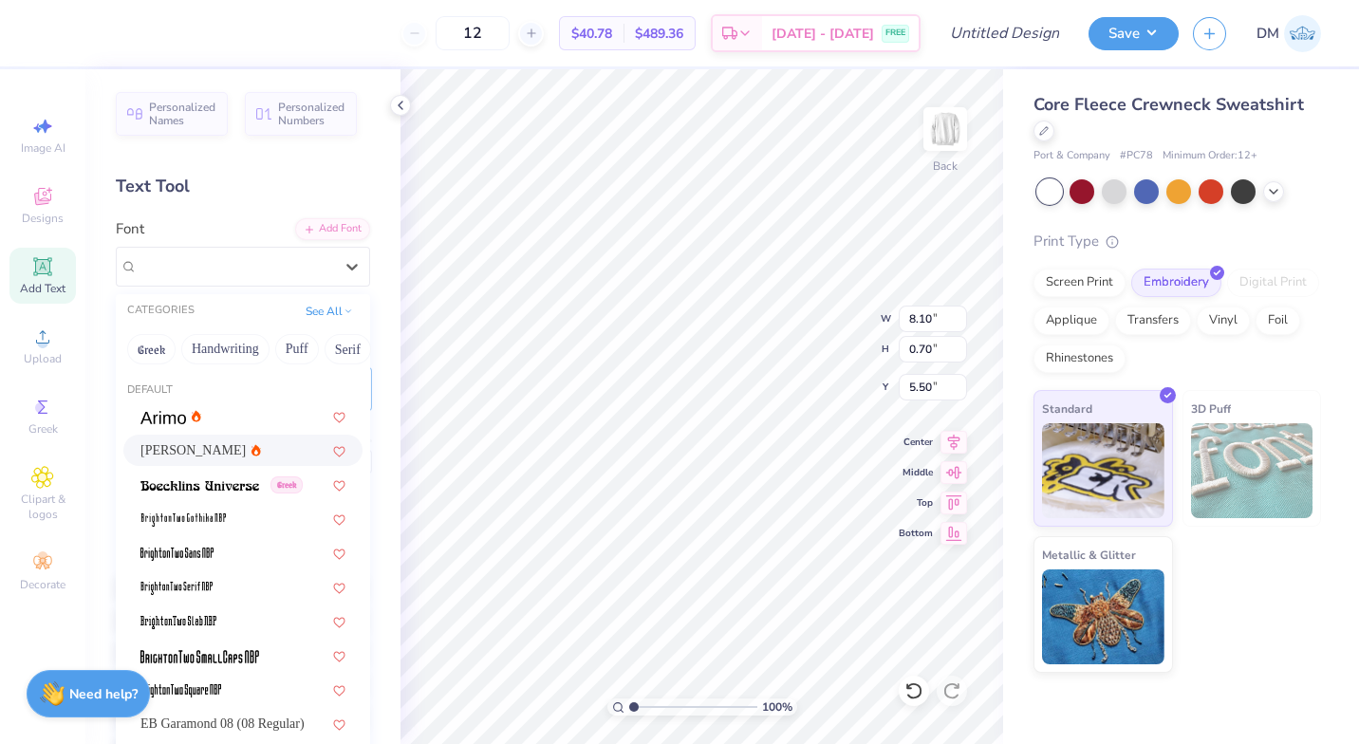
click at [351, 259] on div at bounding box center [352, 267] width 34 height 34
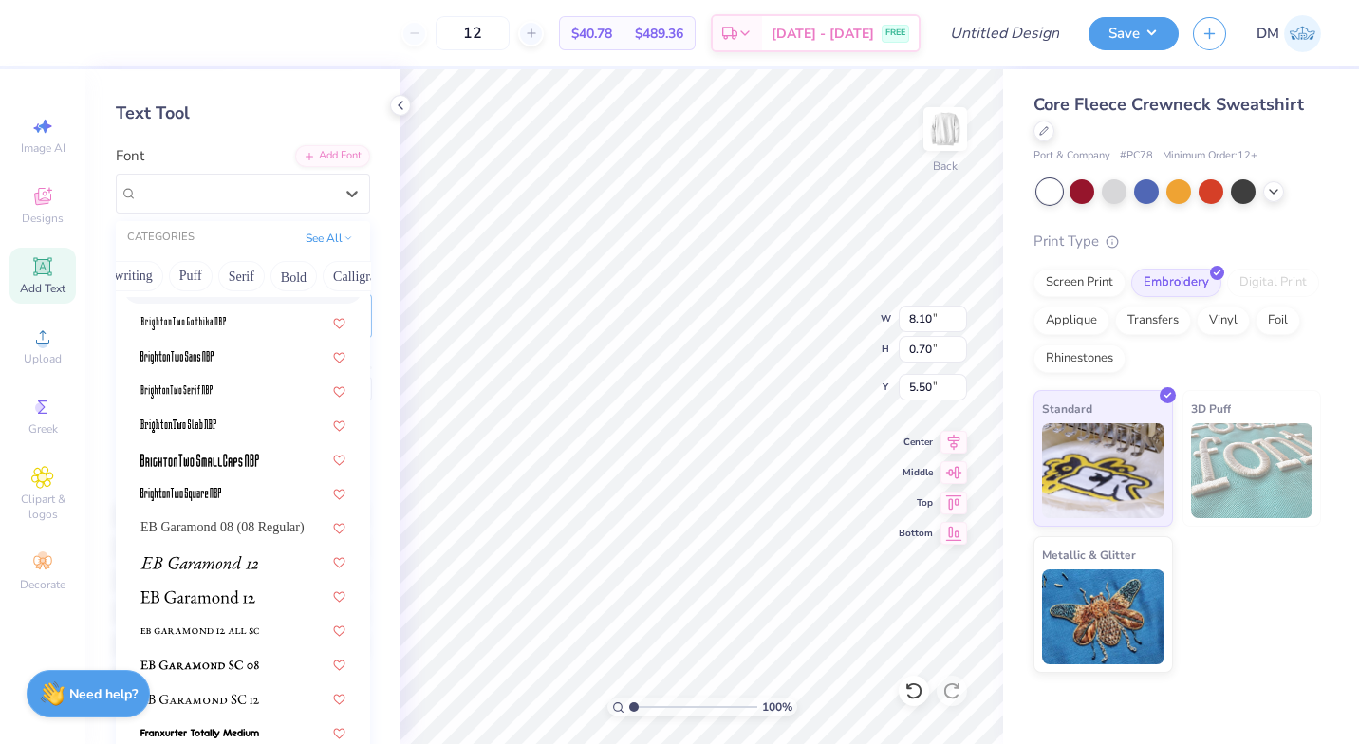
scroll to position [0, 107]
click at [277, 274] on button "Bold" at bounding box center [293, 276] width 47 height 30
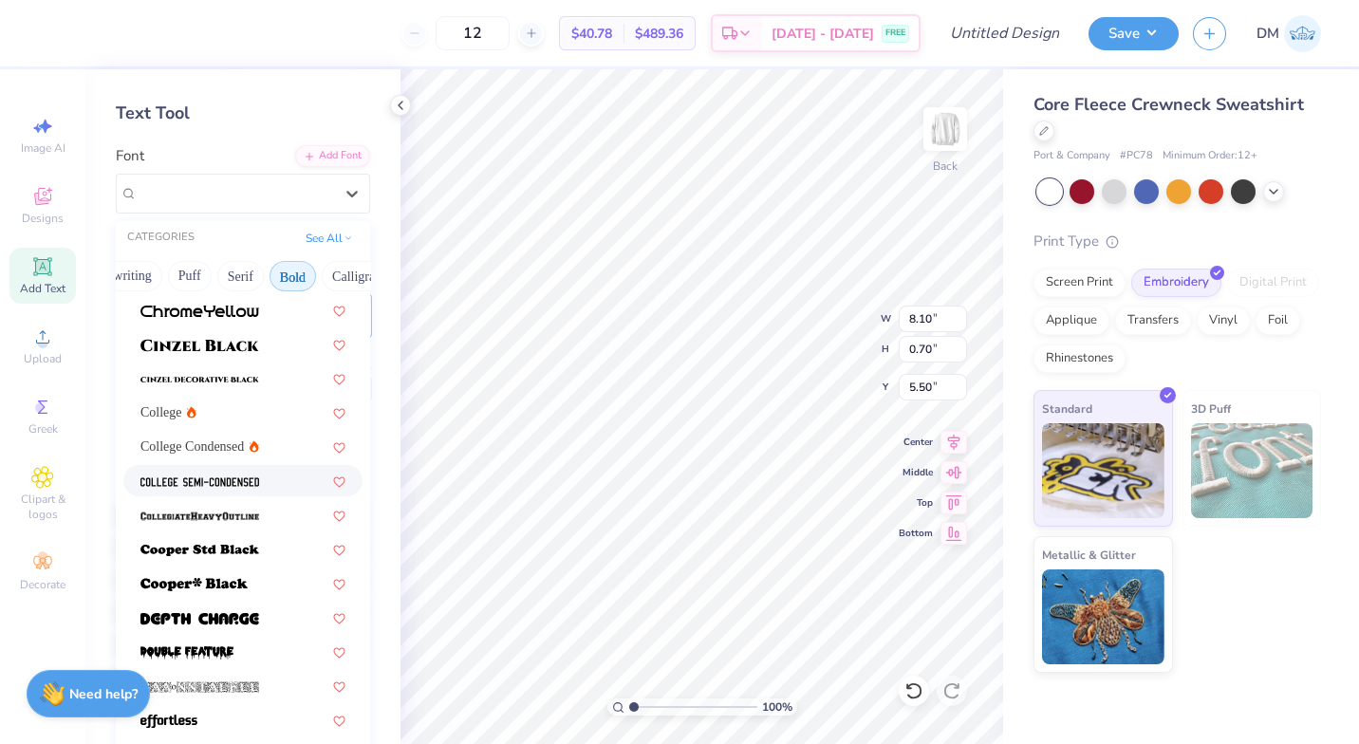
scroll to position [103, 0]
click at [255, 440] on div "College Condensed" at bounding box center [242, 446] width 205 height 20
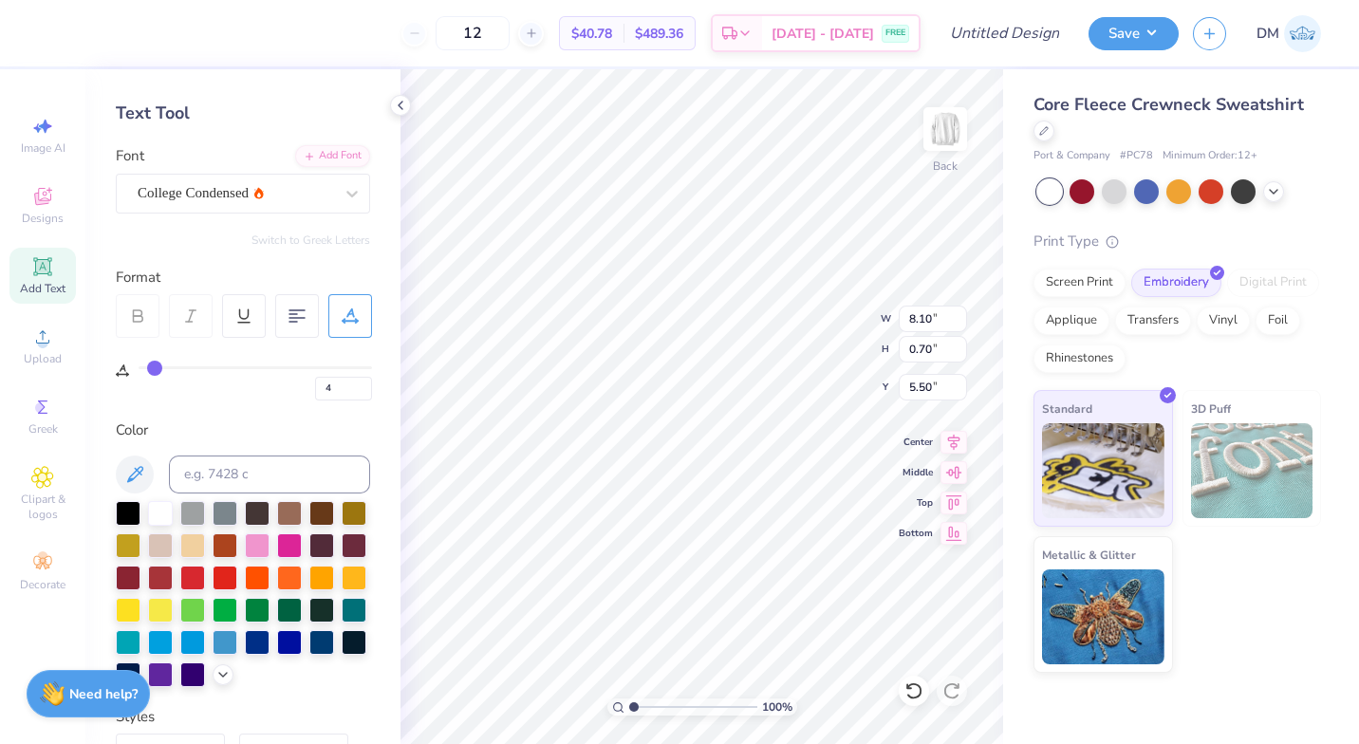
type input "6.68"
type input "0.50"
type input "5.60"
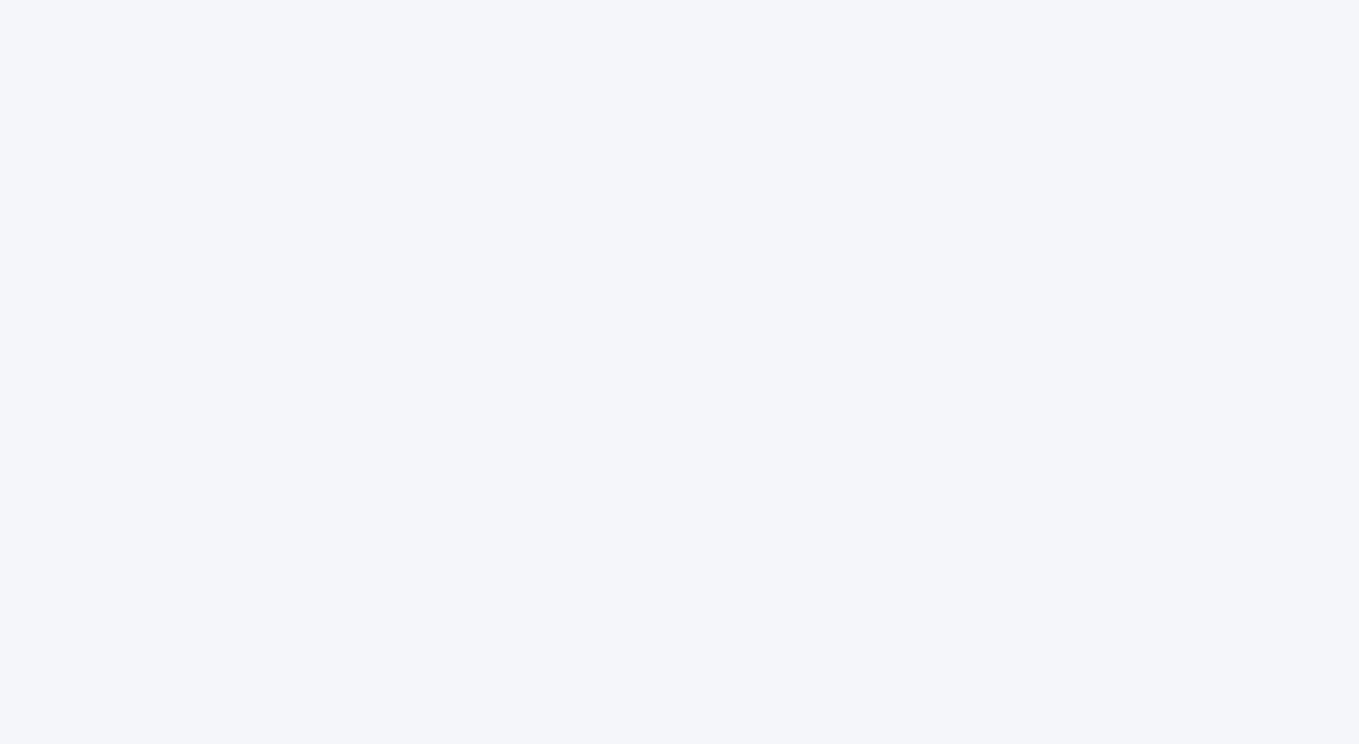
click at [786, 347] on div at bounding box center [679, 372] width 1359 height 744
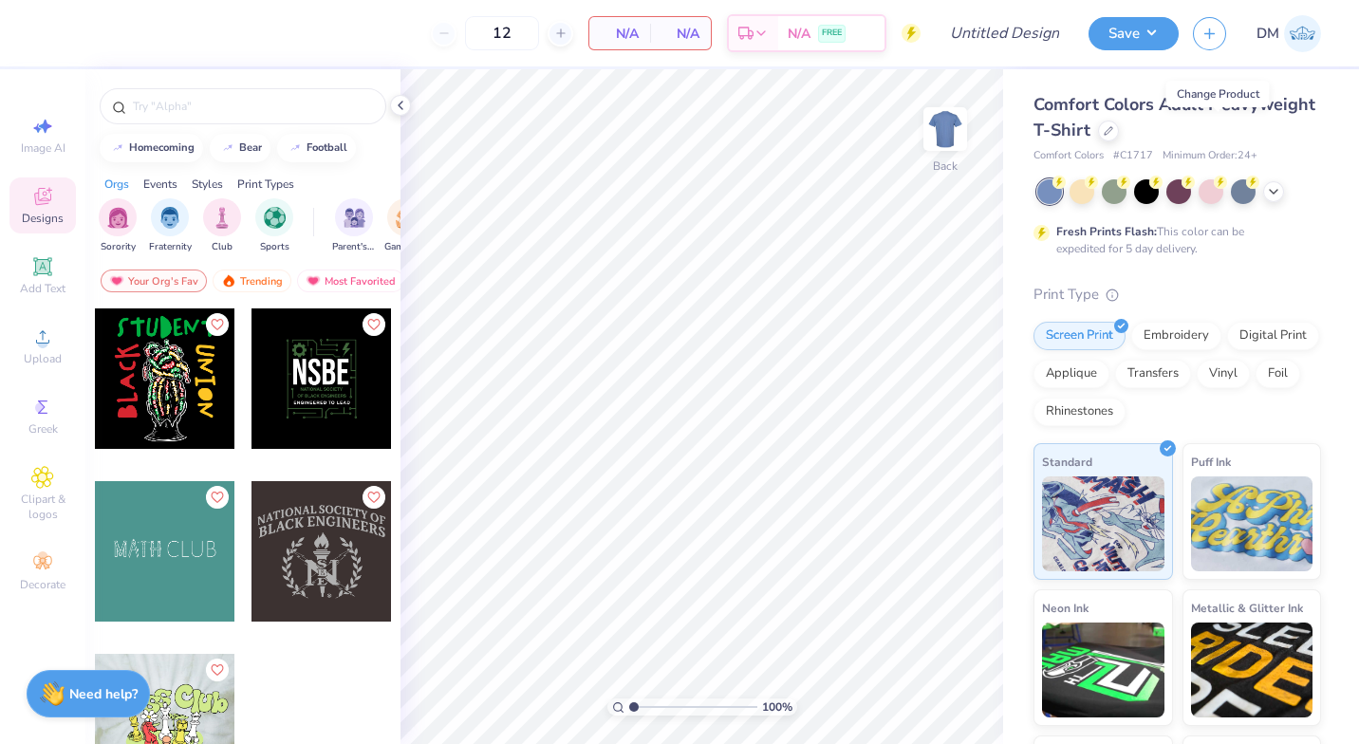
click at [1119, 130] on div at bounding box center [1108, 131] width 21 height 21
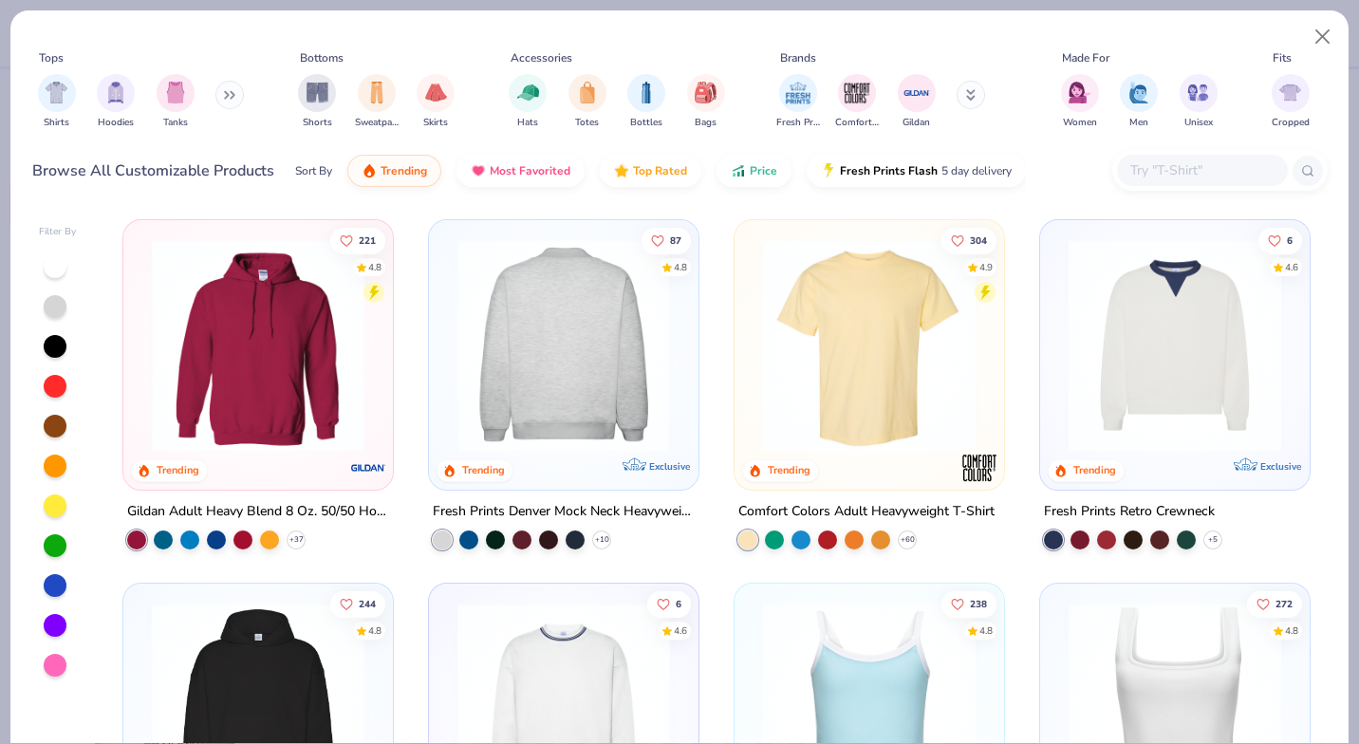
click at [586, 391] on img at bounding box center [564, 345] width 232 height 213
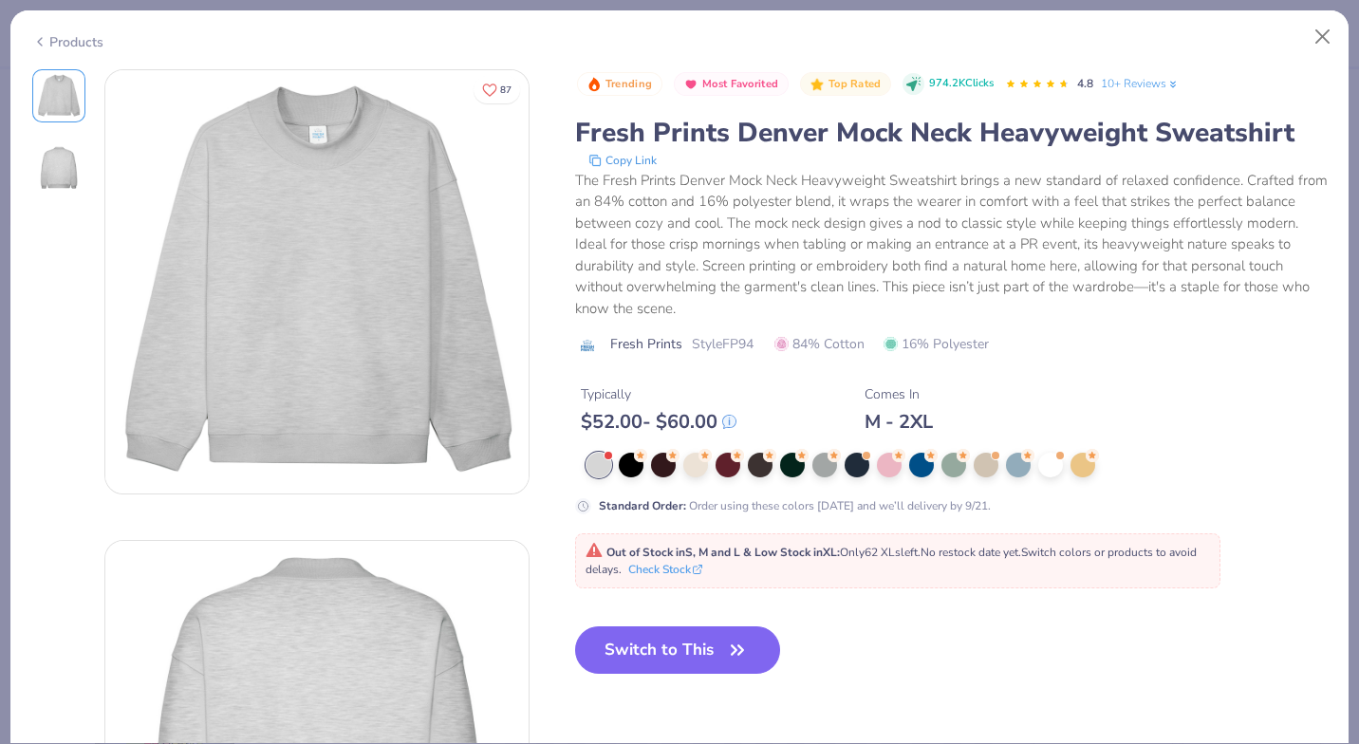
click at [723, 641] on button "Switch to This" at bounding box center [678, 650] width 206 height 47
type input "50"
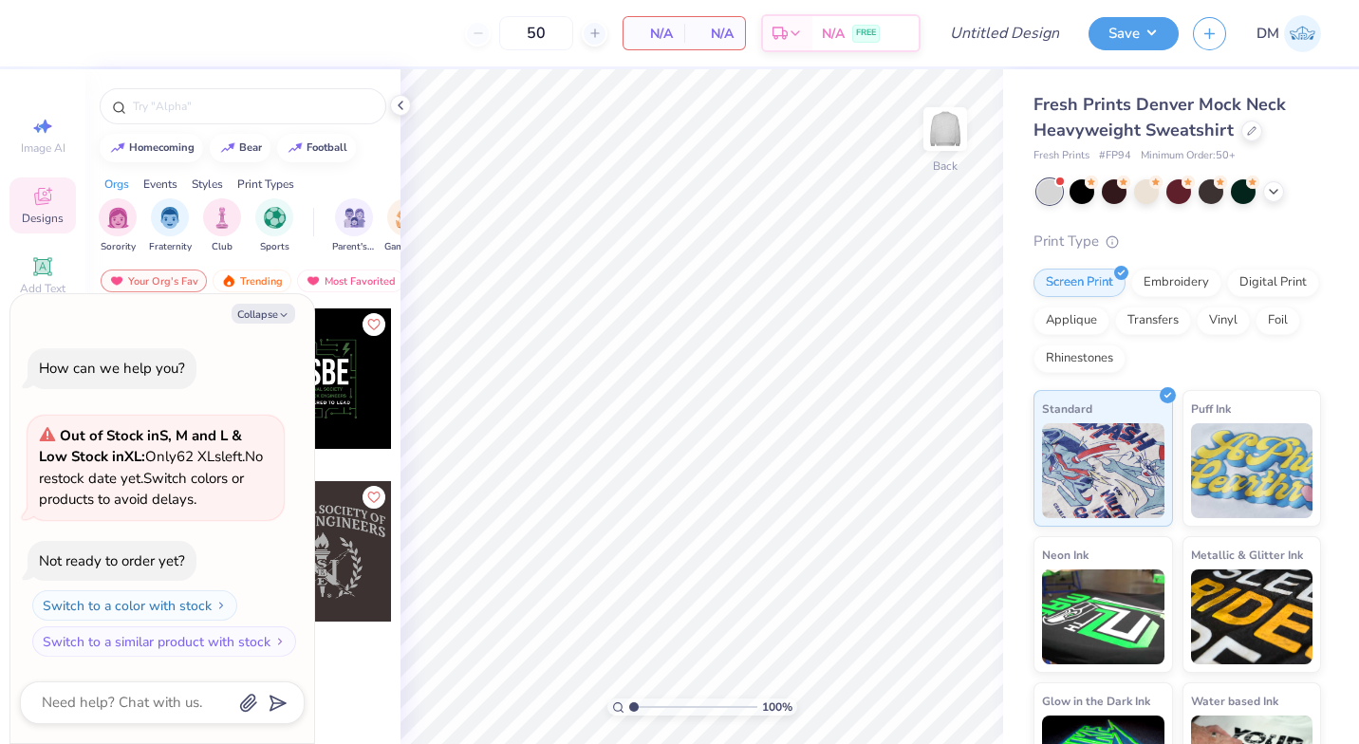
click at [263, 309] on button "Collapse" at bounding box center [264, 314] width 64 height 20
type textarea "x"
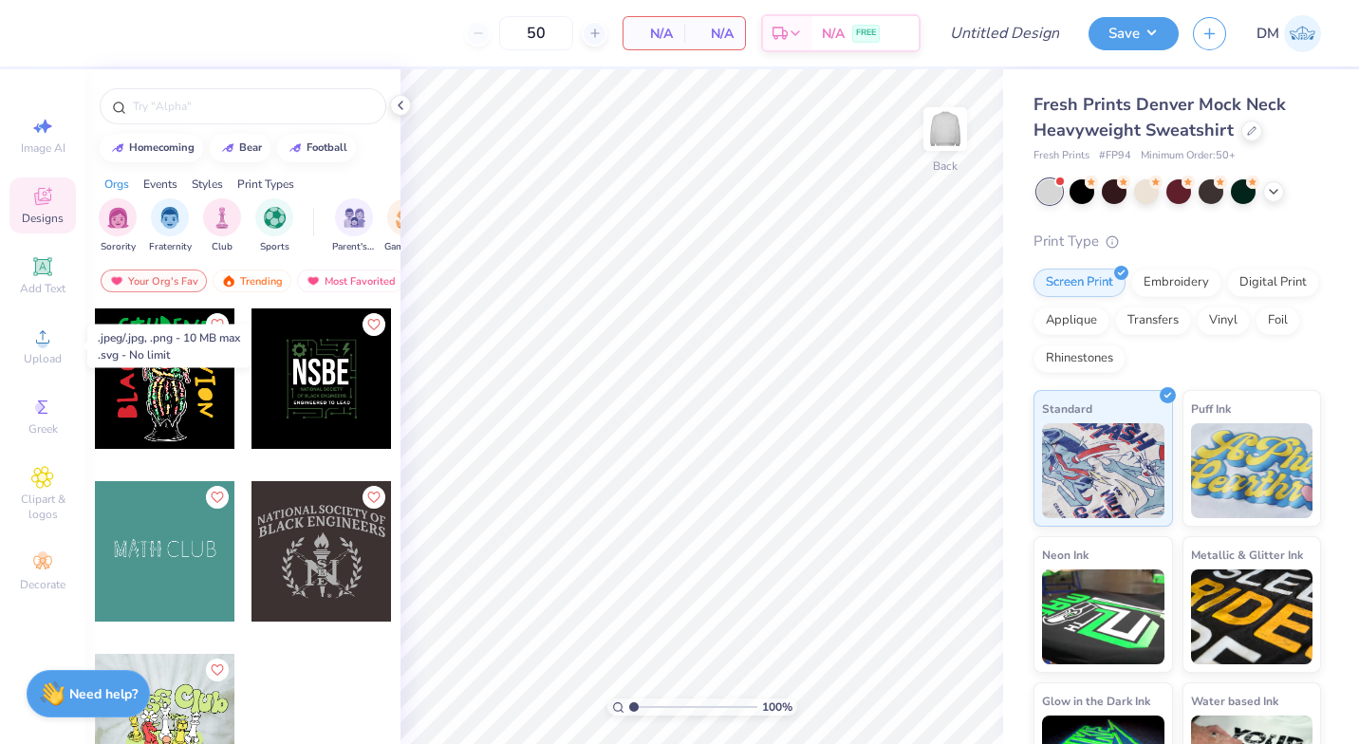
click at [41, 334] on icon at bounding box center [42, 337] width 23 height 23
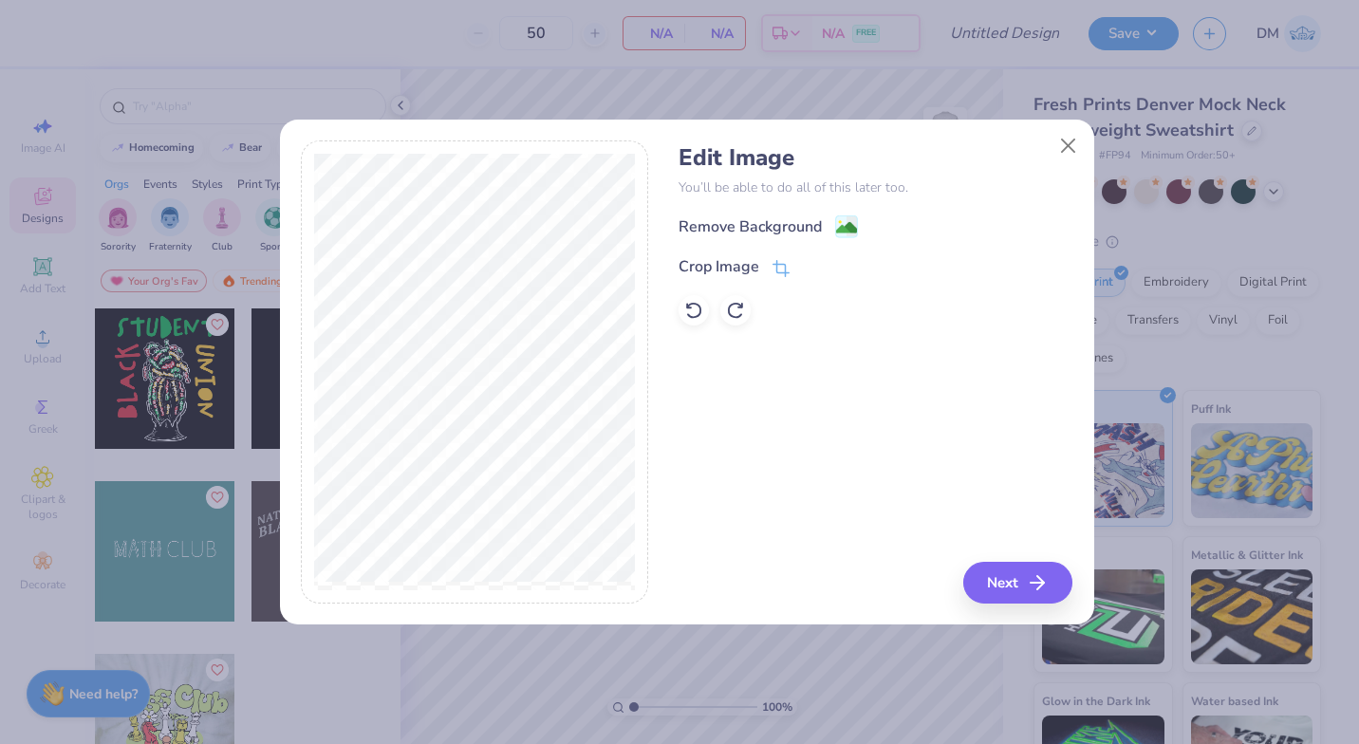
click at [749, 264] on div "Crop Image" at bounding box center [719, 266] width 81 height 23
click at [811, 270] on icon at bounding box center [812, 266] width 11 height 11
click at [839, 224] on circle at bounding box center [839, 222] width 3 height 3
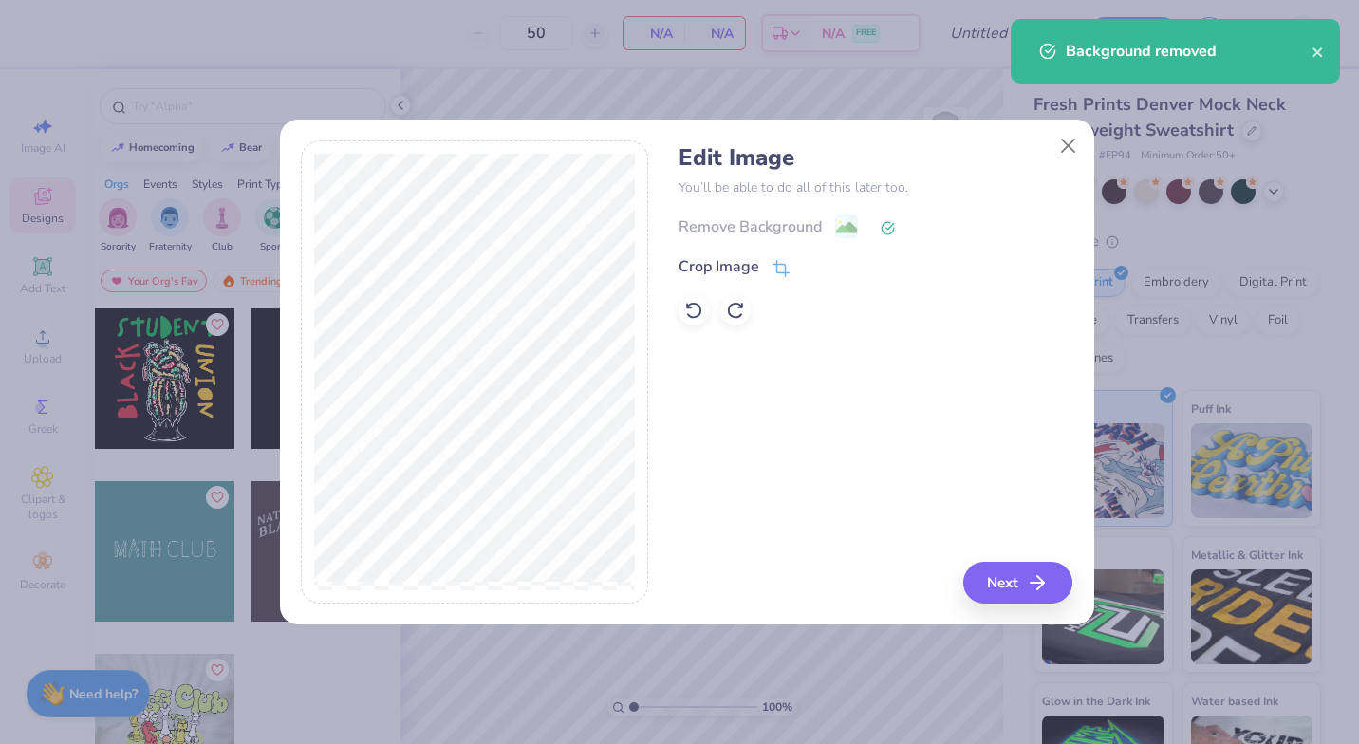
click at [1023, 612] on div "Edit Image You’ll be able to do all of this later too. Remove Background Crop I…" at bounding box center [687, 382] width 814 height 484
click at [1017, 588] on button "Next" at bounding box center [1018, 583] width 109 height 42
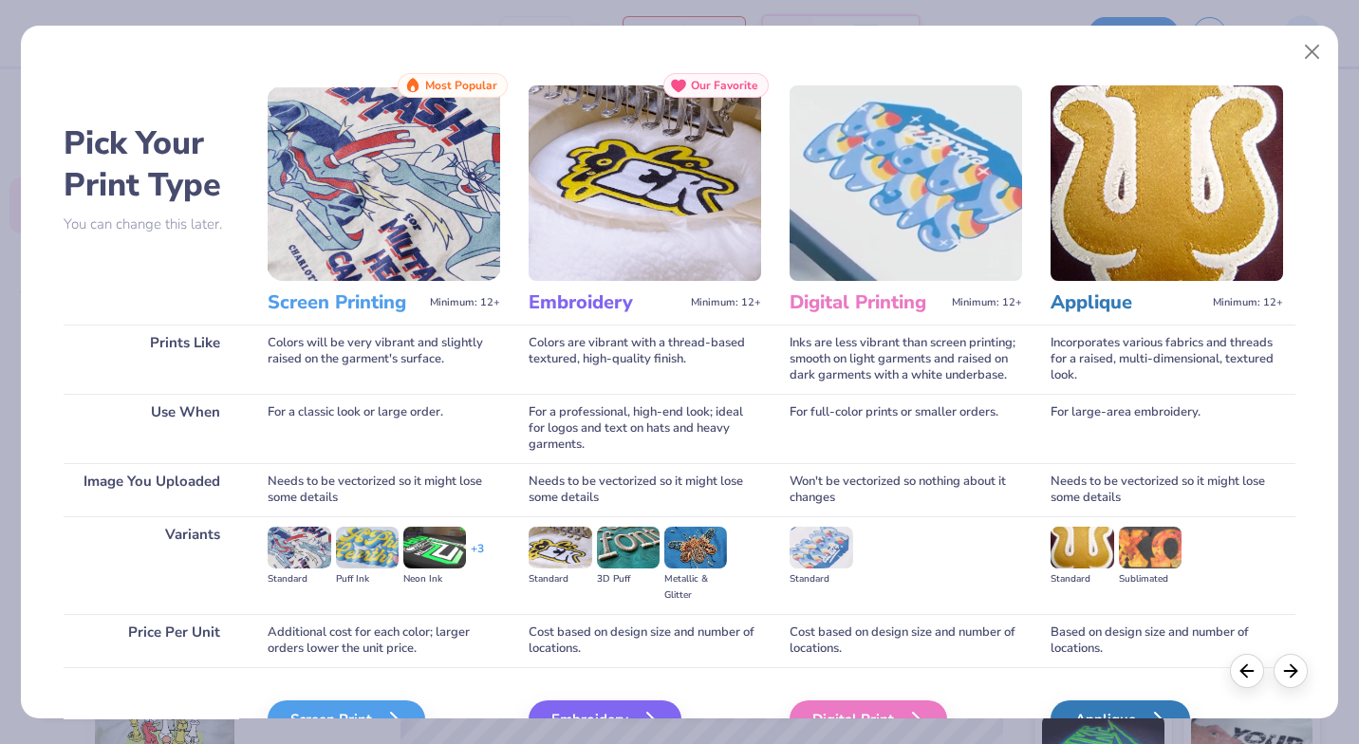
scroll to position [107, 0]
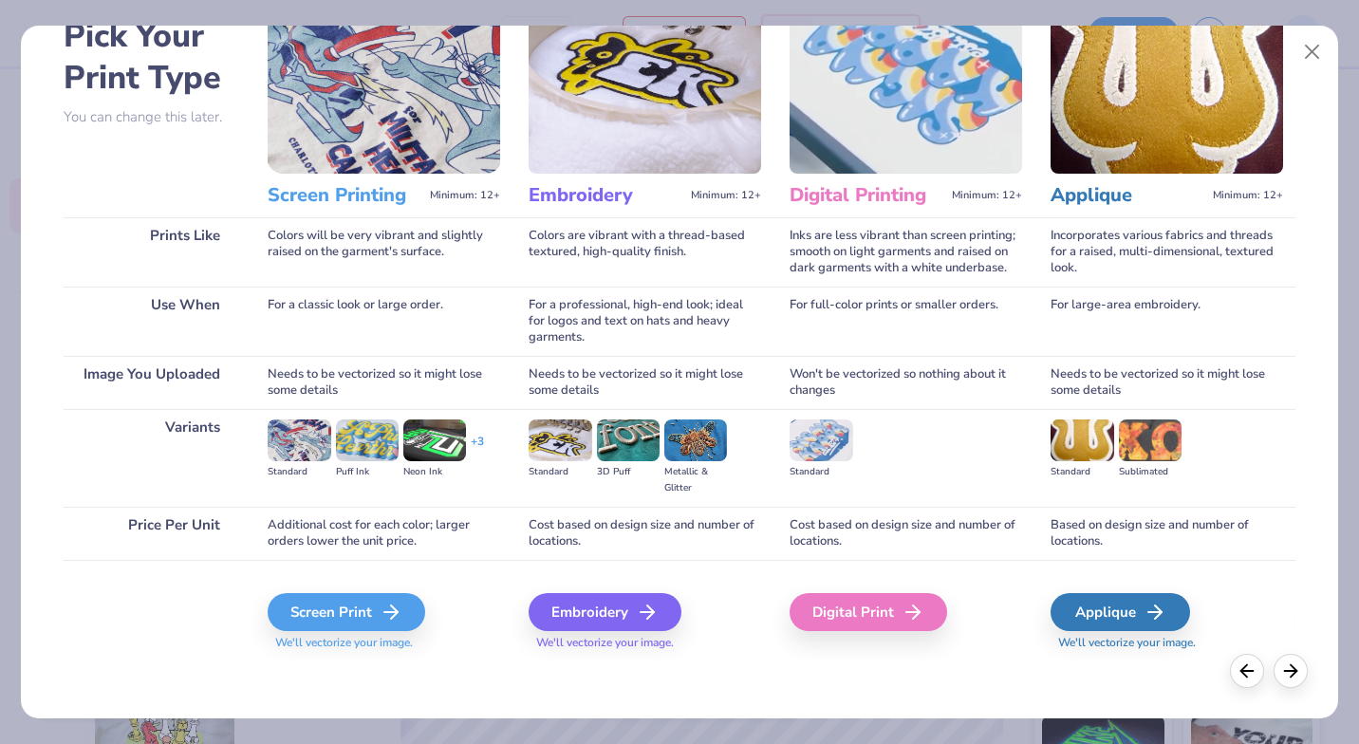
click at [667, 611] on div "Embroidery" at bounding box center [605, 612] width 153 height 38
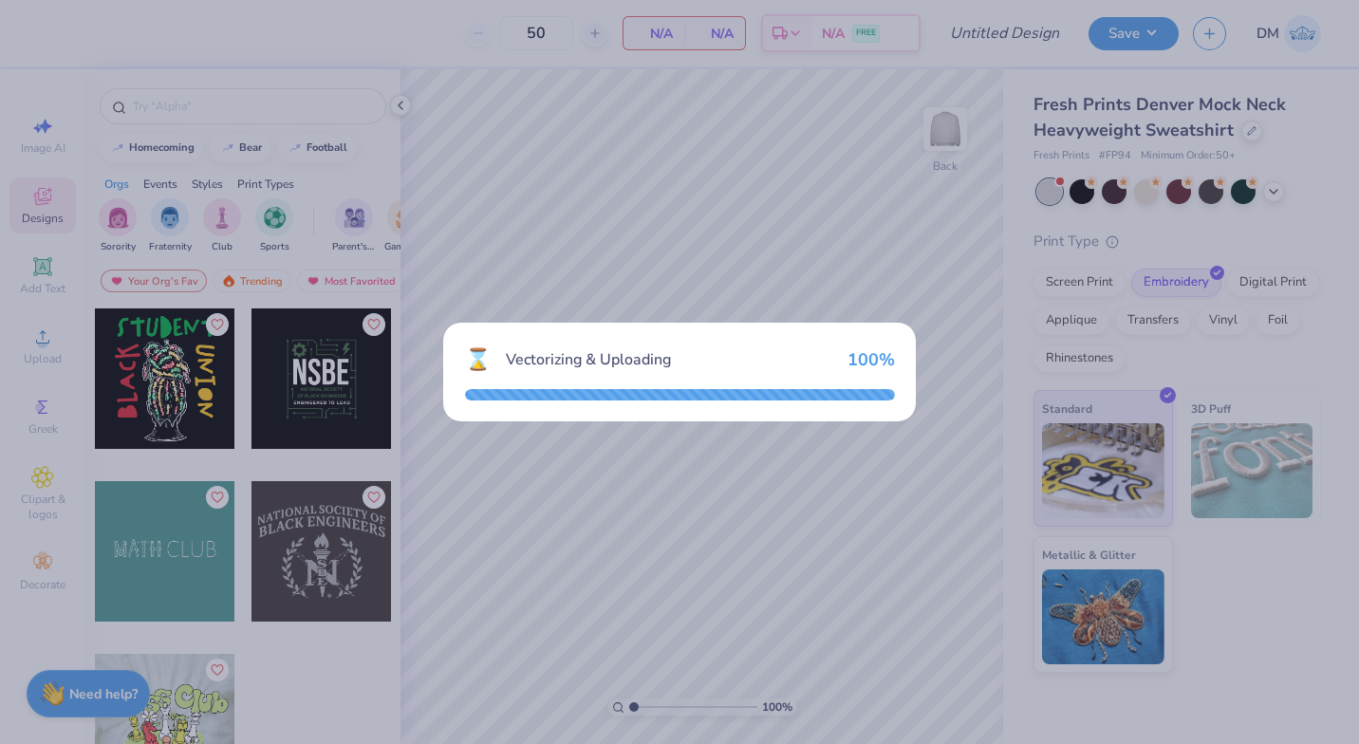
click at [667, 611] on div "⌛ Vectorizing & Uploading 100 %" at bounding box center [679, 372] width 1359 height 744
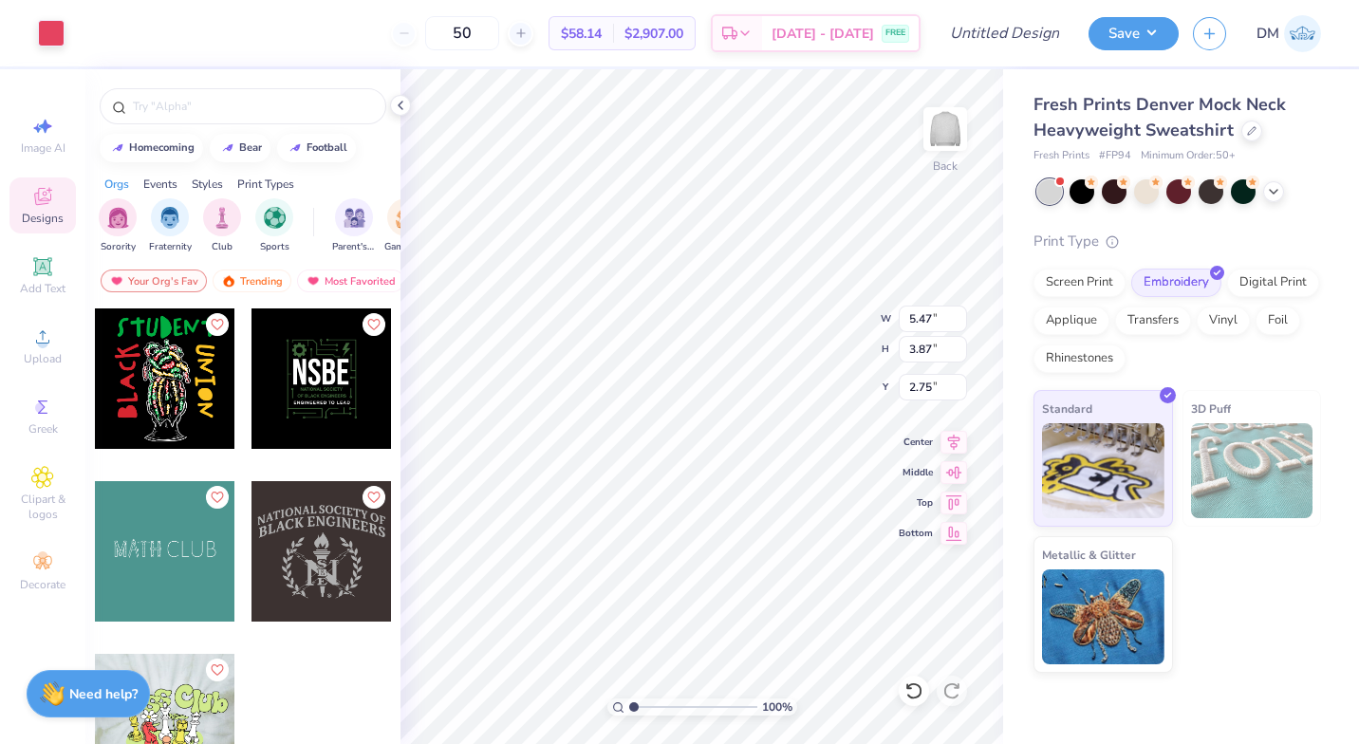
type input "2.75"
type input "4.16"
type input "2.94"
type input "3.00"
click at [1266, 196] on div at bounding box center [1273, 191] width 21 height 21
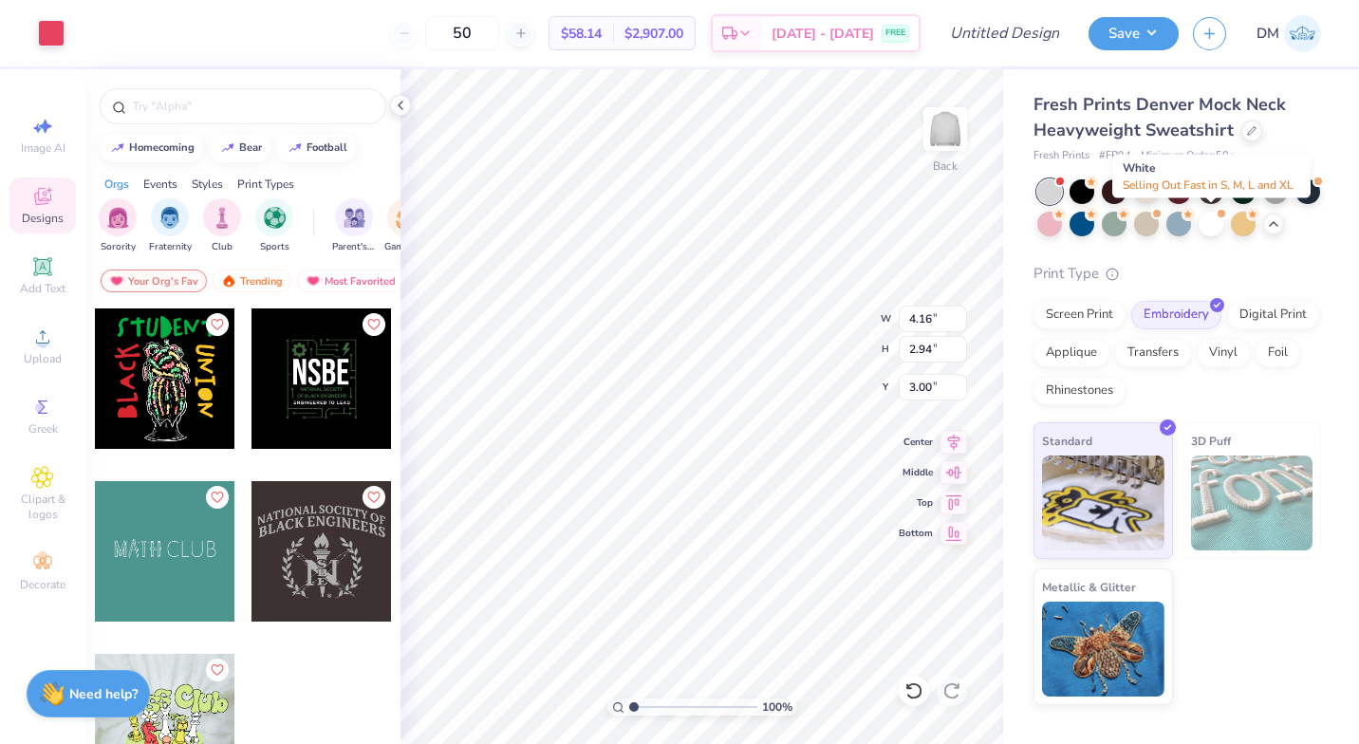
click at [1212, 232] on div at bounding box center [1211, 224] width 25 height 25
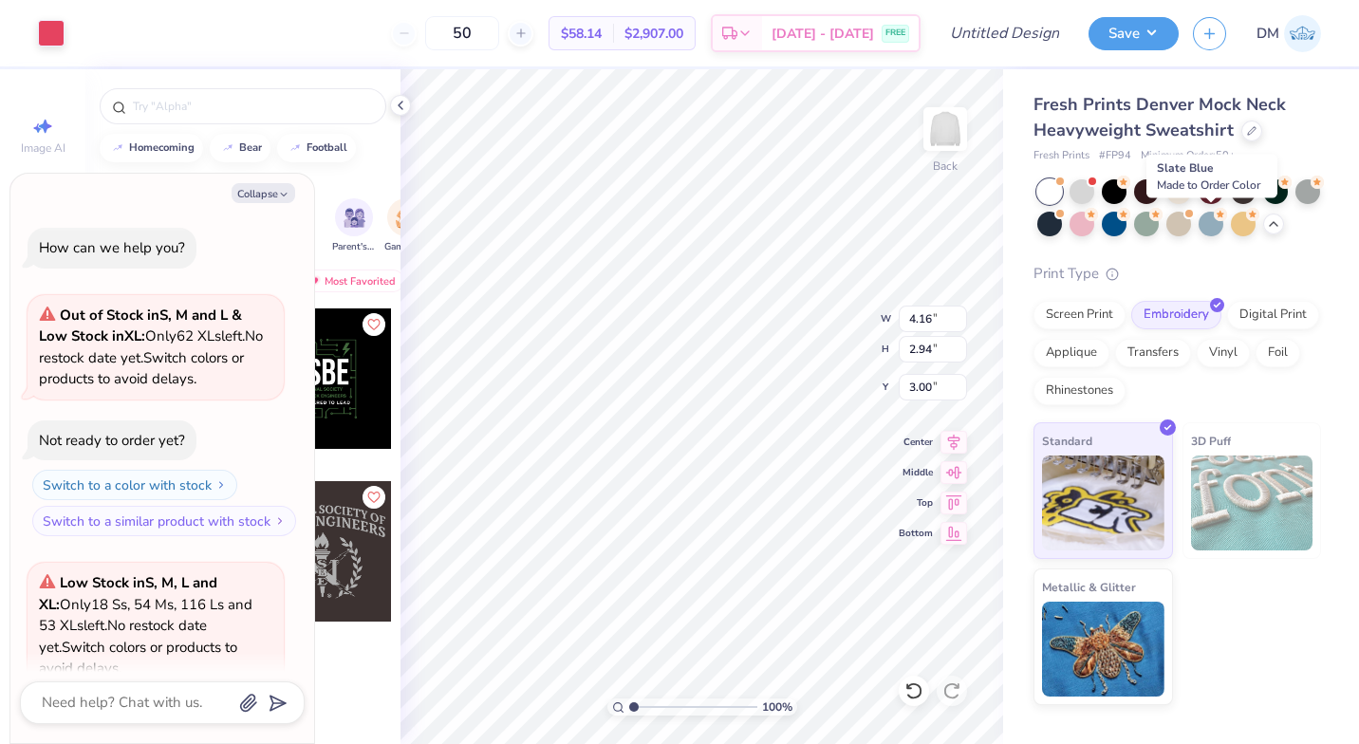
scroll to position [169, 0]
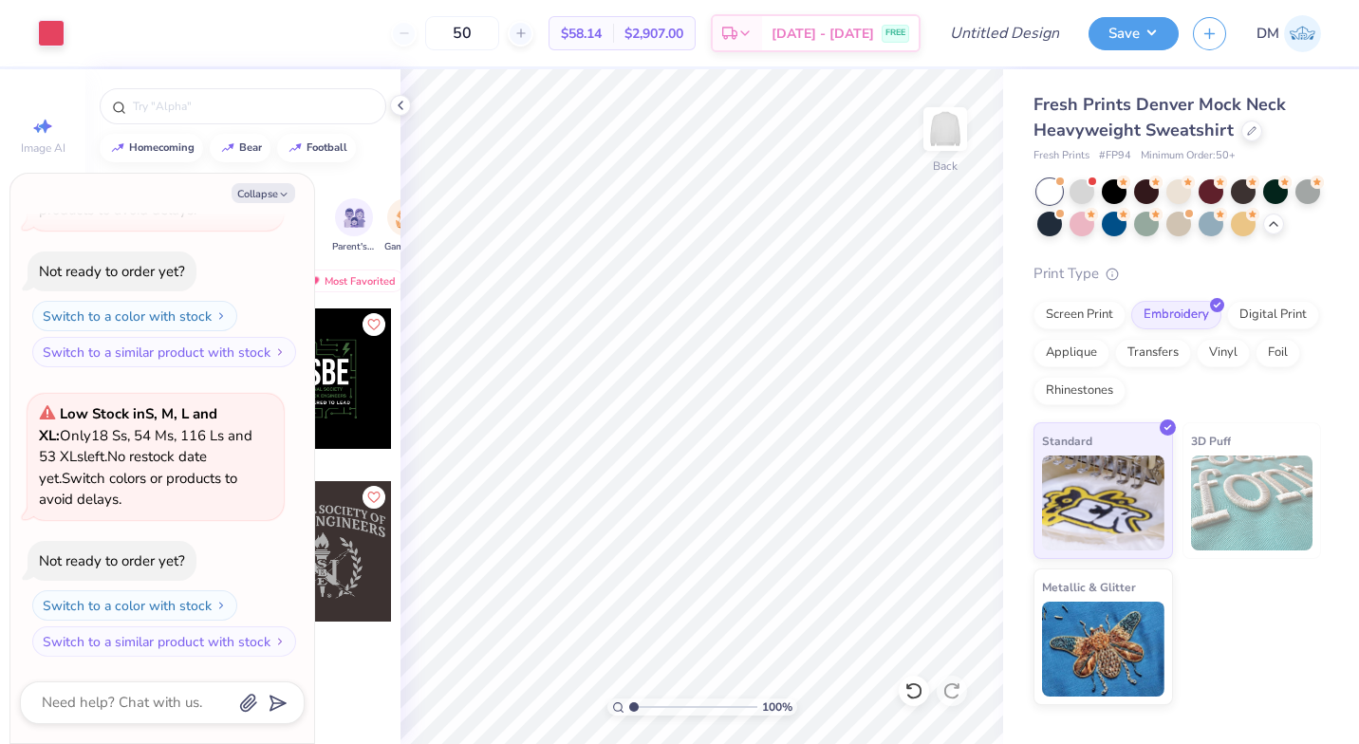
click at [269, 195] on button "Collapse" at bounding box center [264, 193] width 64 height 20
type textarea "x"
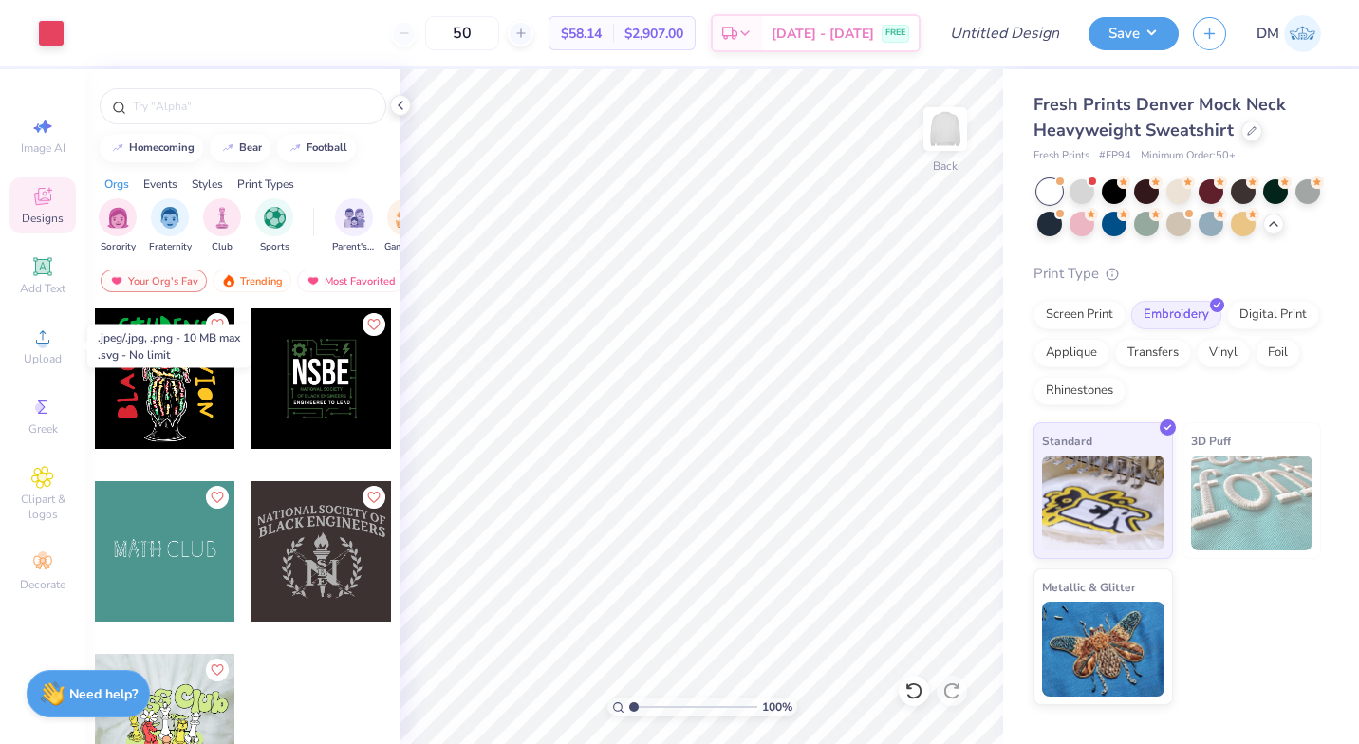
click at [64, 348] on div "Upload" at bounding box center [42, 346] width 66 height 56
click at [25, 262] on div "Add Text" at bounding box center [42, 276] width 66 height 56
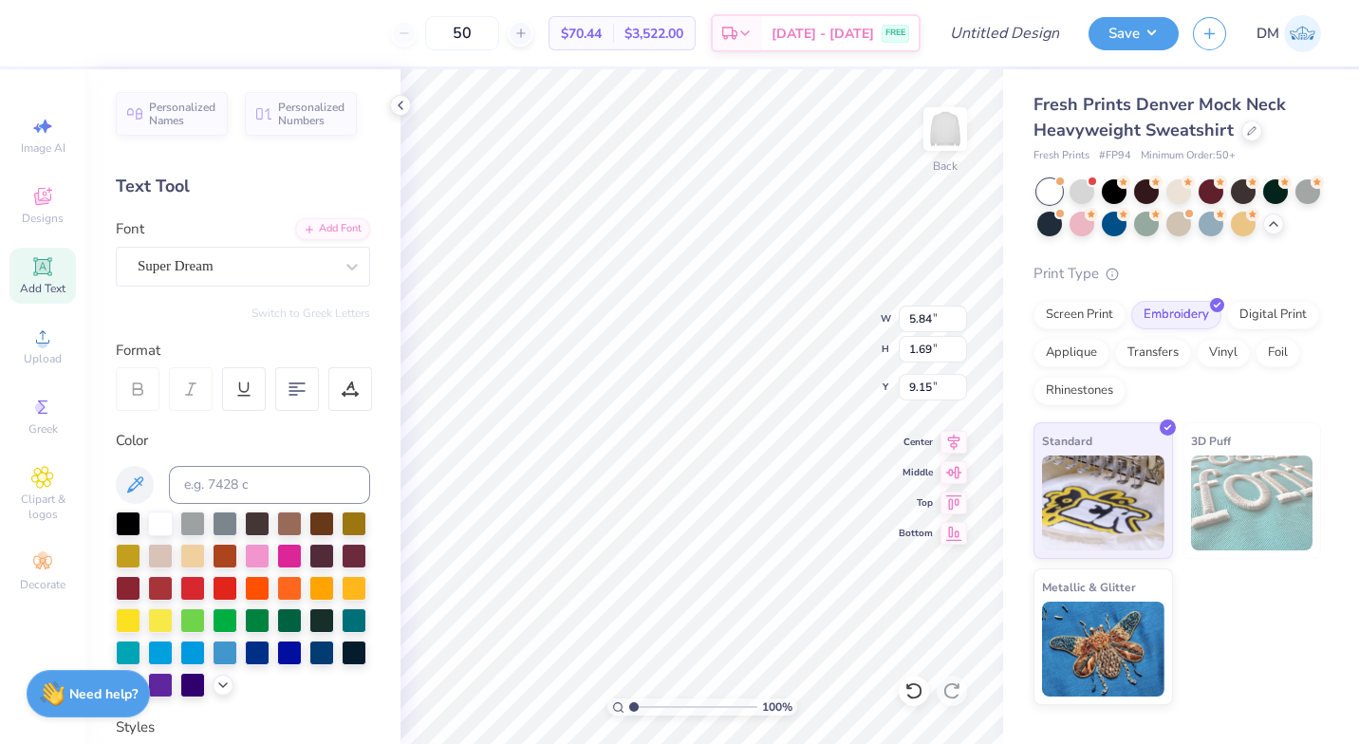
scroll to position [15, 10]
type textarea "Big Bad [PERSON_NAME] Creative"
click at [1216, 250] on div "Fresh Prints Denver Mock Neck Heavyweight Sweatshirt Fresh Prints # FP94 Minimu…" at bounding box center [1178, 398] width 288 height 613
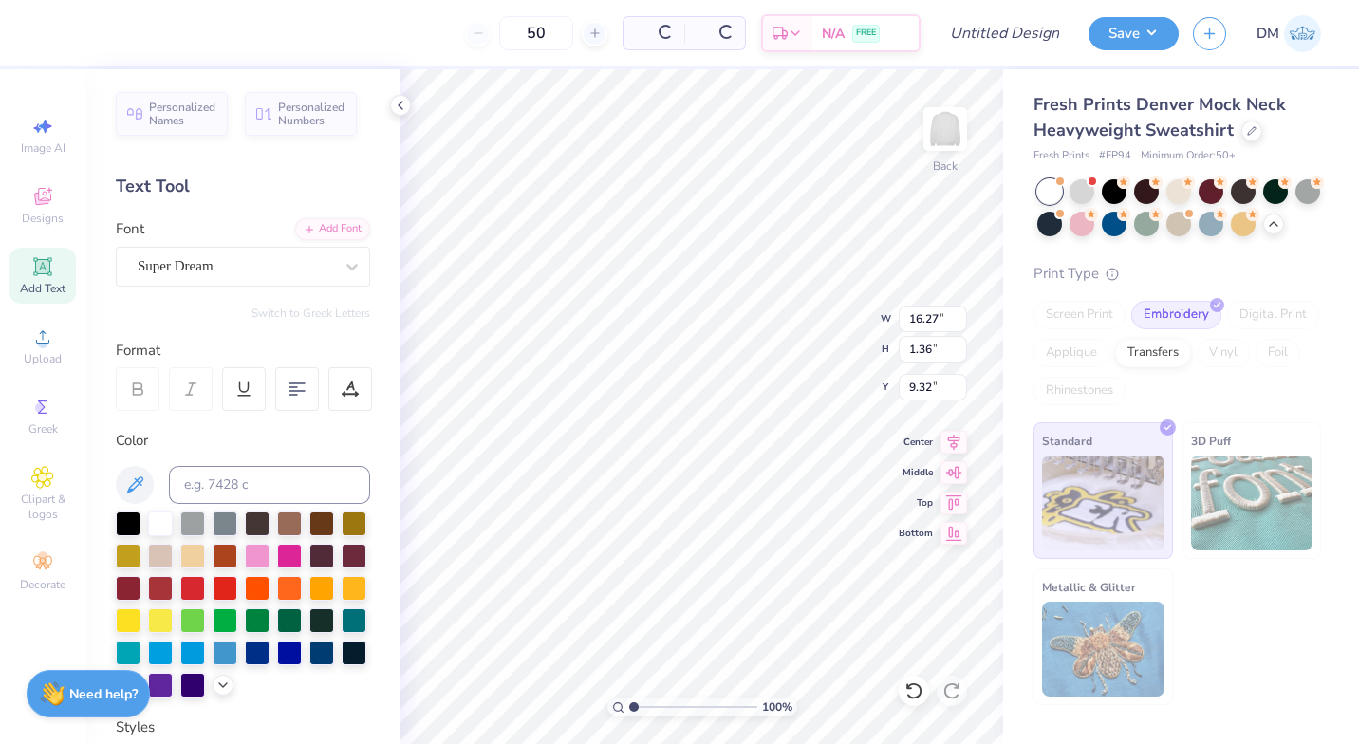
type input "16.27"
type input "1.36"
type input "9.32"
click at [142, 494] on icon at bounding box center [134, 485] width 23 height 23
click at [308, 280] on div "Super Dream" at bounding box center [235, 266] width 199 height 29
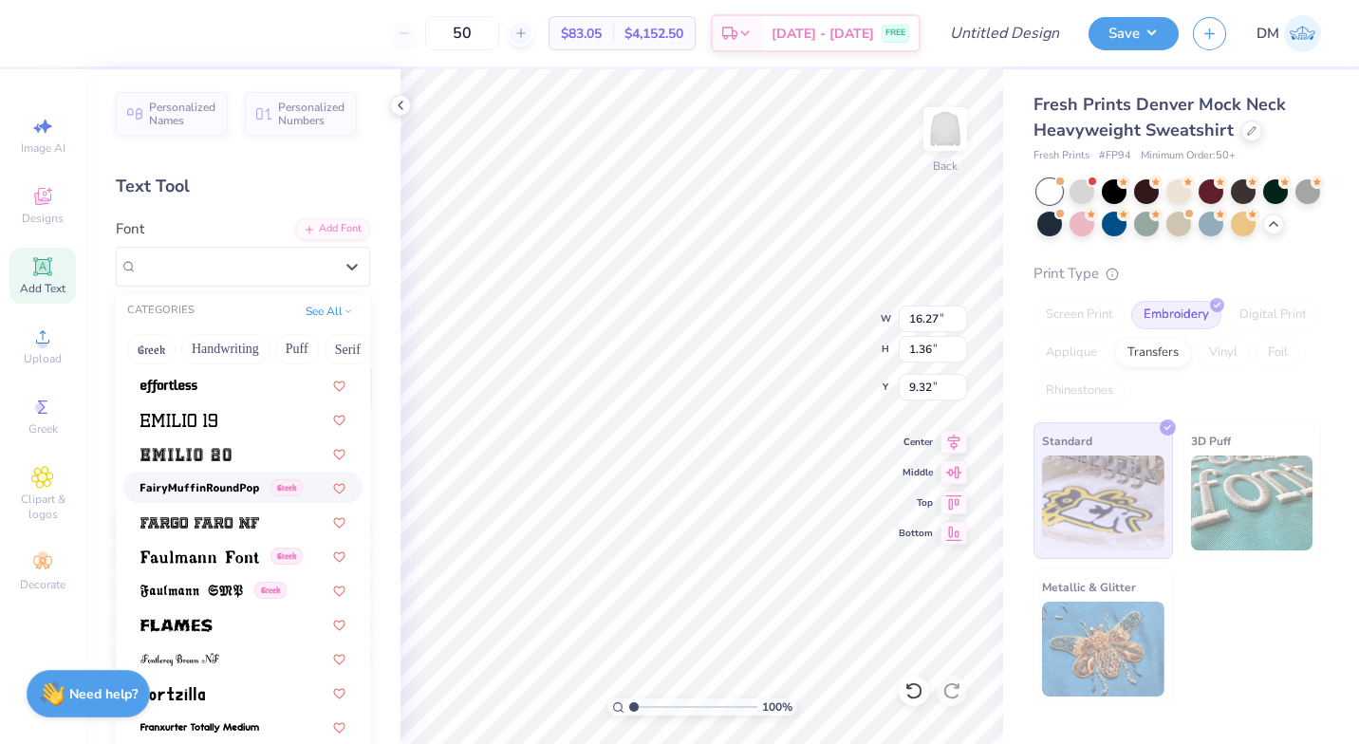
scroll to position [3860, 0]
click at [255, 420] on div at bounding box center [242, 418] width 205 height 20
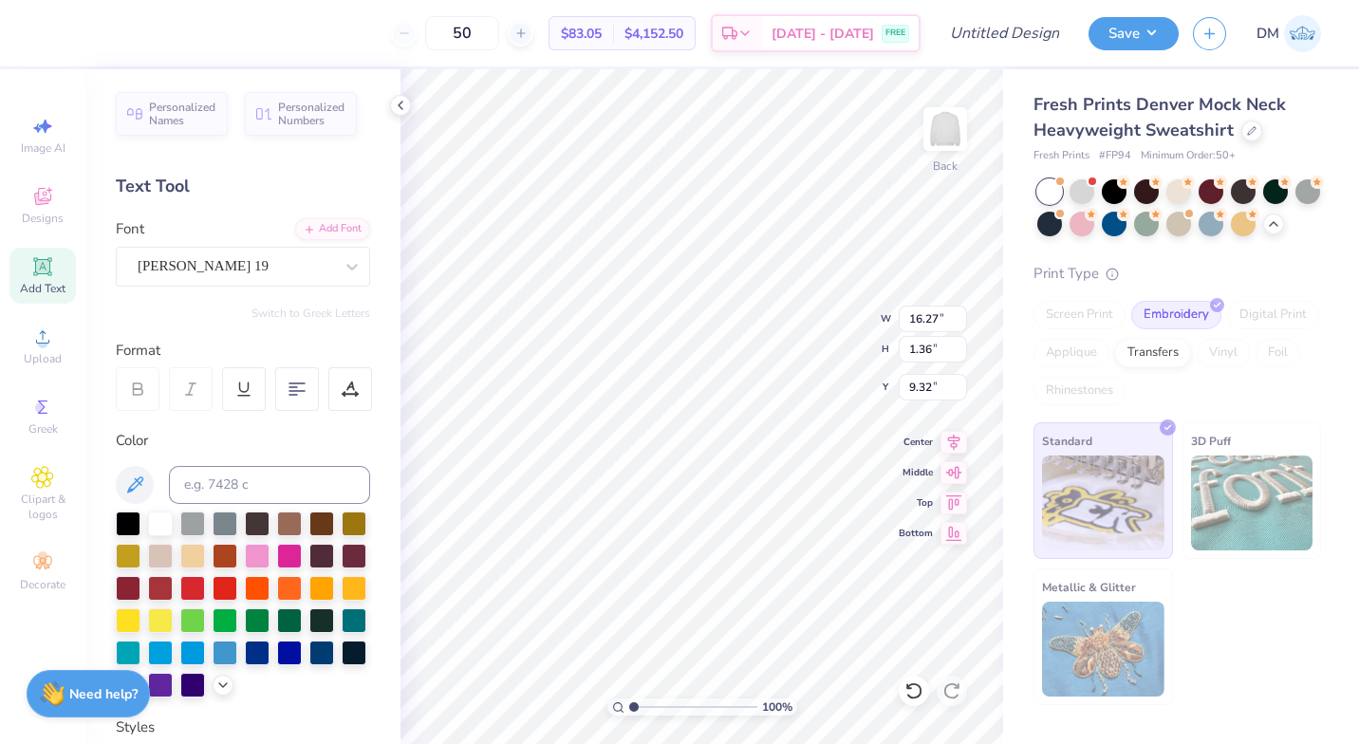
type input "16.26"
type input "0.95"
type input "9.52"
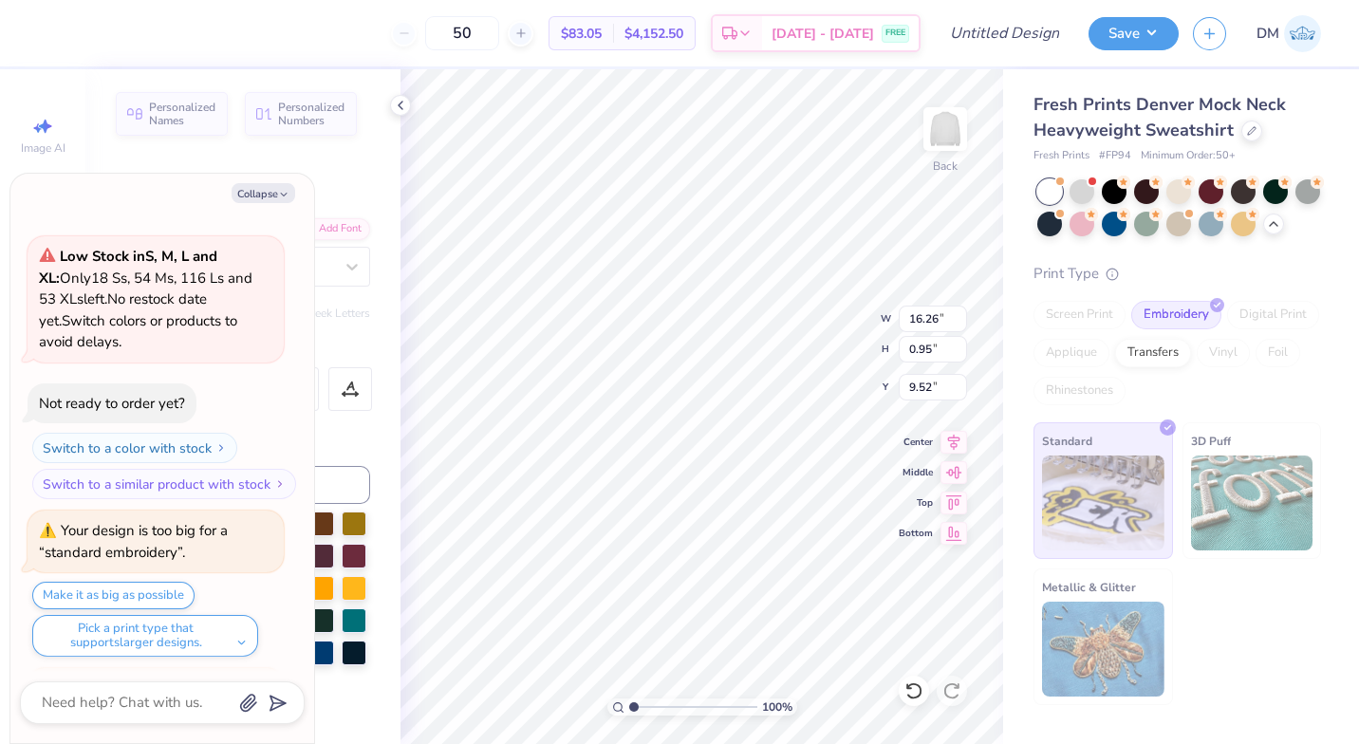
scroll to position [484, 0]
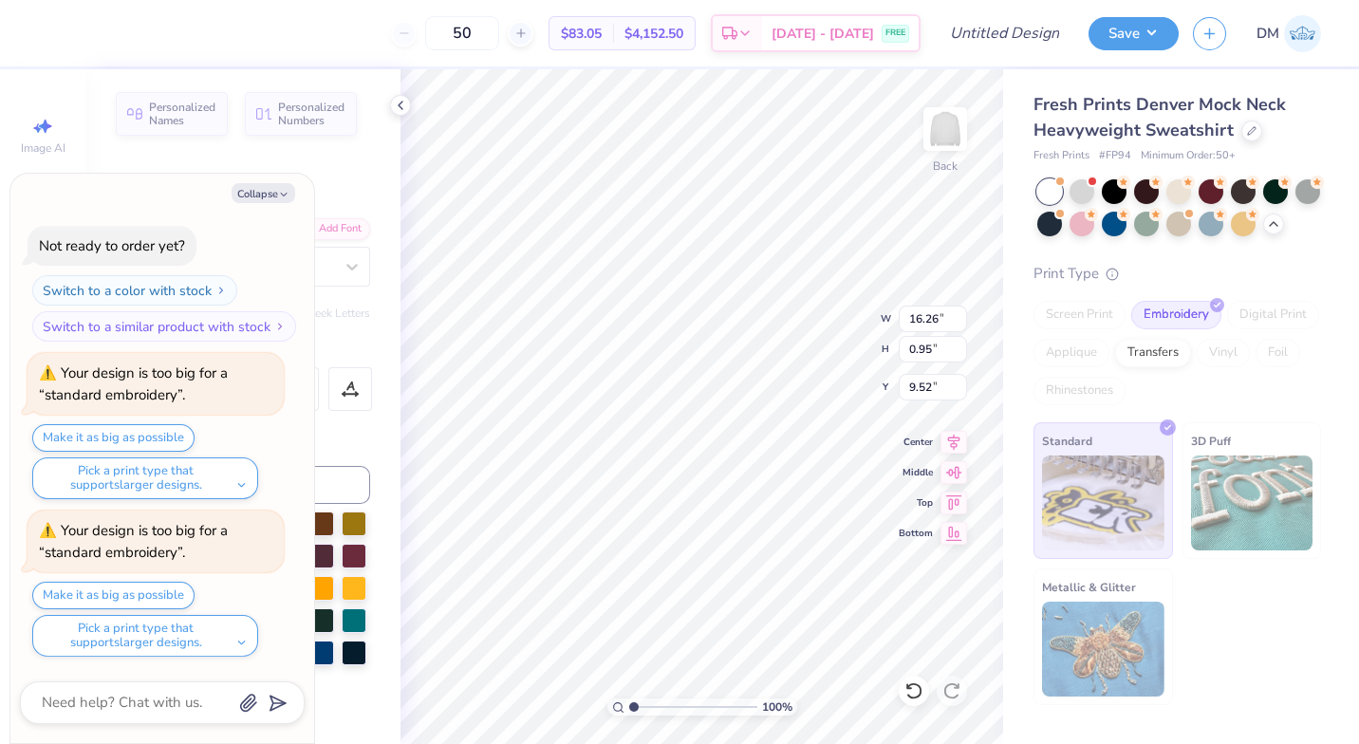
click at [257, 192] on button "Collapse" at bounding box center [264, 193] width 64 height 20
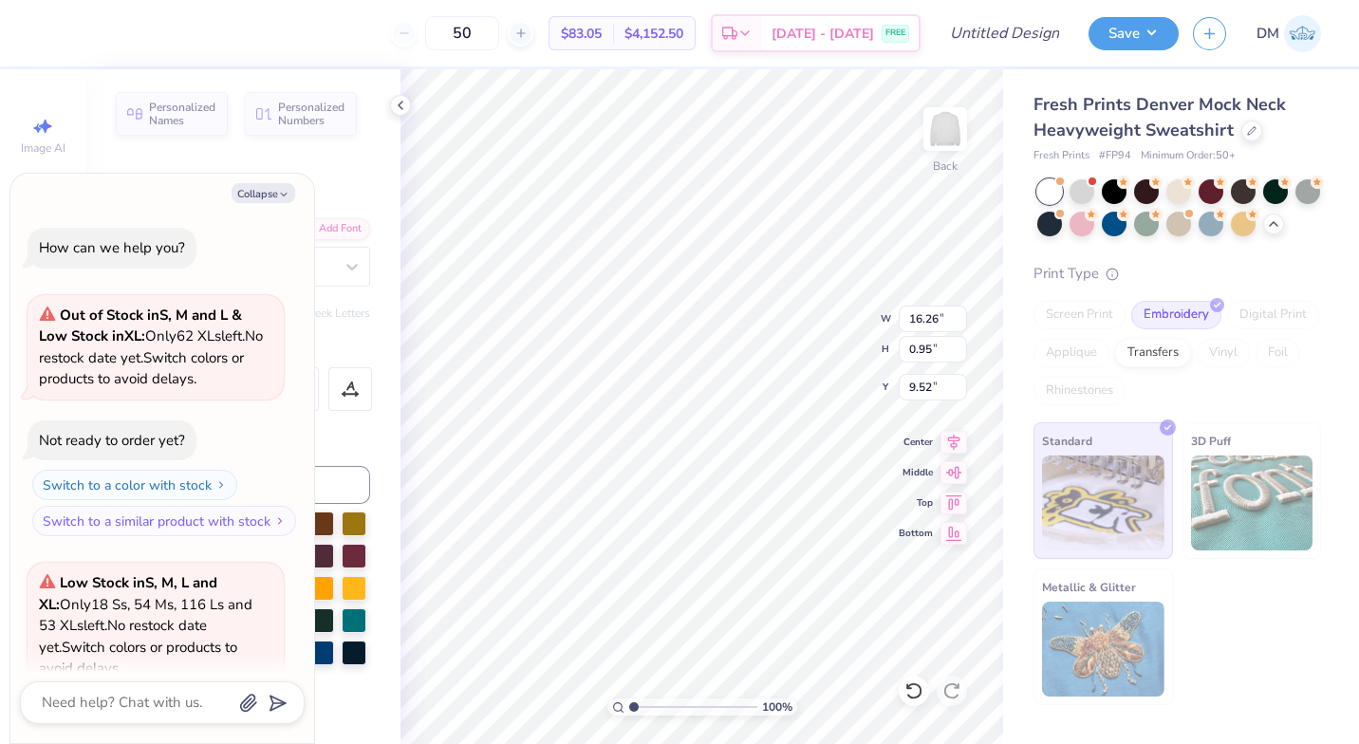
scroll to position [642, 0]
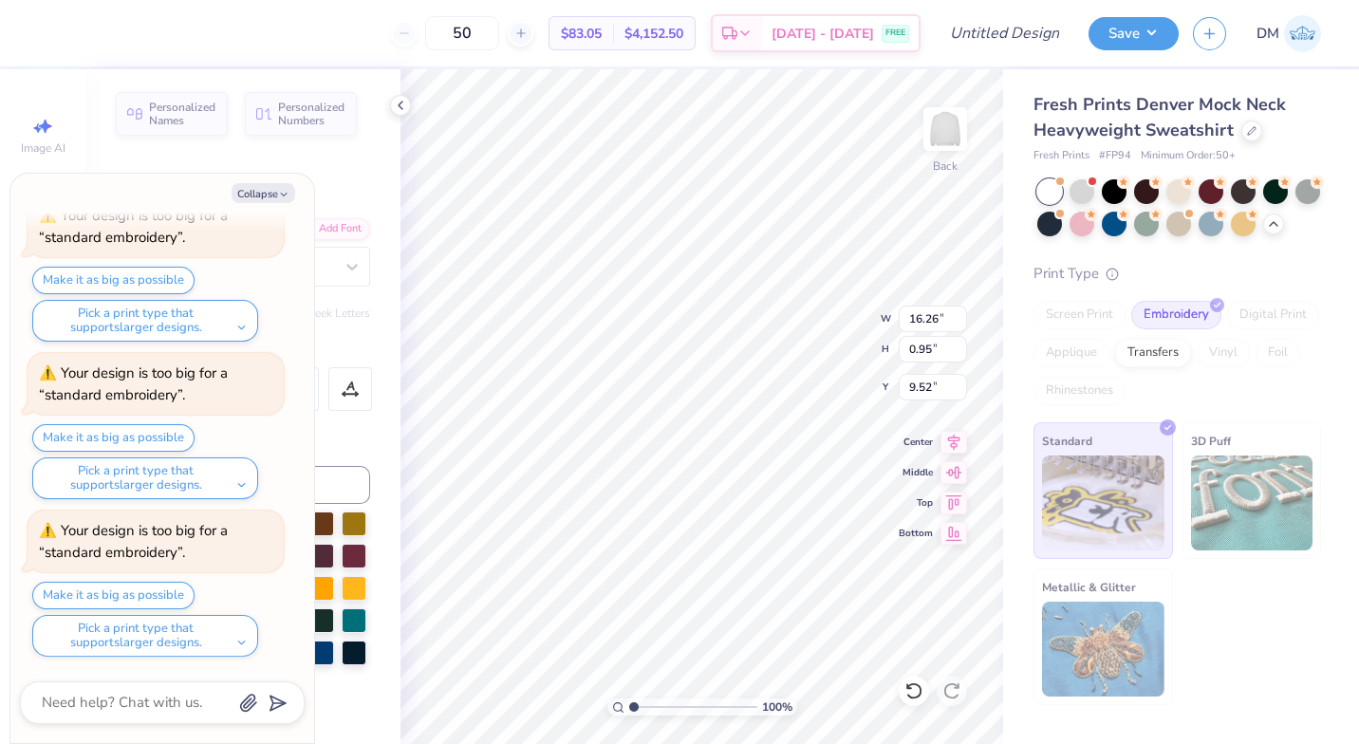
click at [273, 190] on button "Collapse" at bounding box center [264, 193] width 64 height 20
type textarea "x"
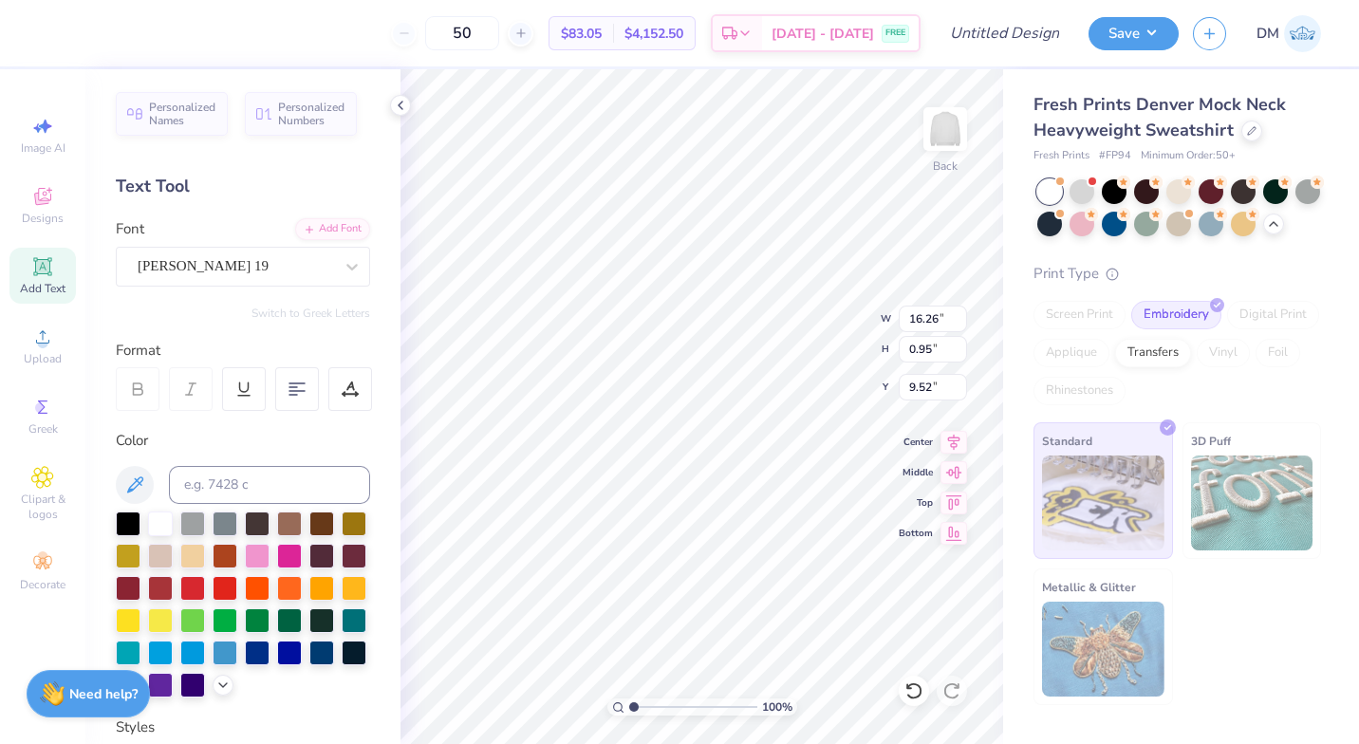
type input "4.16"
type input "2.94"
type input "3.00"
type input "3.27"
type input "2.31"
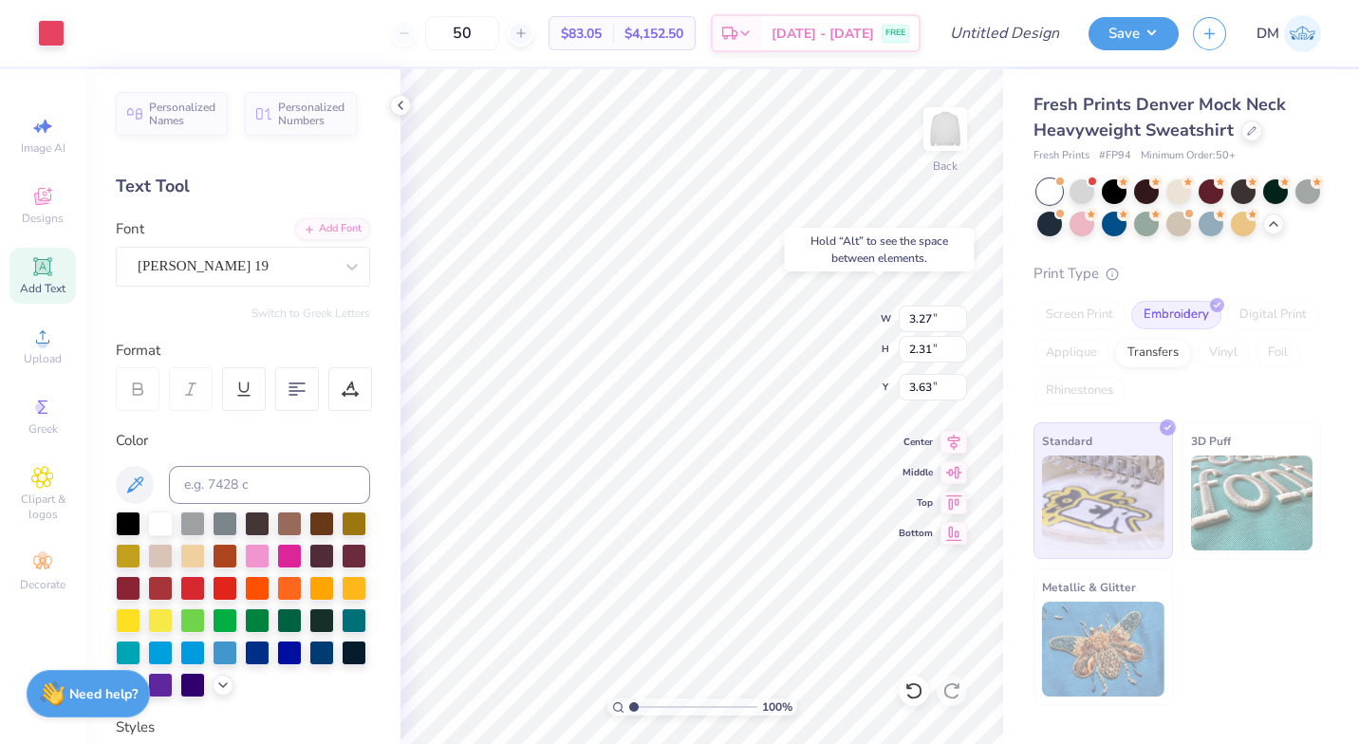
type input "3.00"
type input "16.26"
type input "0.95"
type input "9.52"
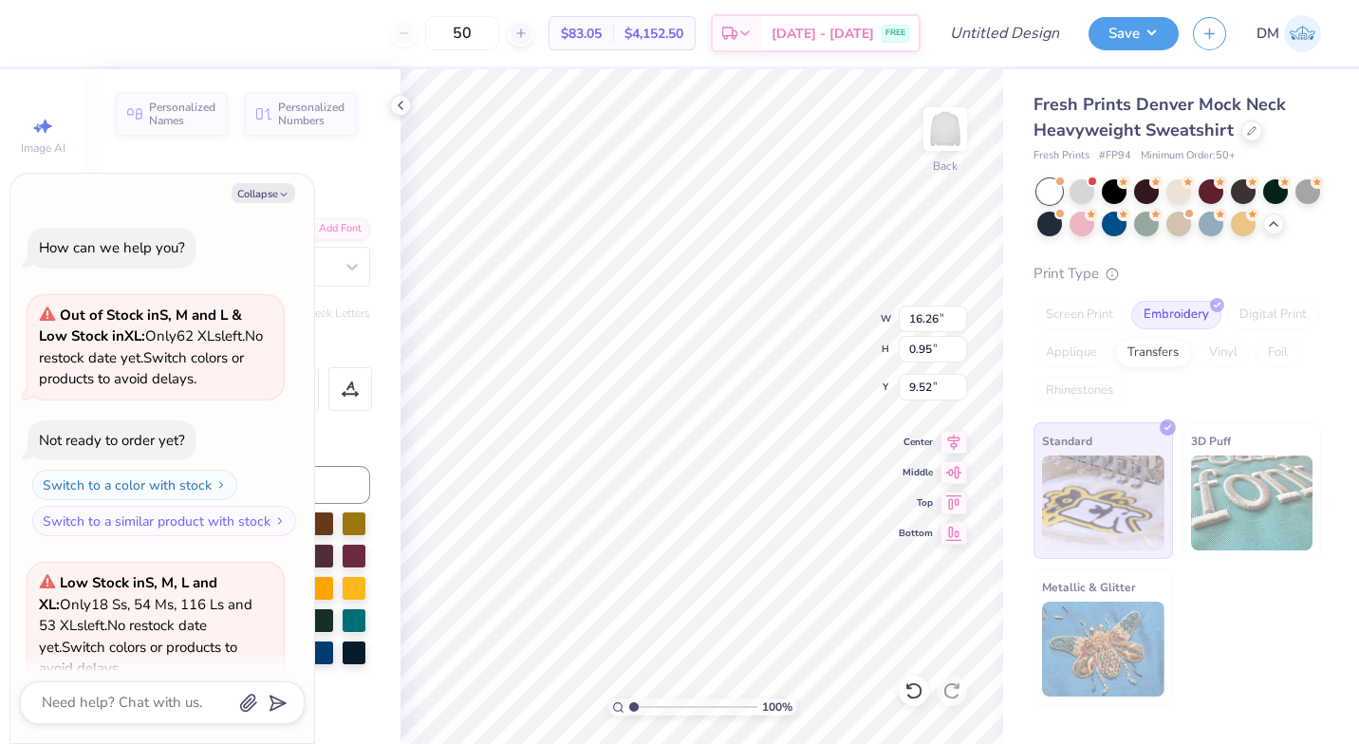
scroll to position [799, 0]
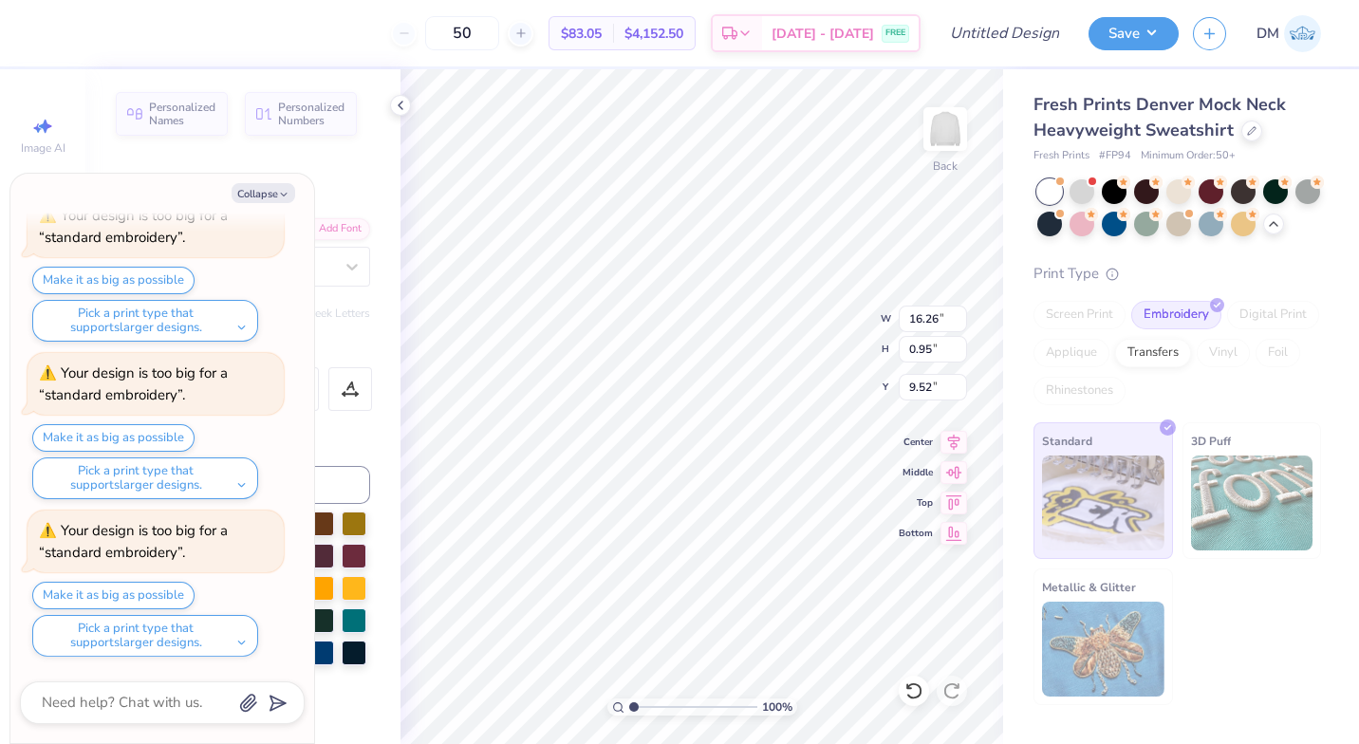
click at [270, 190] on button "Collapse" at bounding box center [264, 193] width 64 height 20
type textarea "x"
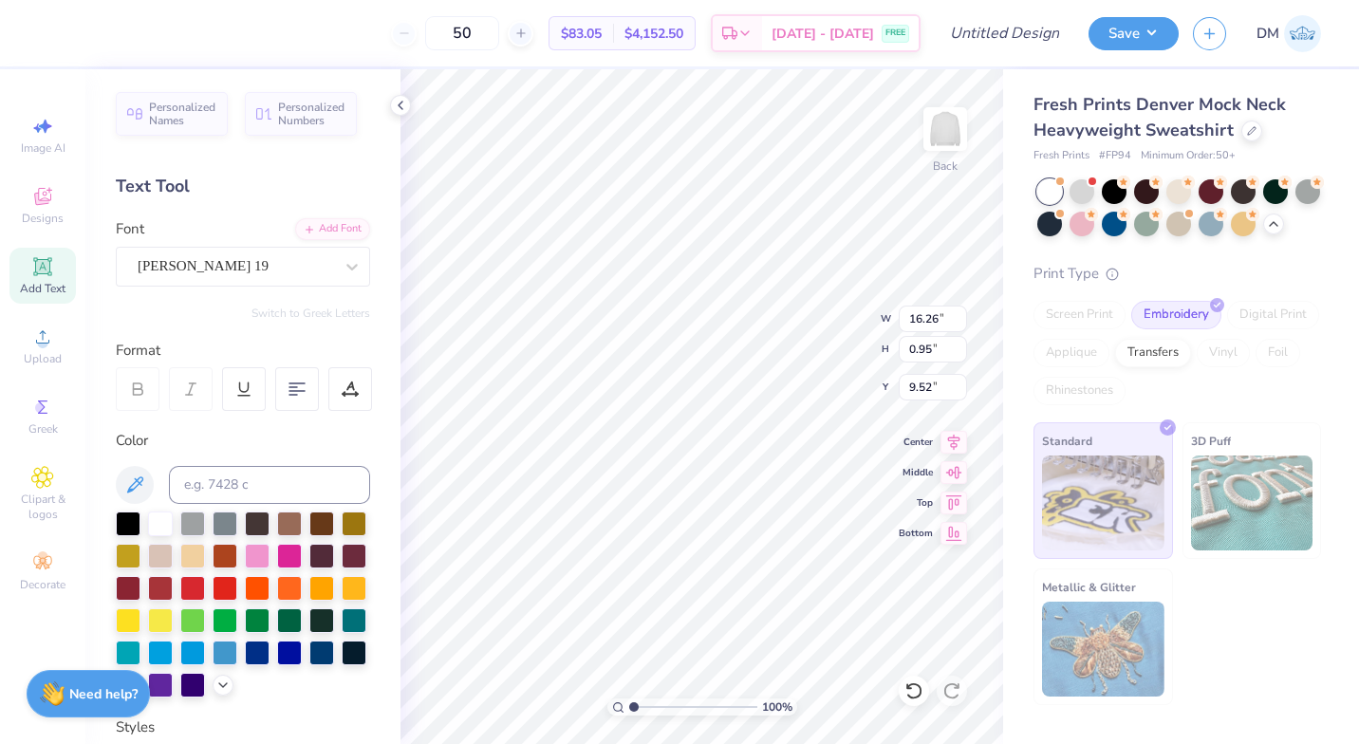
click at [251, 278] on div "[PERSON_NAME] 19" at bounding box center [235, 266] width 199 height 29
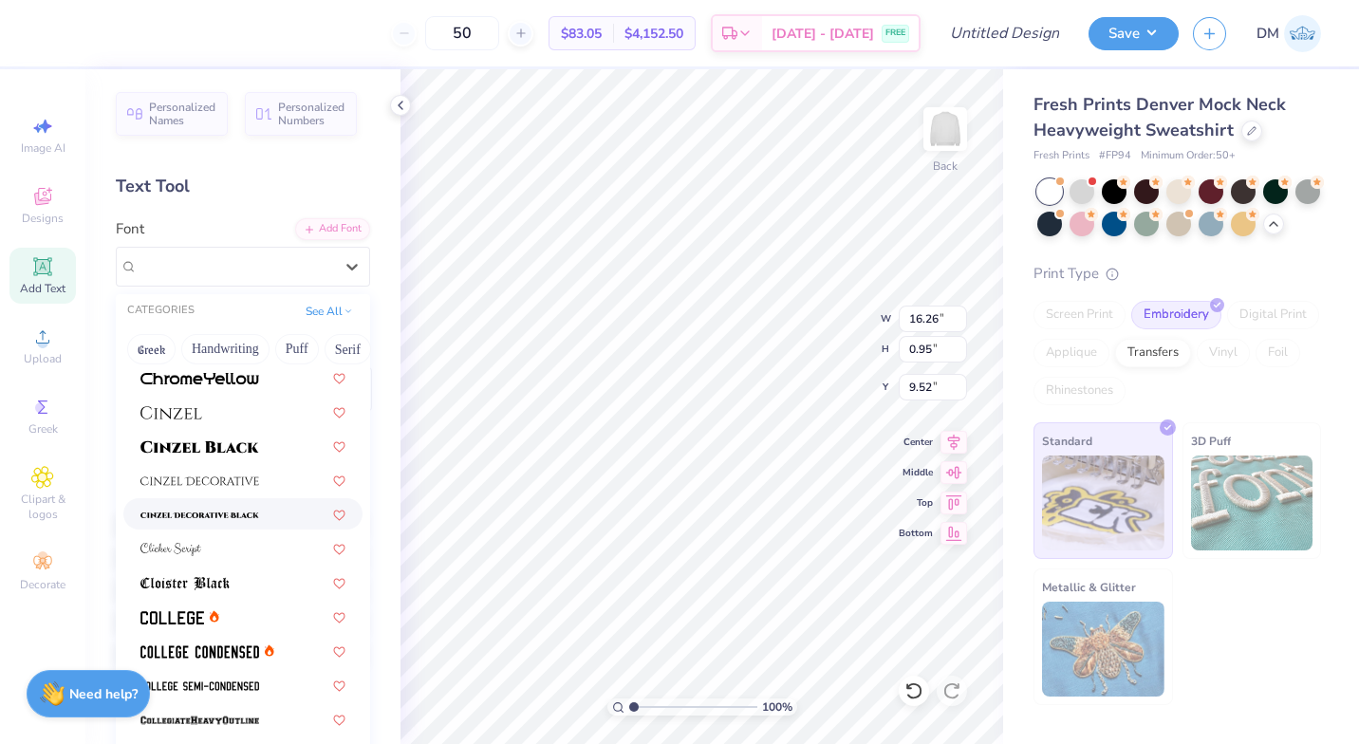
scroll to position [2261, 0]
click at [245, 515] on img at bounding box center [199, 514] width 119 height 13
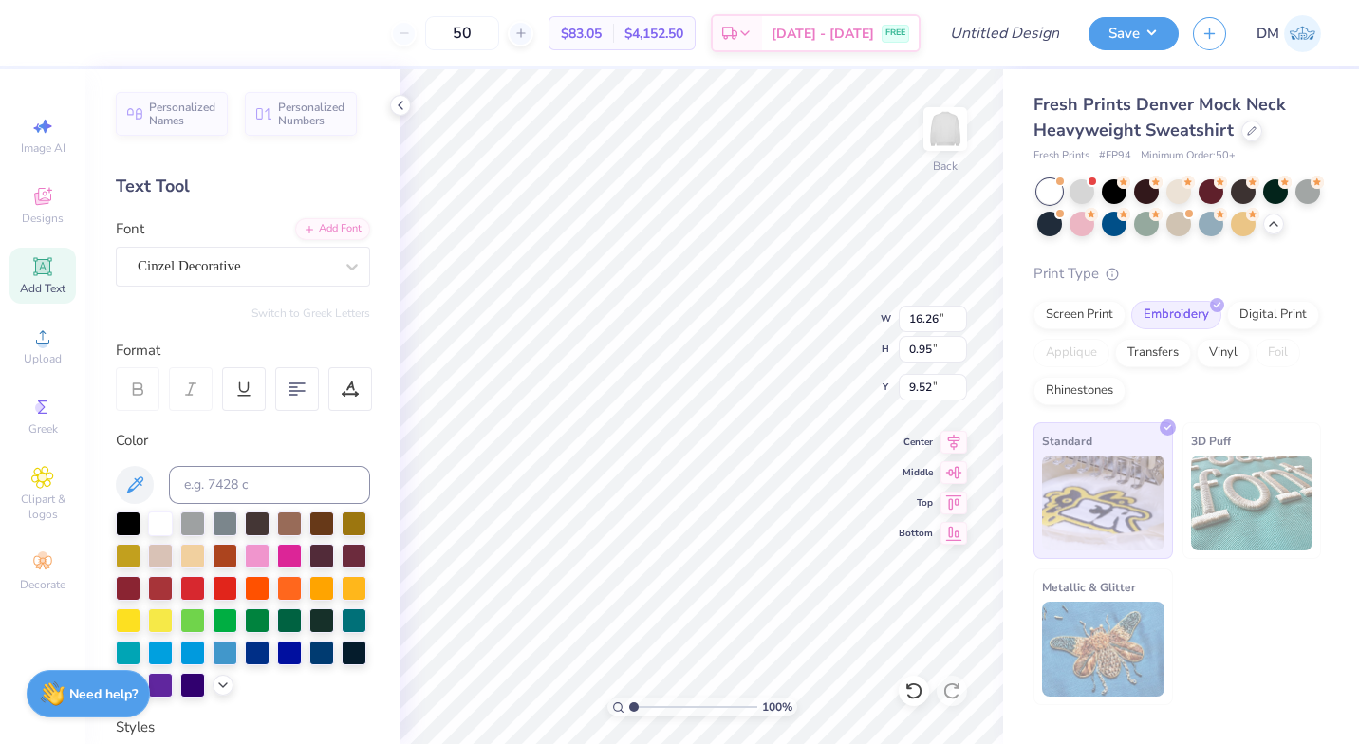
type input "14.79"
type input "1.18"
type input "9.41"
click at [335, 278] on div at bounding box center [352, 267] width 34 height 34
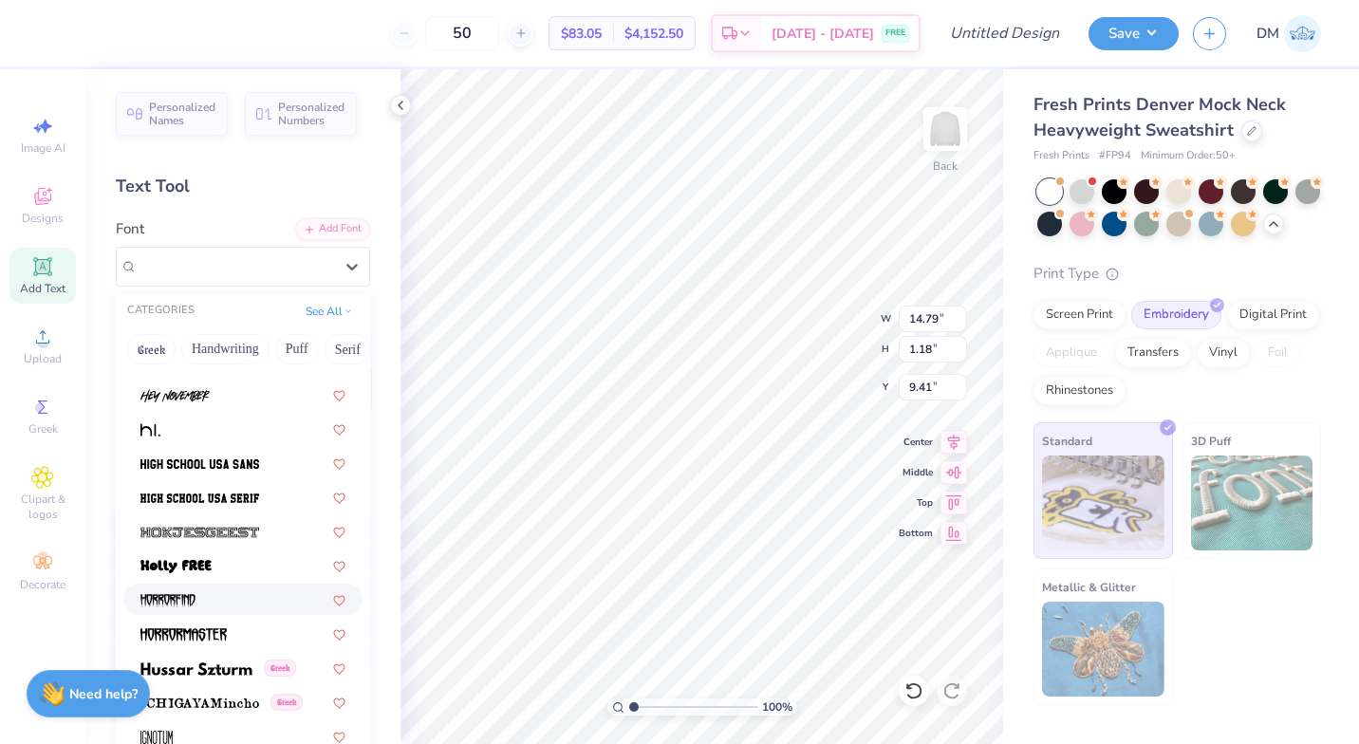
scroll to position [4741, 0]
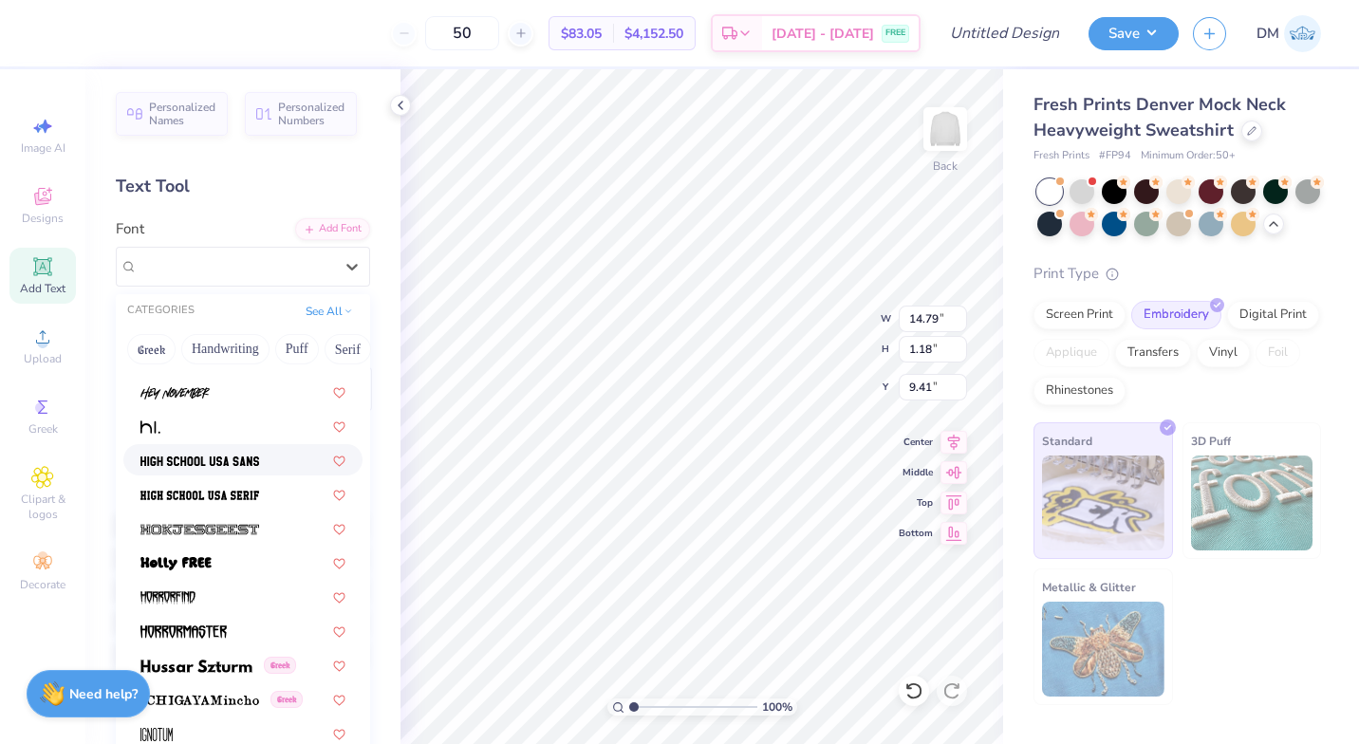
click at [253, 447] on div at bounding box center [242, 459] width 239 height 31
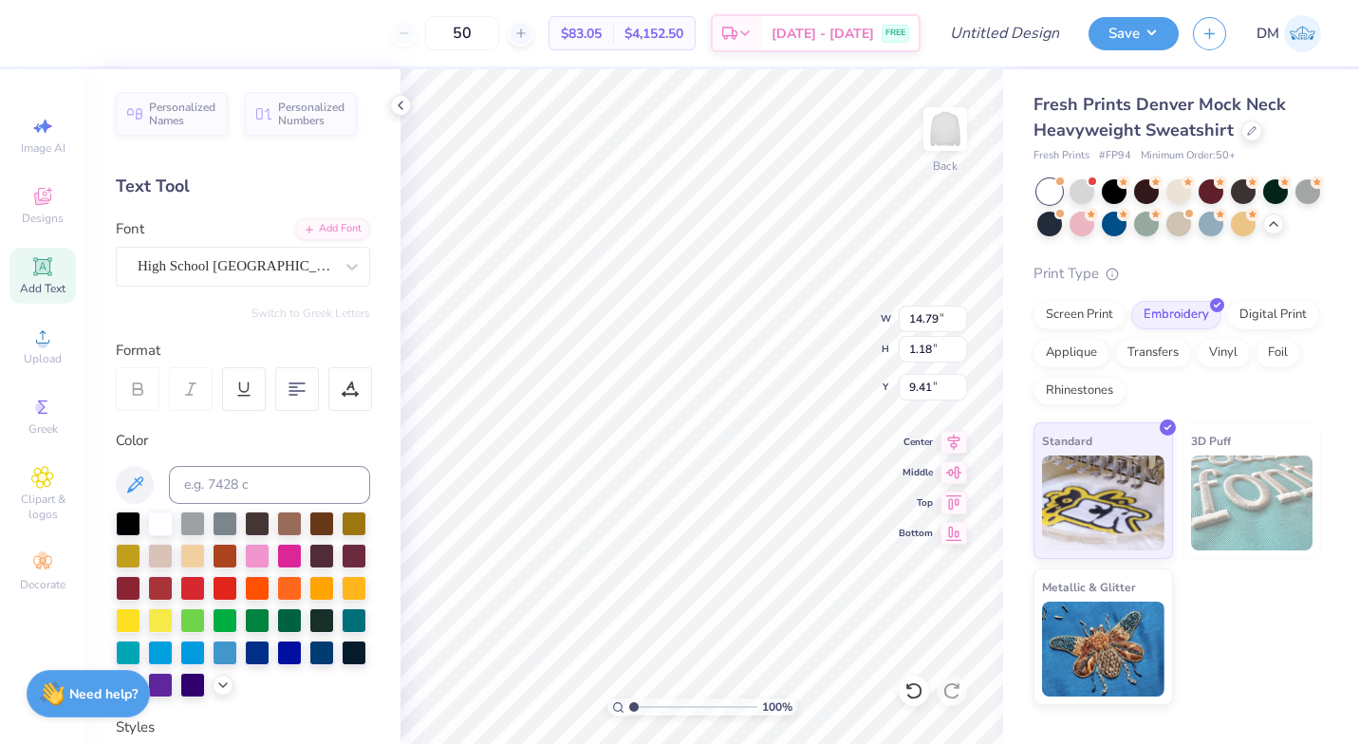
type input "11.08"
type input "0.82"
type input "9.59"
type input "8.36"
type input "0.62"
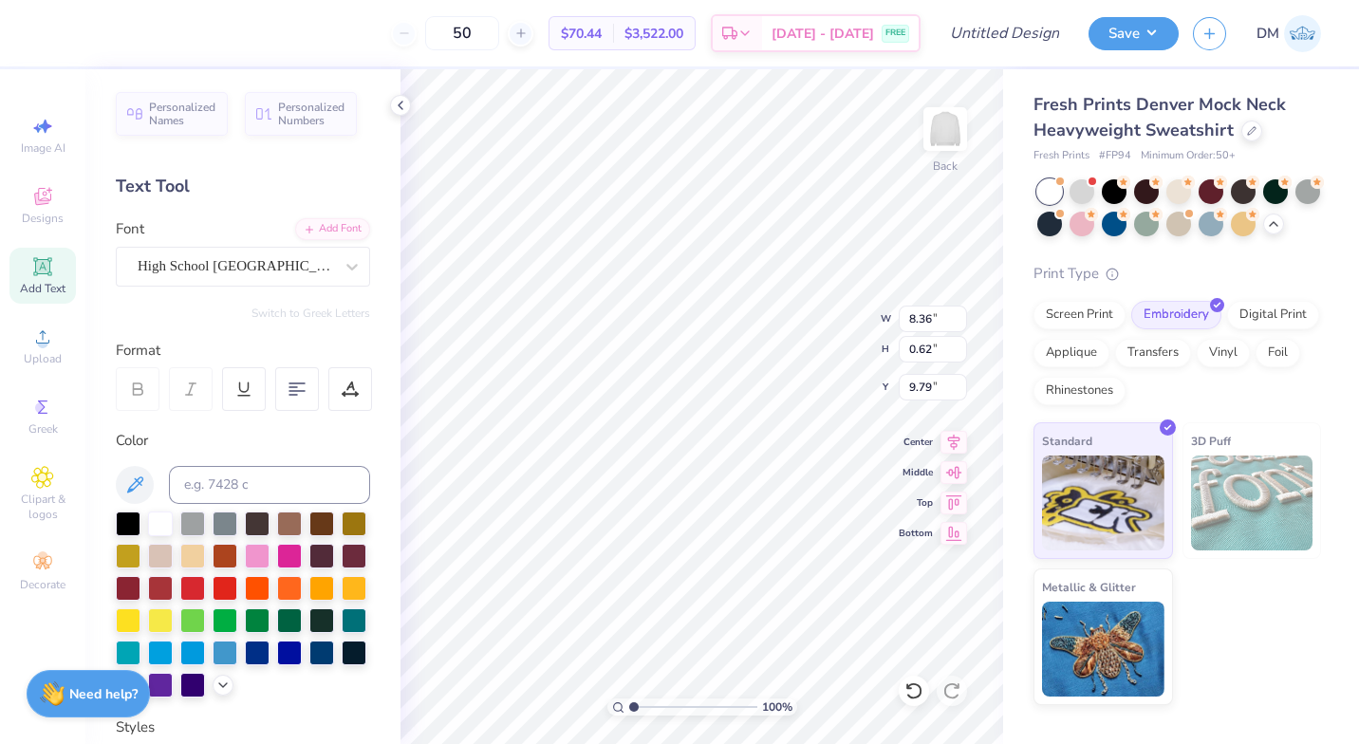
type input "5.68"
type input "6.38"
type input "0.47"
type input "5.83"
type input "2.53"
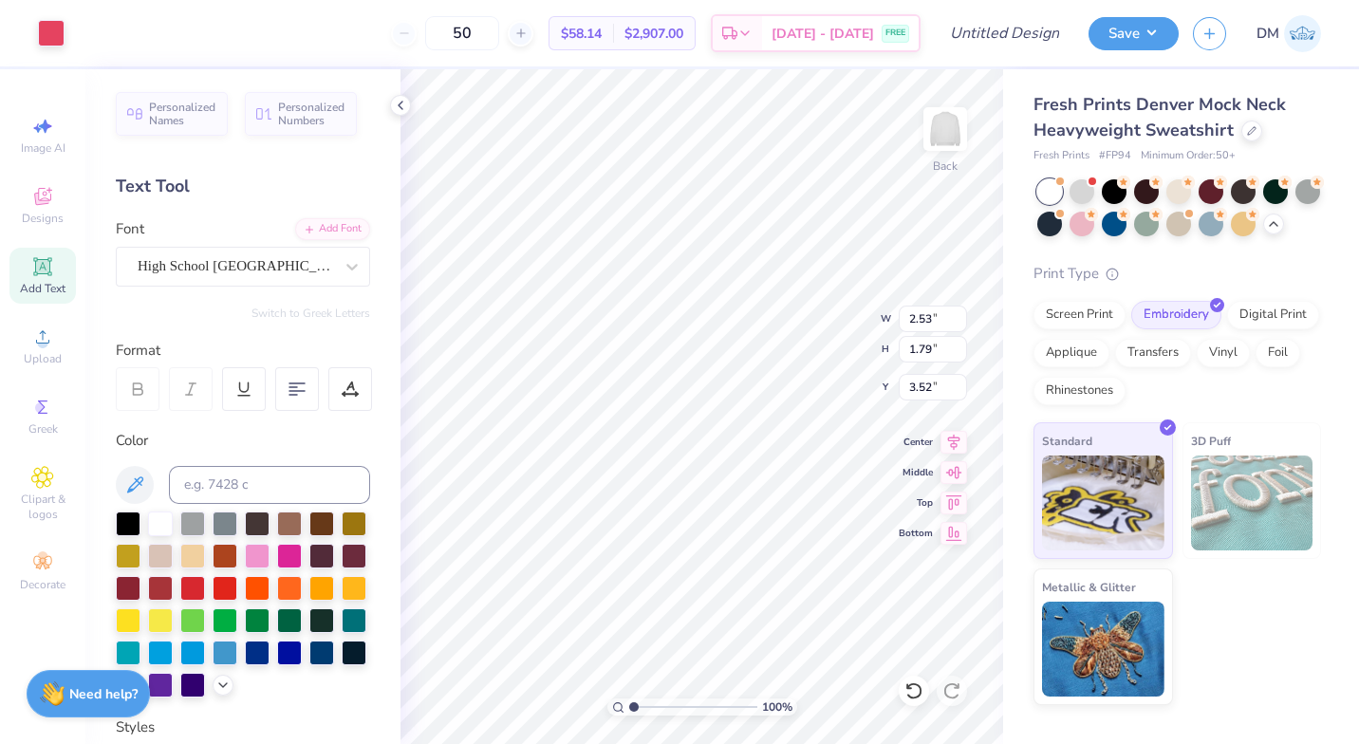
type input "1.79"
type input "3.00"
type input "6.38"
type input "0.47"
type input "5.16"
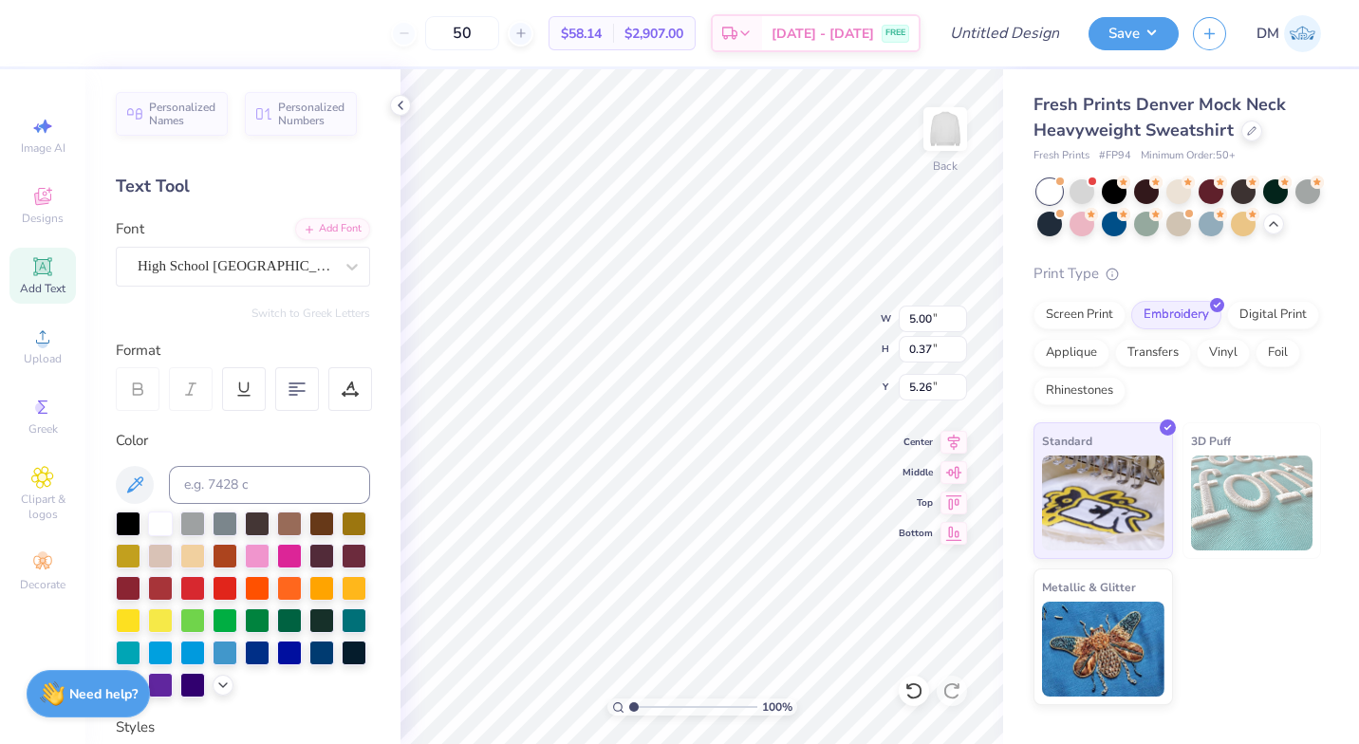
type input "5.00"
type input "0.37"
type input "5.26"
type input "2.53"
type input "1.79"
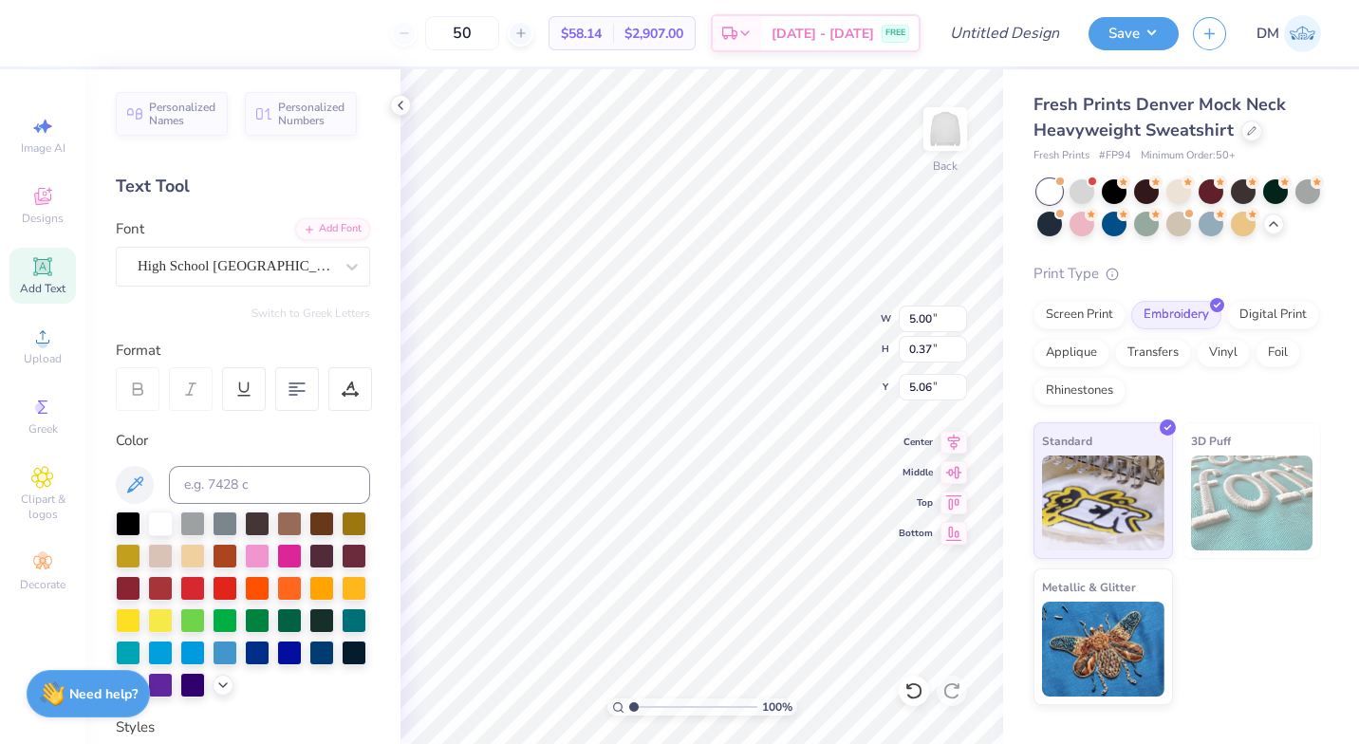
type input "3.00"
type input "15.11"
click at [401, 101] on icon at bounding box center [400, 105] width 15 height 15
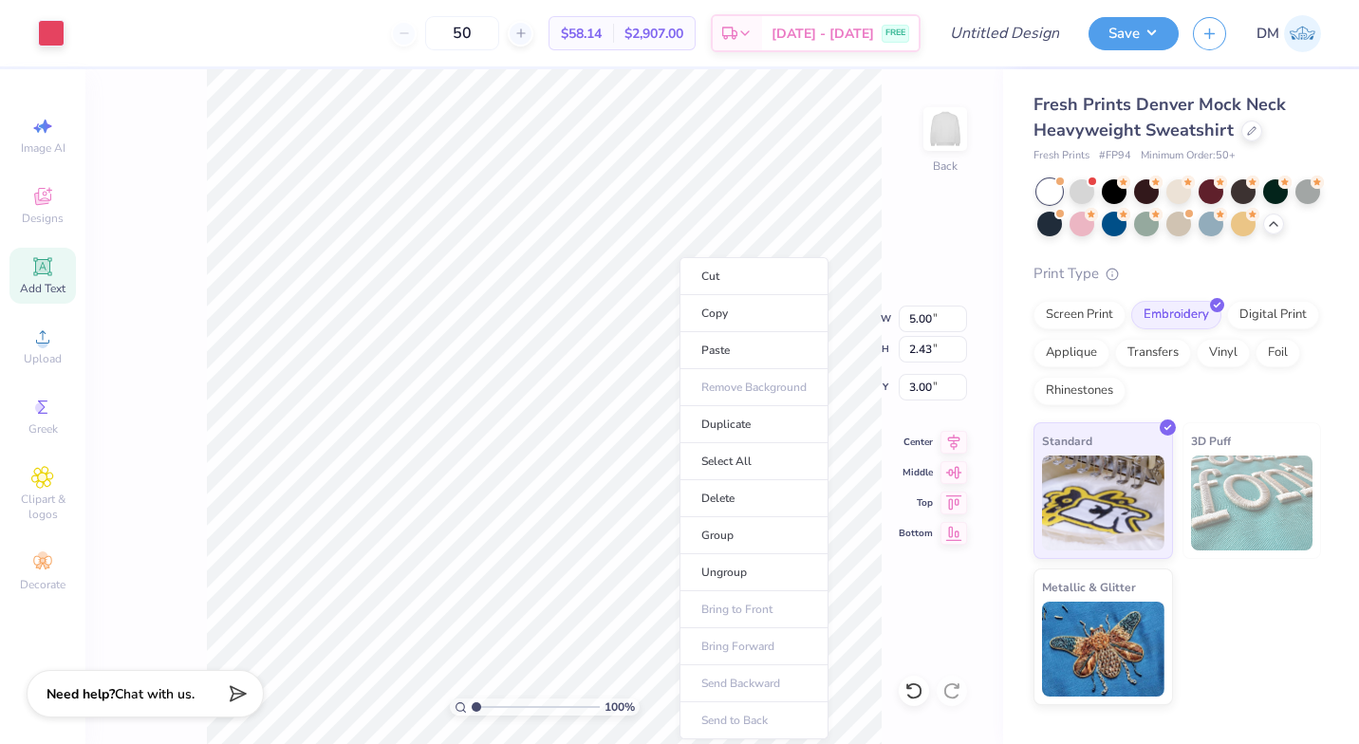
click at [719, 304] on li "Copy" at bounding box center [754, 313] width 149 height 37
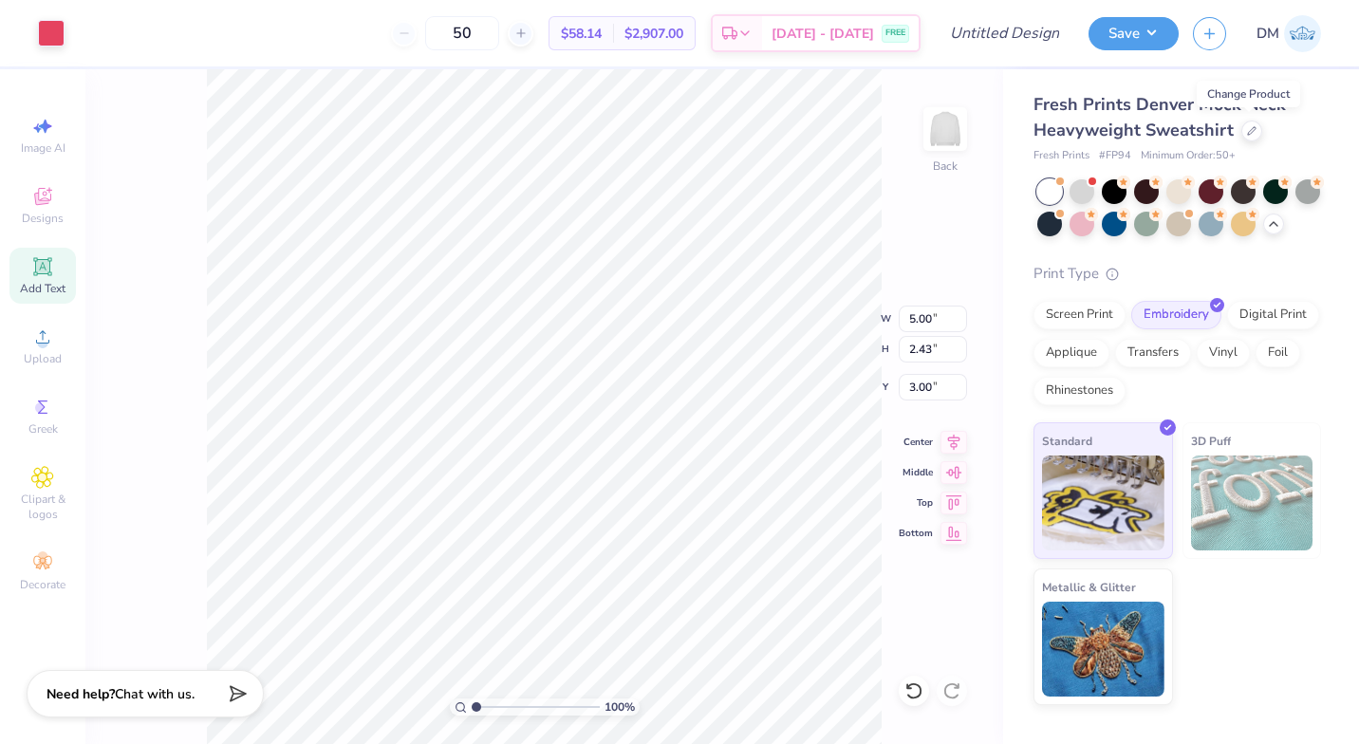
click at [1251, 126] on icon at bounding box center [1251, 130] width 9 height 9
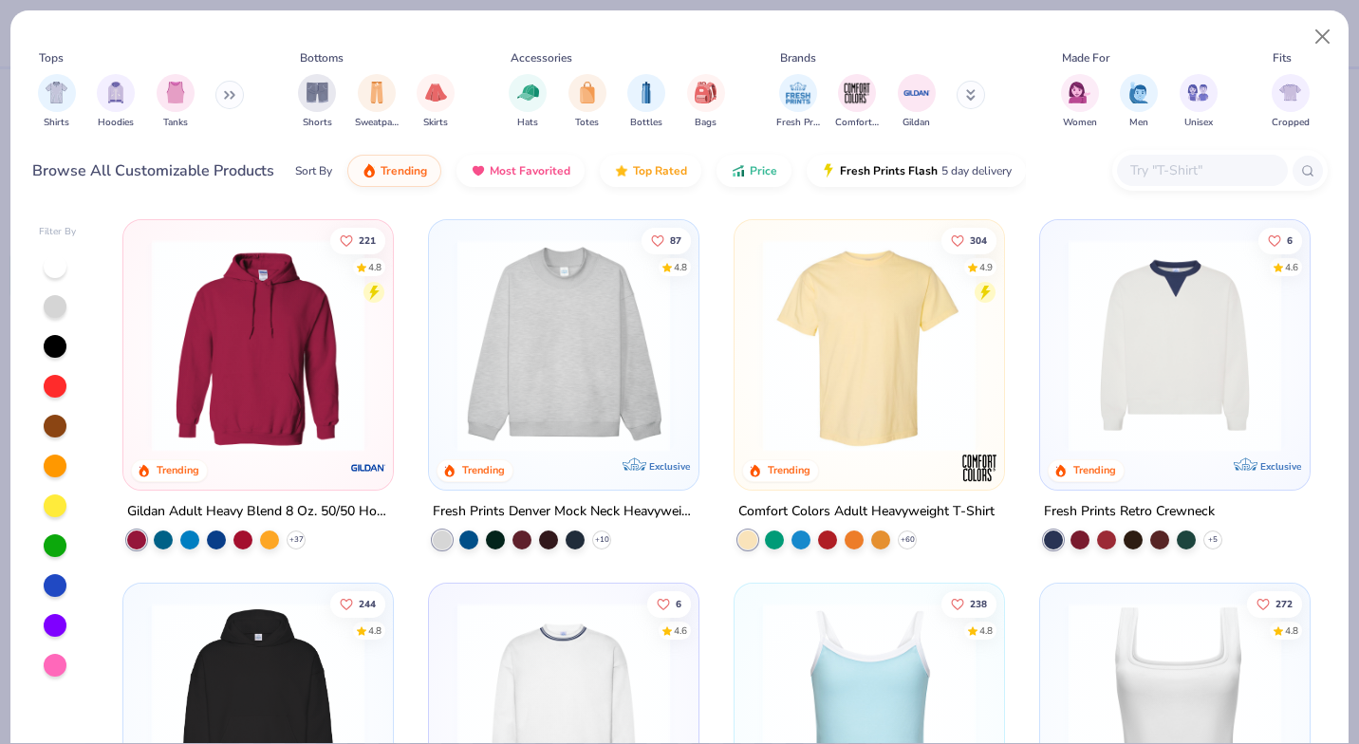
click at [694, 108] on div "Bags" at bounding box center [706, 102] width 38 height 56
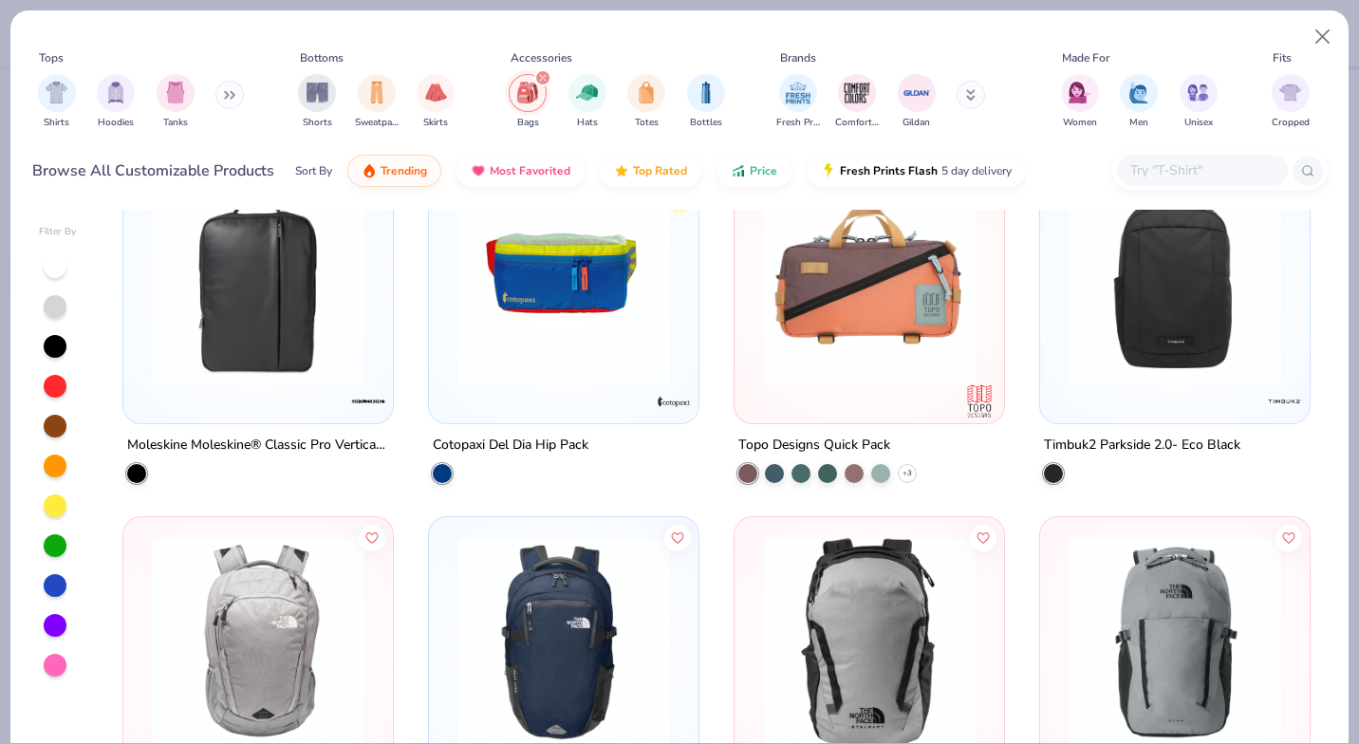
scroll to position [1159, 0]
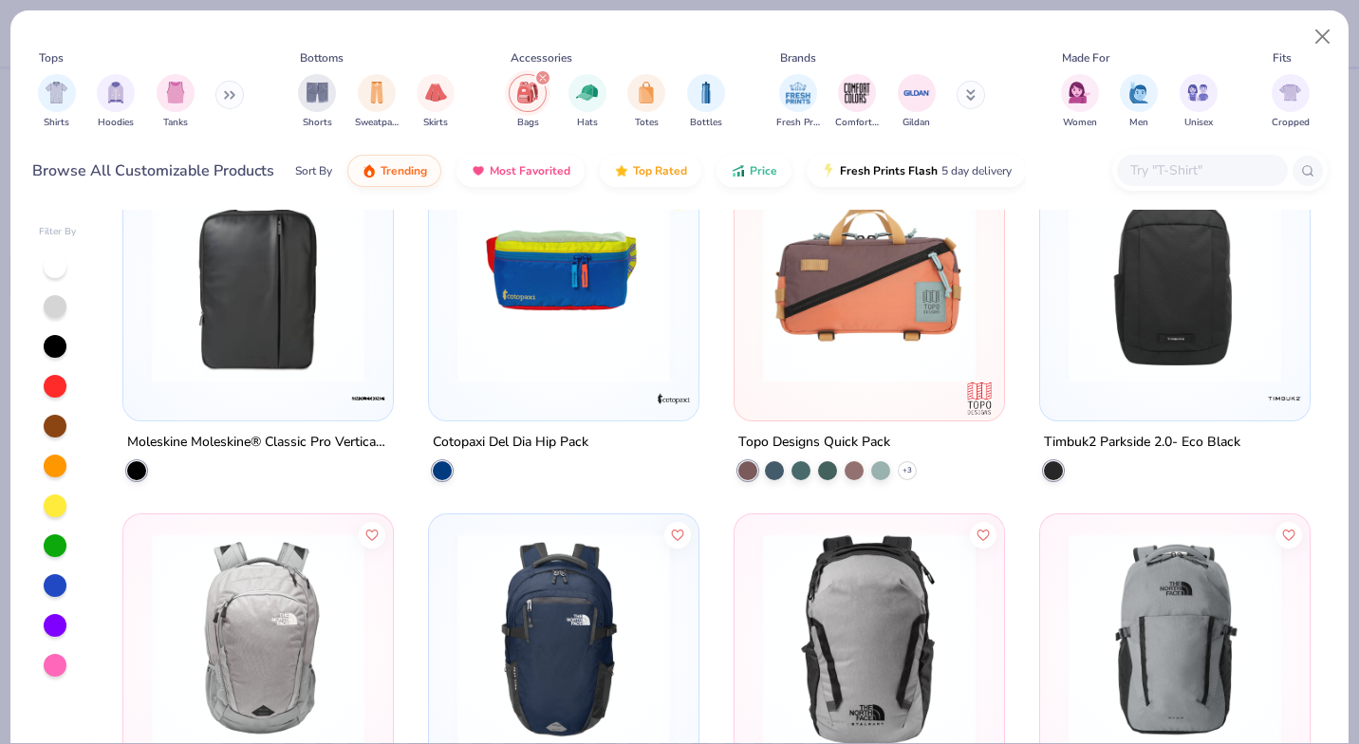
click at [645, 86] on img "filter for Totes" at bounding box center [646, 93] width 21 height 22
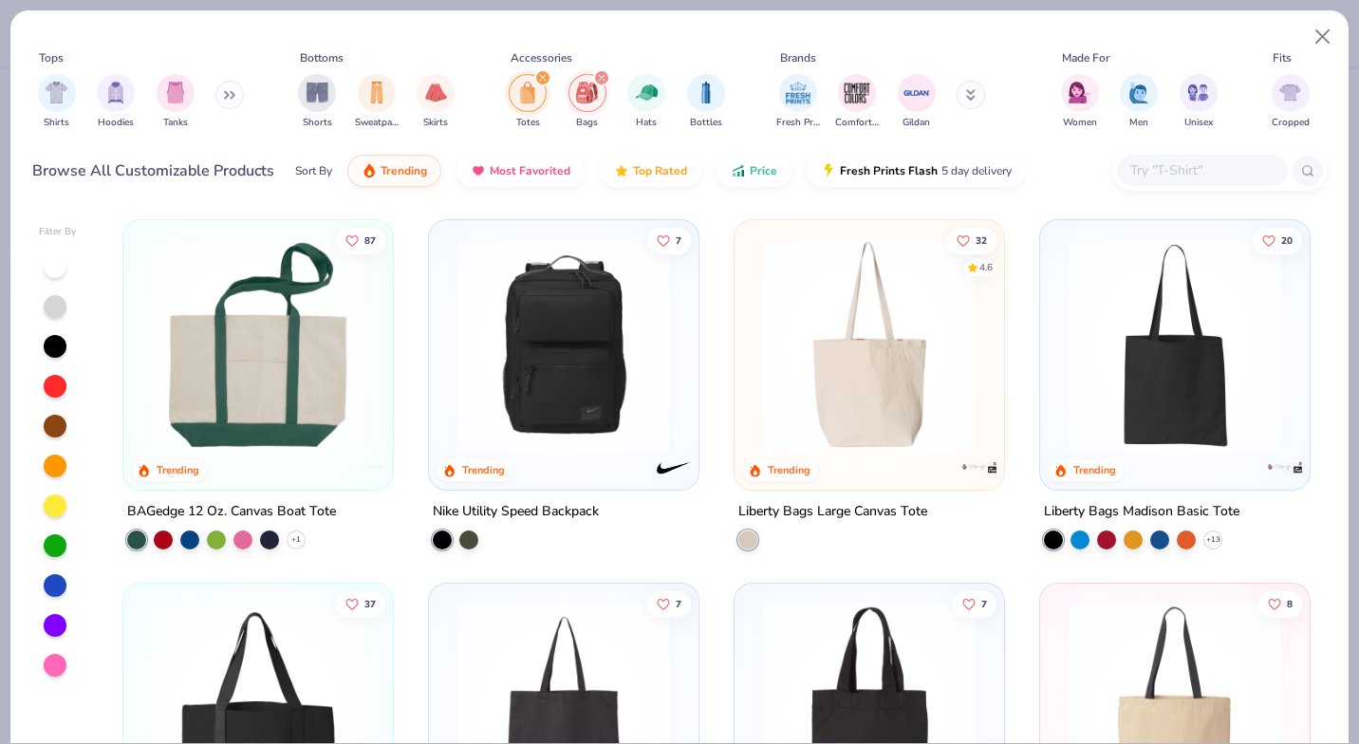
click at [277, 413] on img at bounding box center [258, 345] width 232 height 213
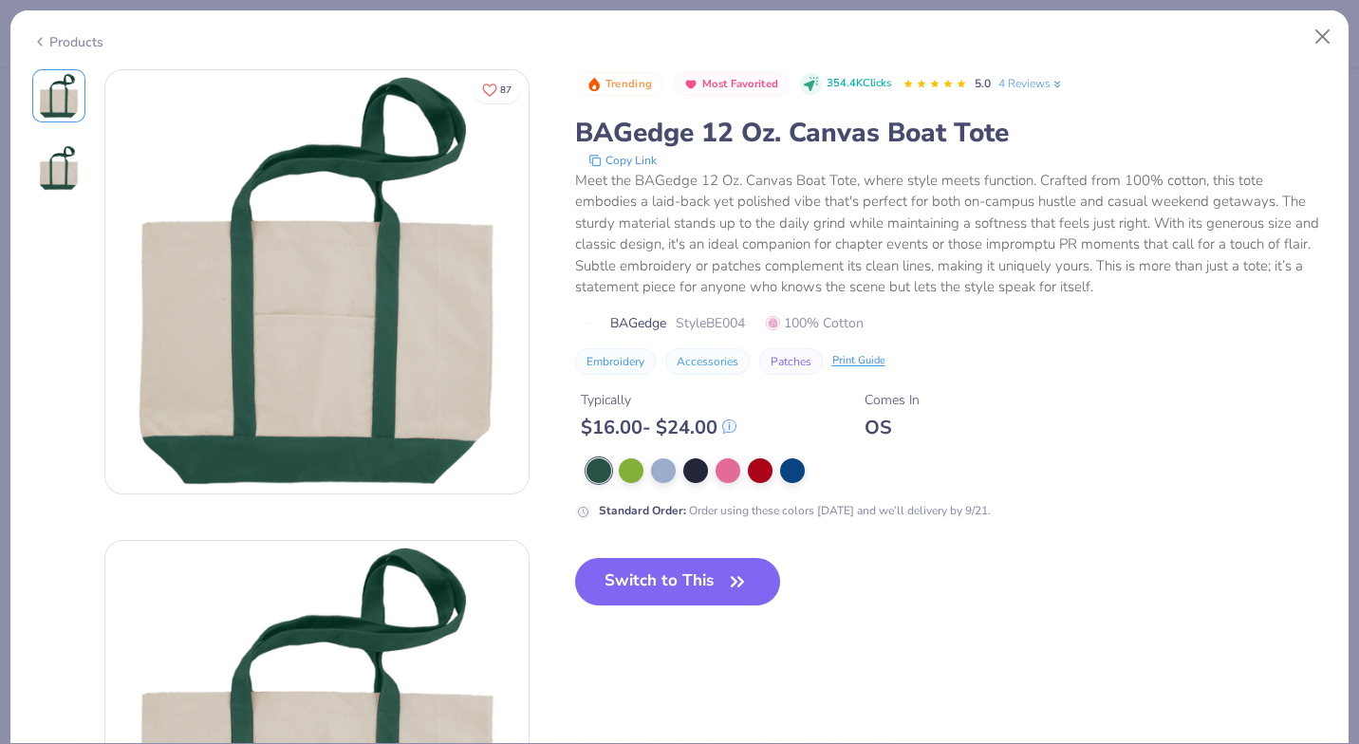
scroll to position [65, 0]
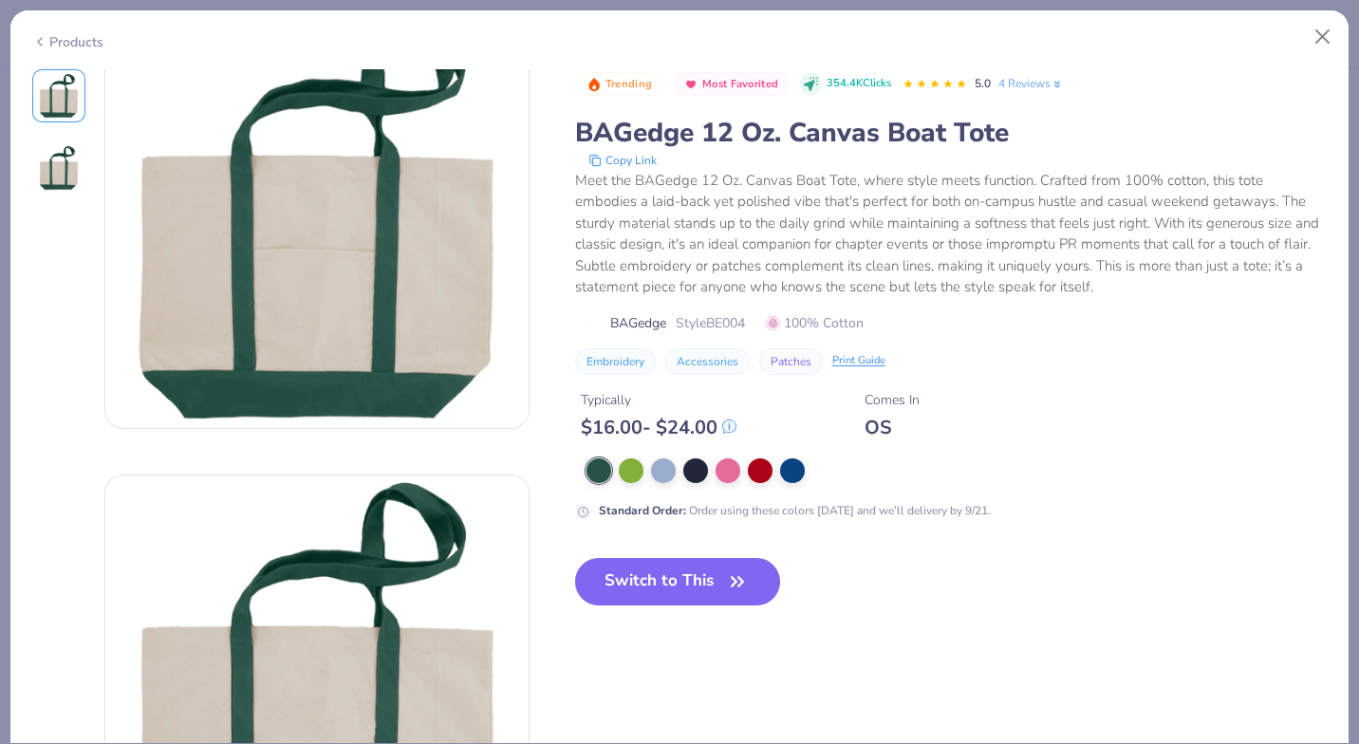
click at [738, 478] on div at bounding box center [728, 470] width 25 height 25
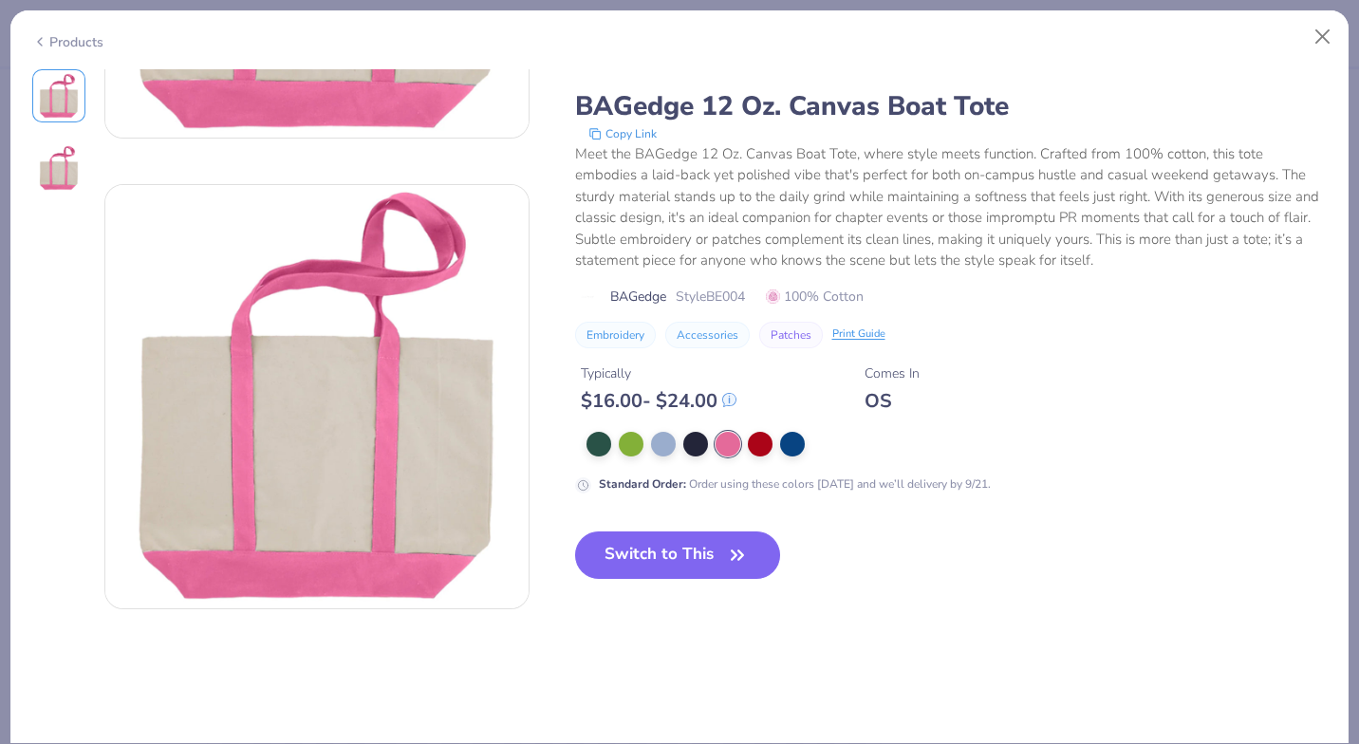
scroll to position [384, 0]
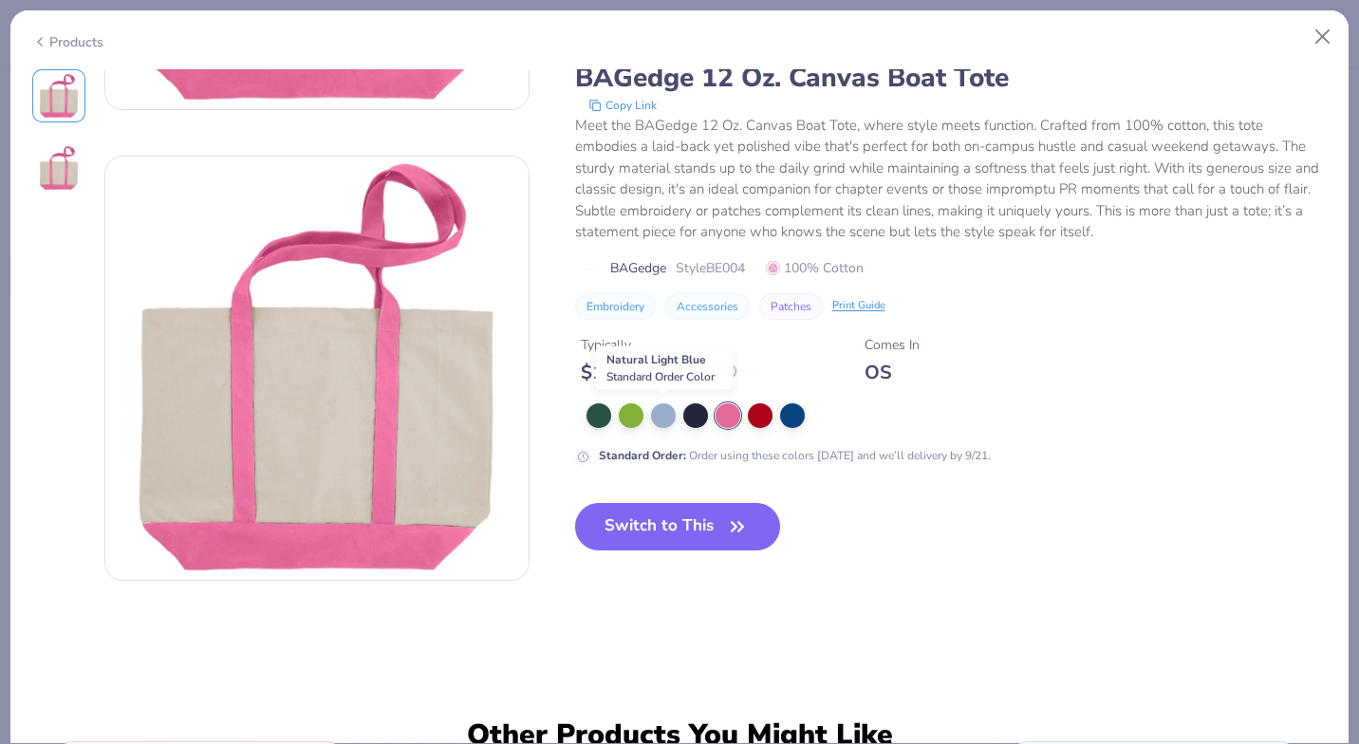
click at [661, 423] on div at bounding box center [663, 415] width 25 height 25
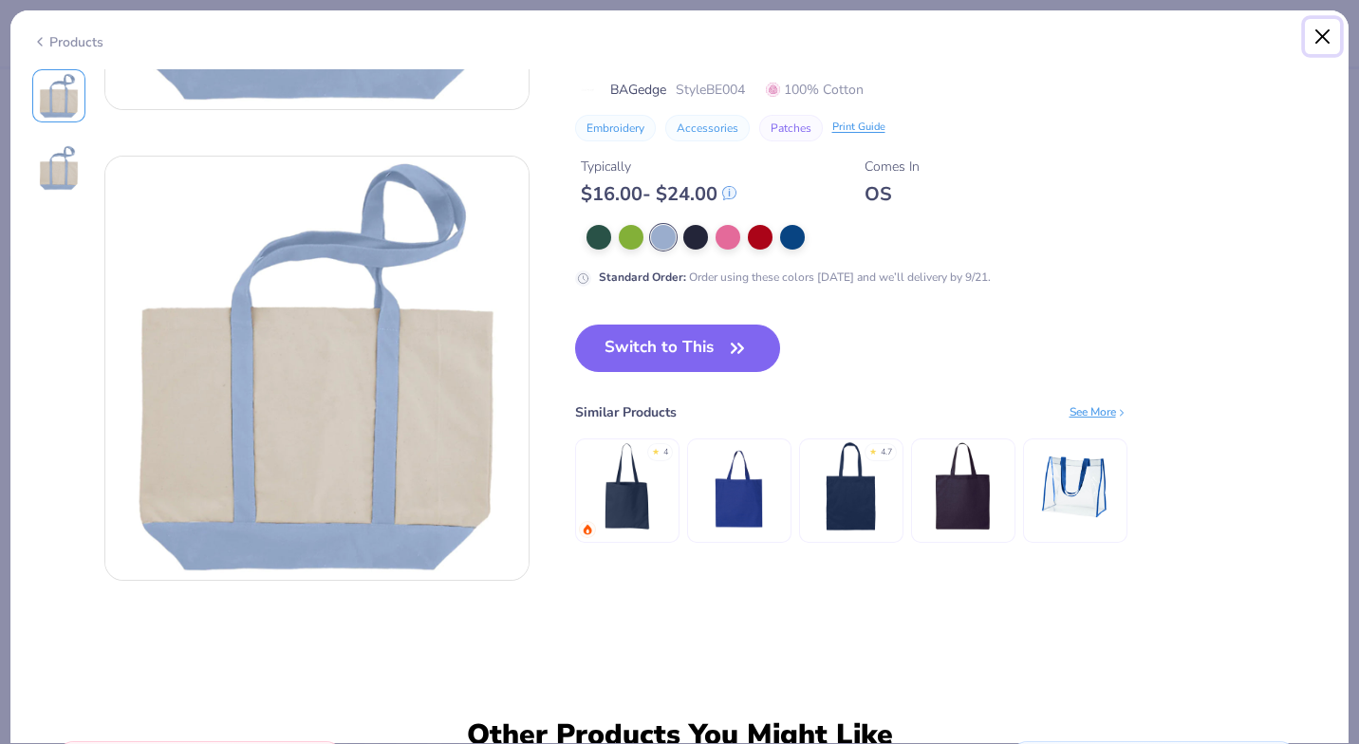
click at [1319, 46] on button "Close" at bounding box center [1323, 37] width 36 height 36
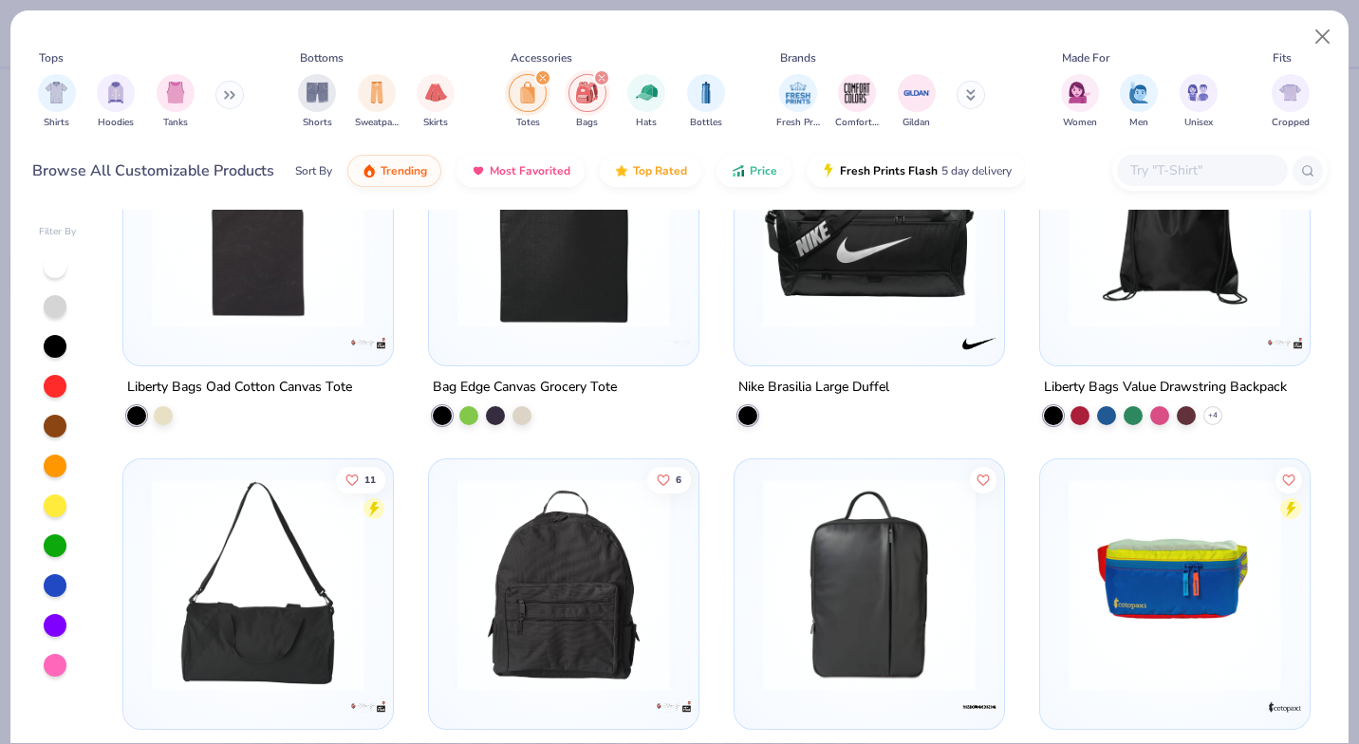
scroll to position [2054, 0]
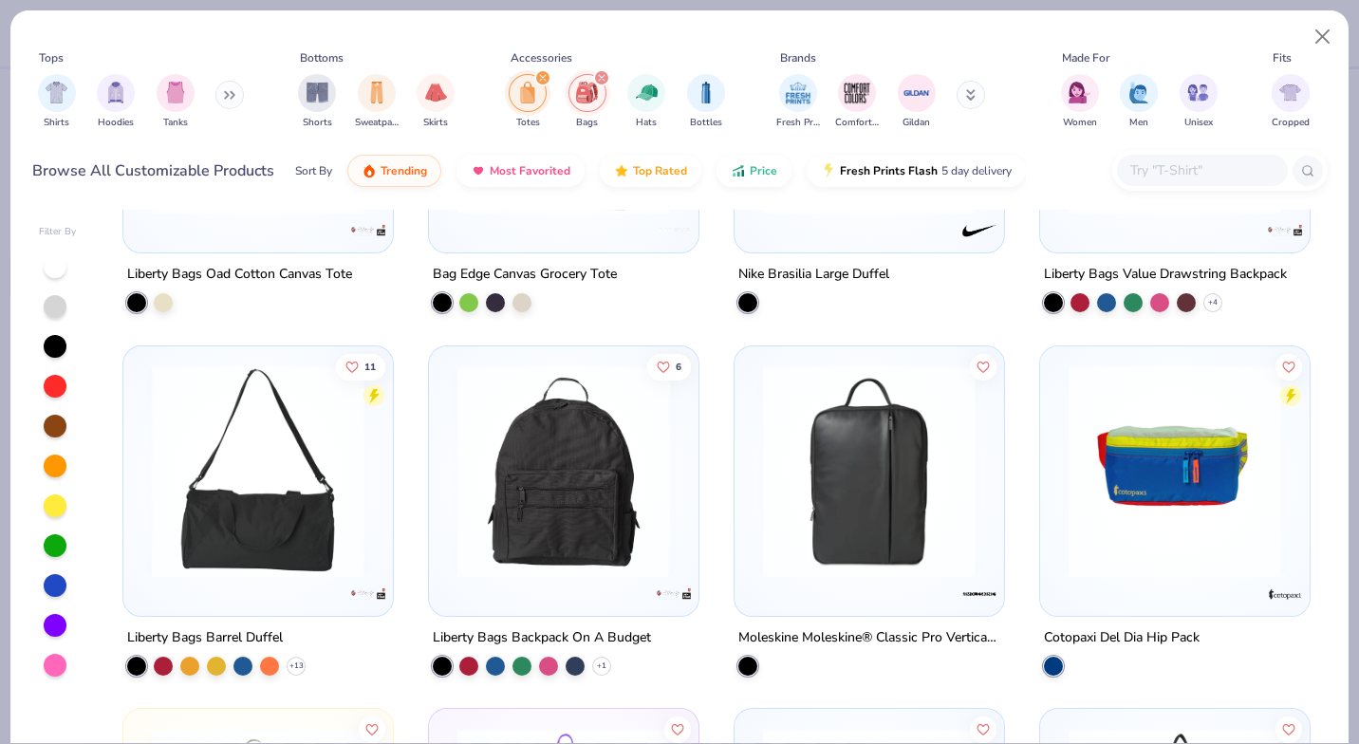
click at [599, 79] on icon "filter for Bags" at bounding box center [602, 78] width 8 height 8
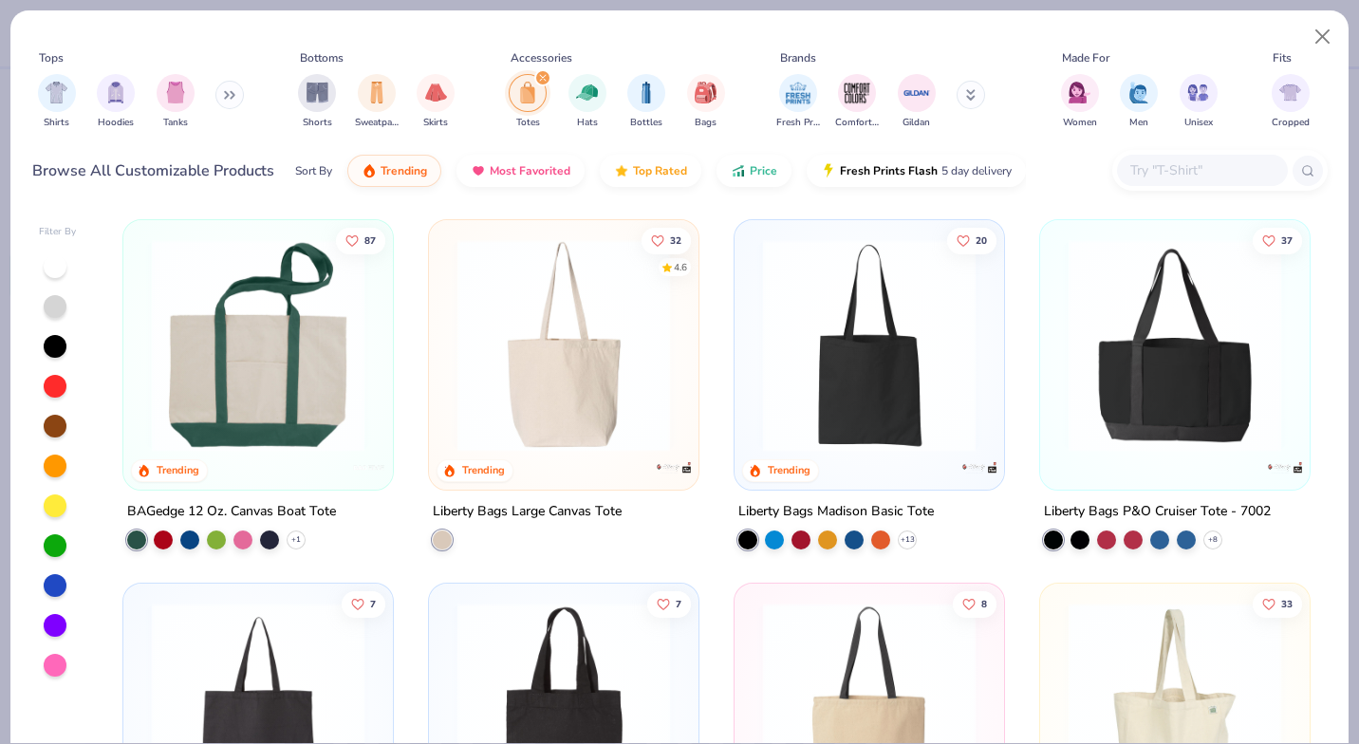
click at [0, 0] on icon at bounding box center [0, 0] width 0 height 0
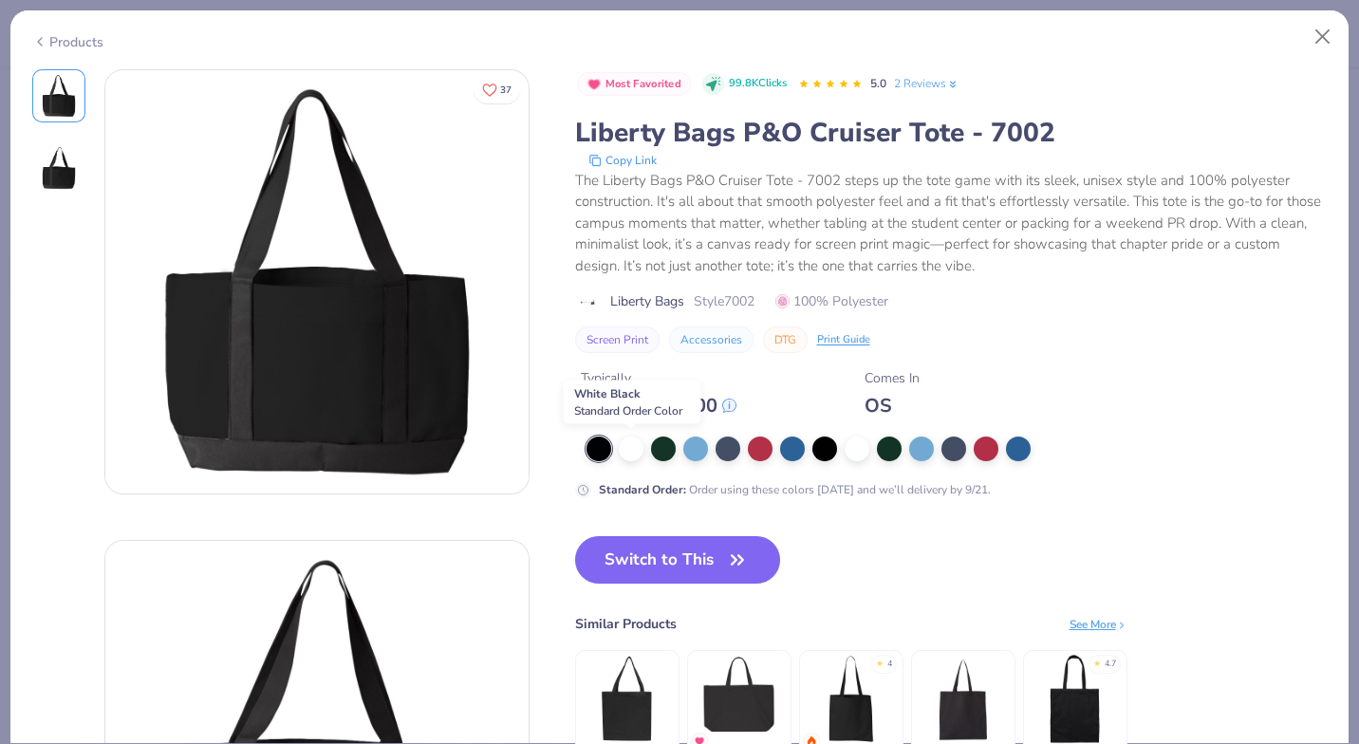
click at [627, 447] on div at bounding box center [631, 449] width 25 height 25
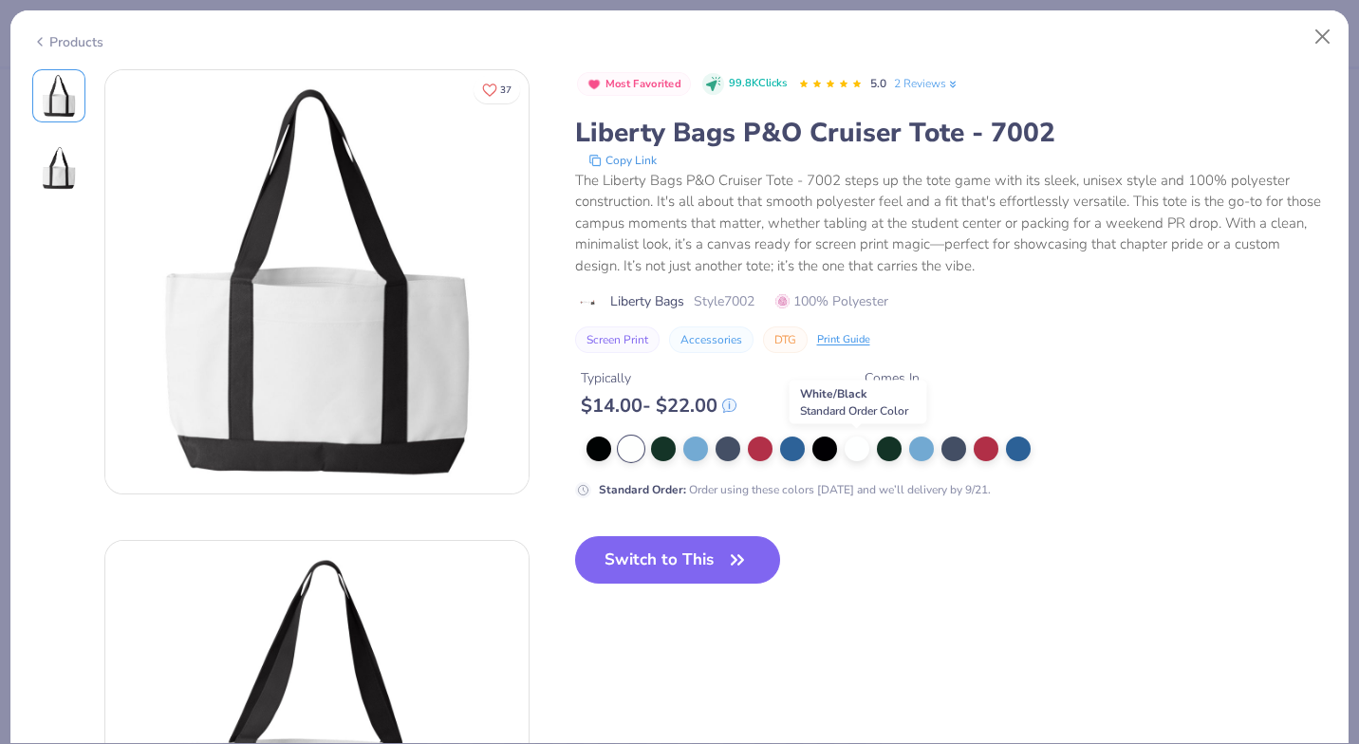
click at [851, 442] on div at bounding box center [857, 449] width 25 height 25
click at [826, 453] on div at bounding box center [825, 449] width 25 height 25
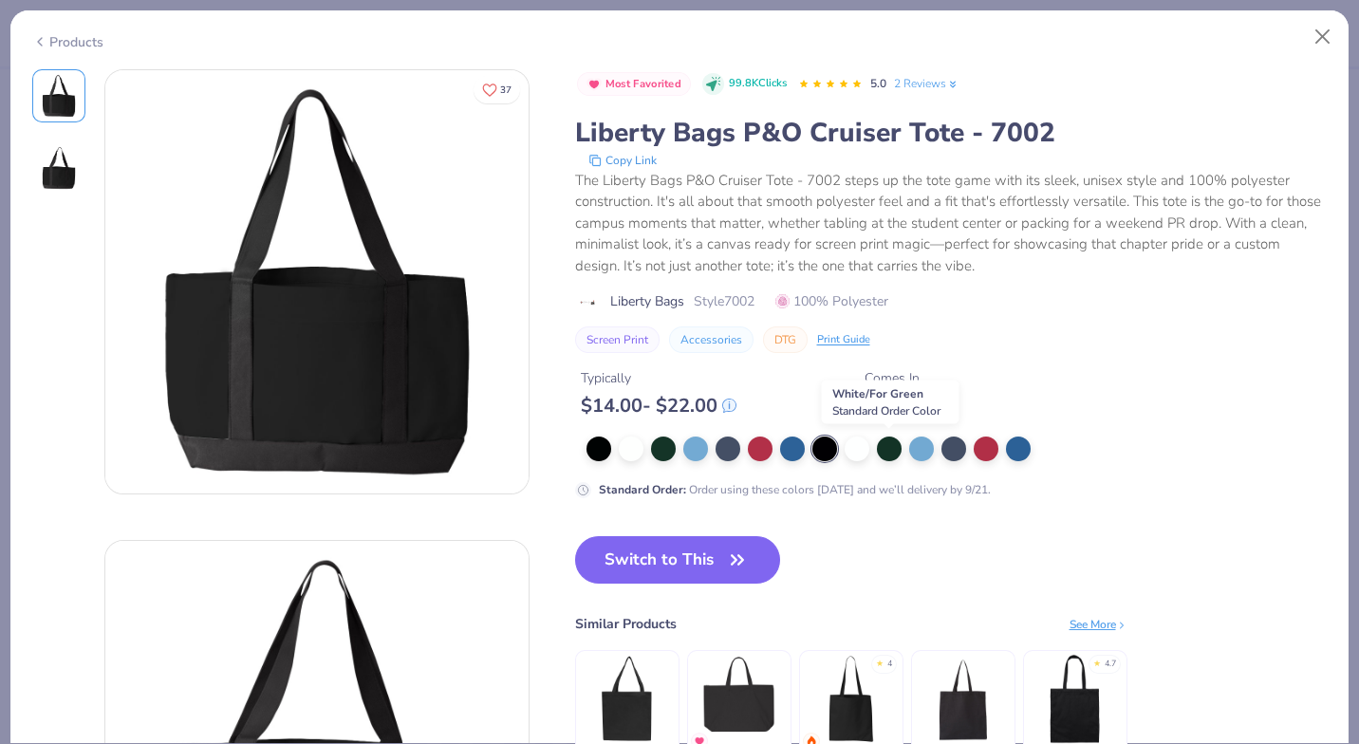
click at [885, 453] on div at bounding box center [889, 449] width 25 height 25
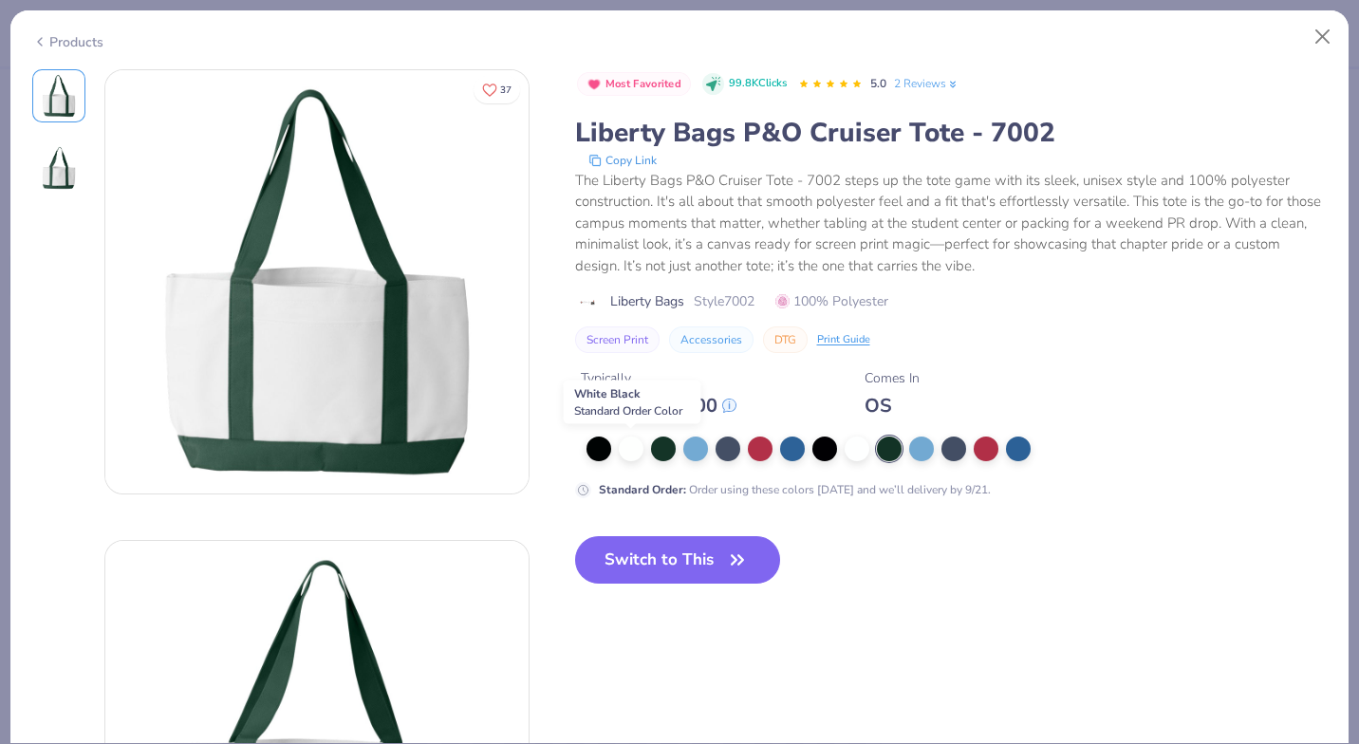
click at [630, 448] on div at bounding box center [631, 449] width 25 height 25
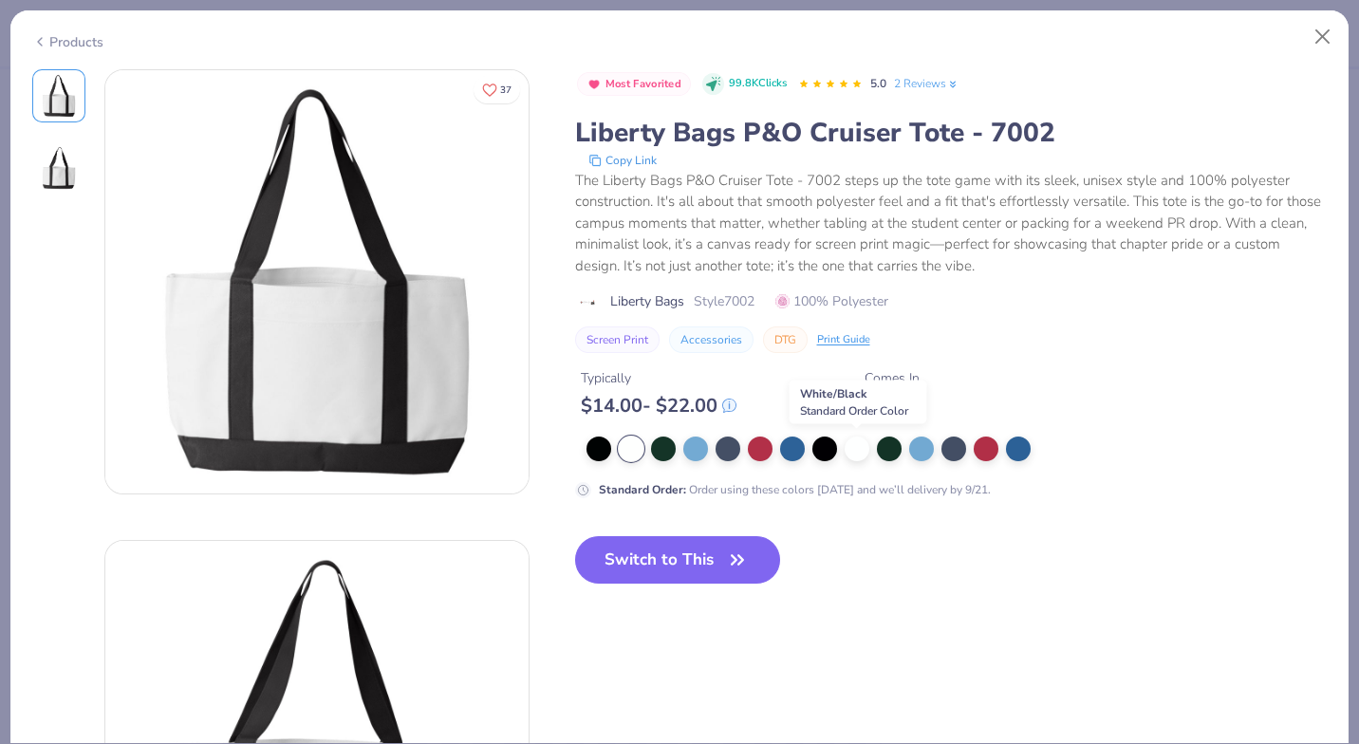
click at [855, 446] on div at bounding box center [857, 449] width 25 height 25
click at [718, 571] on button "Switch to This" at bounding box center [678, 559] width 206 height 47
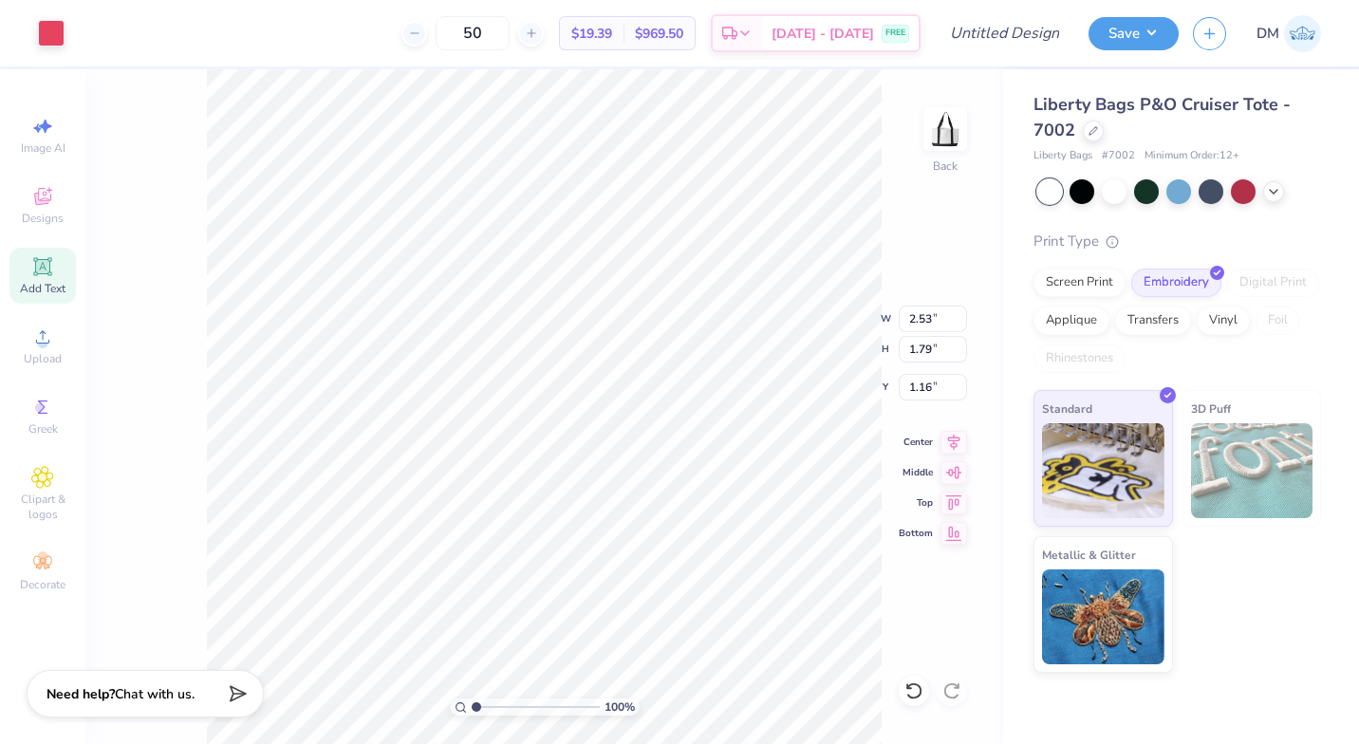
type input "1.16"
type input "3.77"
type input "1.83"
type input "5.17"
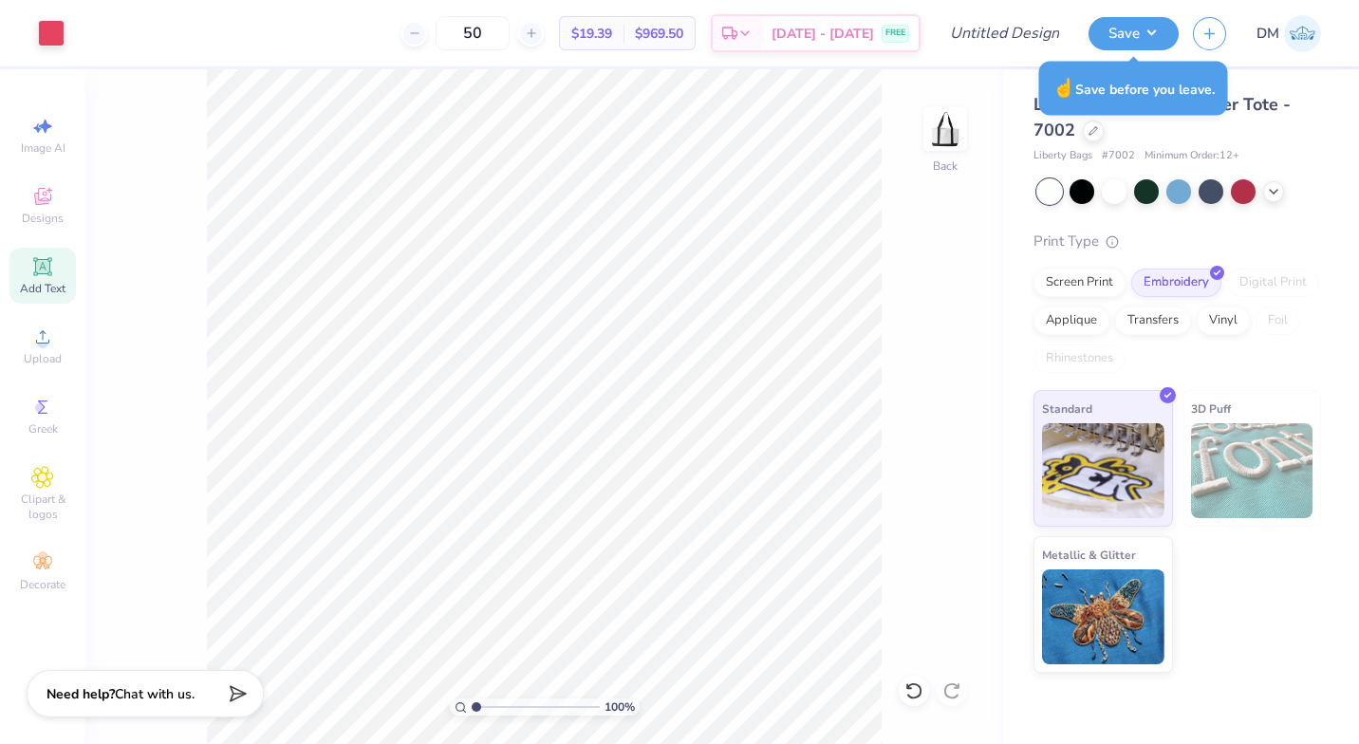
click at [1097, 17] on button "Save" at bounding box center [1134, 33] width 90 height 33
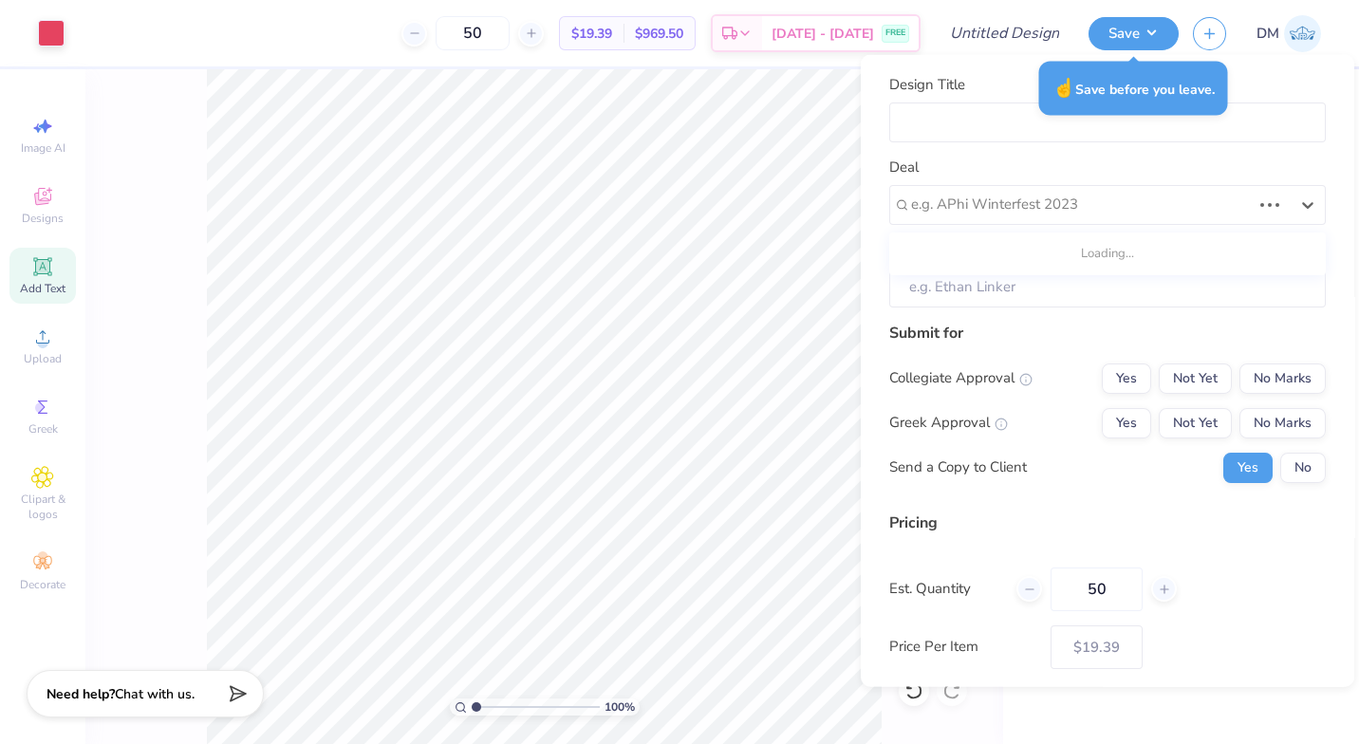
click at [1093, 202] on div at bounding box center [1081, 205] width 340 height 26
type input "b"
click at [995, 116] on input "Design Title" at bounding box center [1107, 122] width 437 height 41
click at [997, 122] on input "Design Title" at bounding box center [1107, 122] width 437 height 41
